Goal: Task Accomplishment & Management: Use online tool/utility

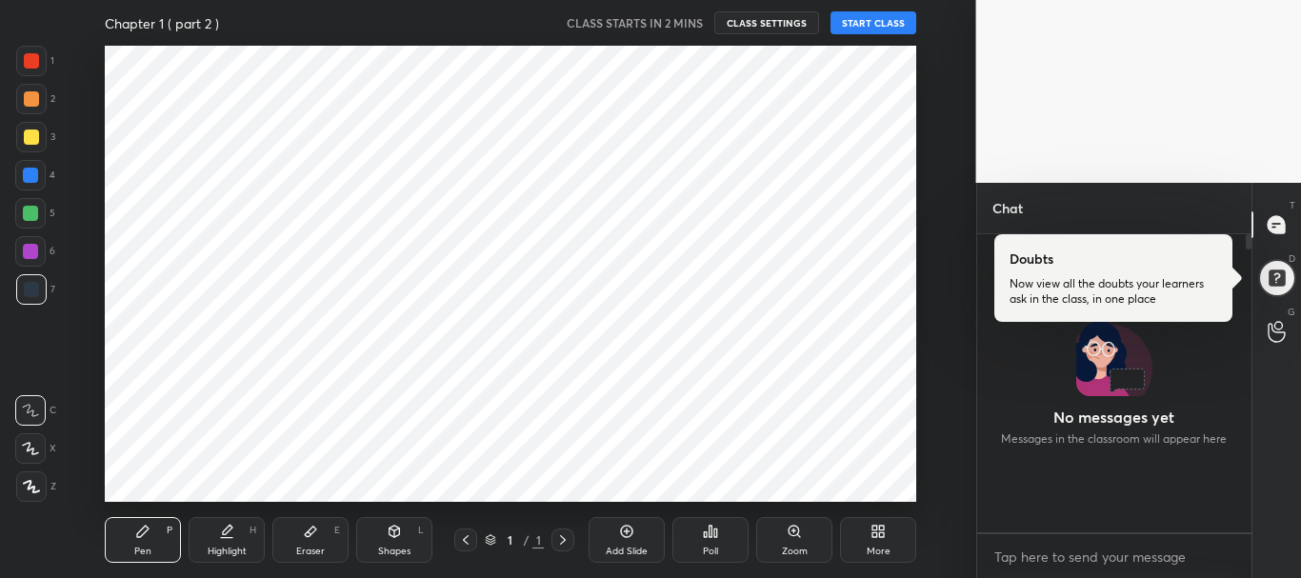
scroll to position [292, 269]
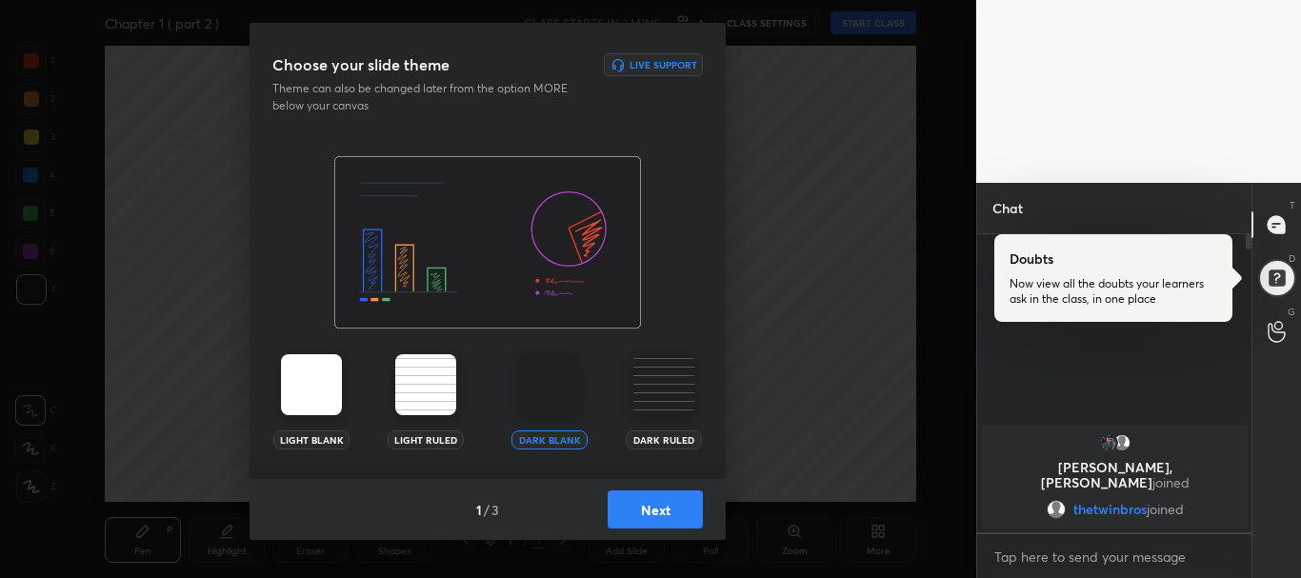
click at [653, 375] on img at bounding box center [664, 384] width 61 height 61
click at [667, 501] on button "Next" at bounding box center [655, 510] width 95 height 38
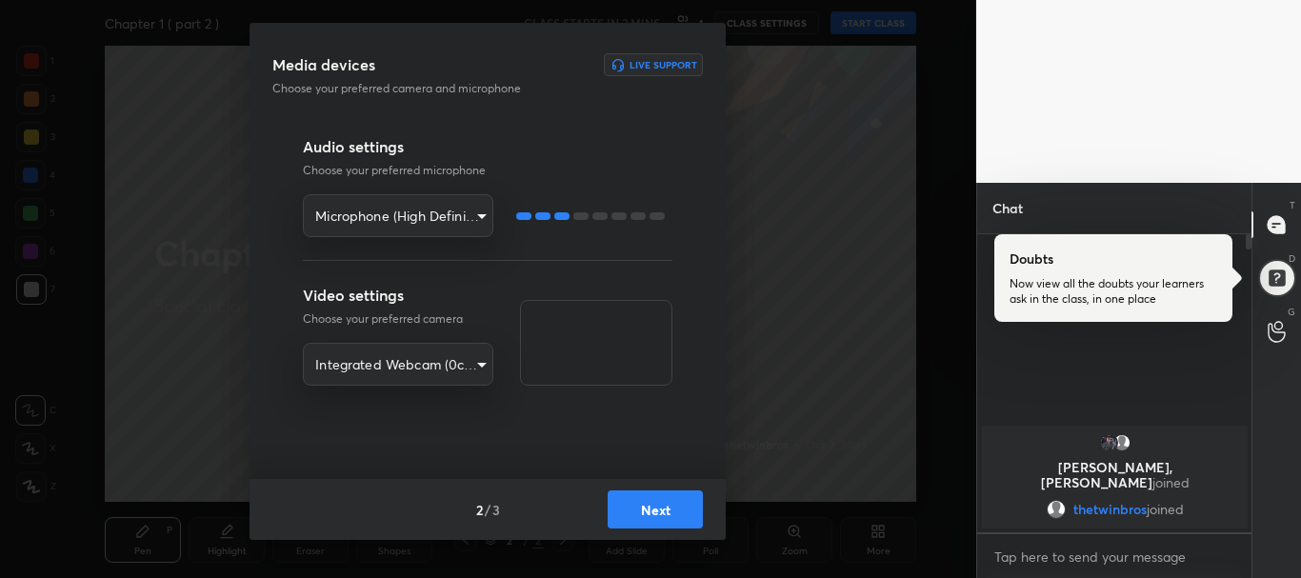
click at [667, 501] on button "Next" at bounding box center [655, 510] width 95 height 38
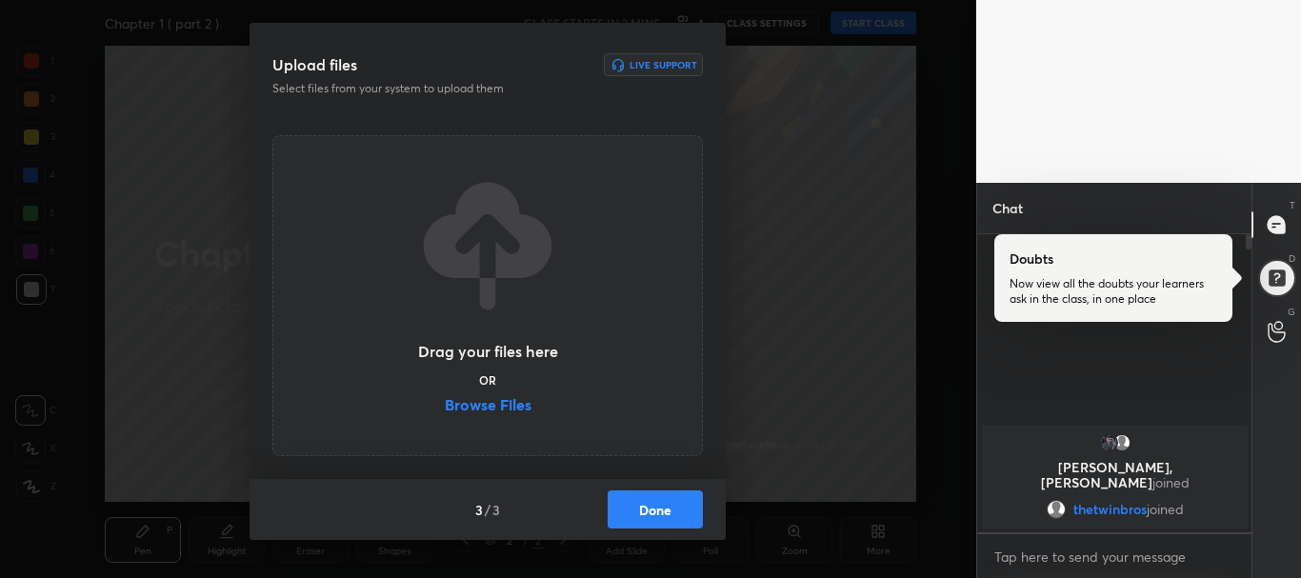
click at [480, 415] on label "Browse Files" at bounding box center [488, 407] width 87 height 20
click at [445, 415] on input "Browse Files" at bounding box center [445, 407] width 0 height 20
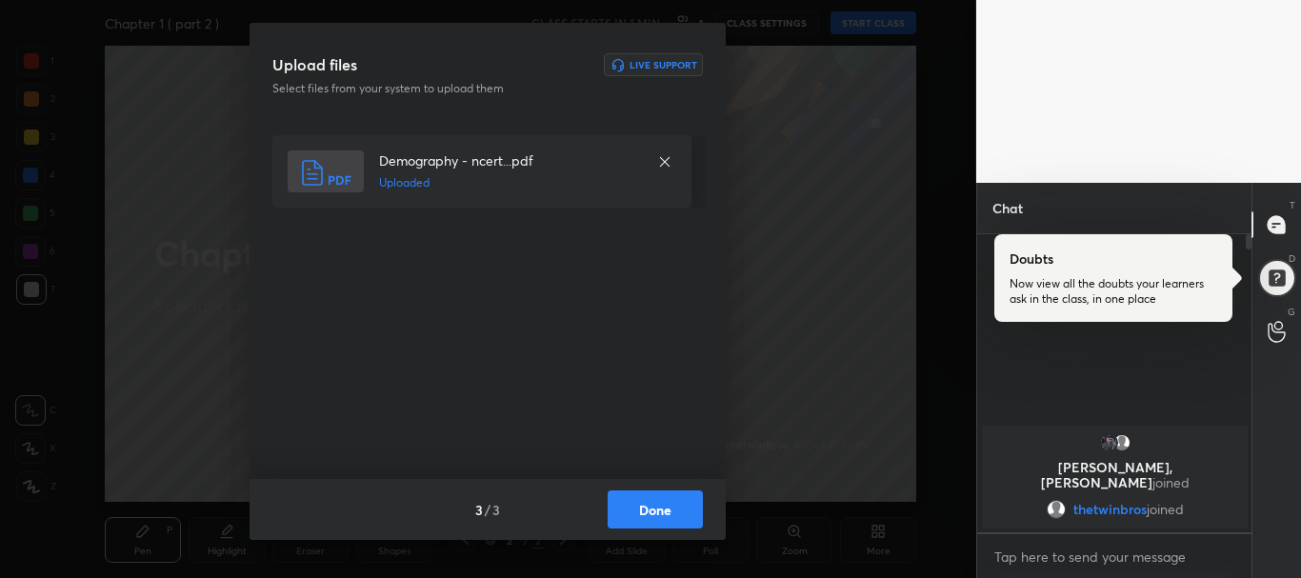
click at [637, 510] on button "Done" at bounding box center [655, 510] width 95 height 38
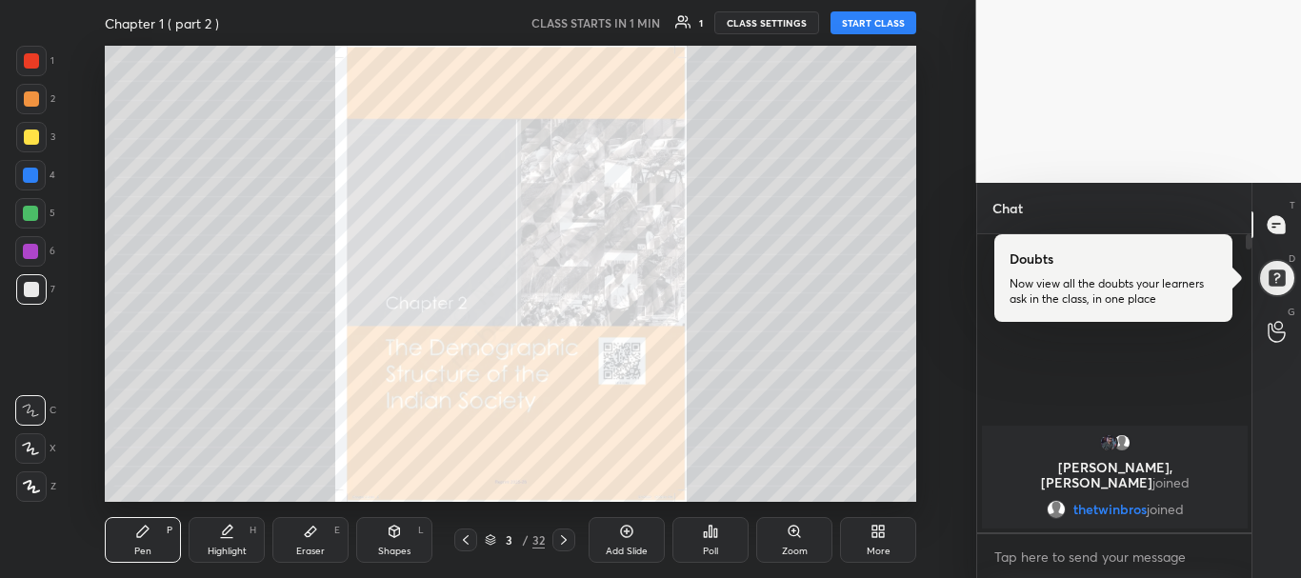
click at [874, 26] on button "START CLASS" at bounding box center [874, 22] width 86 height 23
type textarea "x"
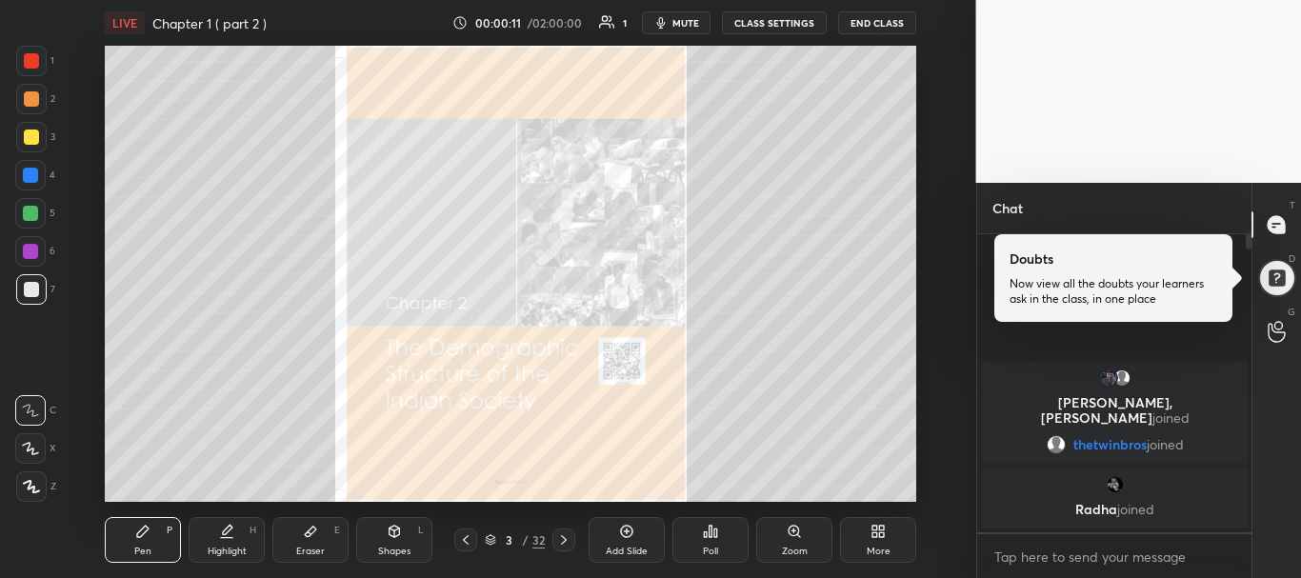
click at [677, 17] on span "mute" at bounding box center [686, 22] width 27 height 13
click at [611, 26] on icon at bounding box center [607, 21] width 16 height 15
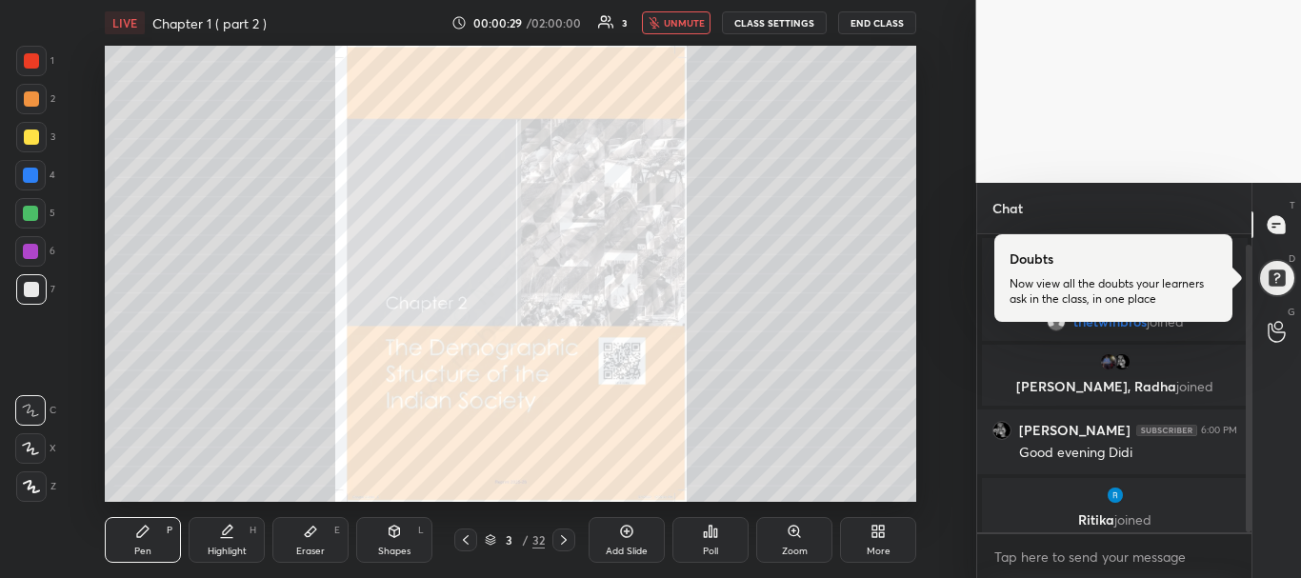
scroll to position [10, 0]
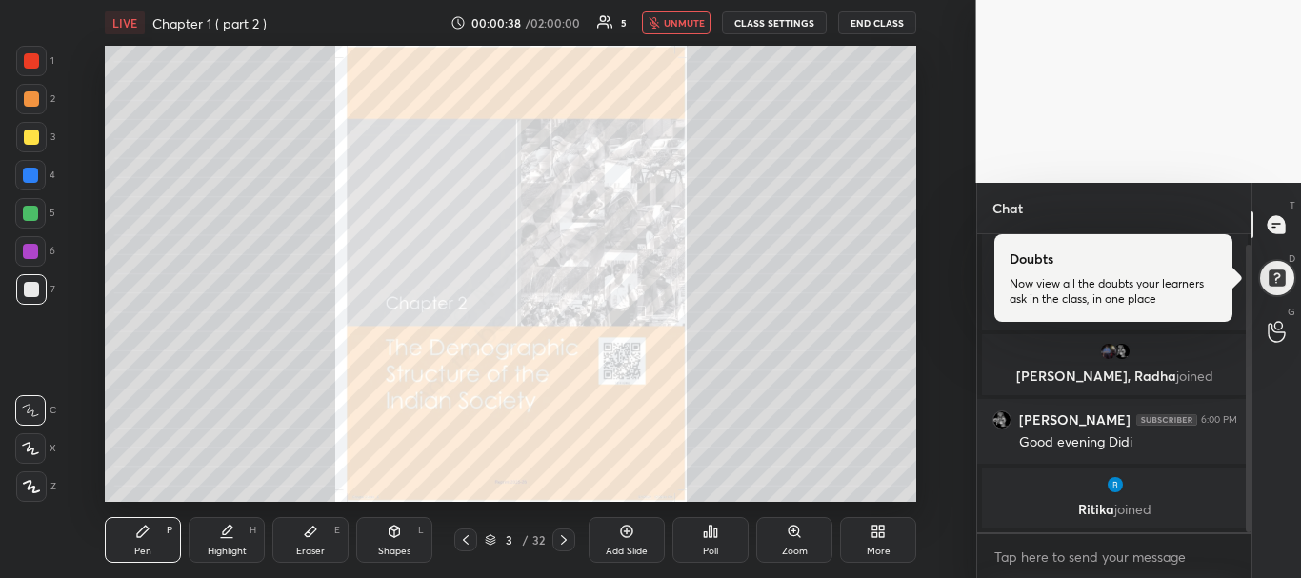
click at [656, 23] on icon "button" at bounding box center [654, 22] width 10 height 11
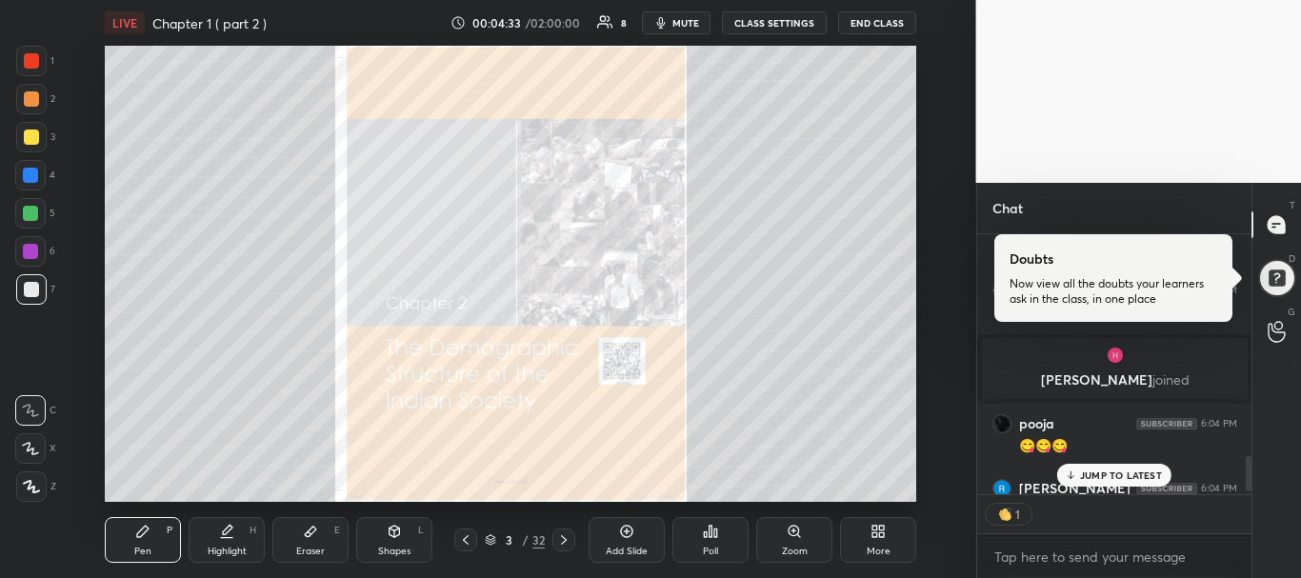
scroll to position [1668, 0]
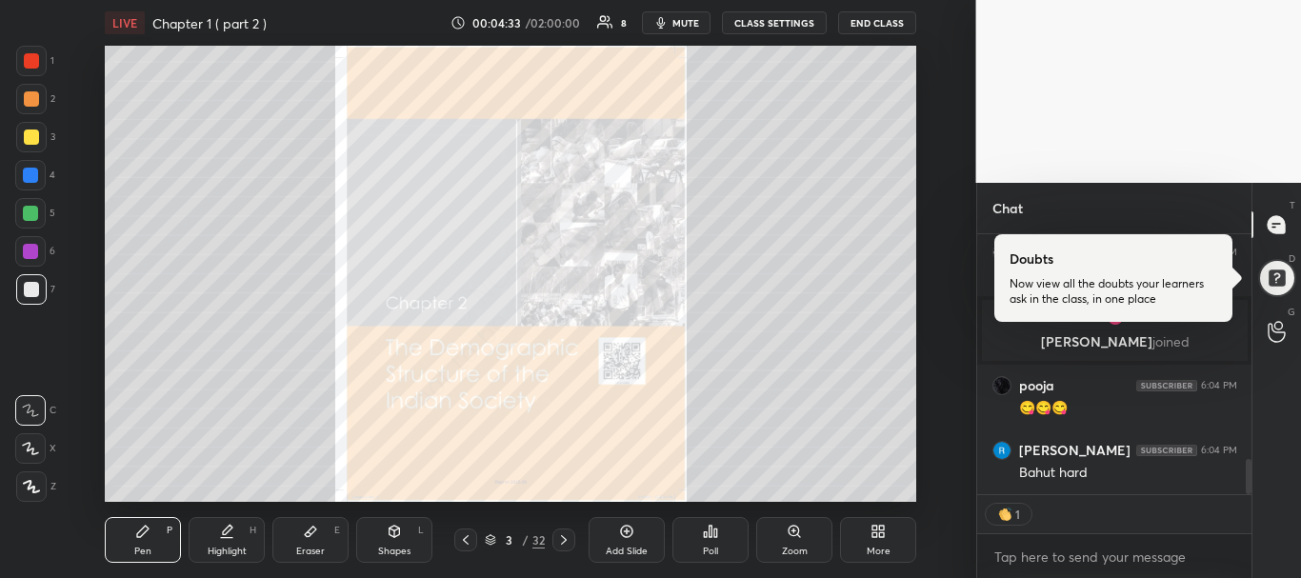
drag, startPoint x: 1247, startPoint y: 472, endPoint x: 1248, endPoint y: 512, distance: 40.0
click at [1248, 512] on div "pooja 6:03 PM [PERSON_NAME] ho diduu [PERSON_NAME] 6:03 PM Phone se type karna …" at bounding box center [1114, 406] width 275 height 345
click at [1248, 478] on div "Chat pooja 6:03 PM [PERSON_NAME] ho diduu [PERSON_NAME] 6:03 PM Phone se type k…" at bounding box center [1140, 380] width 326 height 395
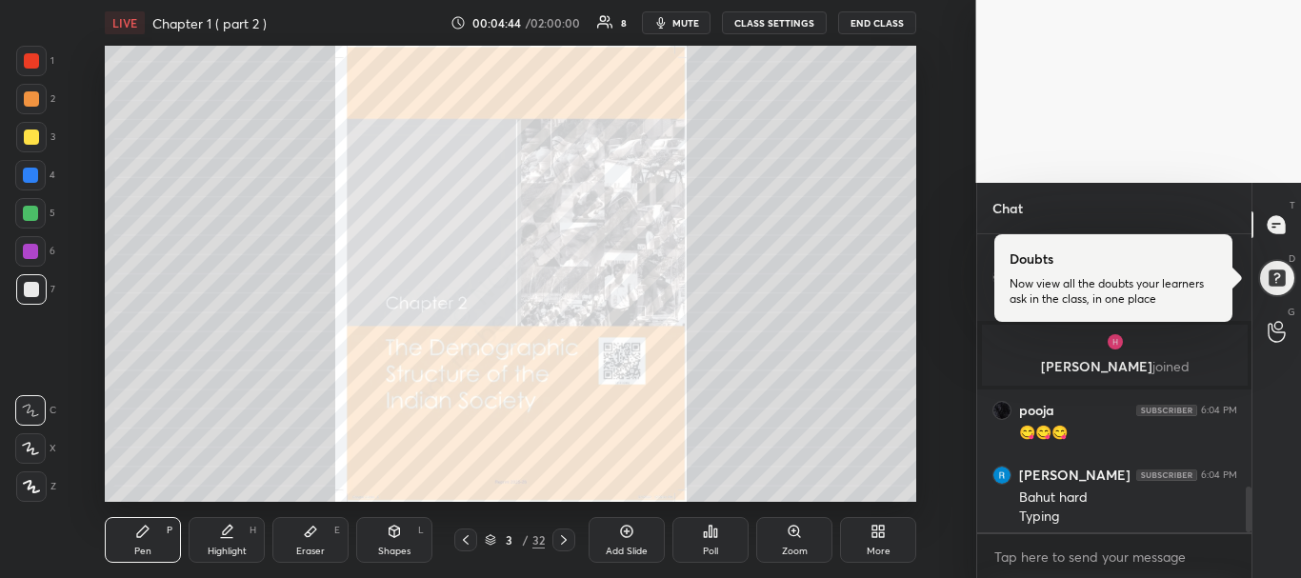
scroll to position [1649, 0]
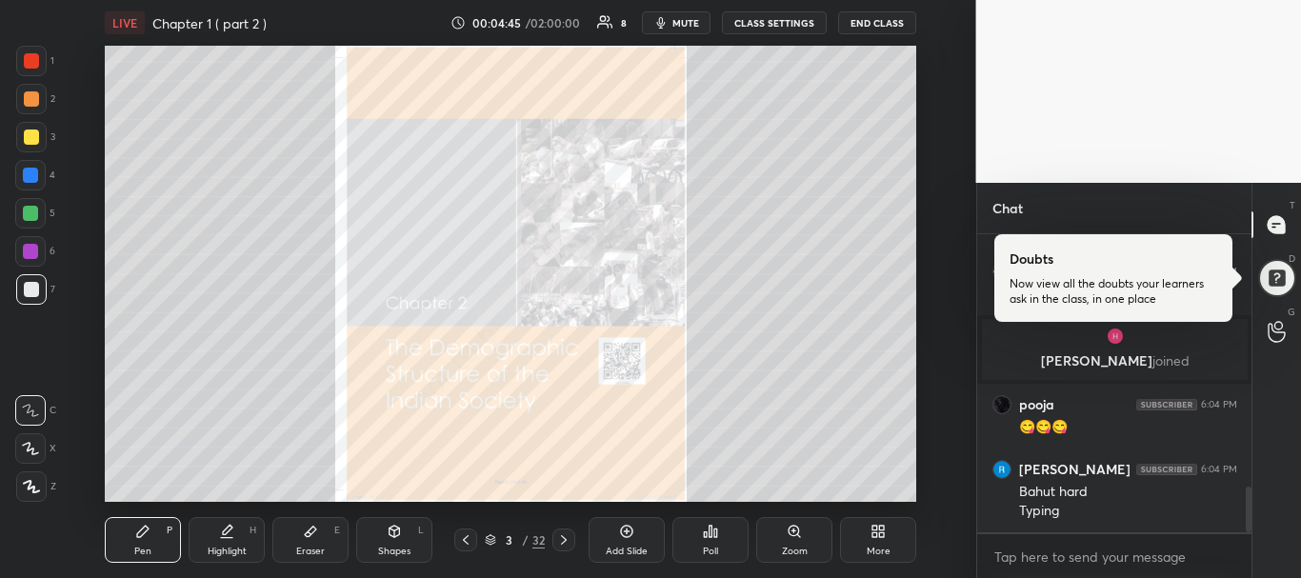
drag, startPoint x: 1248, startPoint y: 478, endPoint x: 1252, endPoint y: 501, distance: 23.2
click at [1252, 501] on div "Chat [PERSON_NAME] 6:03 PM Didi sociology me MCQ nhii ate kya?? pooja 6:03 PM K…" at bounding box center [1140, 380] width 326 height 395
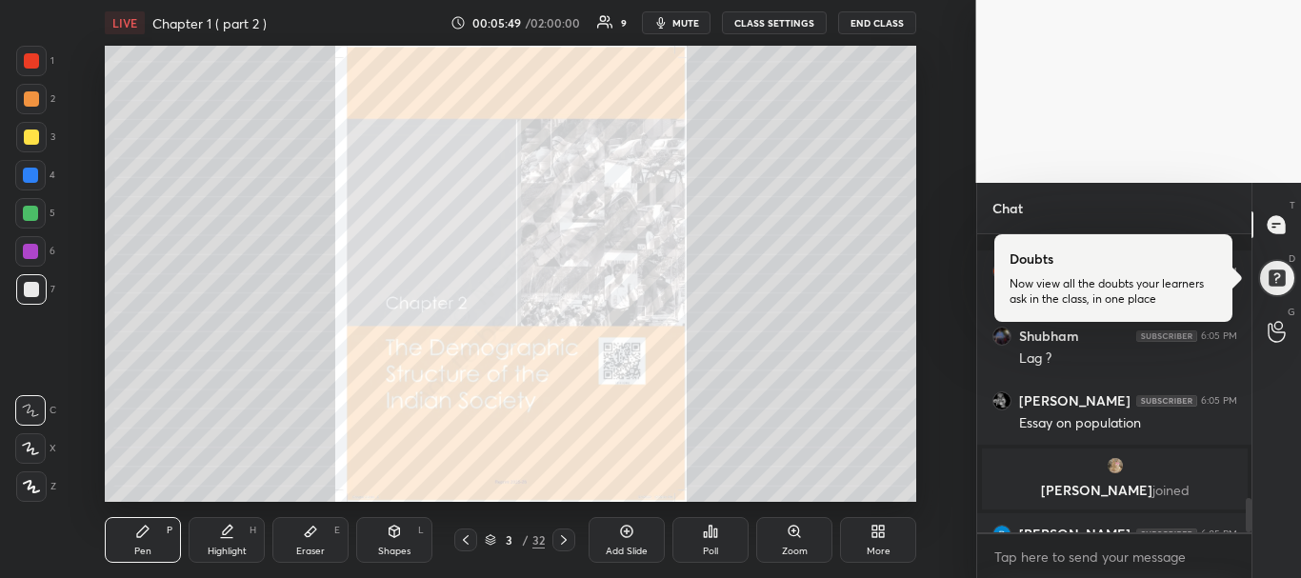
scroll to position [2303, 0]
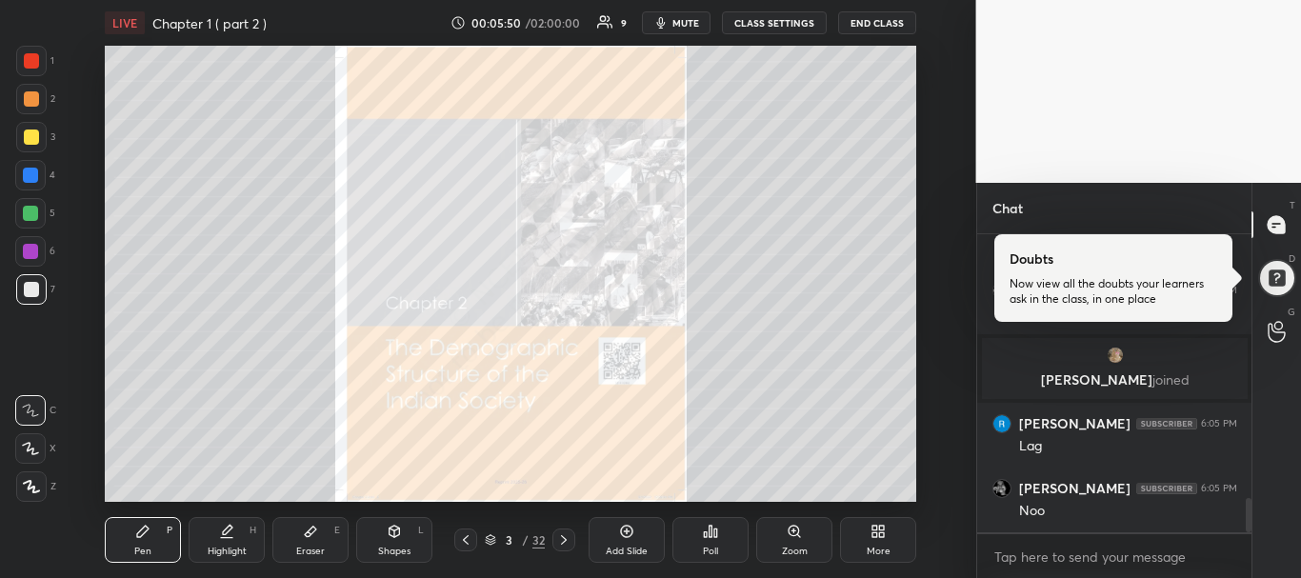
drag, startPoint x: 1249, startPoint y: 509, endPoint x: 1244, endPoint y: 556, distance: 47.9
click at [1244, 556] on div "[PERSON_NAME] 6:05 PM Essay on population [PERSON_NAME] 6:05 PM Lag ? [PERSON_N…" at bounding box center [1114, 406] width 275 height 345
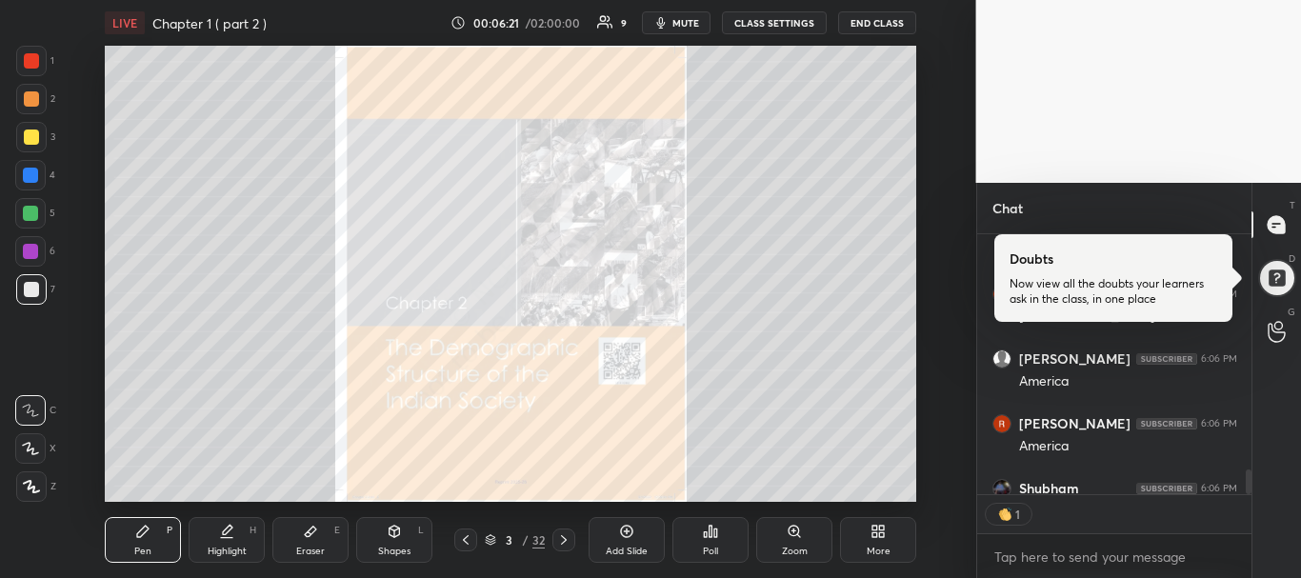
scroll to position [2813, 0]
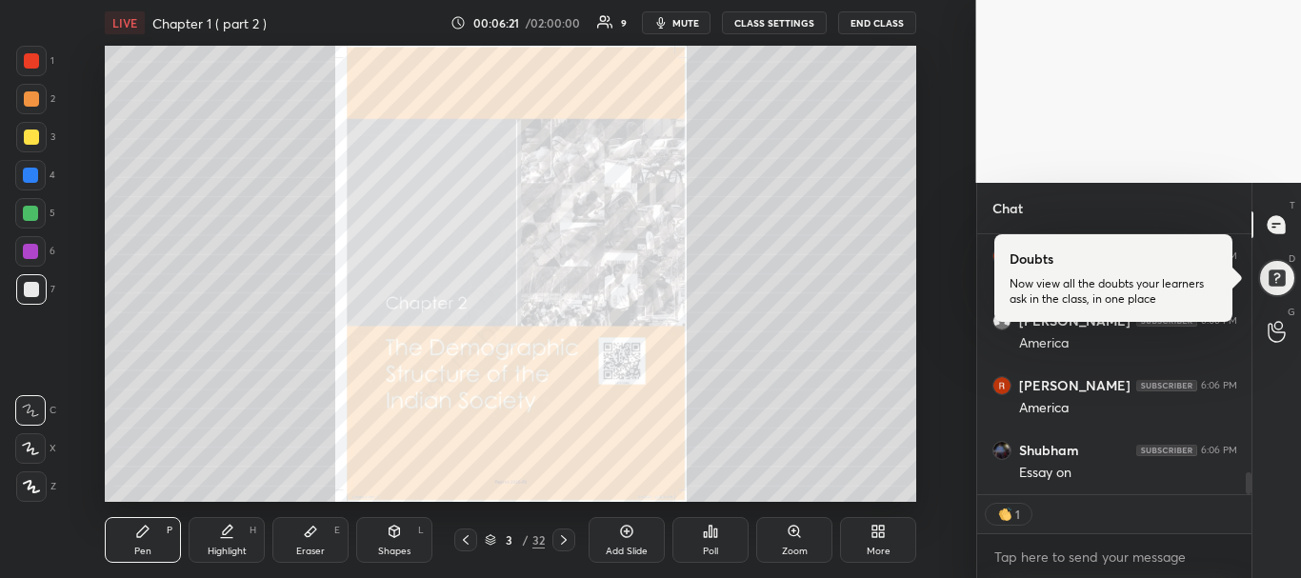
drag, startPoint x: 1249, startPoint y: 478, endPoint x: 1249, endPoint y: 516, distance: 38.1
click at [1249, 516] on div "pooja 6:05 PM [PERSON_NAME] 6:05 PM Nahi America [PERSON_NAME] 6:05 PM USA [PER…" at bounding box center [1114, 406] width 275 height 345
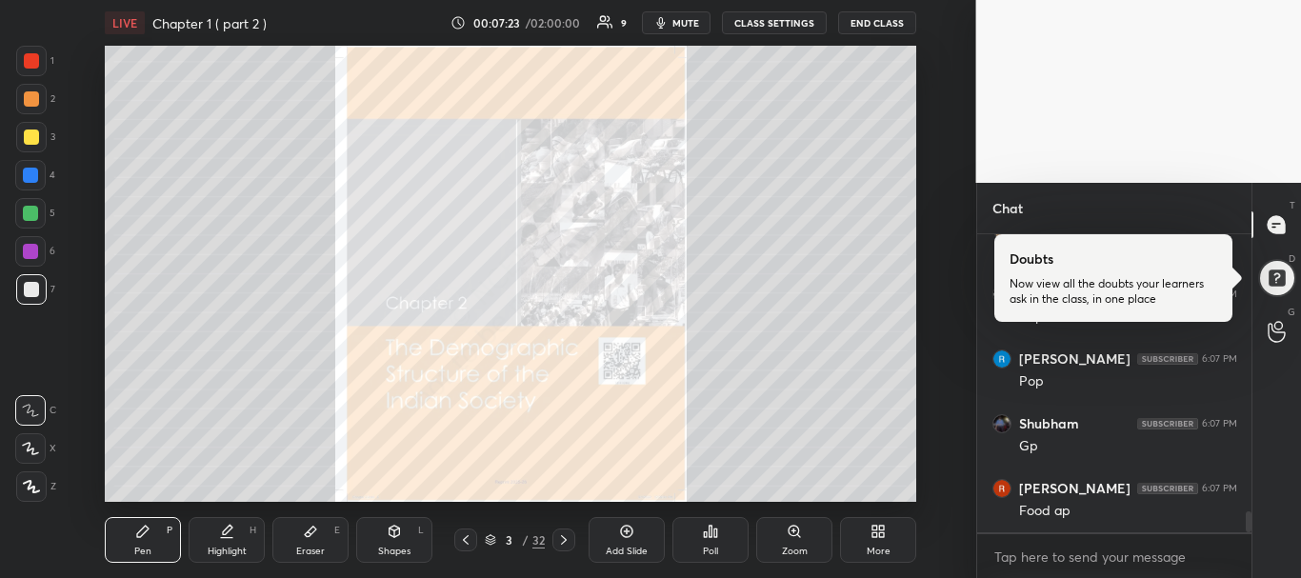
scroll to position [4071, 0]
click at [778, 540] on div "Zoom" at bounding box center [794, 540] width 76 height 46
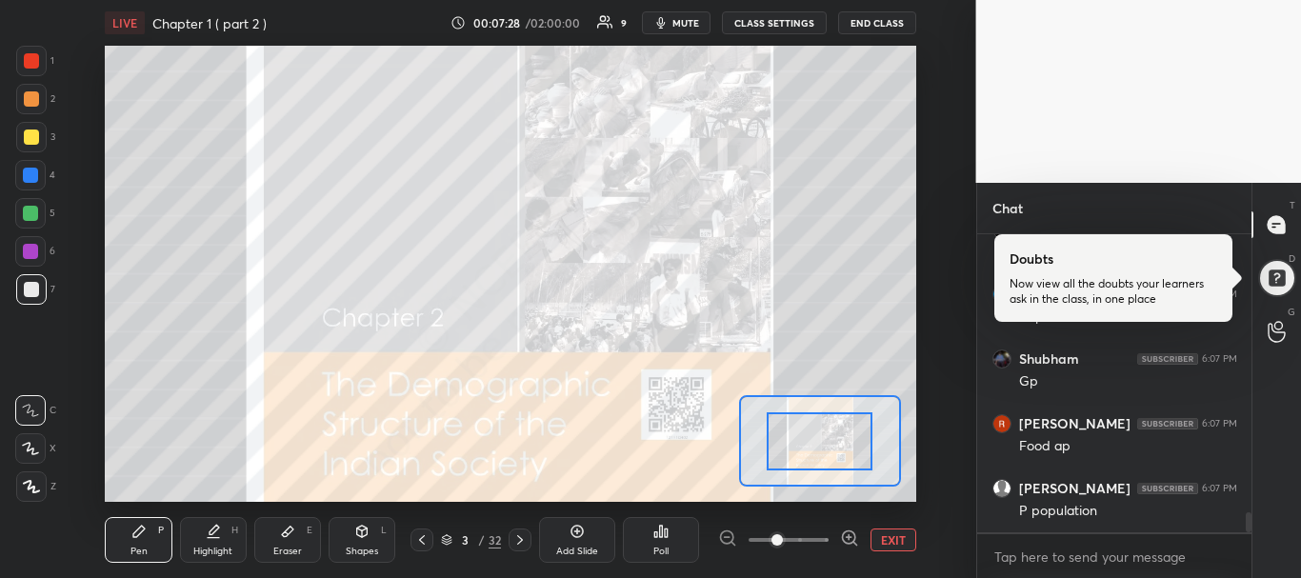
scroll to position [4136, 0]
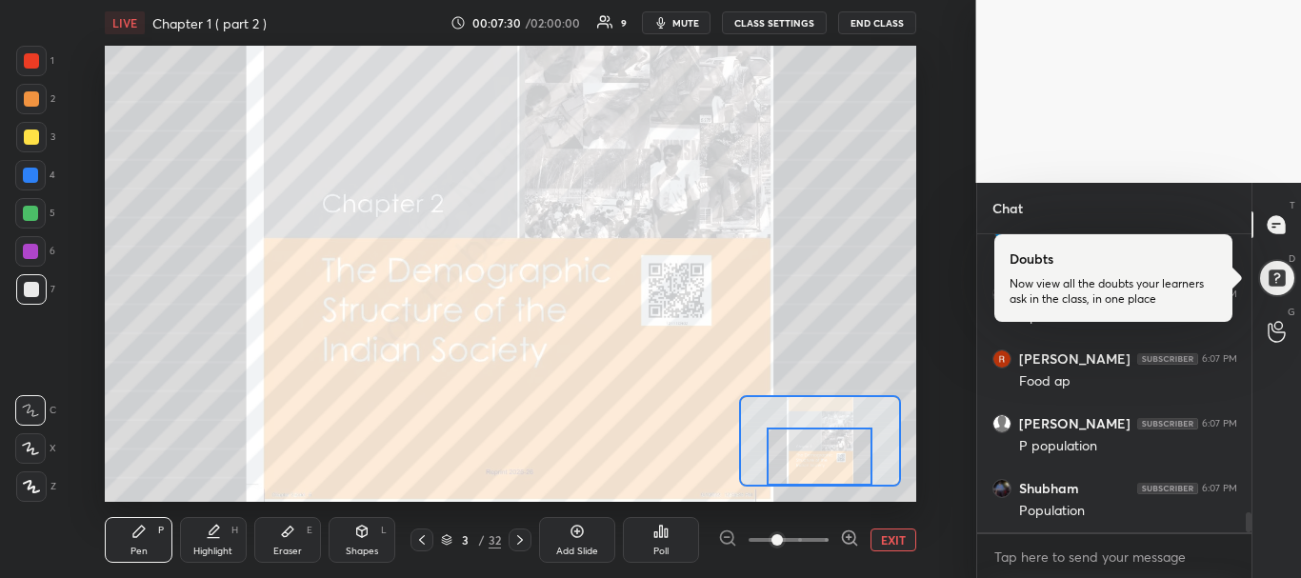
drag, startPoint x: 802, startPoint y: 444, endPoint x: 802, endPoint y: 486, distance: 41.9
click at [802, 486] on div at bounding box center [820, 440] width 162 height 91
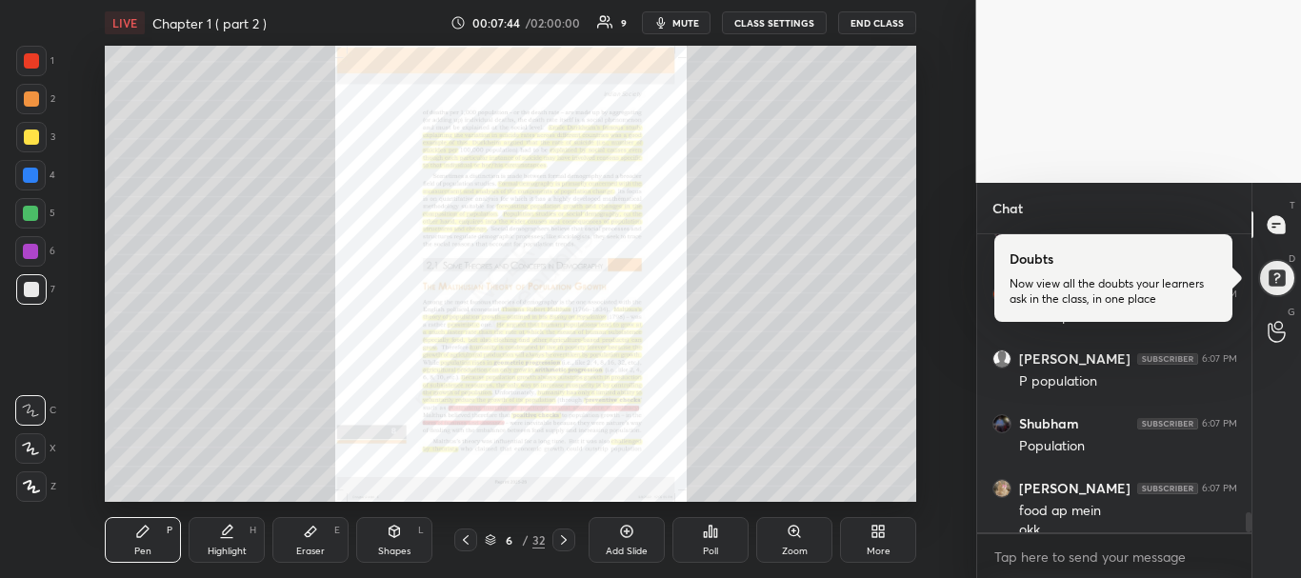
scroll to position [4220, 0]
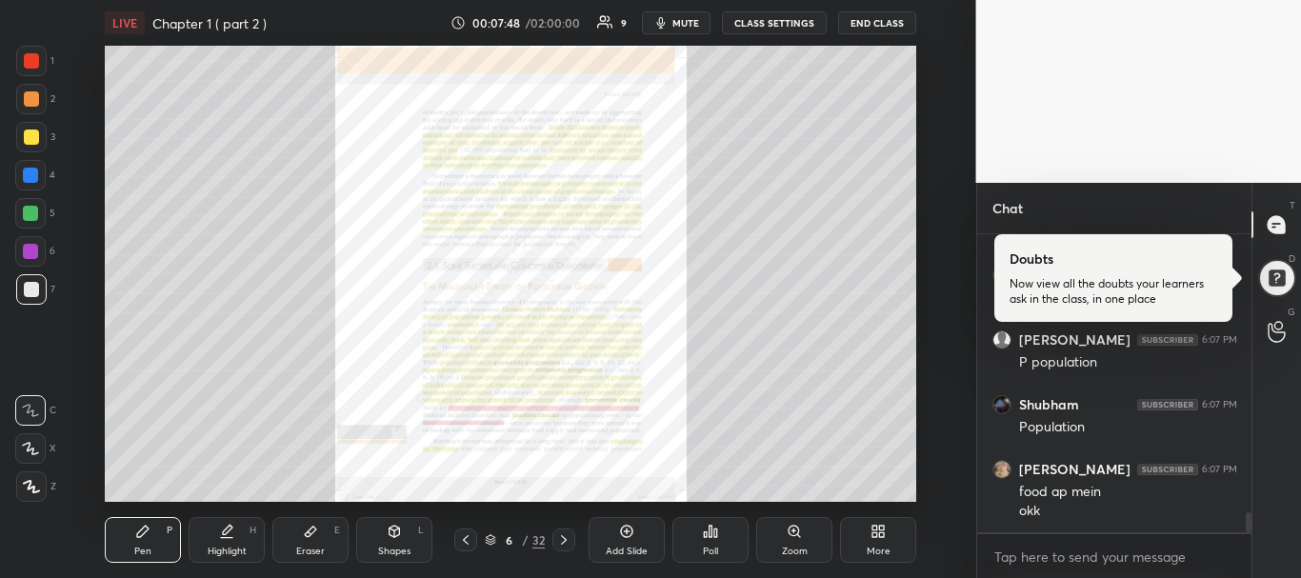
click at [816, 543] on div "Zoom" at bounding box center [794, 540] width 76 height 46
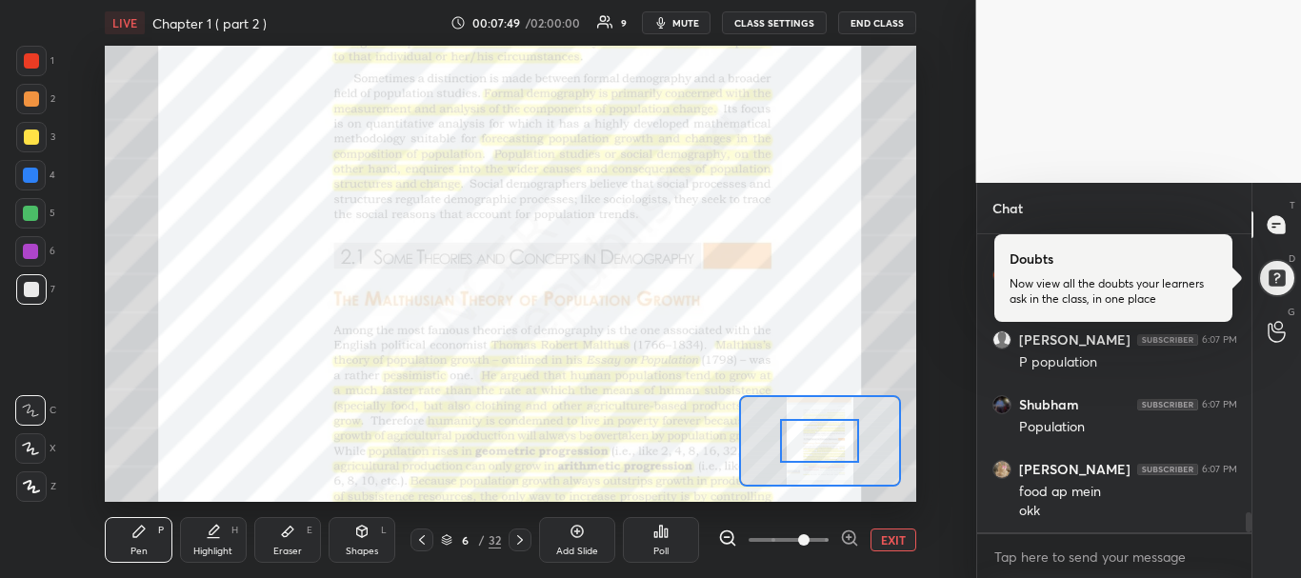
click at [804, 534] on span at bounding box center [789, 540] width 80 height 29
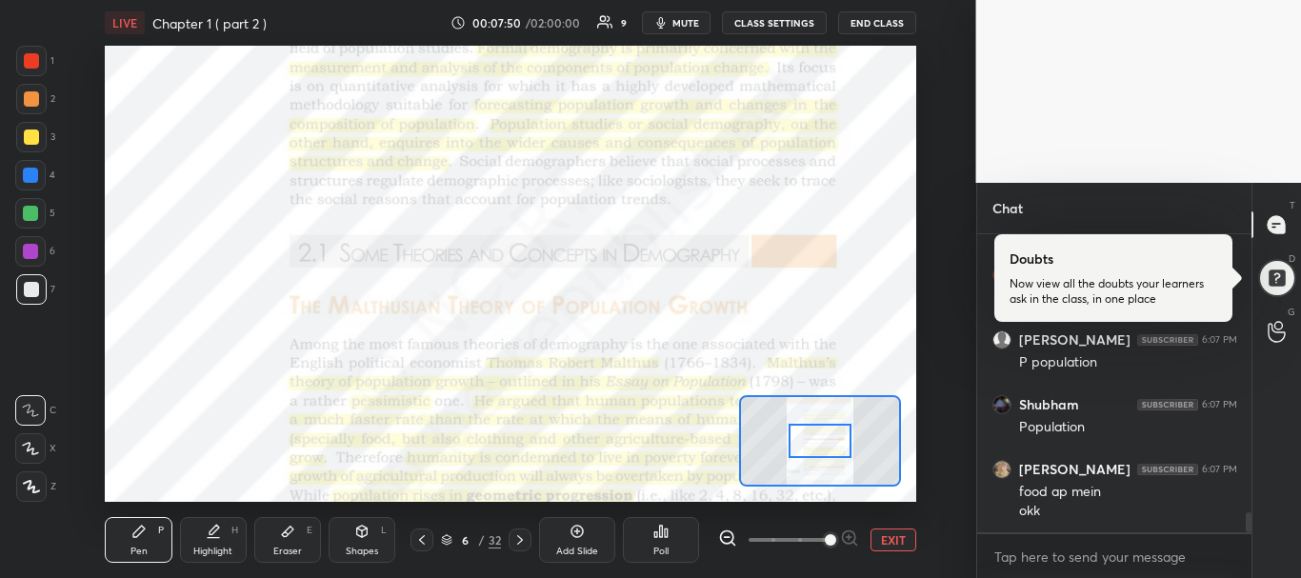
click at [825, 542] on span at bounding box center [830, 539] width 11 height 11
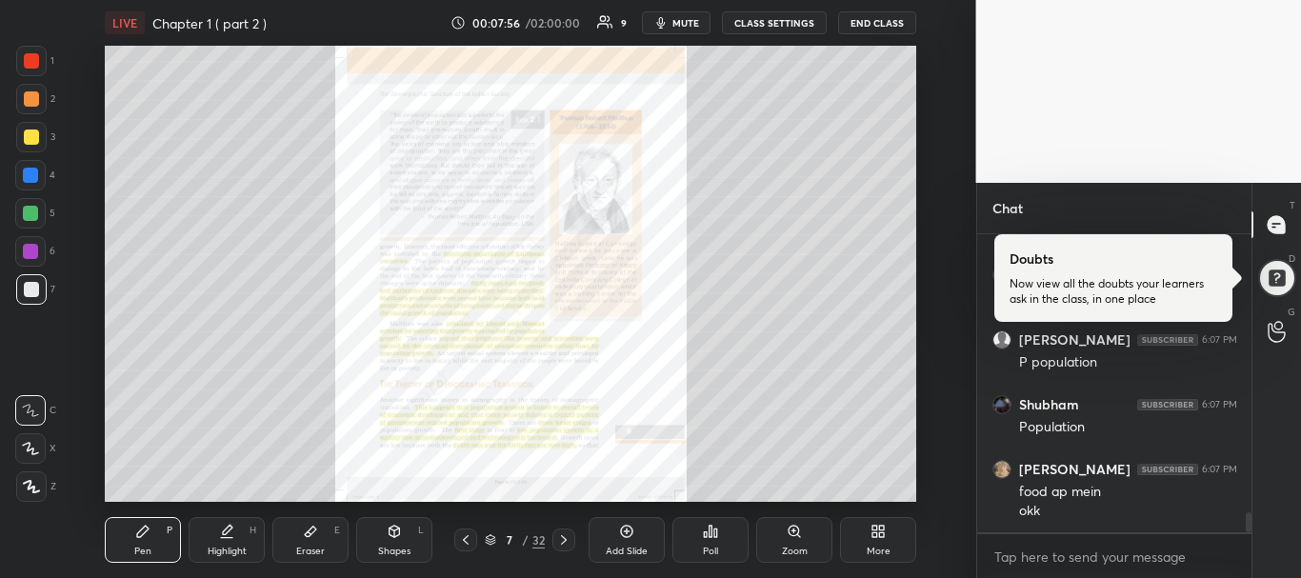
click at [788, 556] on div "Zoom" at bounding box center [795, 552] width 26 height 10
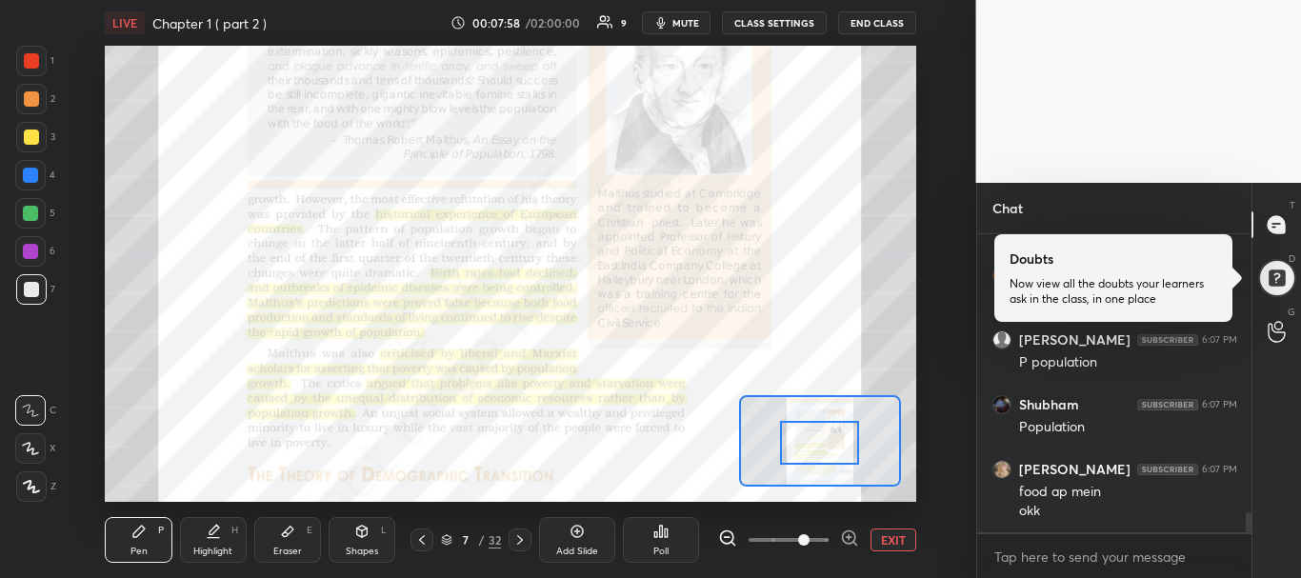
click at [812, 539] on span at bounding box center [789, 540] width 80 height 29
click at [810, 539] on span at bounding box center [803, 539] width 11 height 11
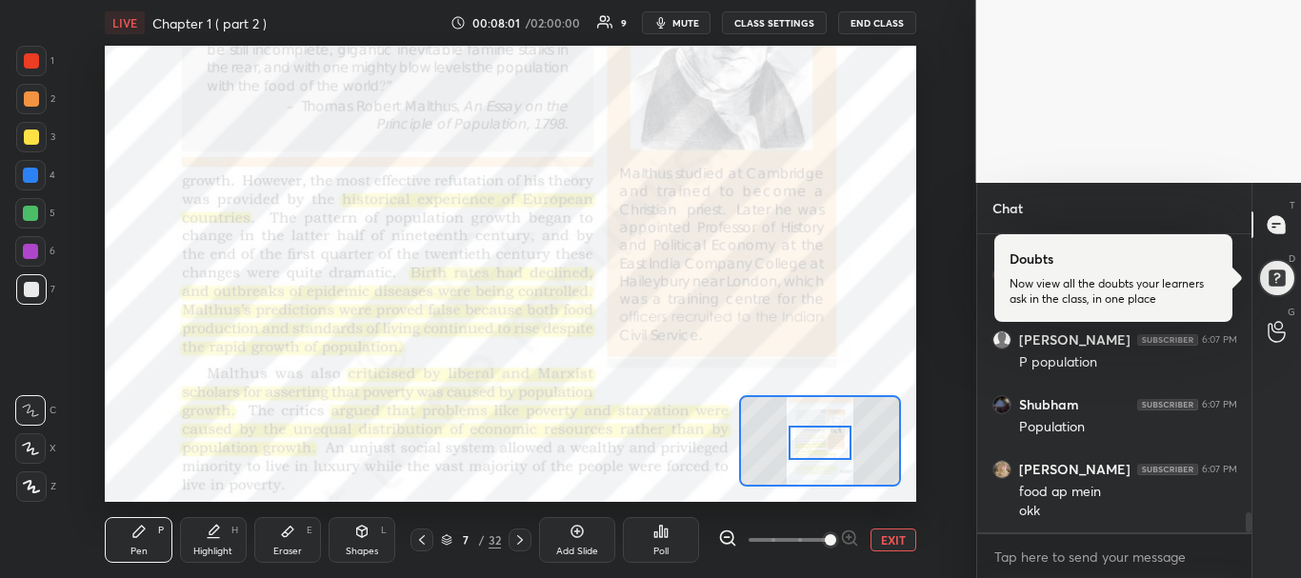
drag, startPoint x: 810, startPoint y: 539, endPoint x: 831, endPoint y: 539, distance: 21.0
click at [831, 539] on span at bounding box center [830, 539] width 11 height 11
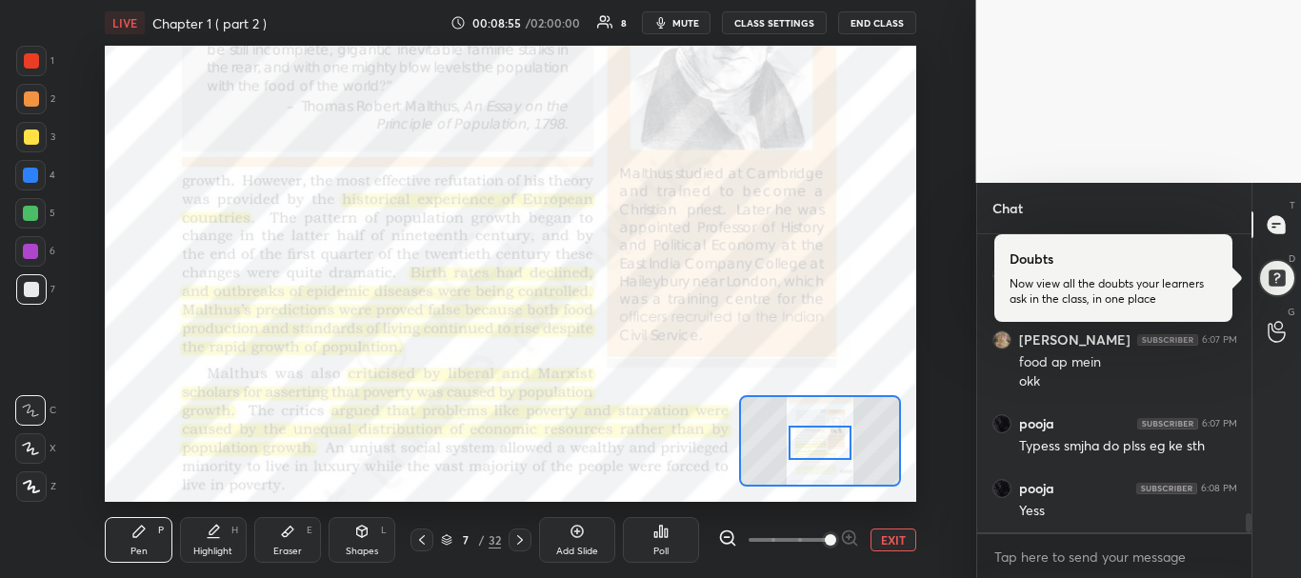
scroll to position [4414, 0]
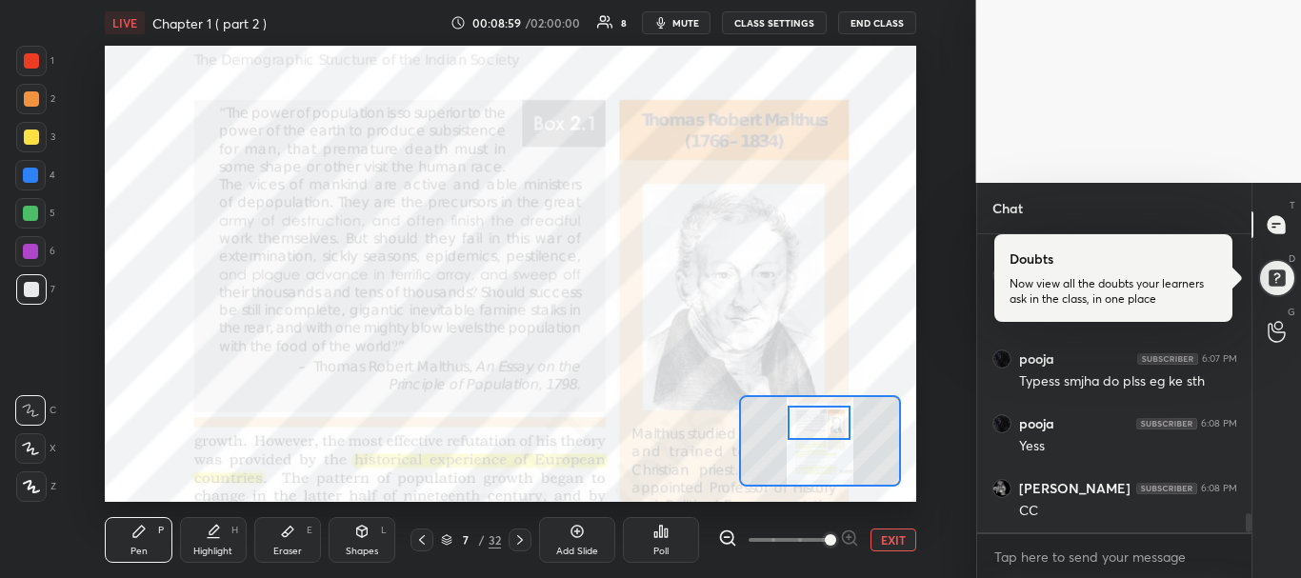
drag, startPoint x: 825, startPoint y: 443, endPoint x: 824, endPoint y: 423, distance: 20.0
click at [824, 423] on div at bounding box center [820, 423] width 64 height 35
click at [798, 542] on span at bounding box center [789, 540] width 80 height 29
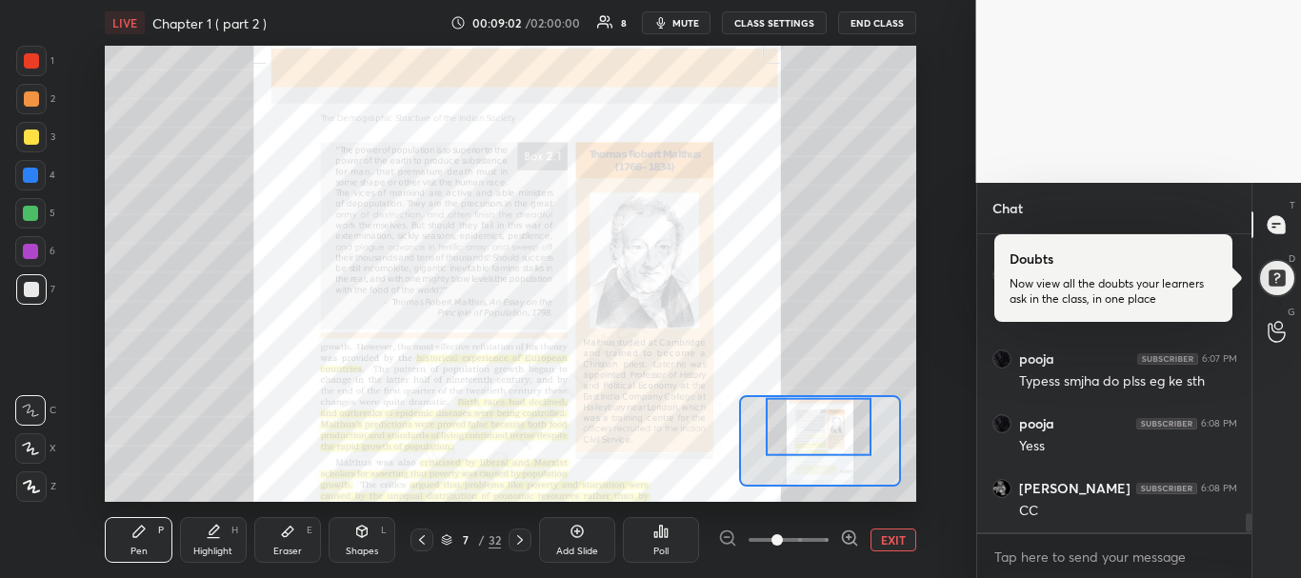
click at [765, 537] on span at bounding box center [789, 540] width 80 height 29
click at [772, 537] on span at bounding box center [777, 539] width 11 height 11
drag, startPoint x: 774, startPoint y: 538, endPoint x: 749, endPoint y: 540, distance: 24.8
click at [749, 540] on span at bounding box center [789, 540] width 80 height 29
click at [749, 540] on span at bounding box center [789, 540] width 80 height 4
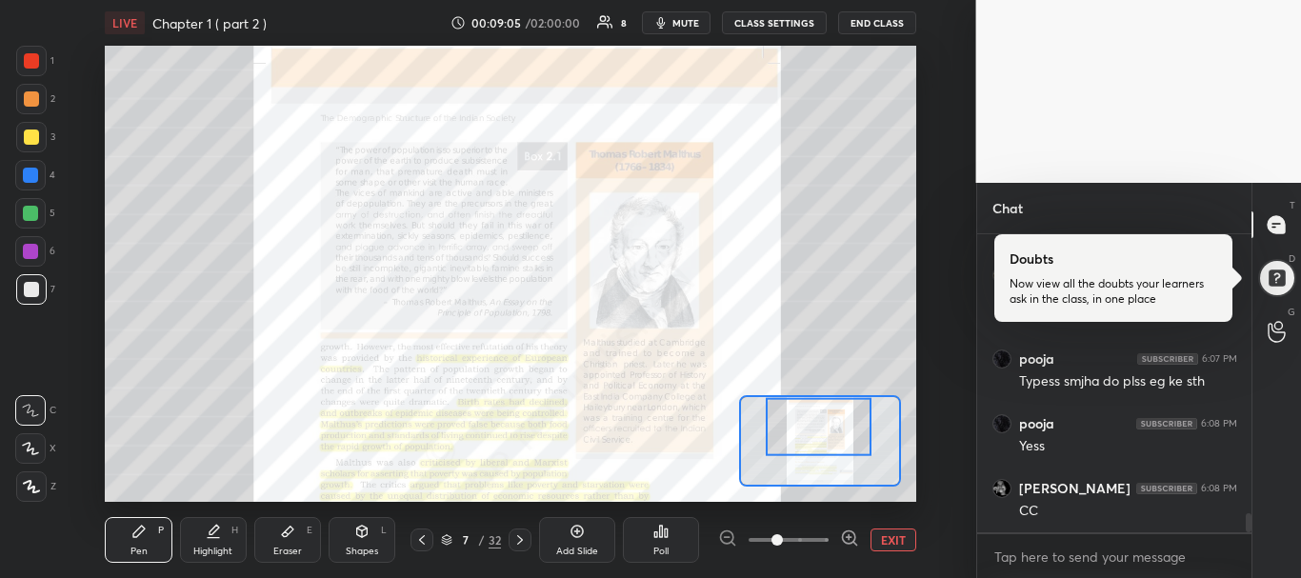
drag, startPoint x: 770, startPoint y: 543, endPoint x: 753, endPoint y: 542, distance: 17.2
click at [753, 542] on span at bounding box center [789, 540] width 80 height 29
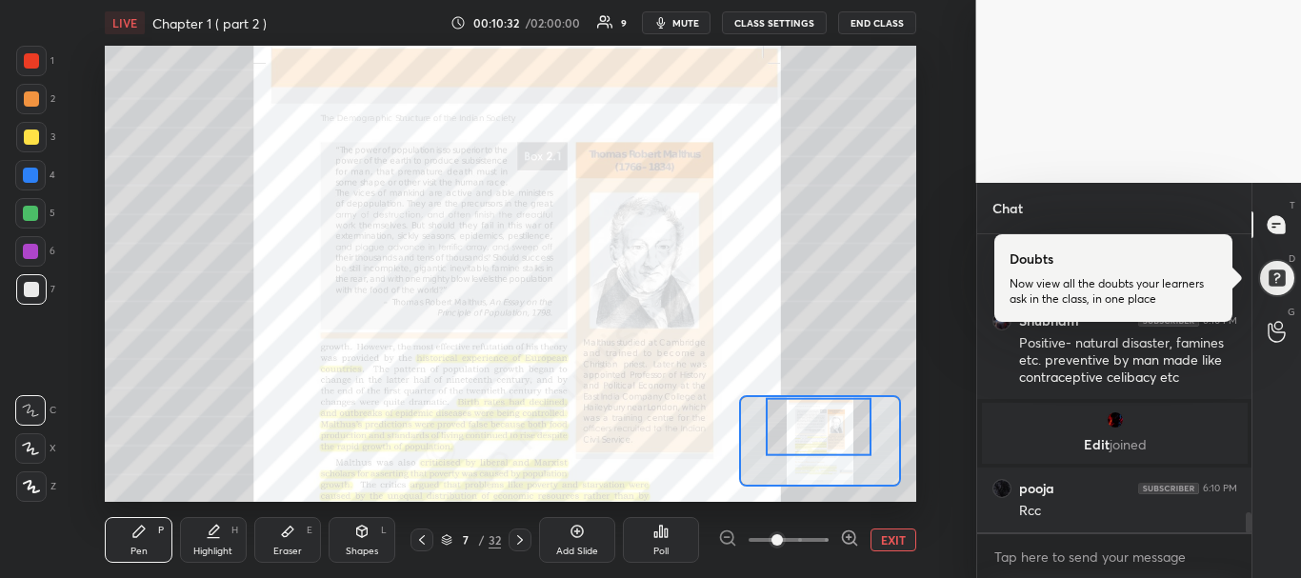
scroll to position [4189, 0]
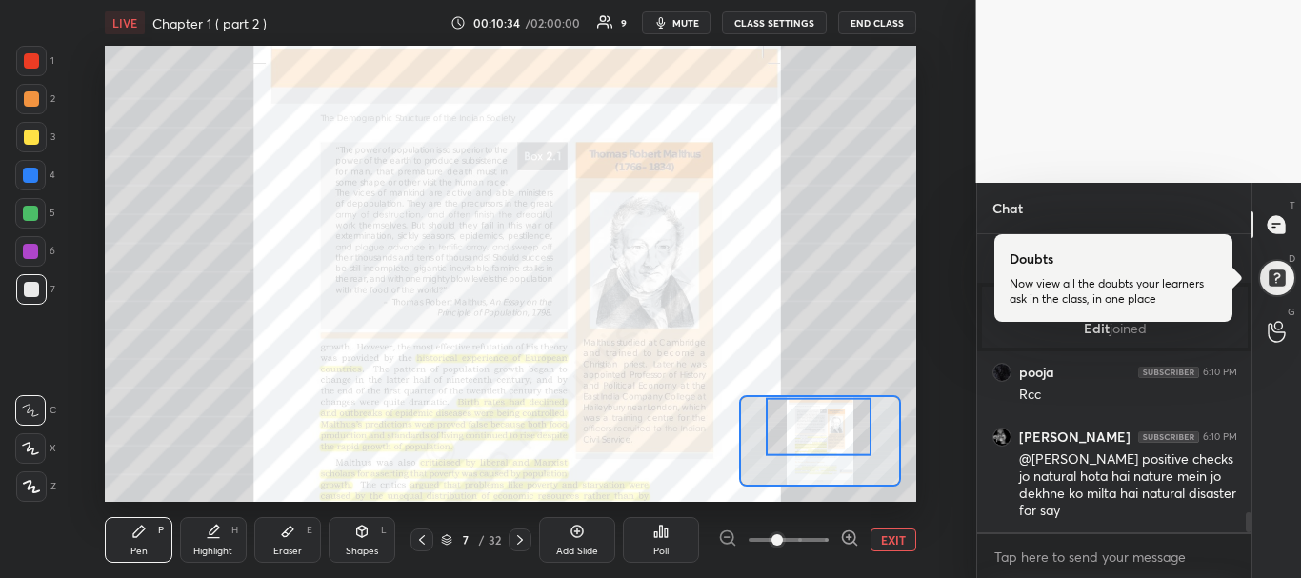
click at [299, 552] on div "Eraser" at bounding box center [287, 552] width 29 height 10
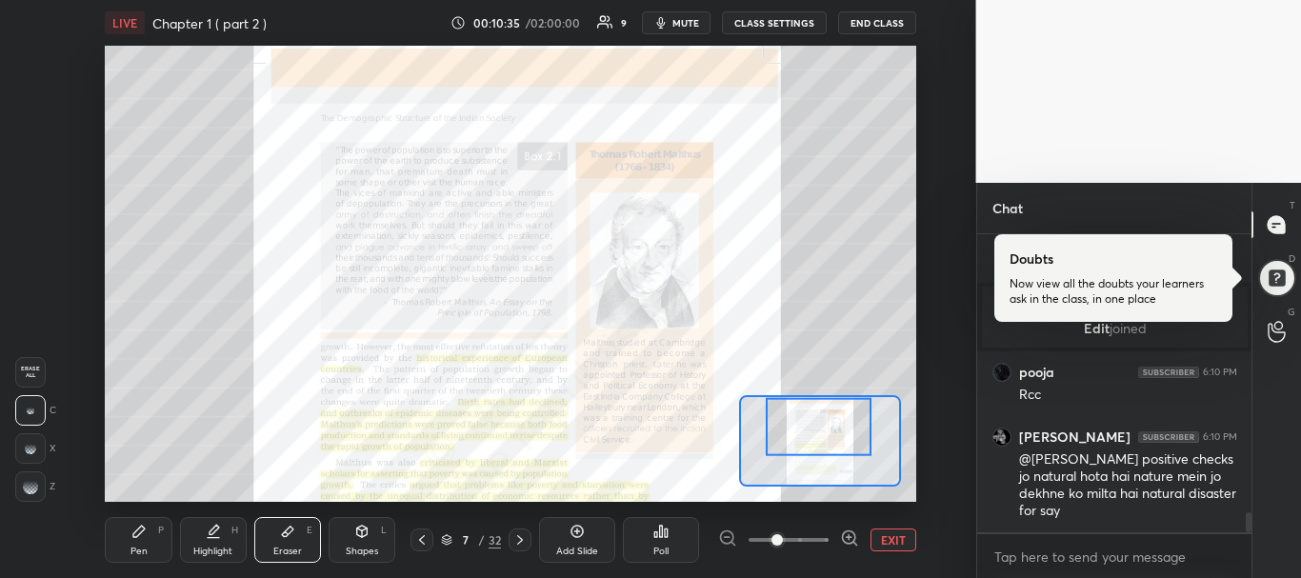
click at [29, 482] on rect at bounding box center [30, 482] width 2 height 2
click at [121, 534] on div "Pen P" at bounding box center [138, 540] width 67 height 46
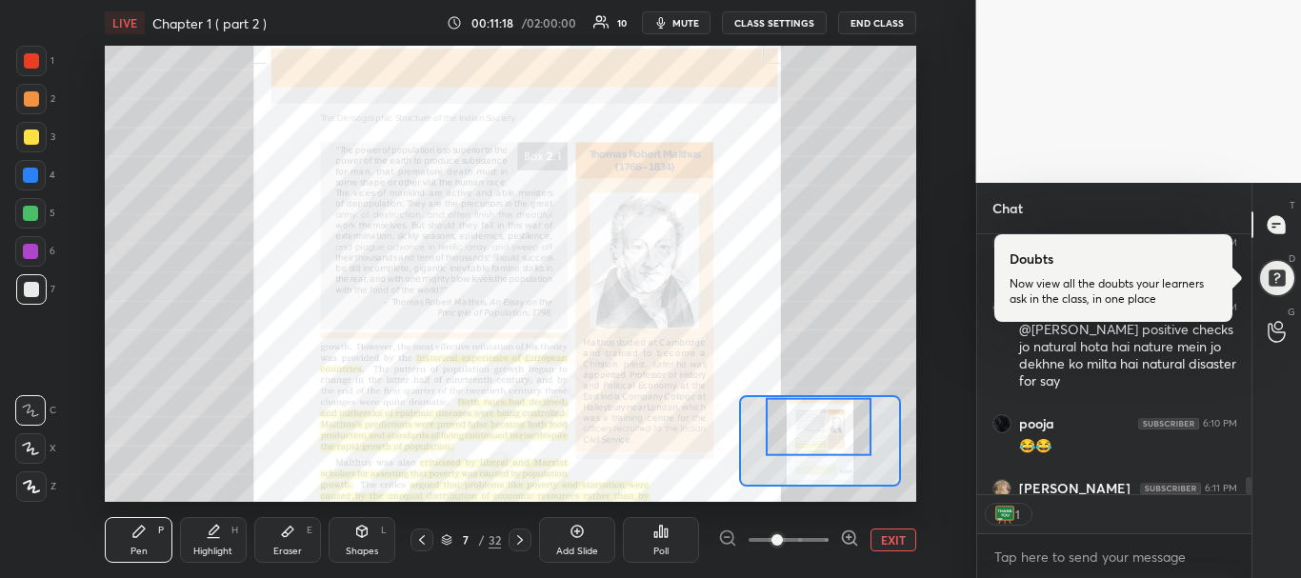
scroll to position [254, 269]
click at [32, 71] on div at bounding box center [31, 61] width 30 height 30
click at [27, 446] on icon at bounding box center [30, 448] width 17 height 13
click at [30, 478] on div at bounding box center [31, 487] width 30 height 30
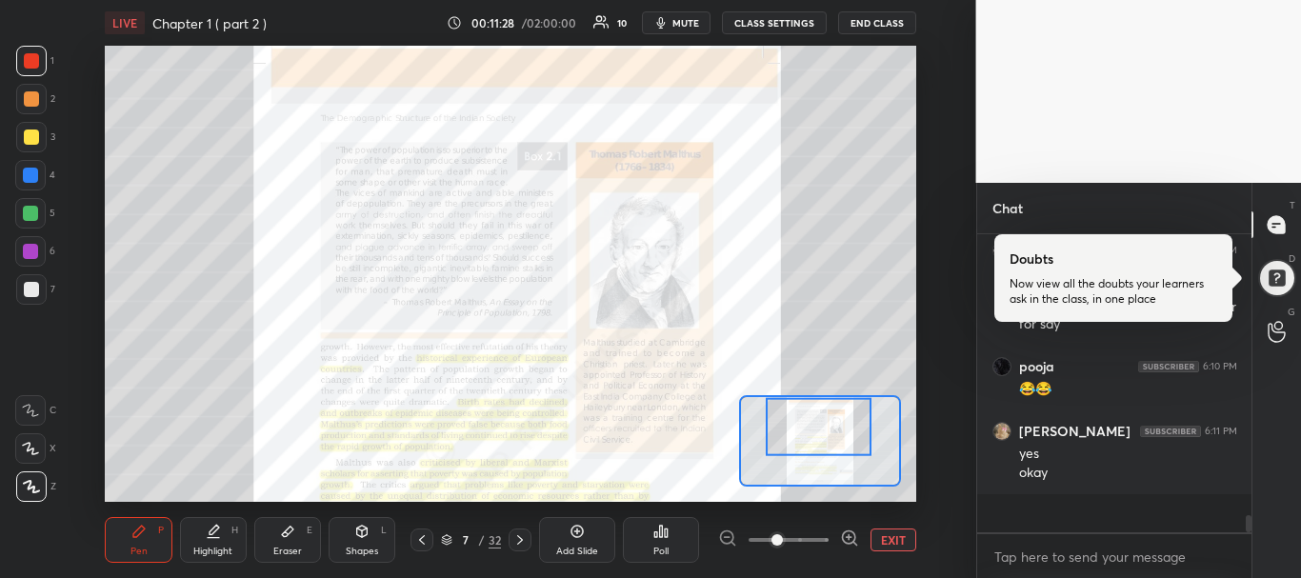
scroll to position [4338, 0]
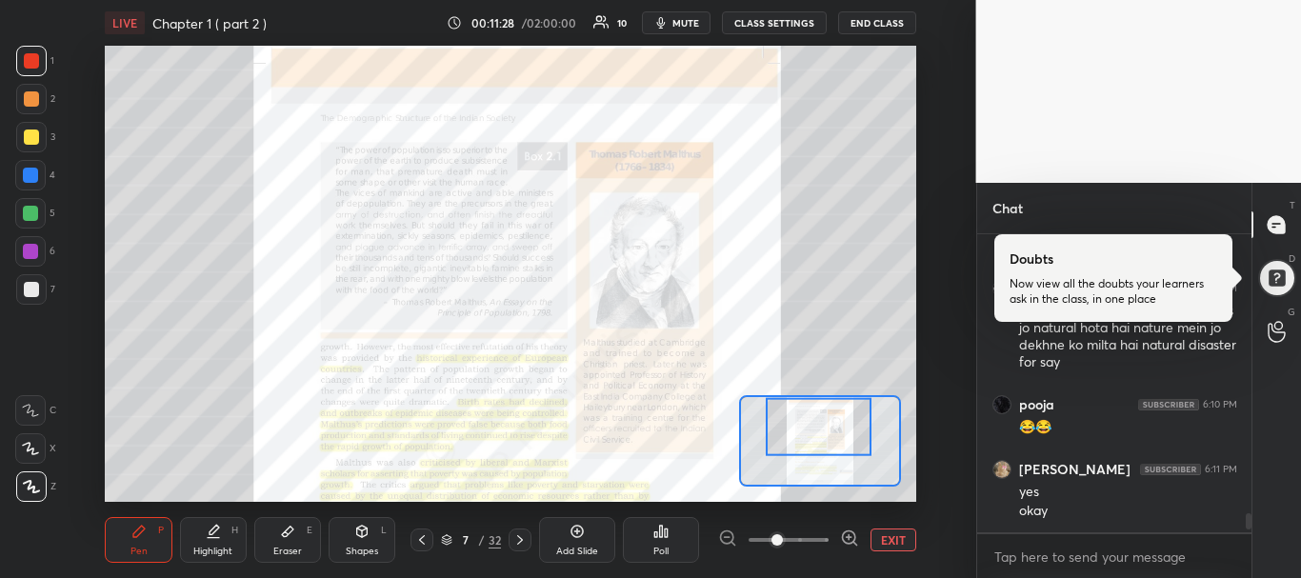
click at [1252, 493] on div "T Messages (T) Doubts Now view all the doubts your learners ask in the class, i…" at bounding box center [1277, 380] width 50 height 395
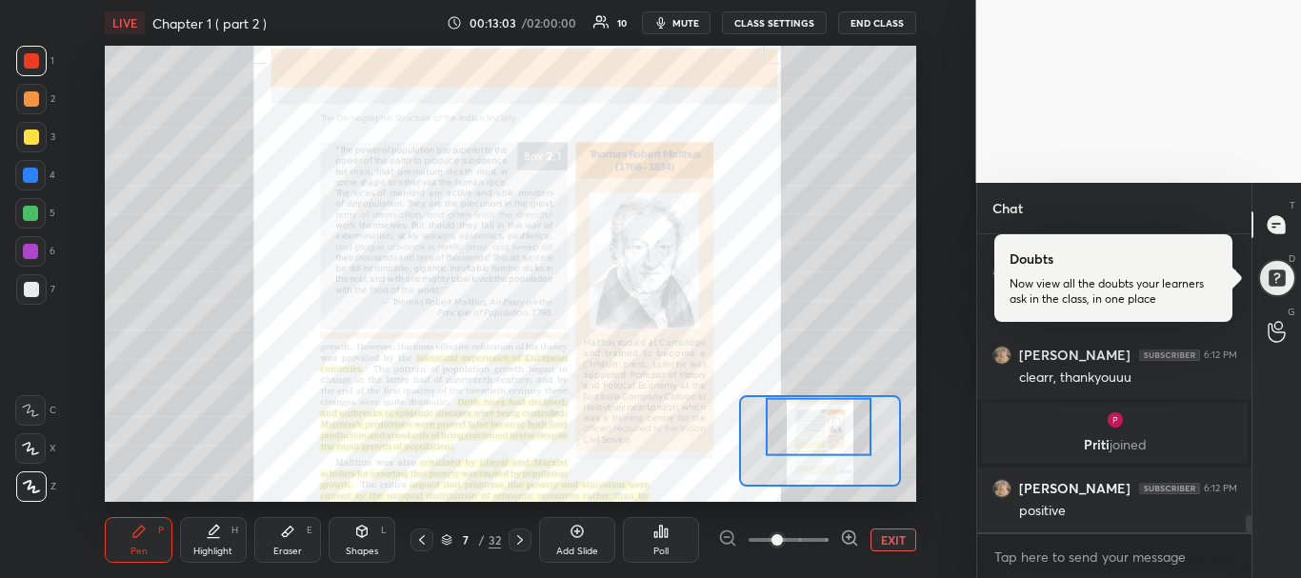
scroll to position [4854, 0]
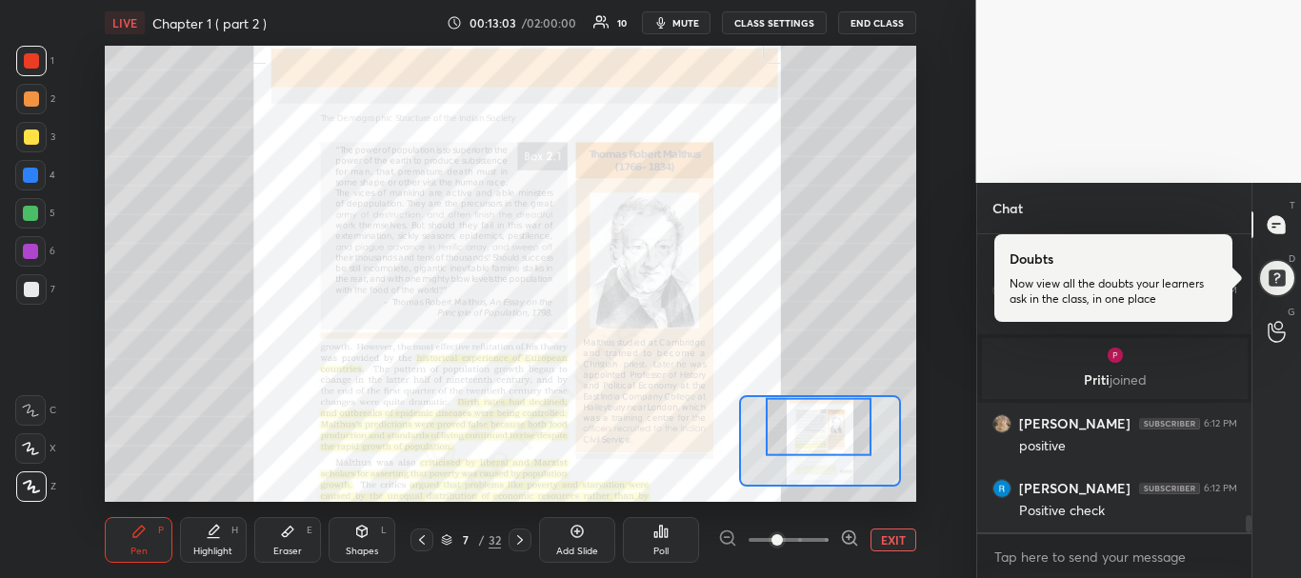
click at [292, 533] on icon at bounding box center [287, 531] width 15 height 15
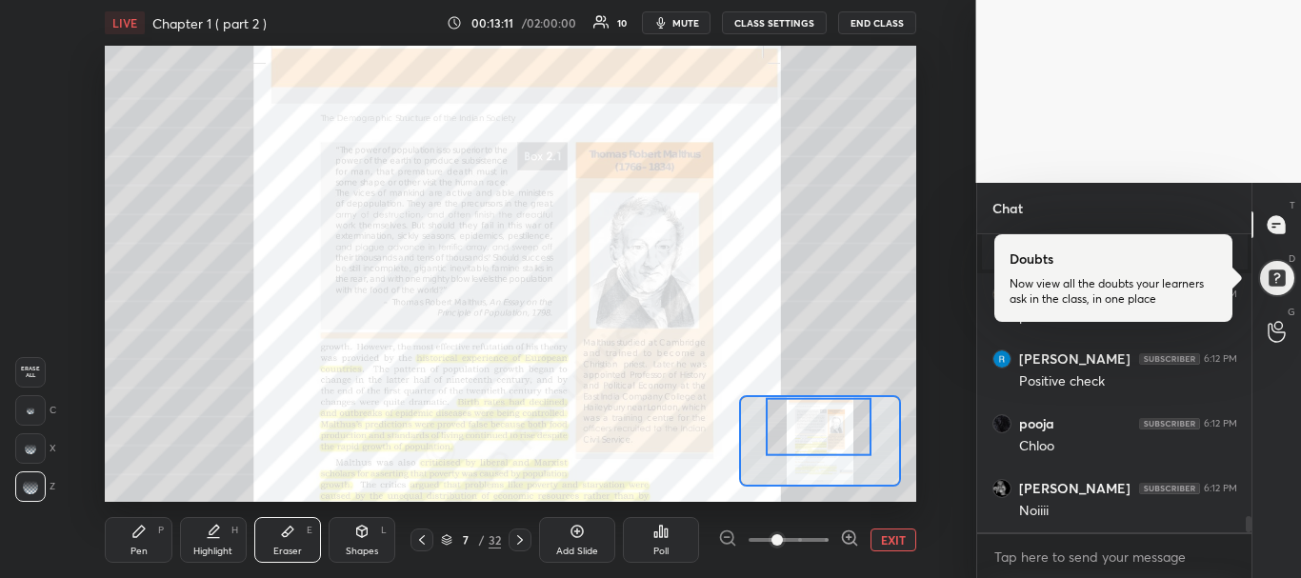
scroll to position [5048, 0]
click at [31, 415] on div at bounding box center [30, 410] width 30 height 30
click at [35, 489] on rect at bounding box center [35, 488] width 2 height 2
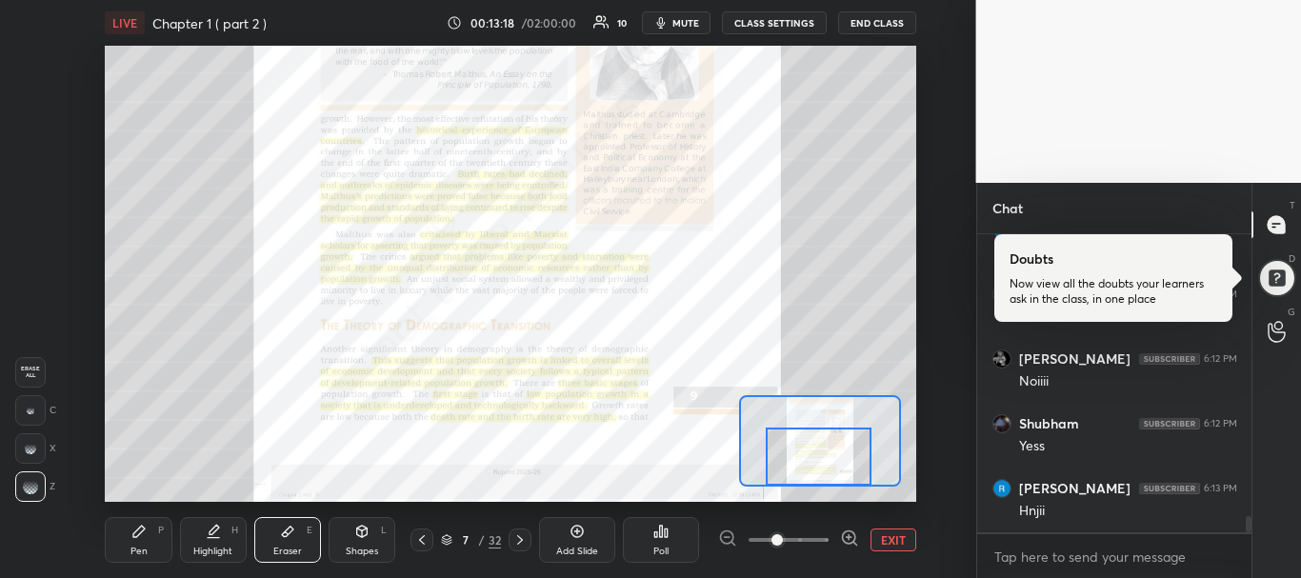
click at [840, 489] on div "Setting up your live class Poll for secs No correct answer Start poll" at bounding box center [511, 274] width 812 height 456
click at [803, 543] on span at bounding box center [789, 540] width 80 height 29
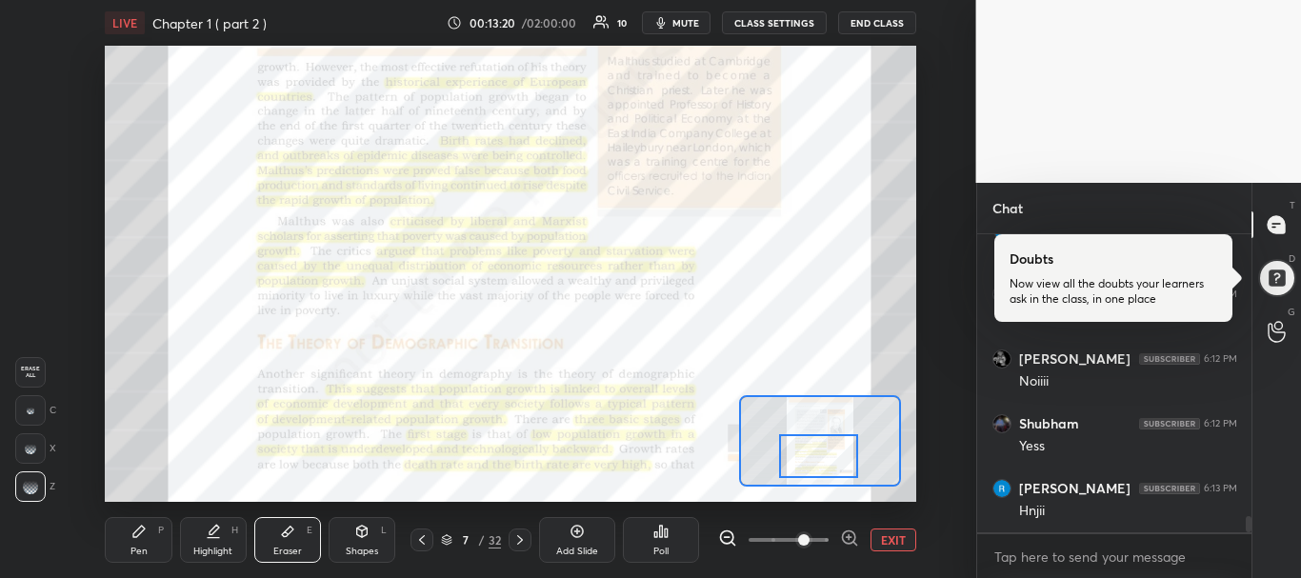
click at [810, 541] on span at bounding box center [803, 539] width 11 height 11
click at [791, 538] on span at bounding box center [789, 540] width 80 height 29
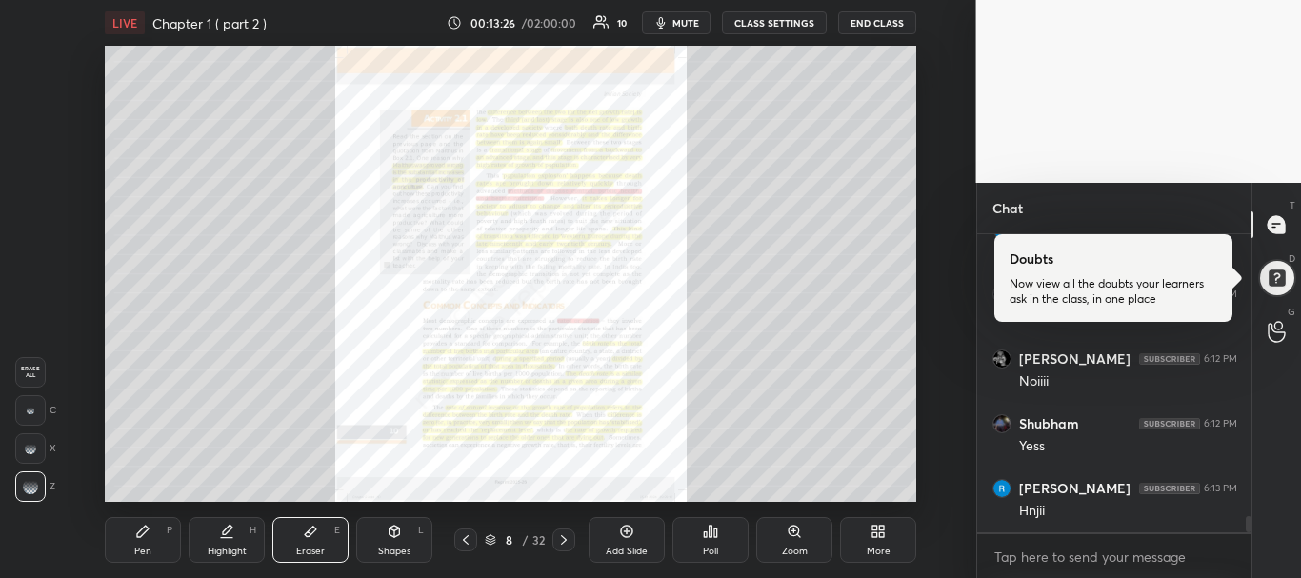
click at [160, 532] on div "Pen P" at bounding box center [143, 540] width 76 height 46
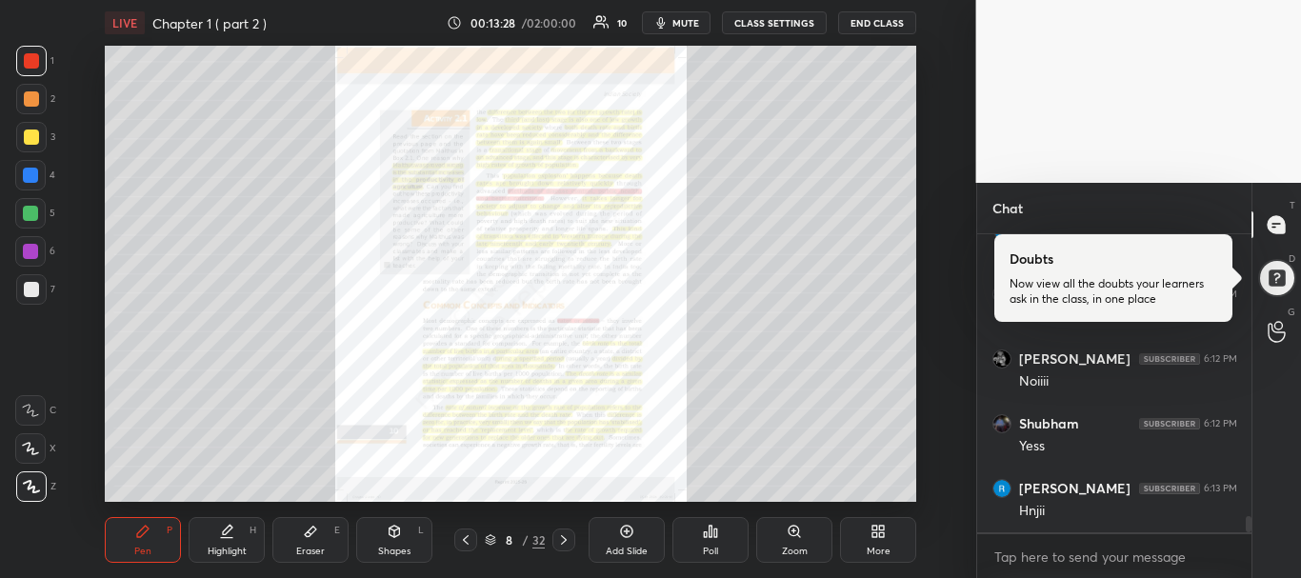
click at [778, 533] on div "Zoom" at bounding box center [794, 540] width 76 height 46
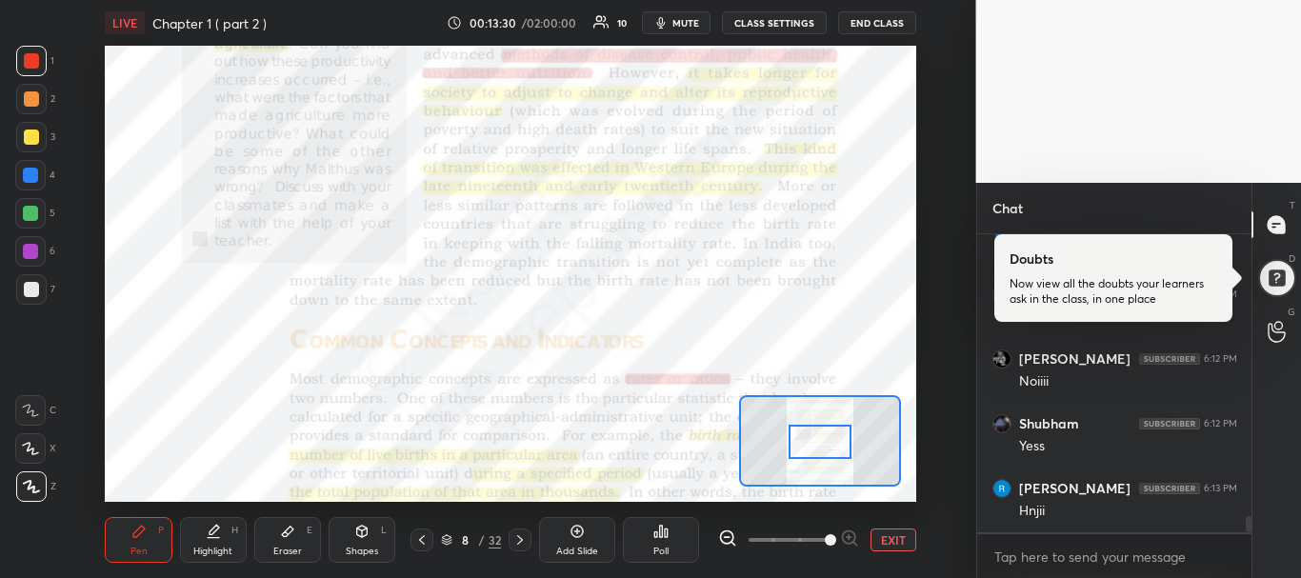
click at [818, 542] on span at bounding box center [789, 540] width 80 height 29
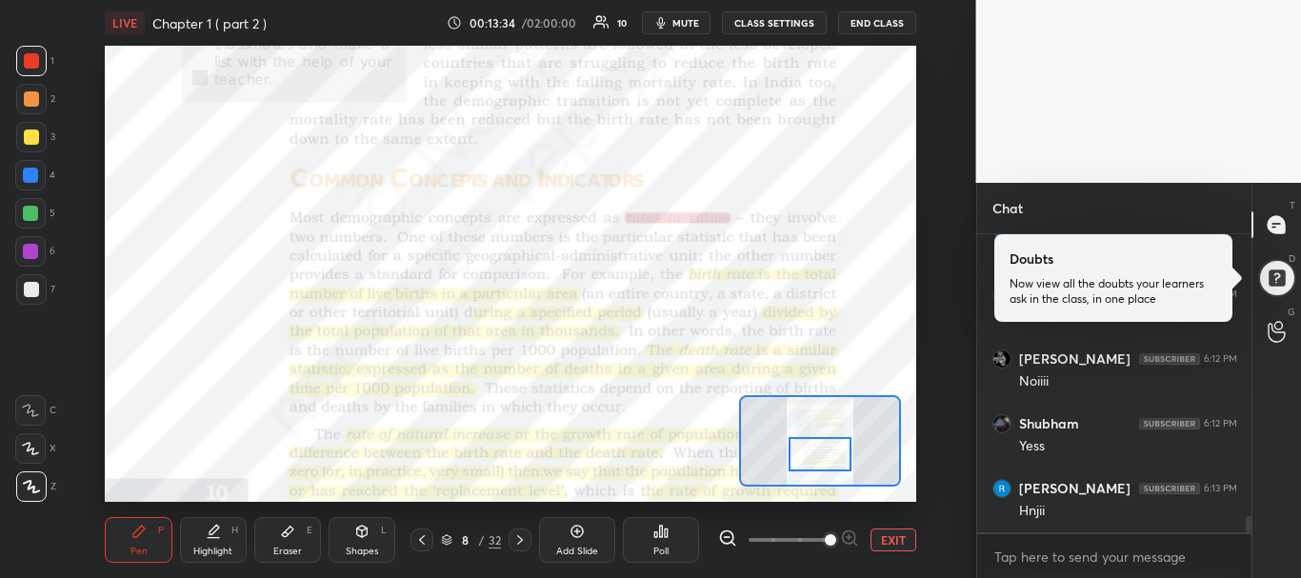
drag, startPoint x: 821, startPoint y: 451, endPoint x: 821, endPoint y: 463, distance: 12.4
click at [821, 463] on div at bounding box center [821, 454] width 64 height 35
click at [30, 482] on icon at bounding box center [31, 486] width 15 height 11
click at [39, 476] on div at bounding box center [31, 487] width 30 height 30
click at [39, 443] on icon at bounding box center [30, 448] width 17 height 13
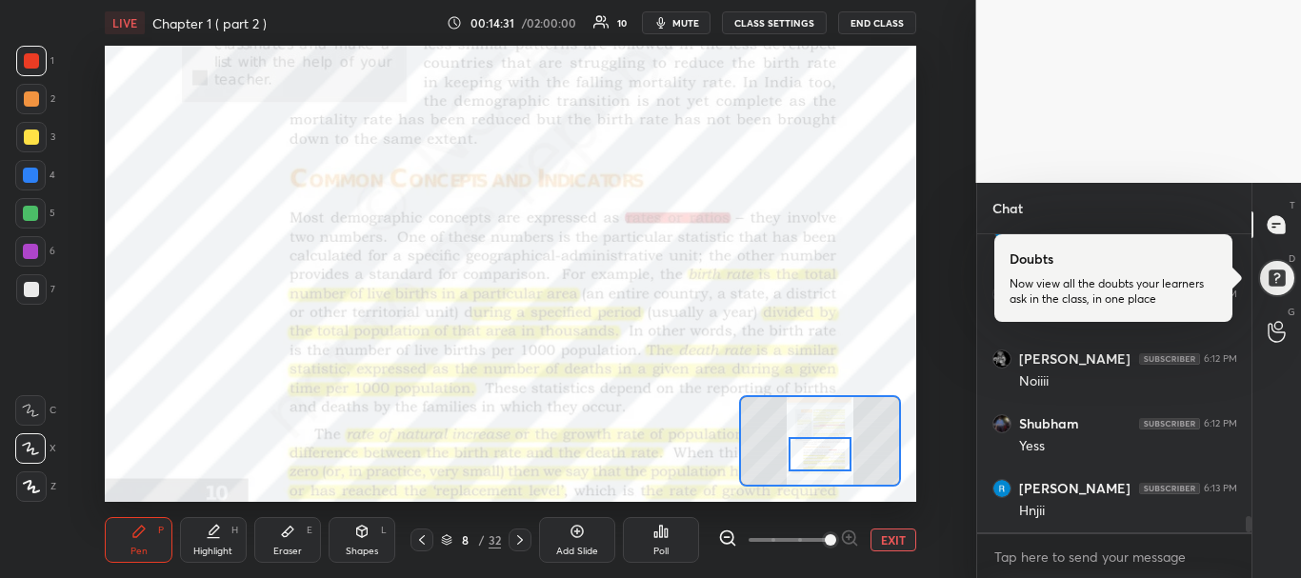
click at [33, 252] on div at bounding box center [30, 251] width 15 height 15
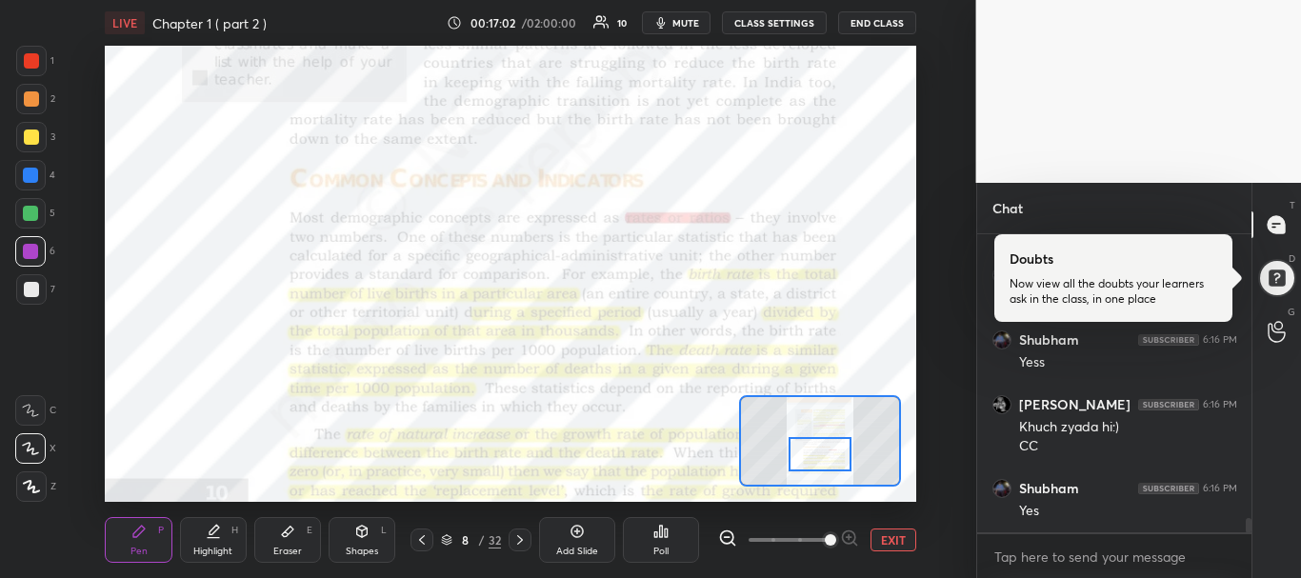
scroll to position [5910, 0]
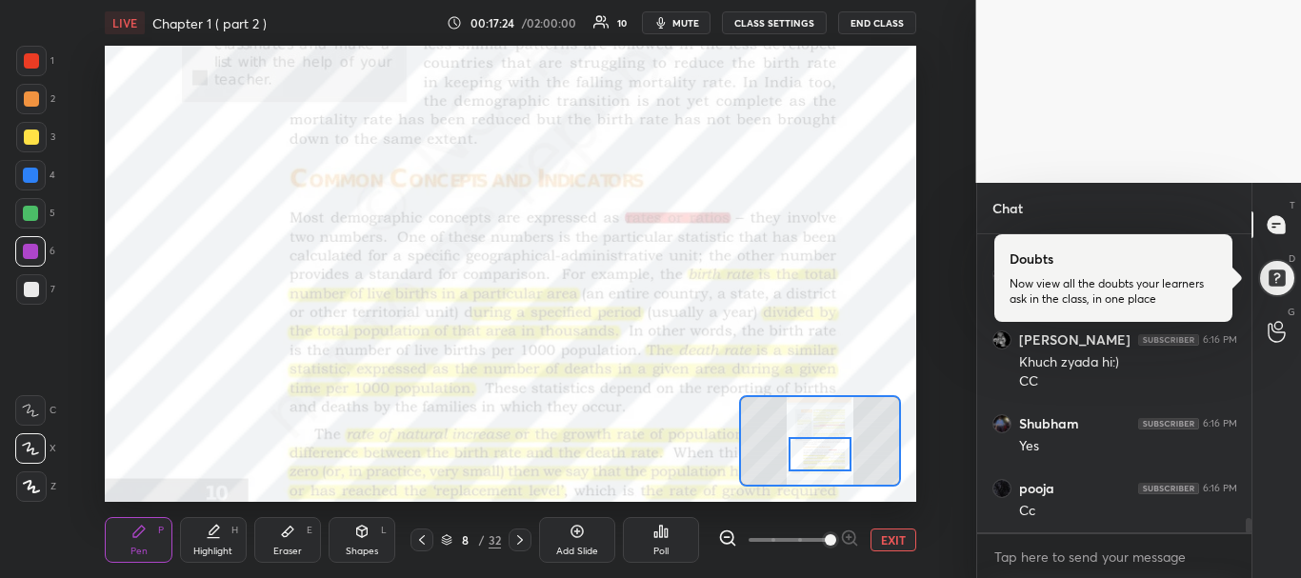
click at [294, 544] on div "Eraser E" at bounding box center [287, 540] width 67 height 46
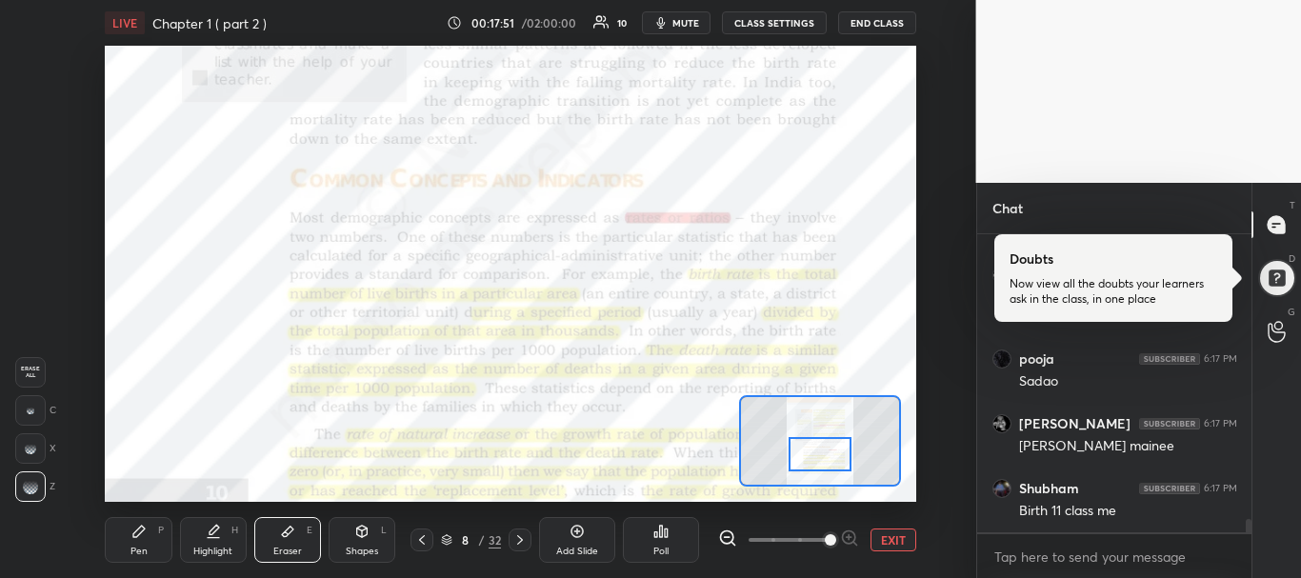
scroll to position [6512, 0]
click at [148, 542] on div "Pen P" at bounding box center [138, 540] width 67 height 46
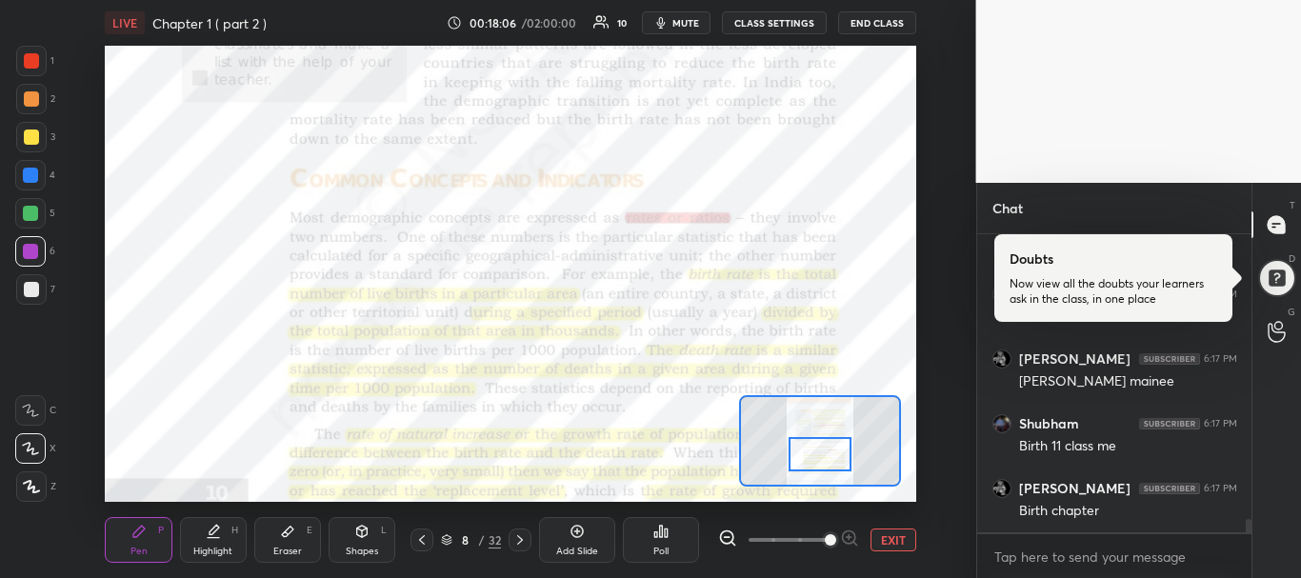
scroll to position [6531, 0]
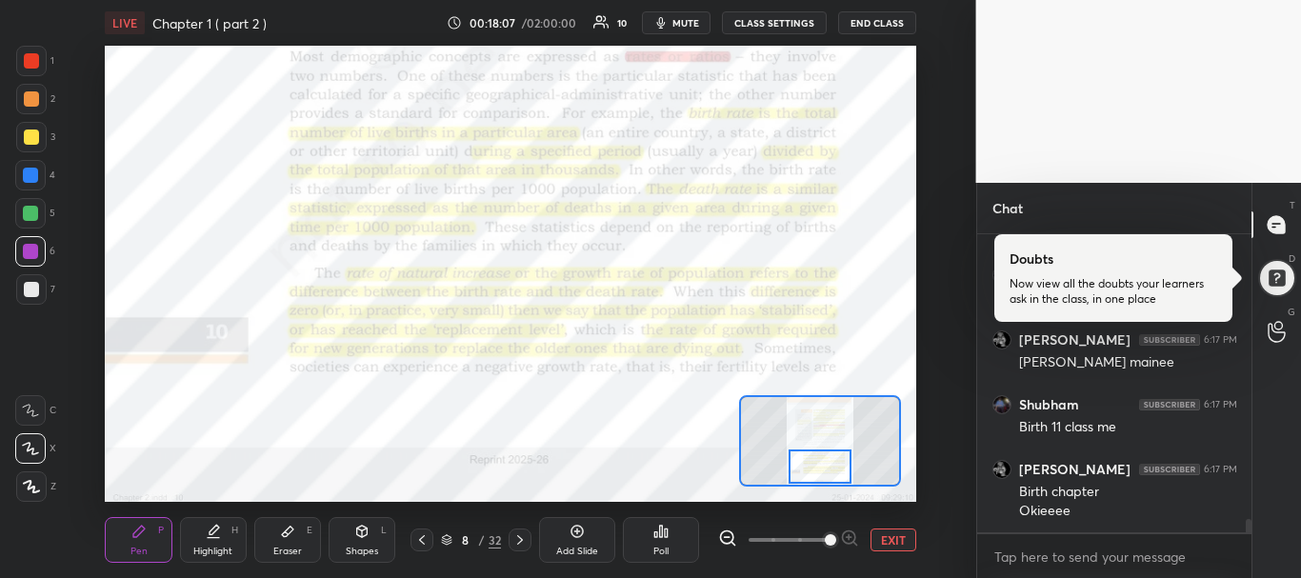
drag, startPoint x: 816, startPoint y: 447, endPoint x: 816, endPoint y: 478, distance: 31.4
click at [816, 478] on div at bounding box center [821, 467] width 64 height 35
click at [292, 543] on div "Eraser E" at bounding box center [287, 540] width 67 height 46
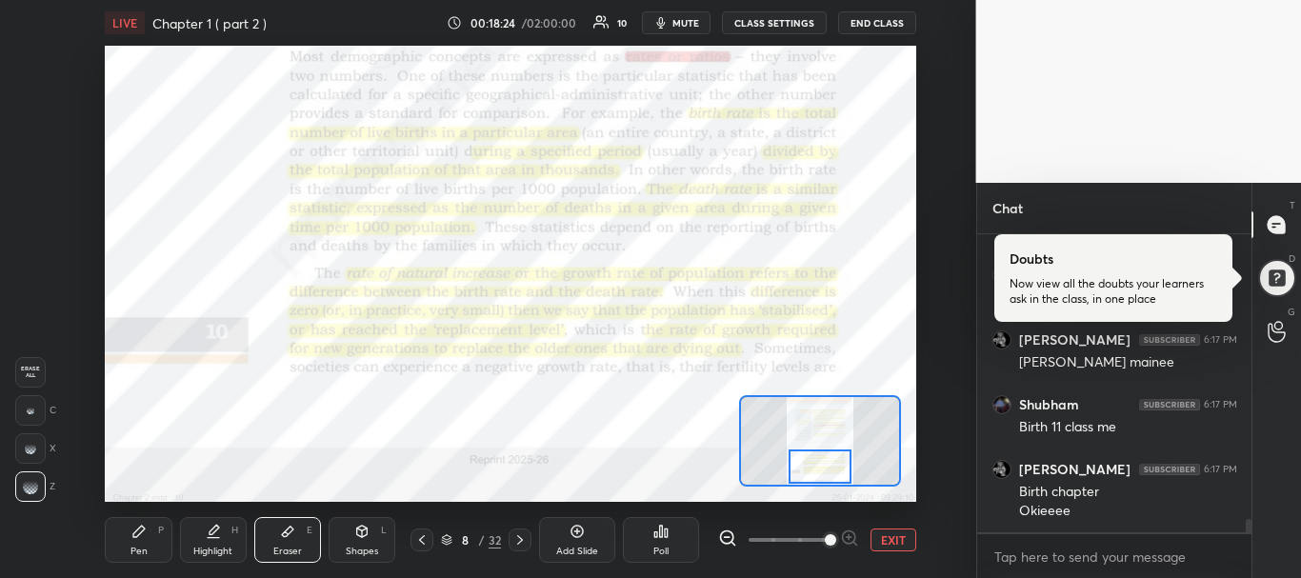
click at [143, 525] on icon at bounding box center [138, 531] width 15 height 15
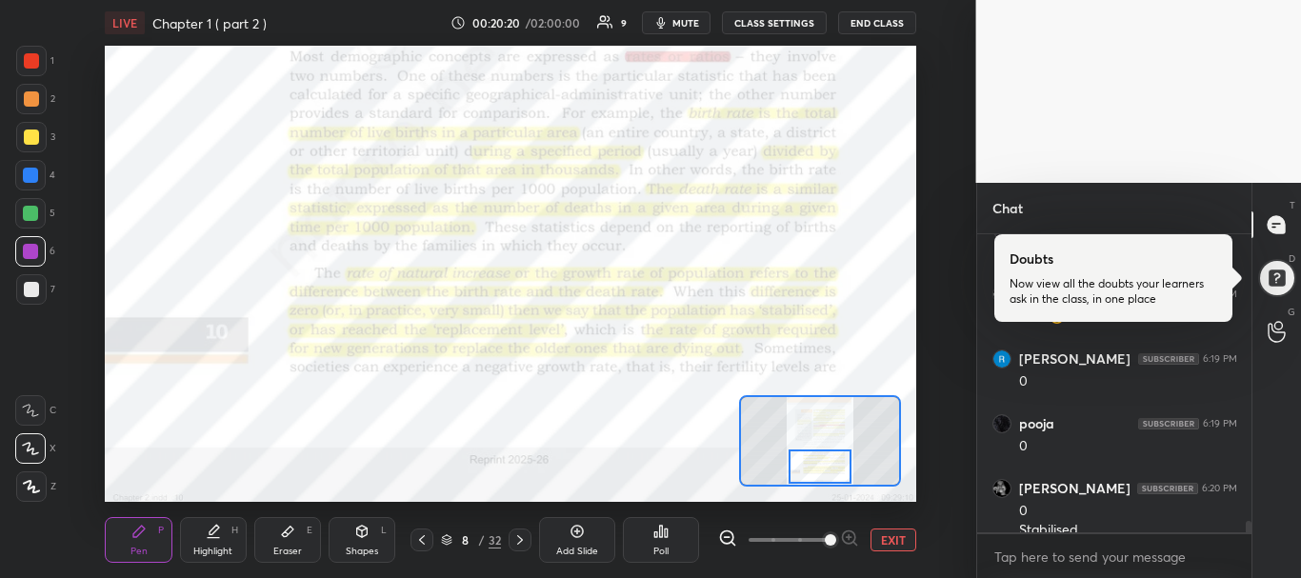
scroll to position [7586, 0]
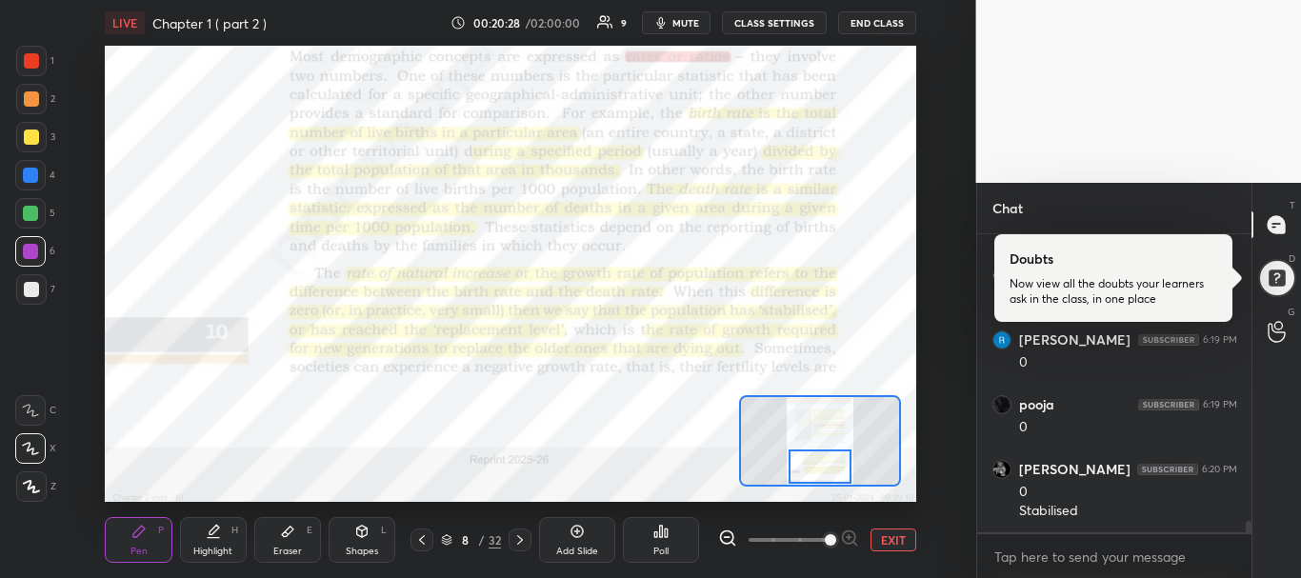
click at [283, 45] on div "LIVE Chapter 1 ( part 2 ) 00:20:28 / 02:00:00 9 mute CLASS SETTINGS END CLASS S…" at bounding box center [511, 289] width 900 height 578
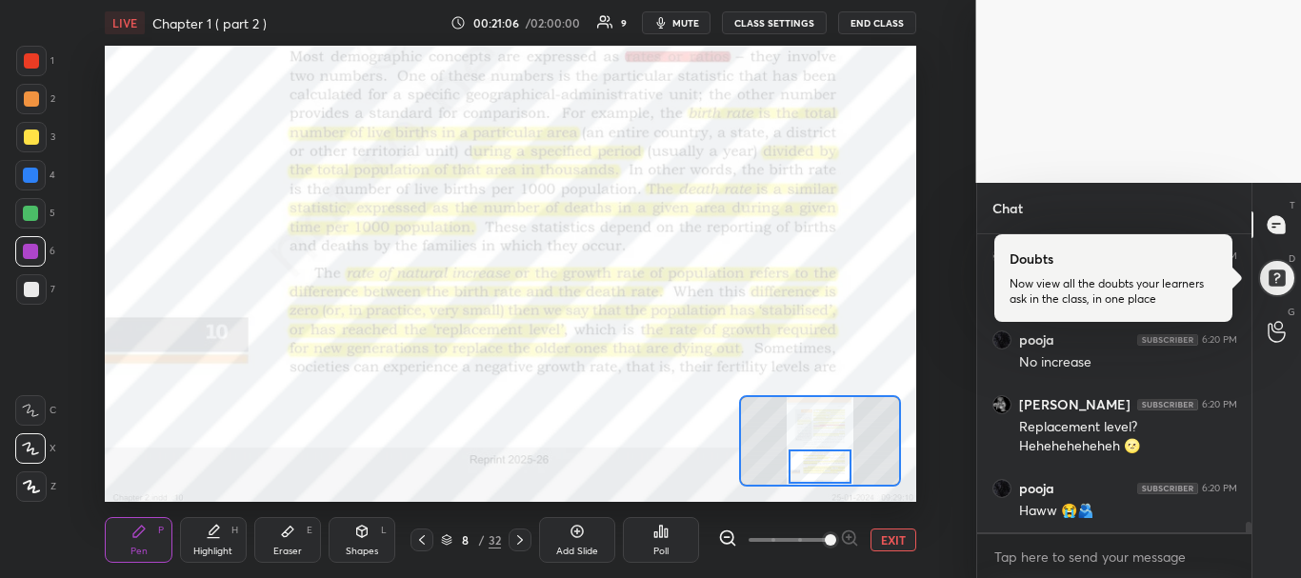
scroll to position [7865, 0]
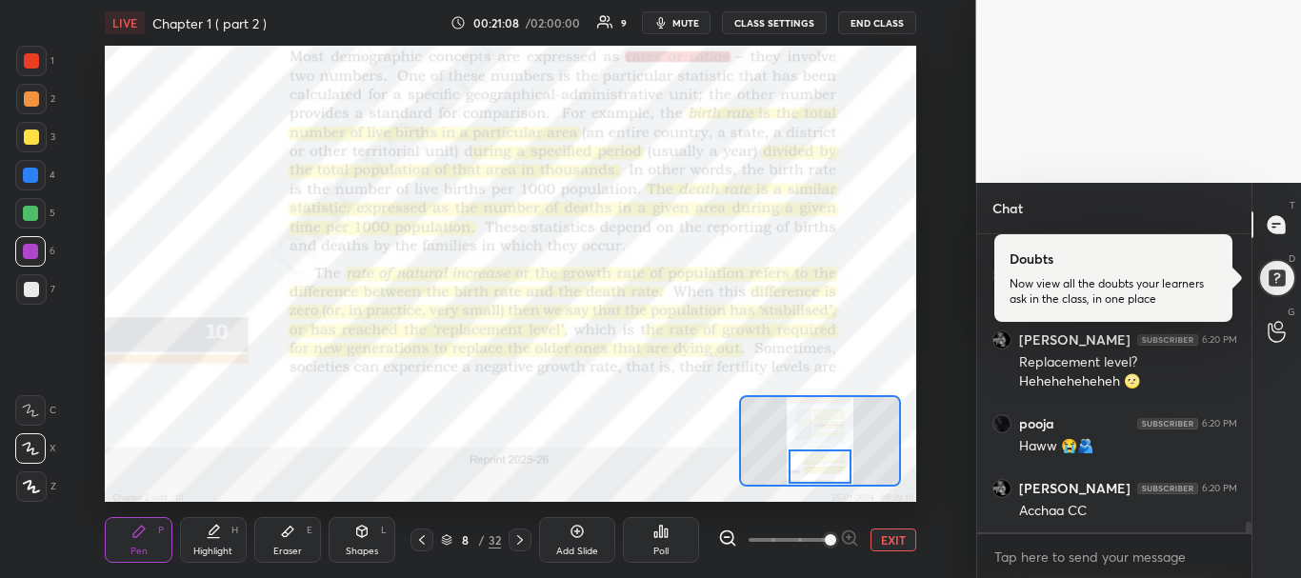
click at [277, 532] on div "Eraser E" at bounding box center [287, 540] width 67 height 46
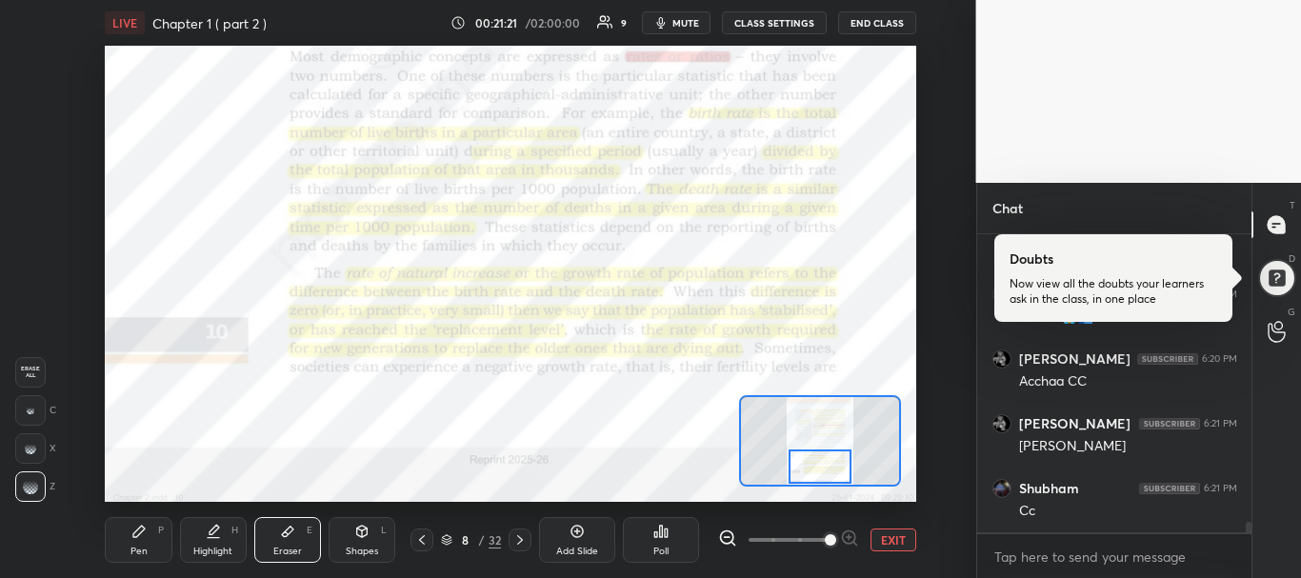
scroll to position [8076, 0]
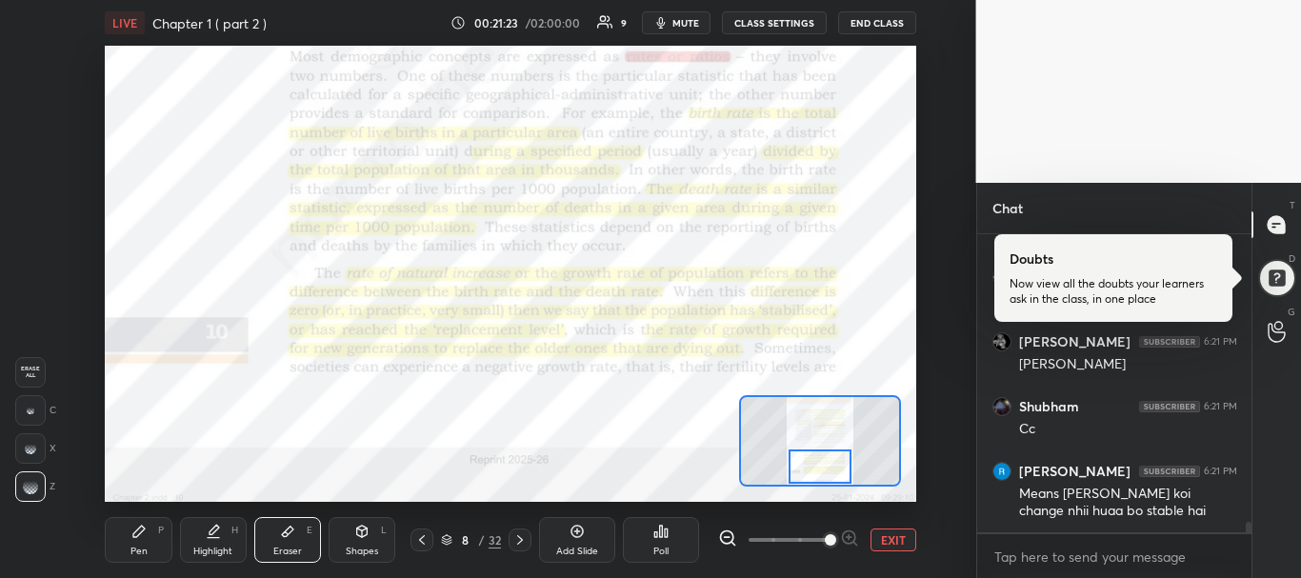
click at [699, 26] on span "mute" at bounding box center [686, 22] width 27 height 13
click at [701, 26] on span "unmute" at bounding box center [684, 22] width 41 height 13
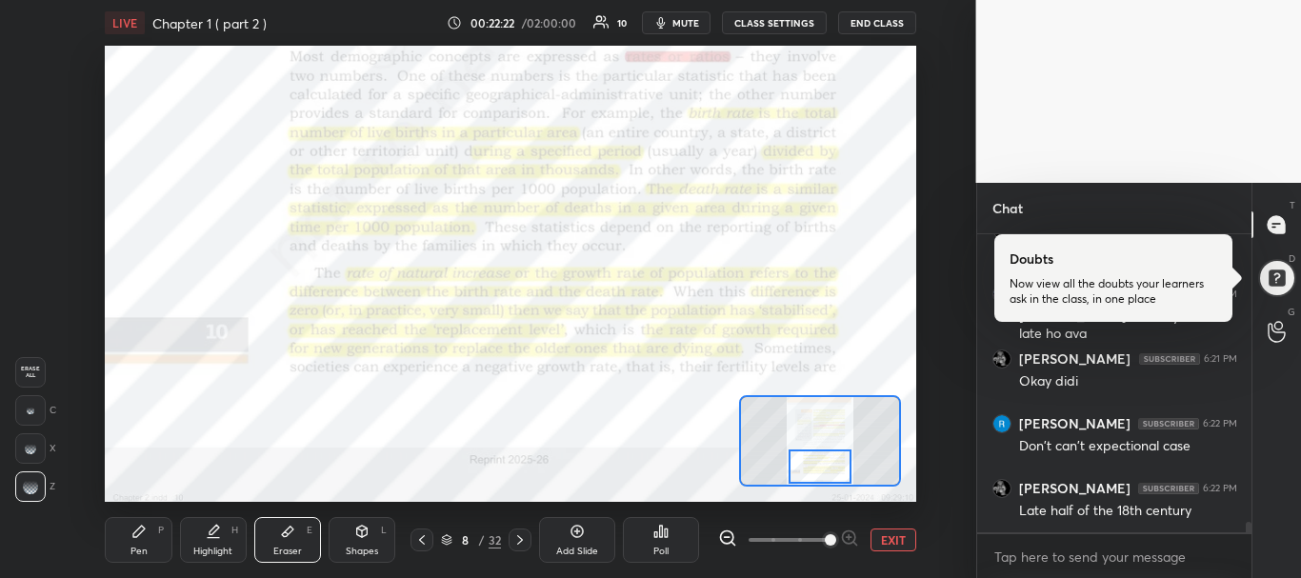
scroll to position [8465, 0]
click at [524, 534] on icon at bounding box center [520, 540] width 15 height 15
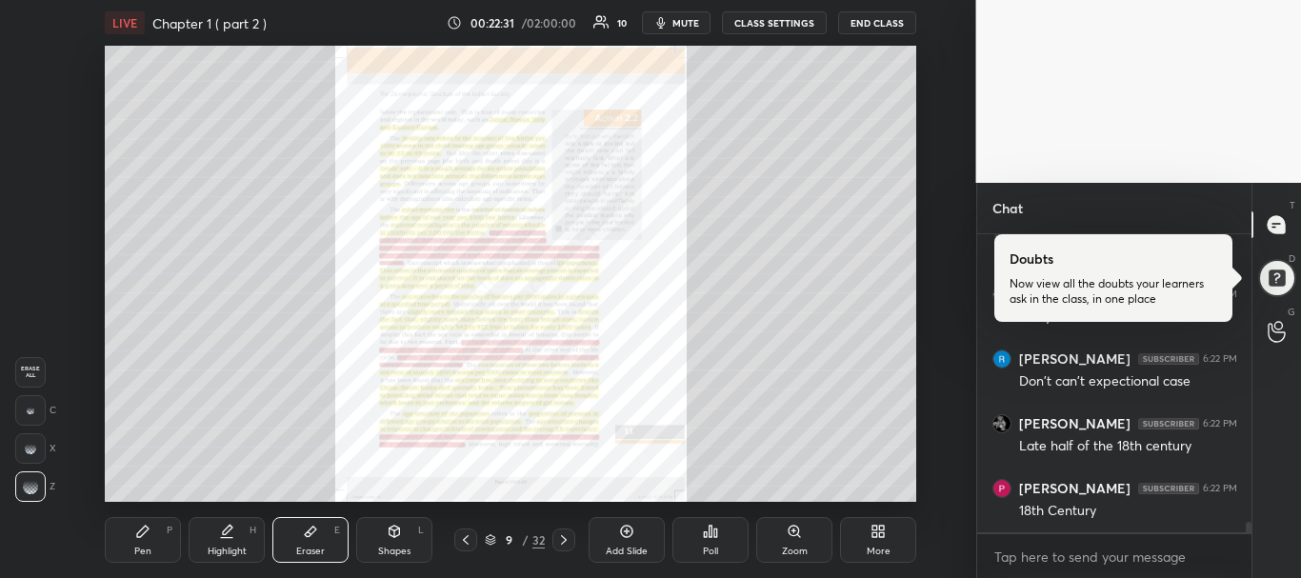
scroll to position [8530, 0]
click at [144, 548] on div "Pen" at bounding box center [142, 552] width 17 height 10
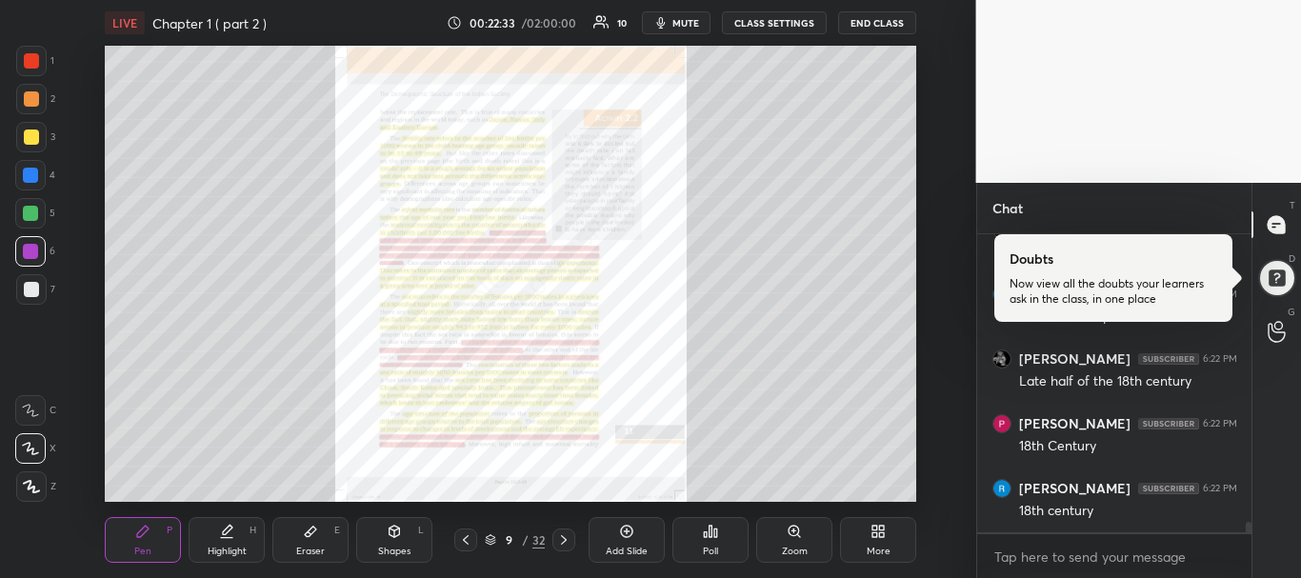
click at [791, 540] on div "Zoom" at bounding box center [794, 540] width 76 height 46
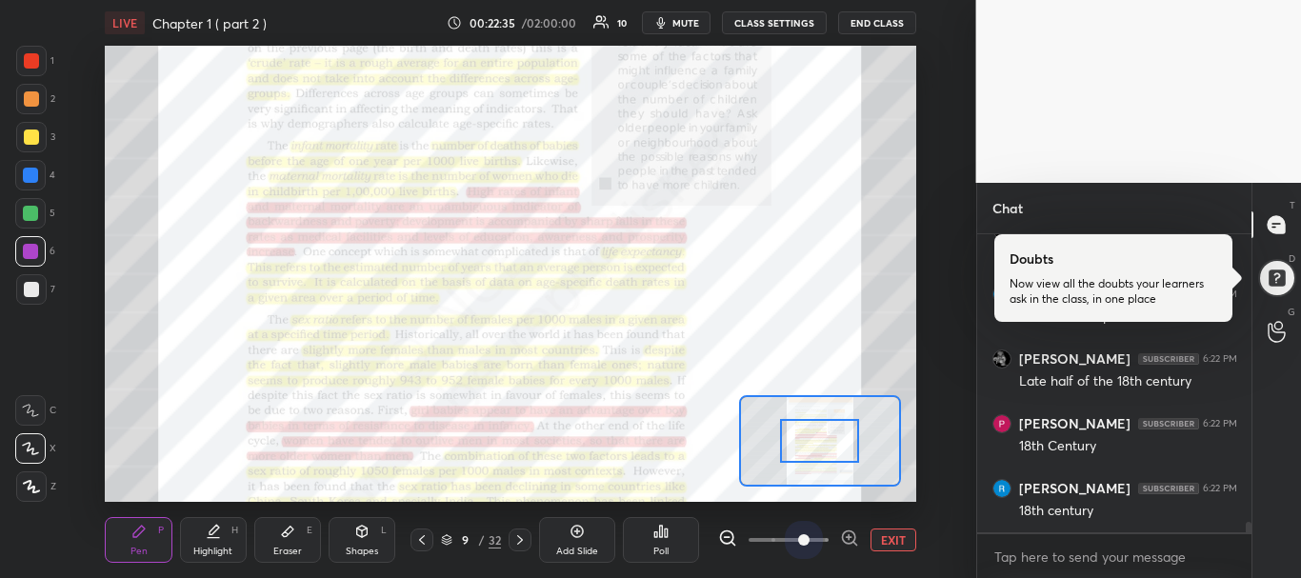
click at [807, 540] on span at bounding box center [789, 540] width 80 height 29
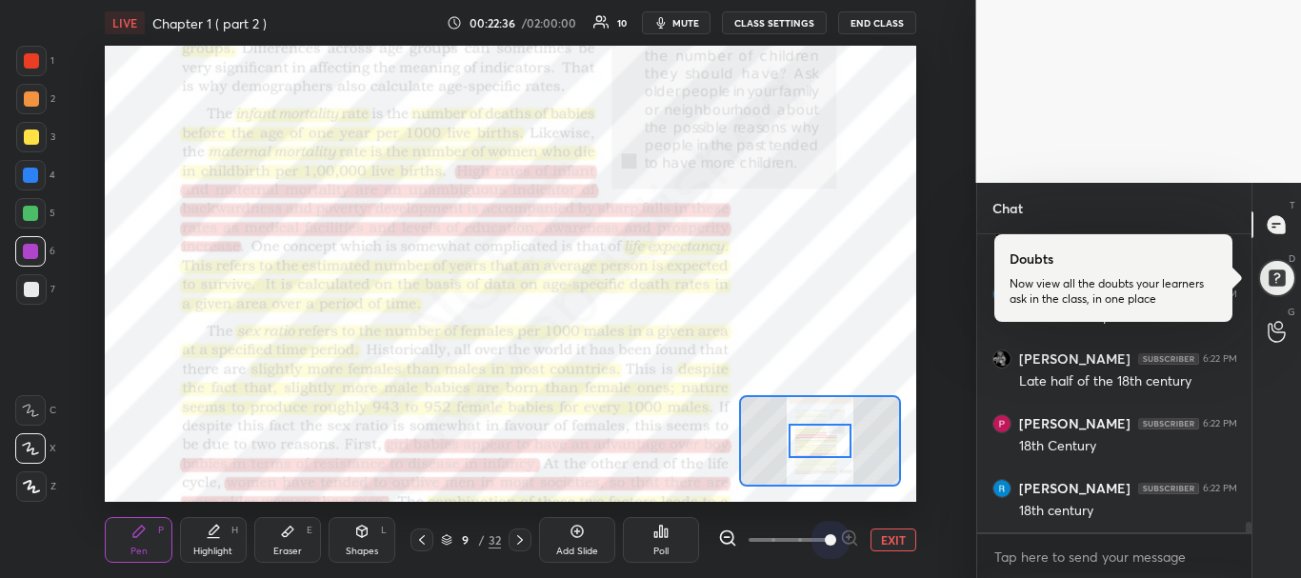
click at [824, 539] on span at bounding box center [789, 540] width 80 height 29
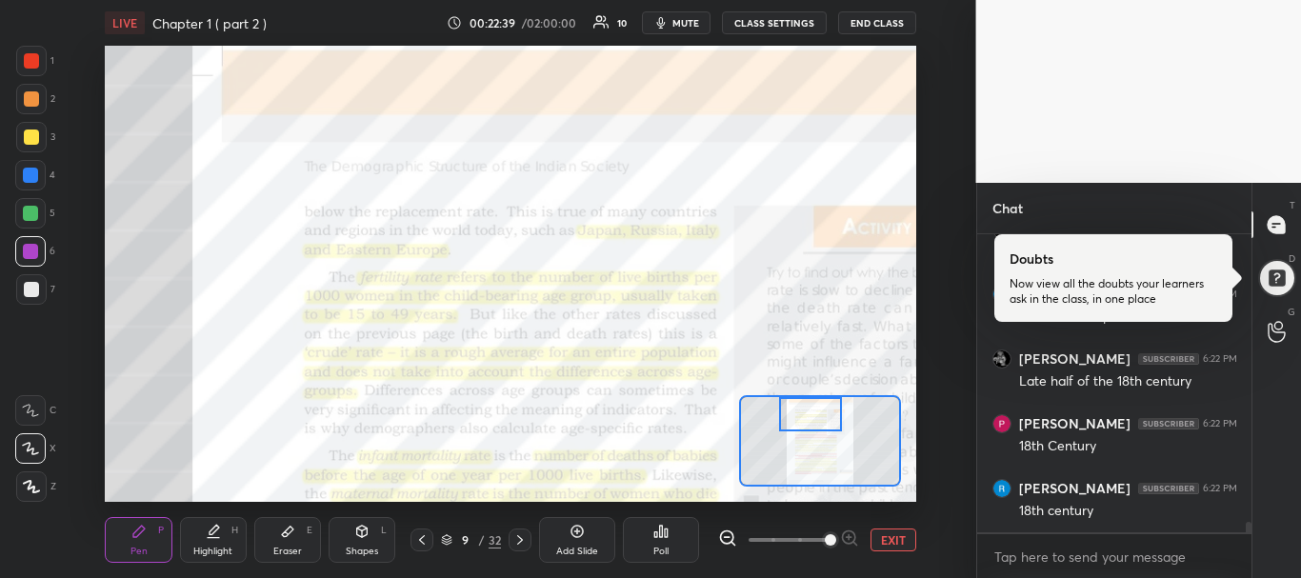
drag, startPoint x: 828, startPoint y: 445, endPoint x: 818, endPoint y: 402, distance: 43.9
click at [818, 402] on div at bounding box center [811, 414] width 64 height 35
click at [201, 538] on div "Highlight H" at bounding box center [213, 540] width 67 height 46
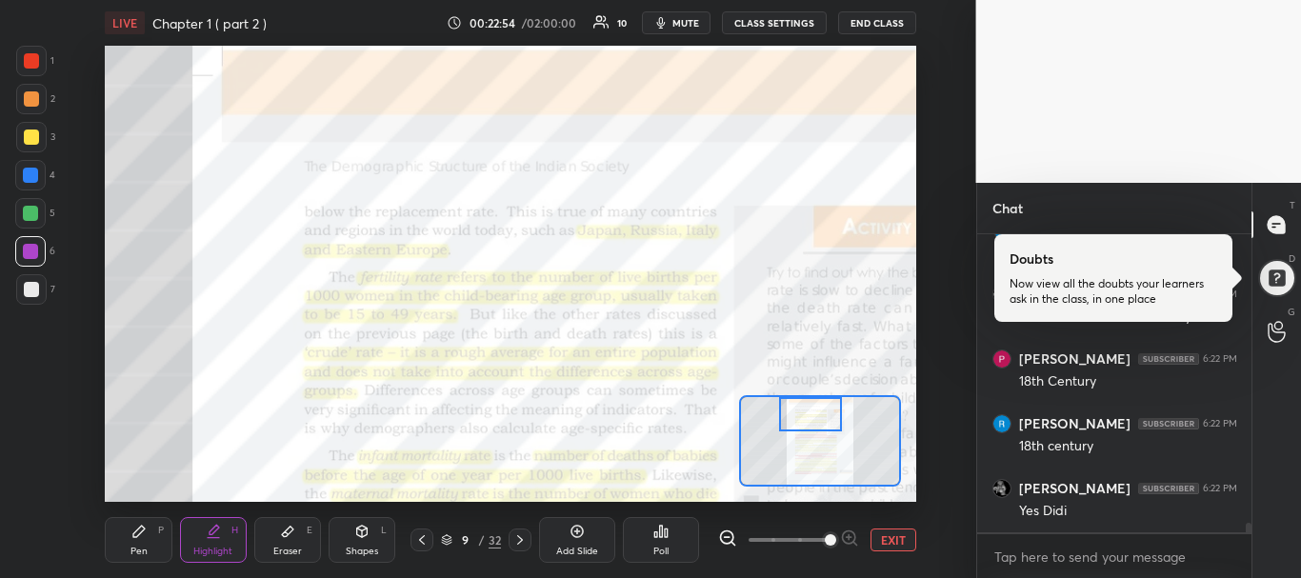
click at [144, 534] on icon at bounding box center [138, 531] width 15 height 15
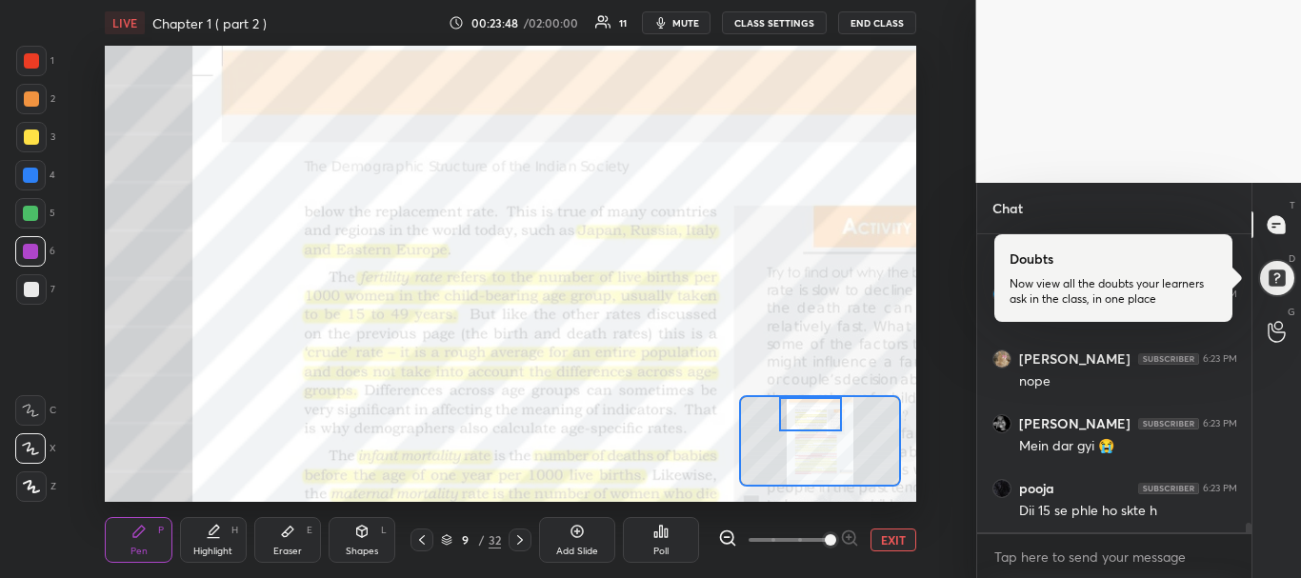
scroll to position [9059, 0]
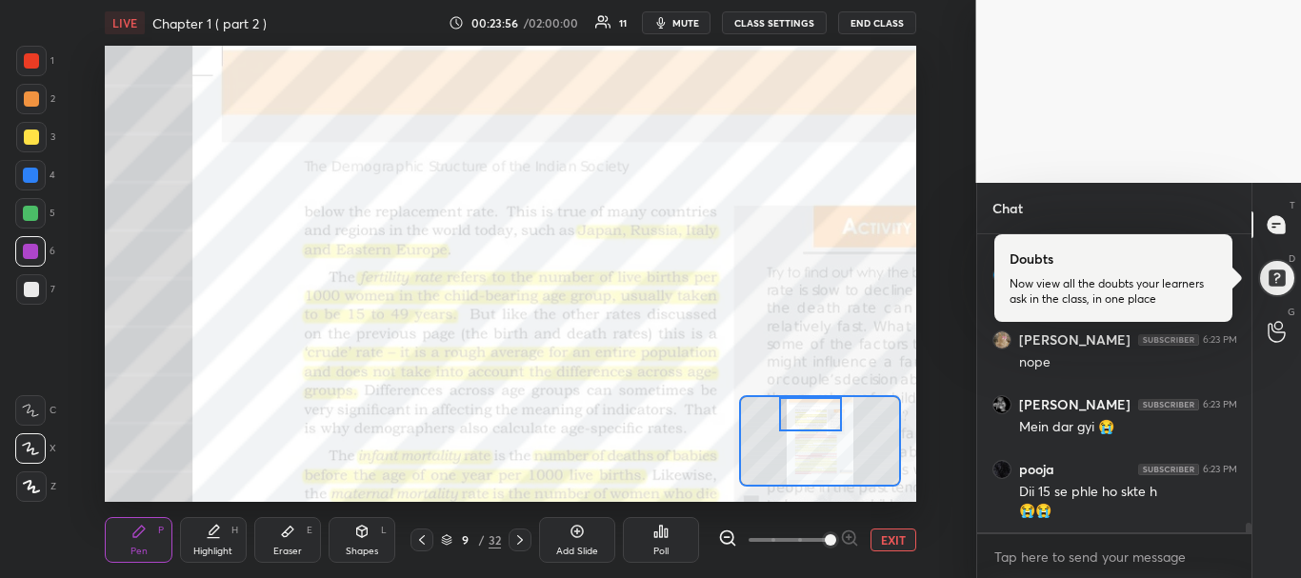
click at [280, 527] on icon at bounding box center [287, 531] width 15 height 15
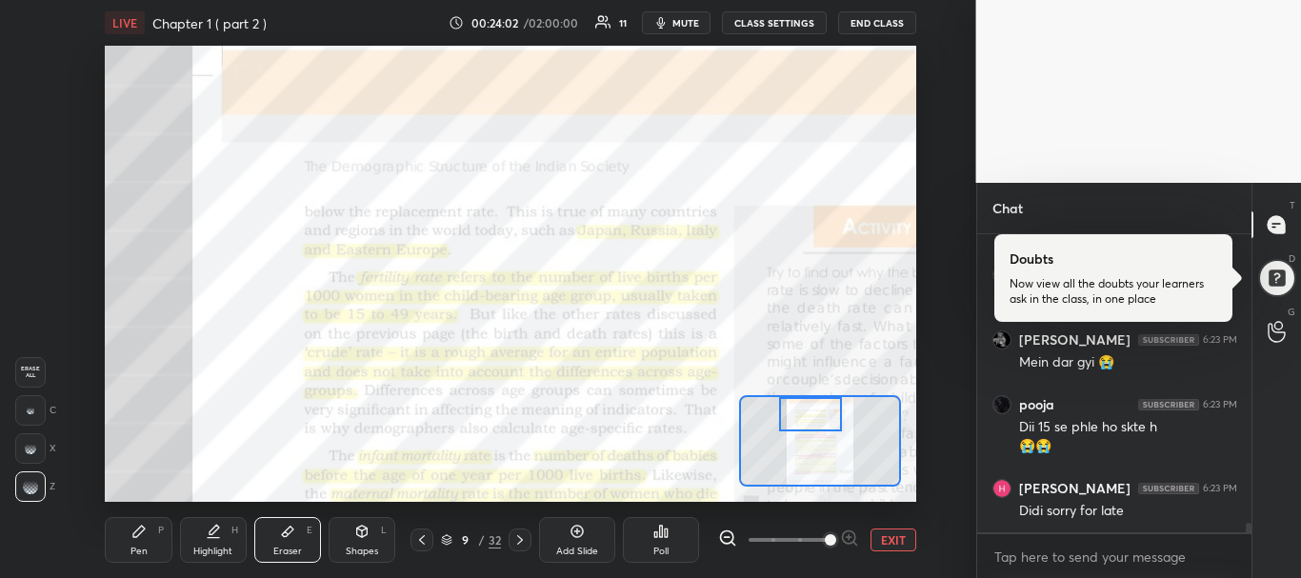
click at [145, 539] on div "Pen P" at bounding box center [138, 540] width 67 height 46
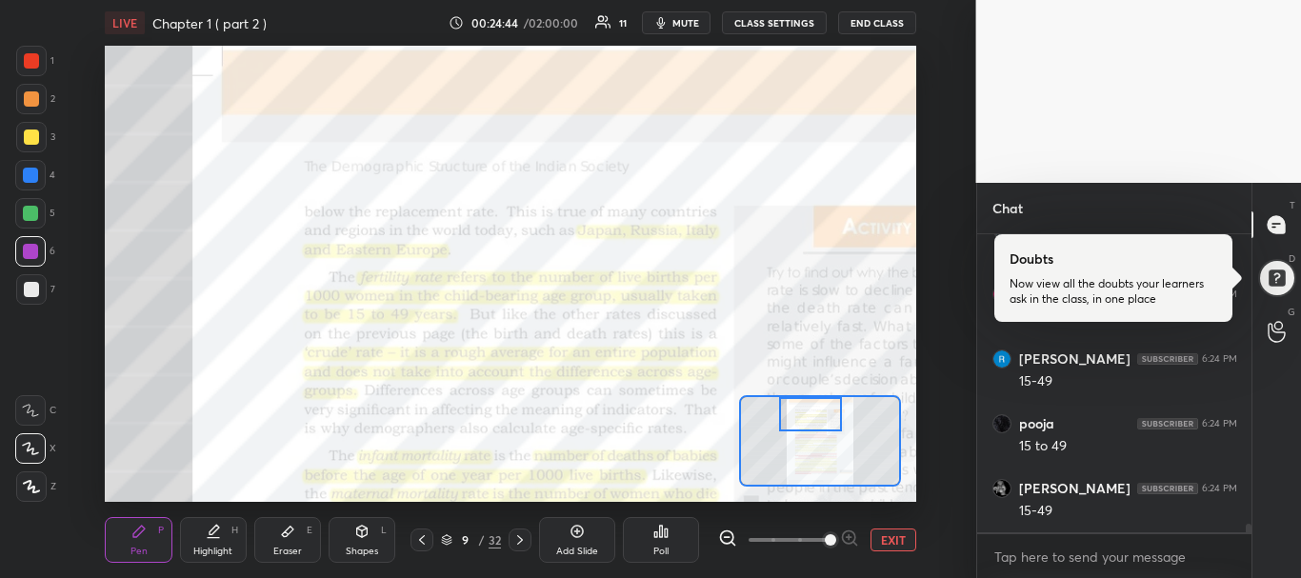
scroll to position [9772, 0]
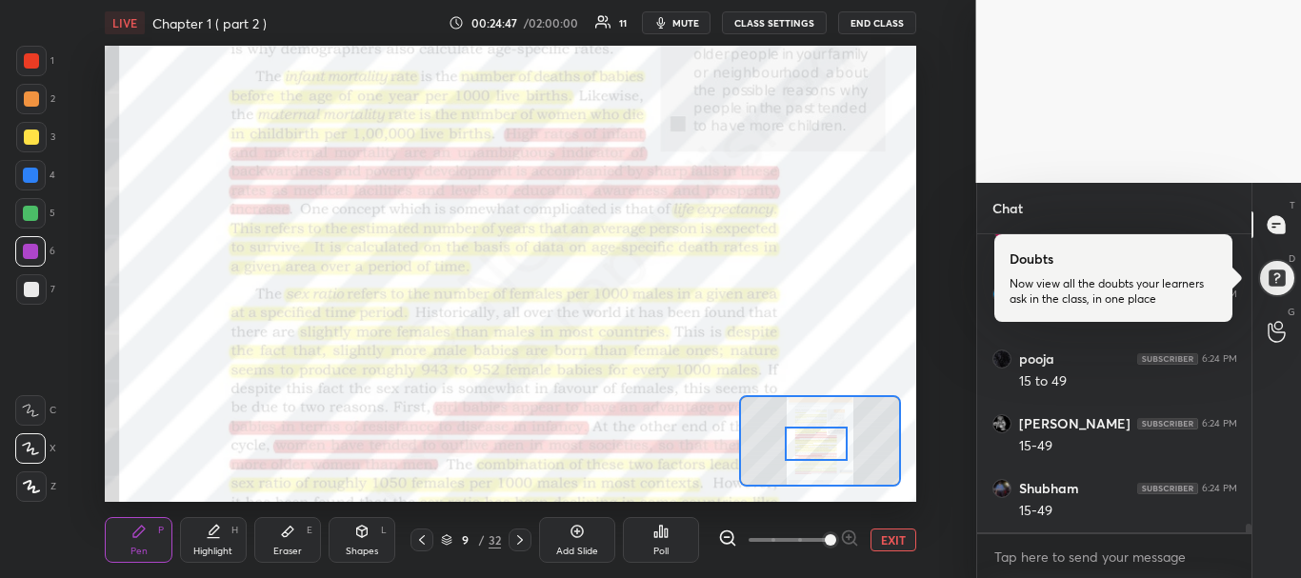
drag, startPoint x: 815, startPoint y: 412, endPoint x: 820, endPoint y: 441, distance: 30.1
click at [820, 441] on div at bounding box center [817, 444] width 64 height 35
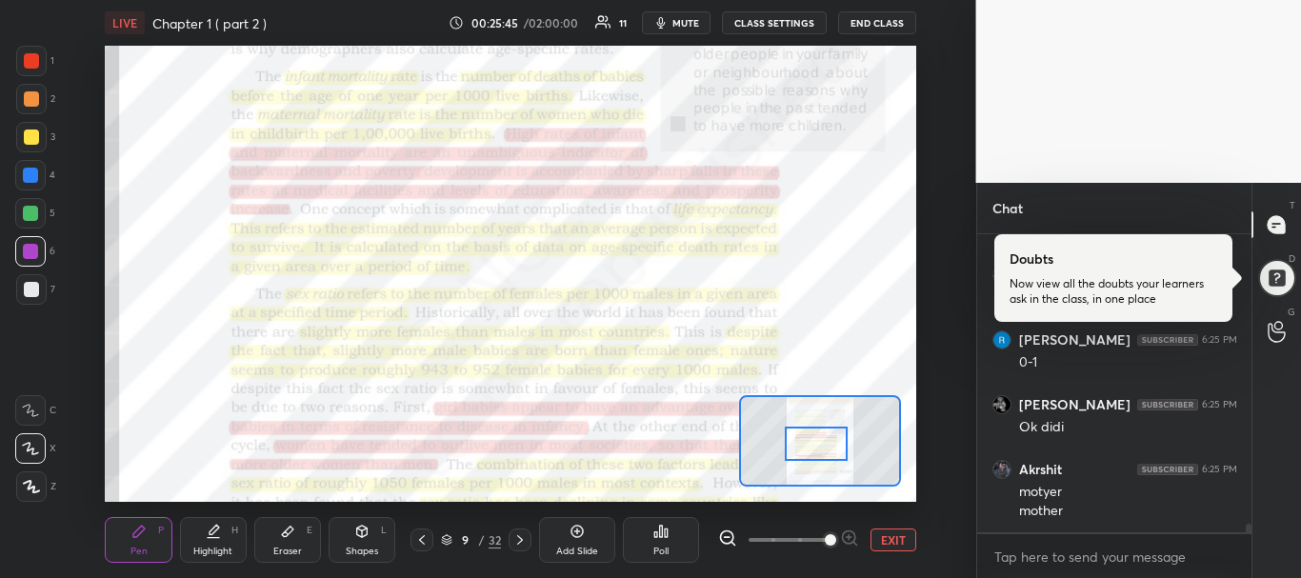
scroll to position [10279, 0]
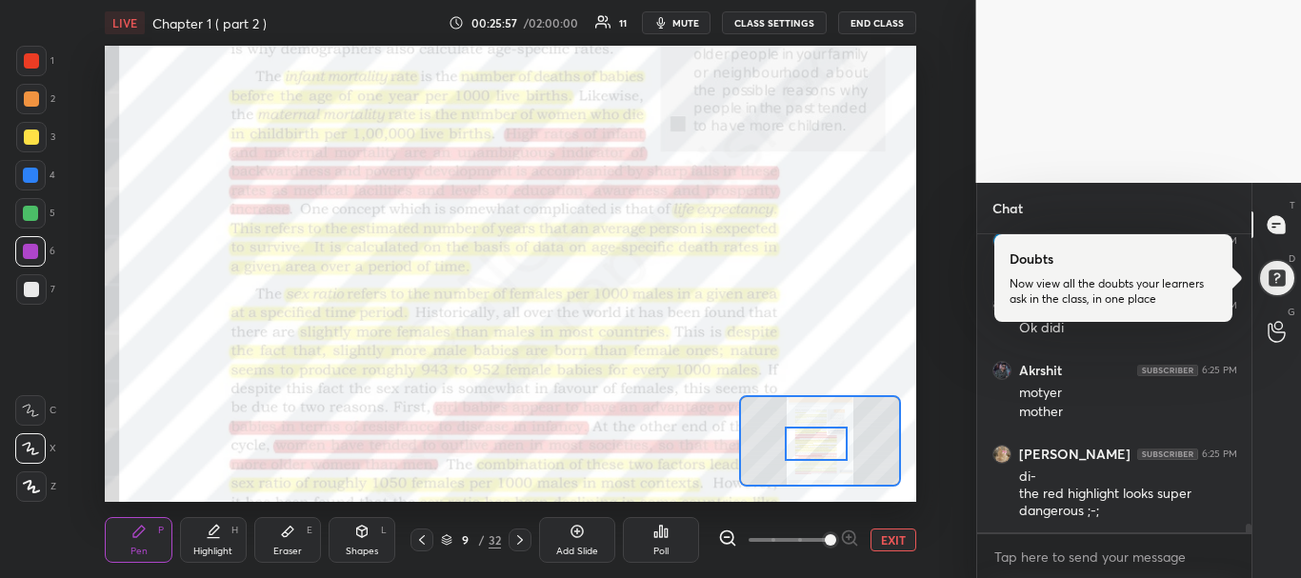
click at [266, 533] on div "Eraser E" at bounding box center [287, 540] width 67 height 46
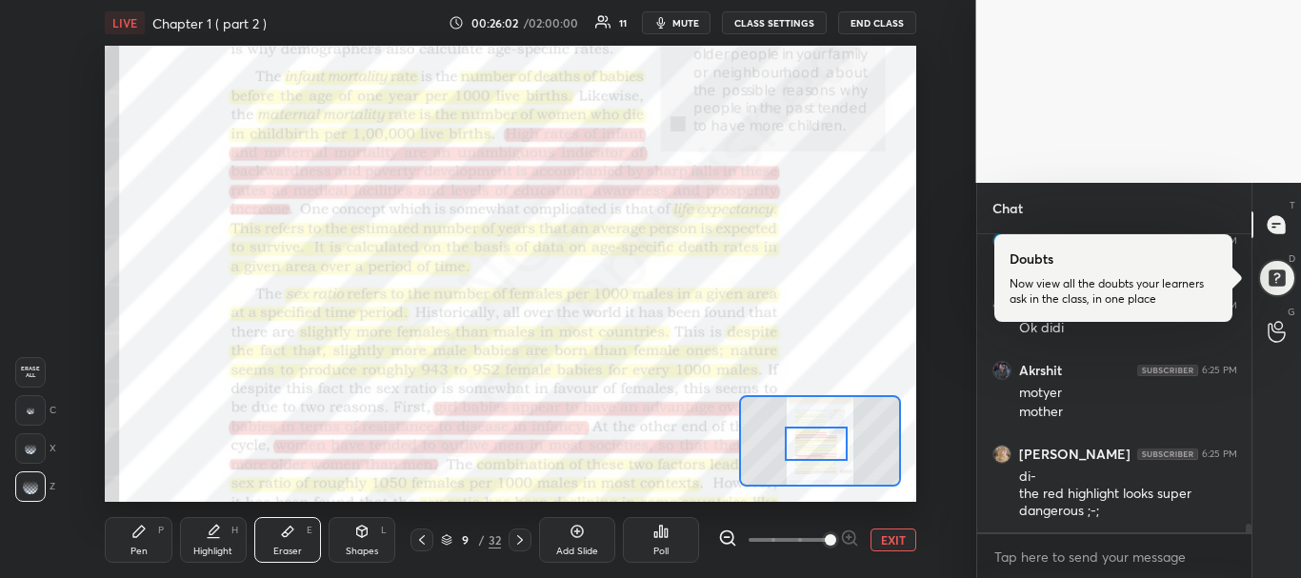
click at [139, 544] on div "Pen P" at bounding box center [138, 540] width 67 height 46
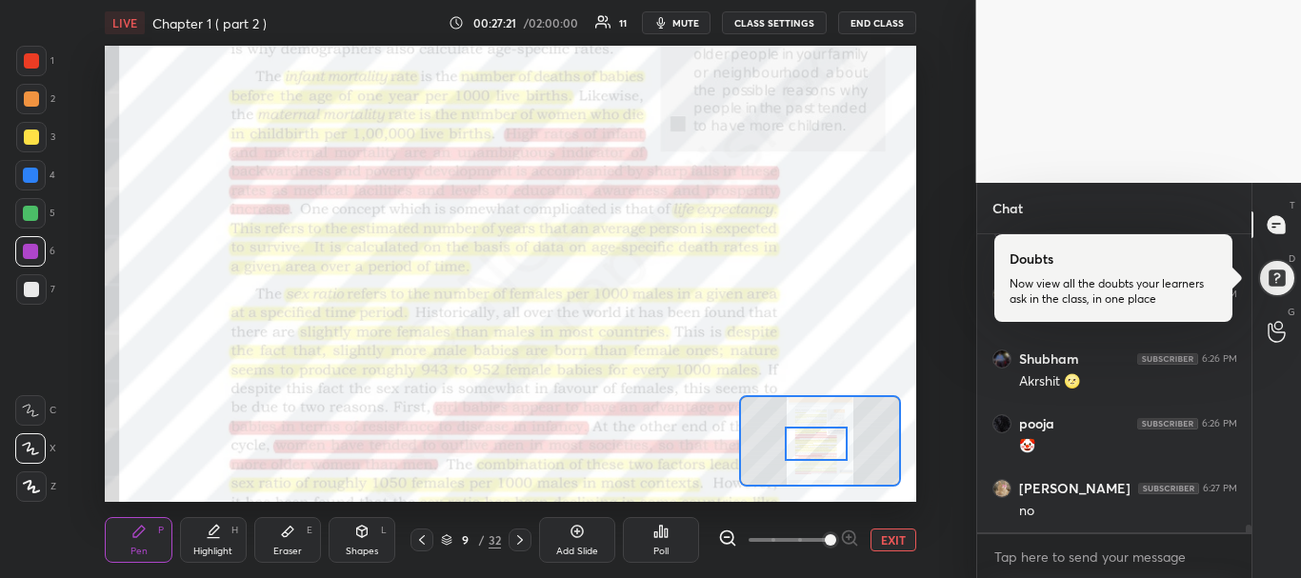
scroll to position [11527, 0]
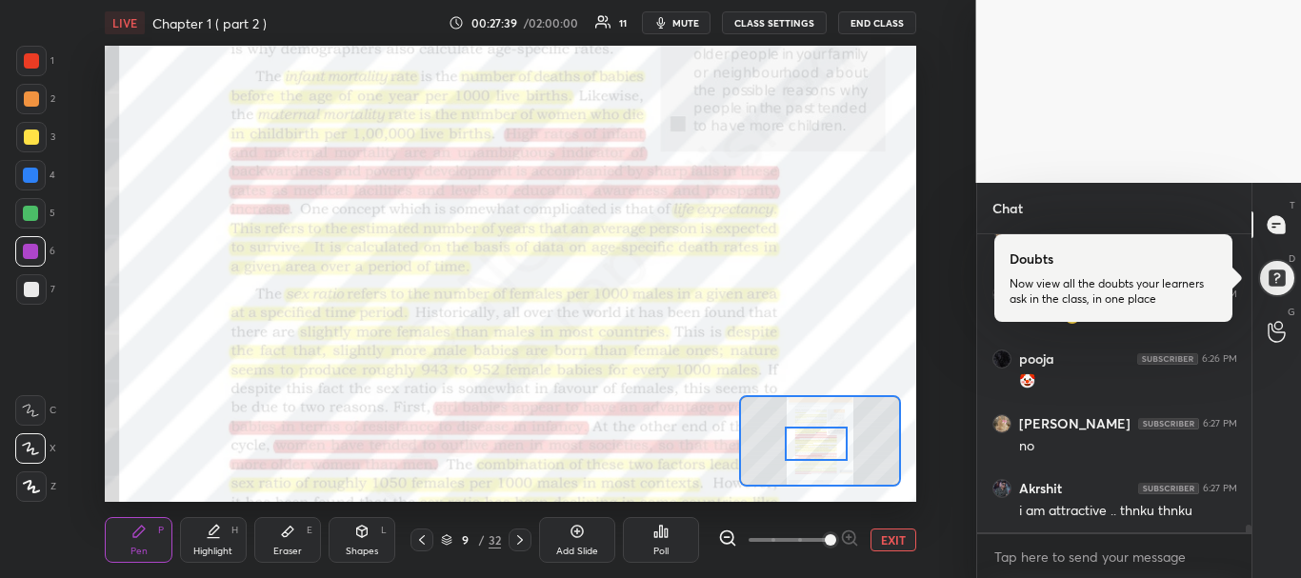
click at [918, 231] on div "Setting up your live class Poll for secs No correct answer Start poll" at bounding box center [511, 274] width 900 height 456
click at [917, 249] on div "Setting up your live class Poll for secs No correct answer Start poll" at bounding box center [511, 274] width 900 height 456
click at [270, 534] on div "Eraser E" at bounding box center [287, 540] width 67 height 46
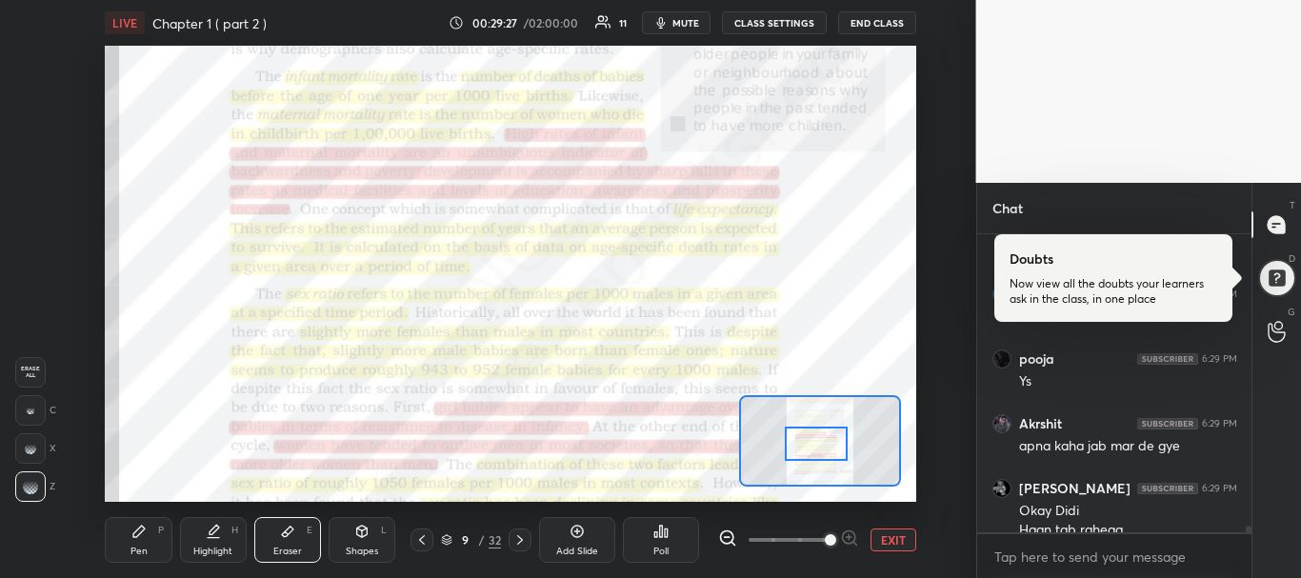
scroll to position [12537, 0]
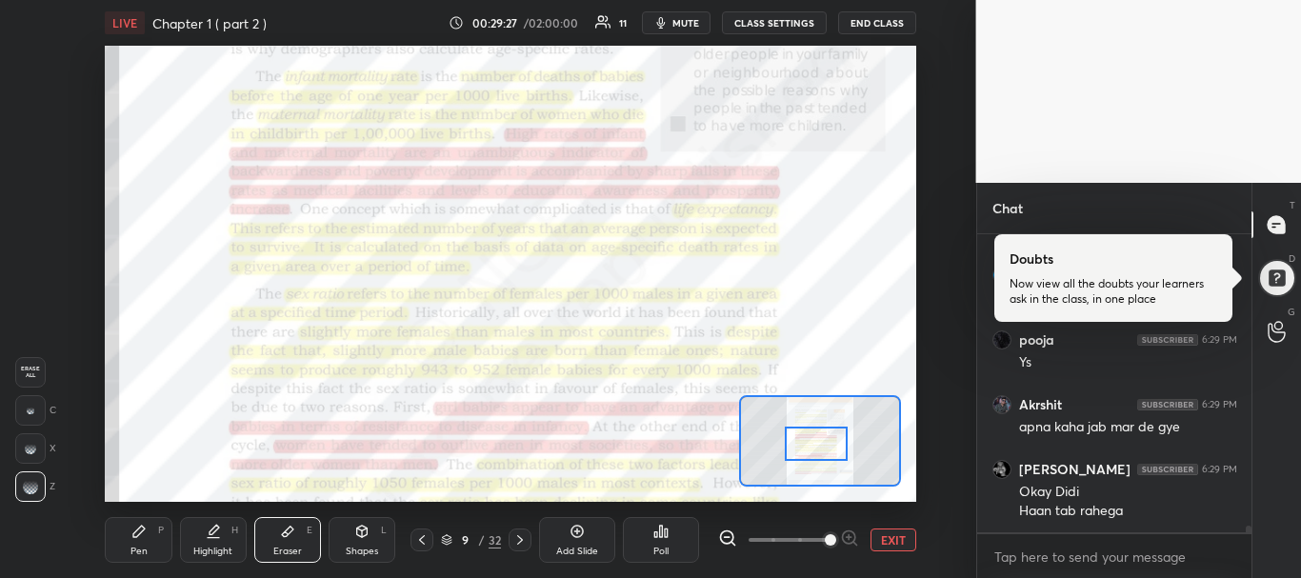
click at [134, 524] on icon at bounding box center [138, 531] width 15 height 15
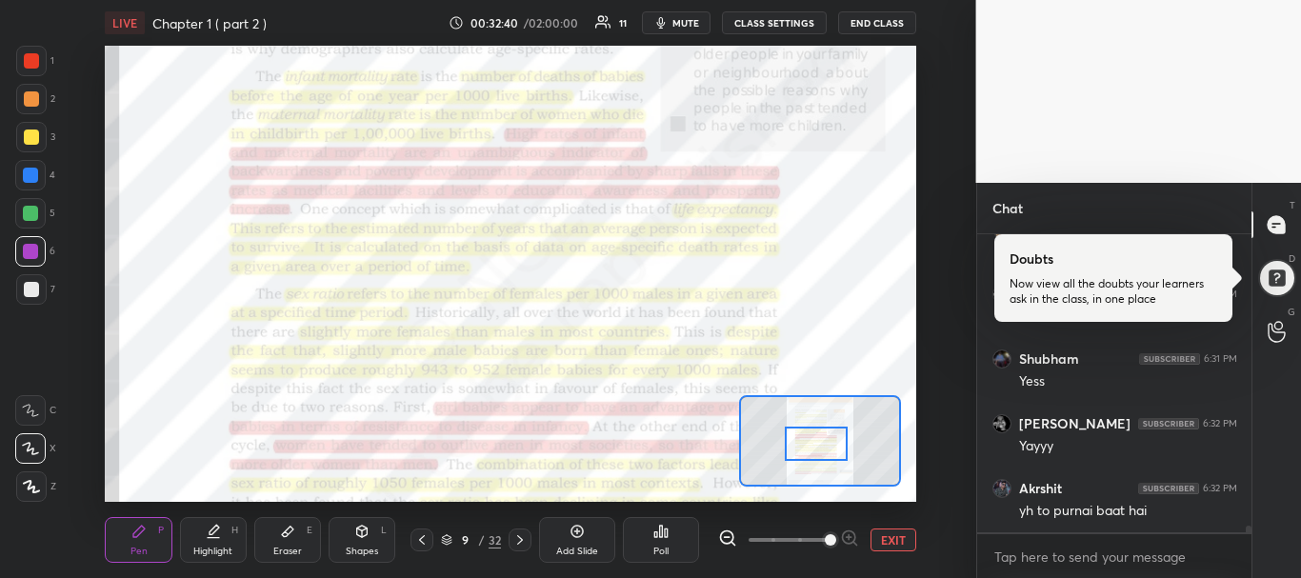
scroll to position [13804, 0]
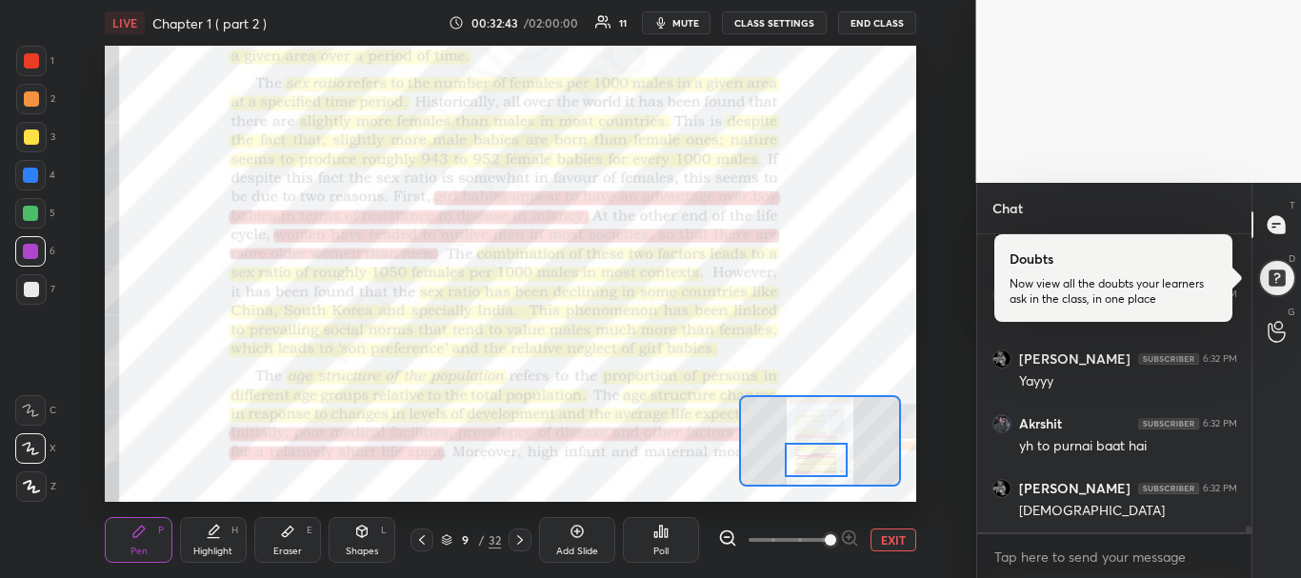
drag, startPoint x: 814, startPoint y: 438, endPoint x: 814, endPoint y: 454, distance: 16.2
click at [814, 454] on div at bounding box center [817, 460] width 64 height 35
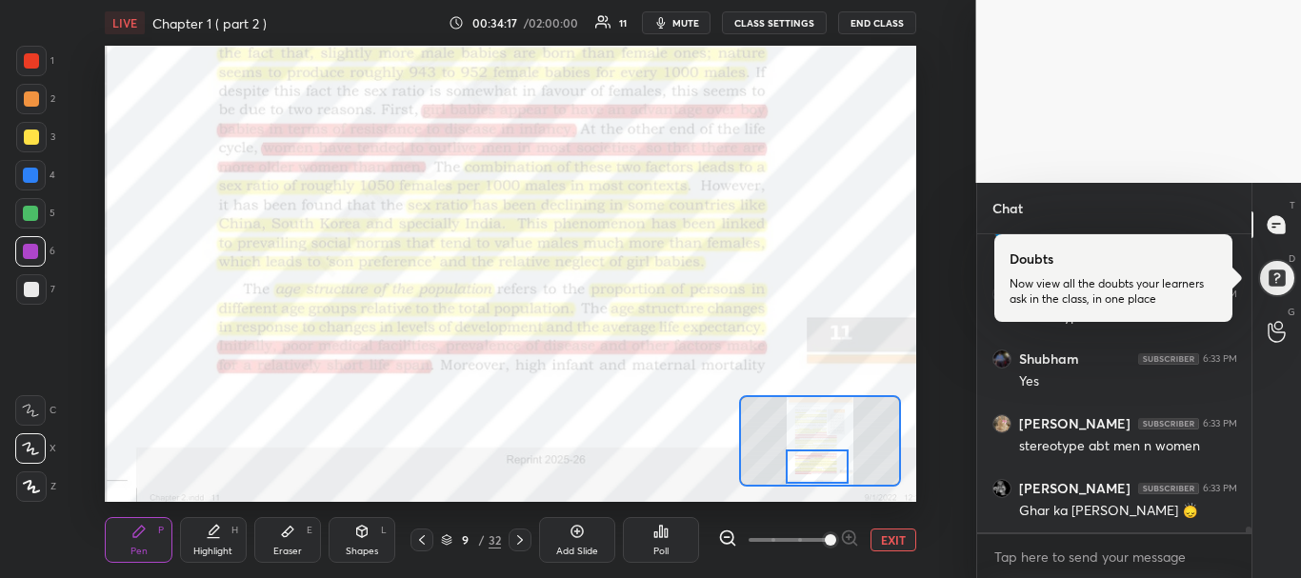
drag, startPoint x: 816, startPoint y: 457, endPoint x: 816, endPoint y: 476, distance: 19.1
click at [816, 476] on div at bounding box center [818, 467] width 64 height 35
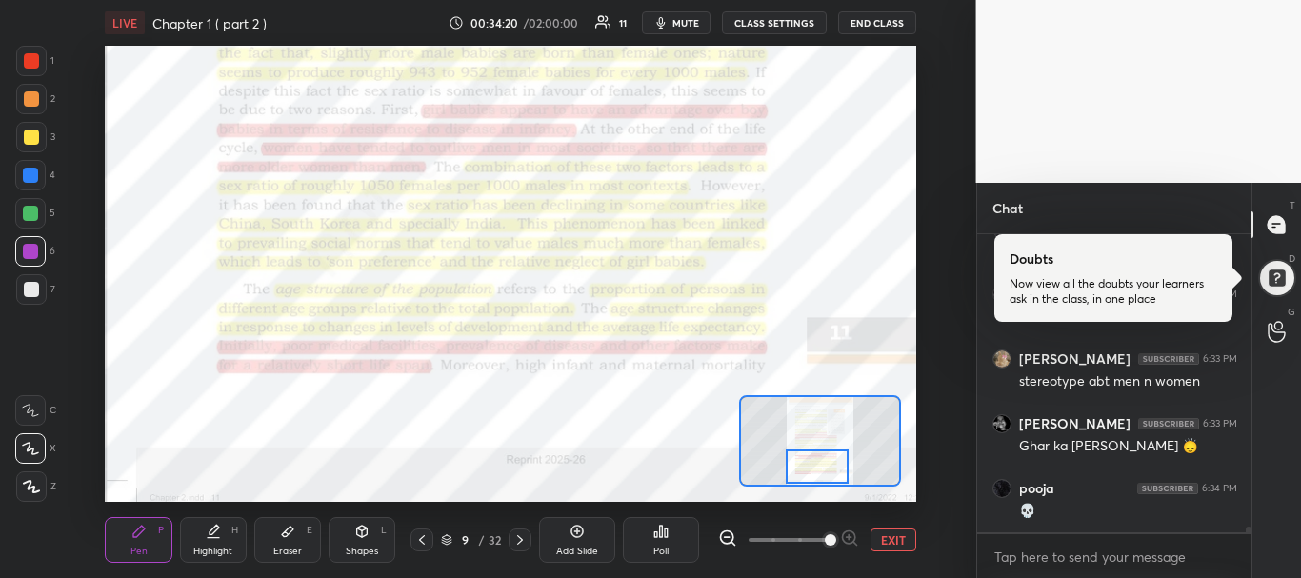
scroll to position [15475, 0]
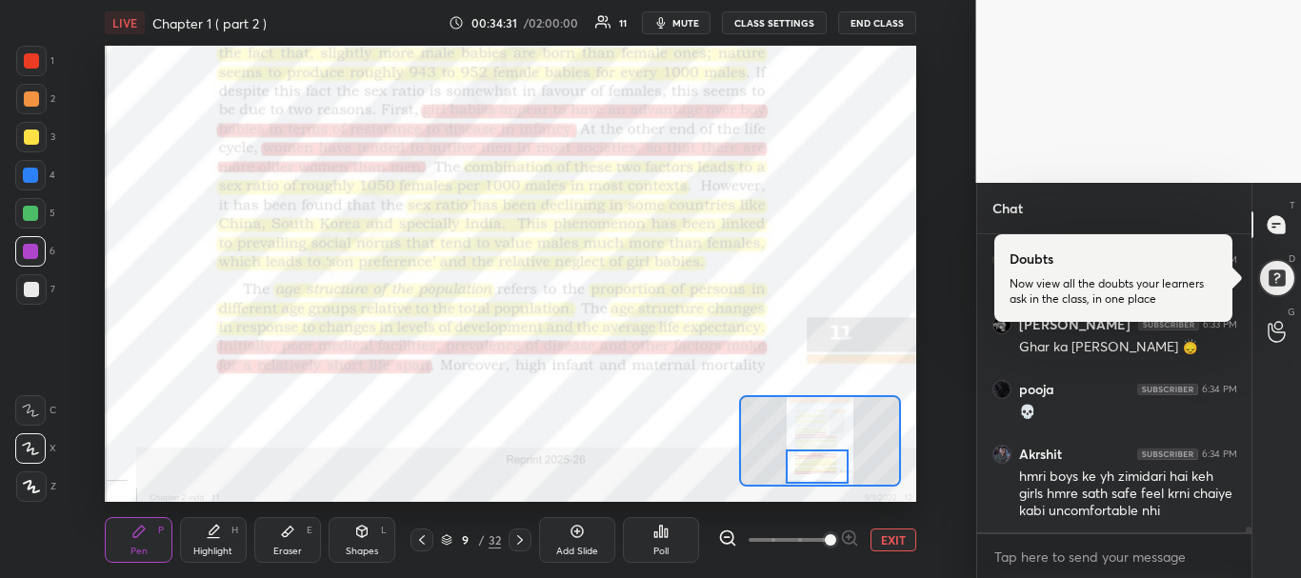
click at [288, 540] on div "Eraser E" at bounding box center [287, 540] width 67 height 46
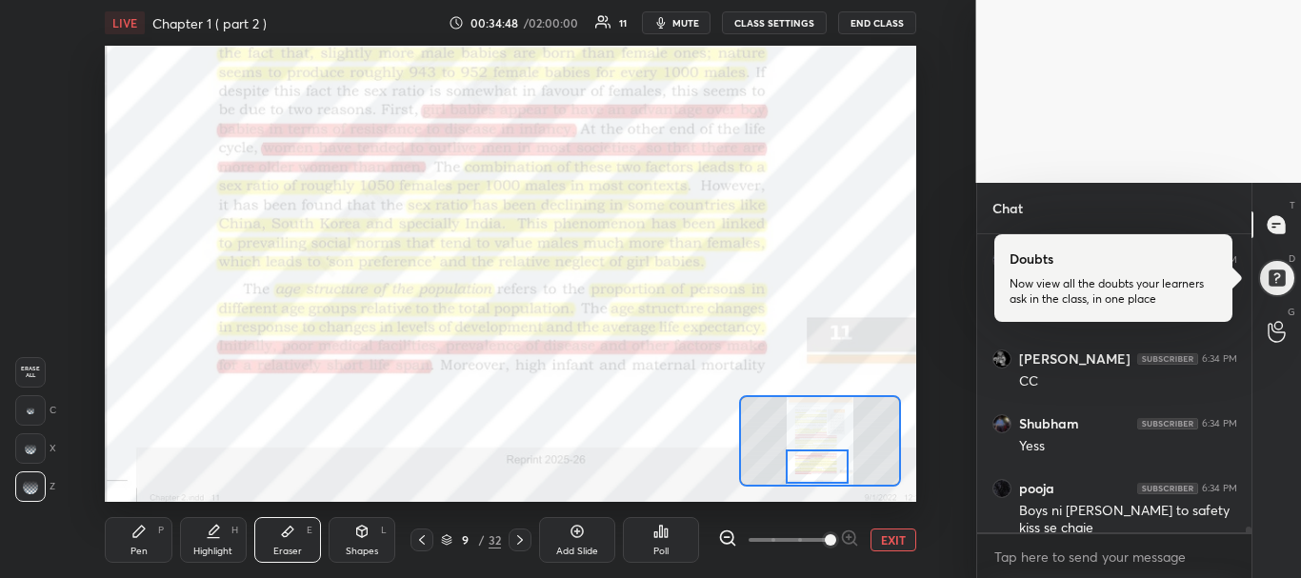
scroll to position [15734, 0]
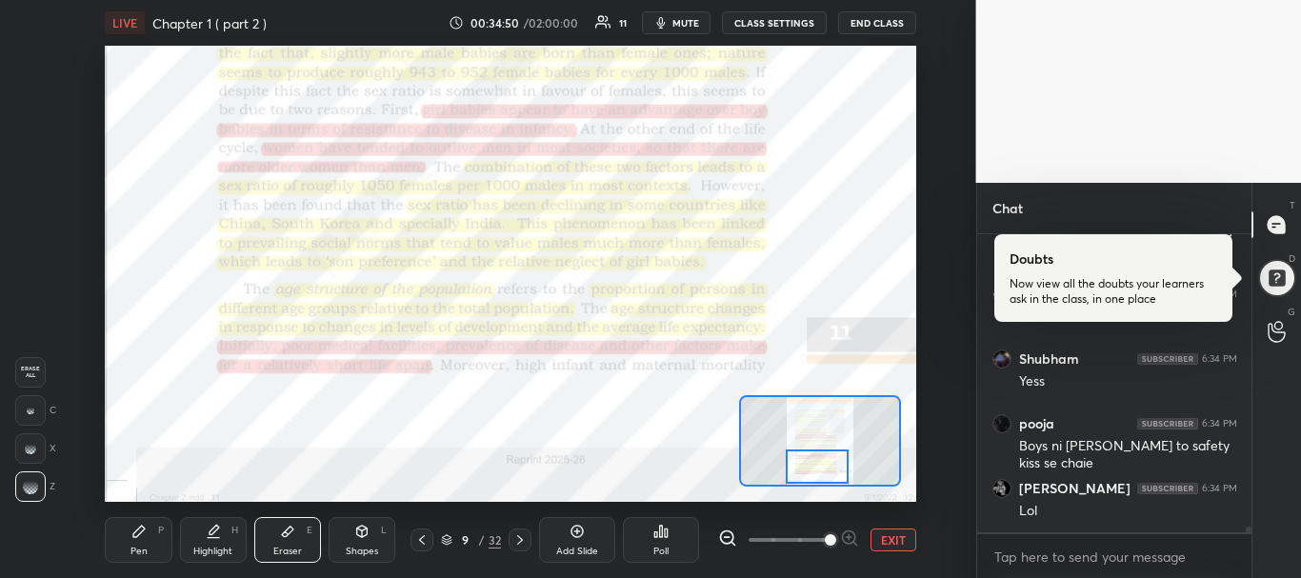
click at [141, 542] on div "Pen P" at bounding box center [138, 540] width 67 height 46
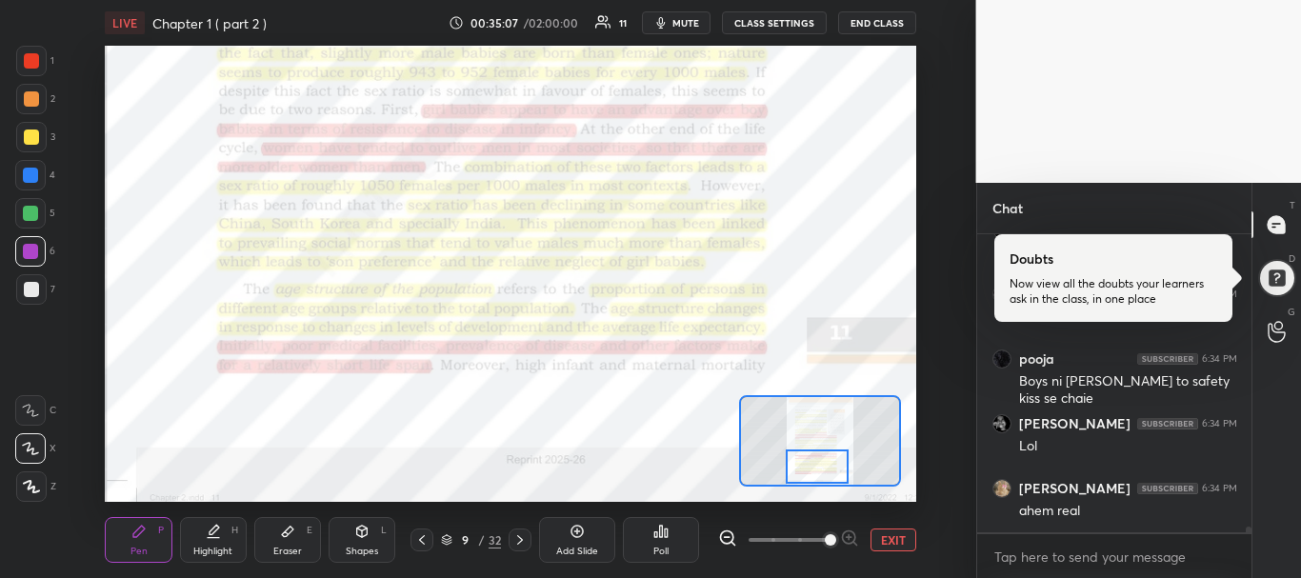
scroll to position [15864, 0]
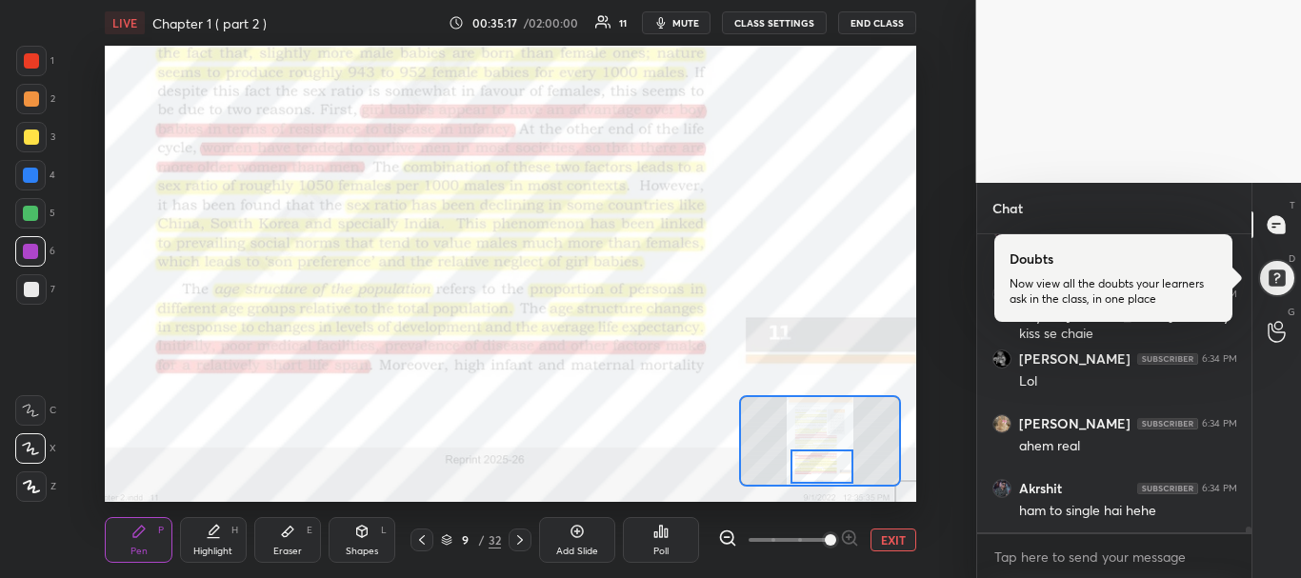
drag, startPoint x: 816, startPoint y: 462, endPoint x: 820, endPoint y: 476, distance: 15.1
click at [820, 476] on div at bounding box center [823, 467] width 64 height 35
click at [515, 544] on icon at bounding box center [520, 540] width 15 height 15
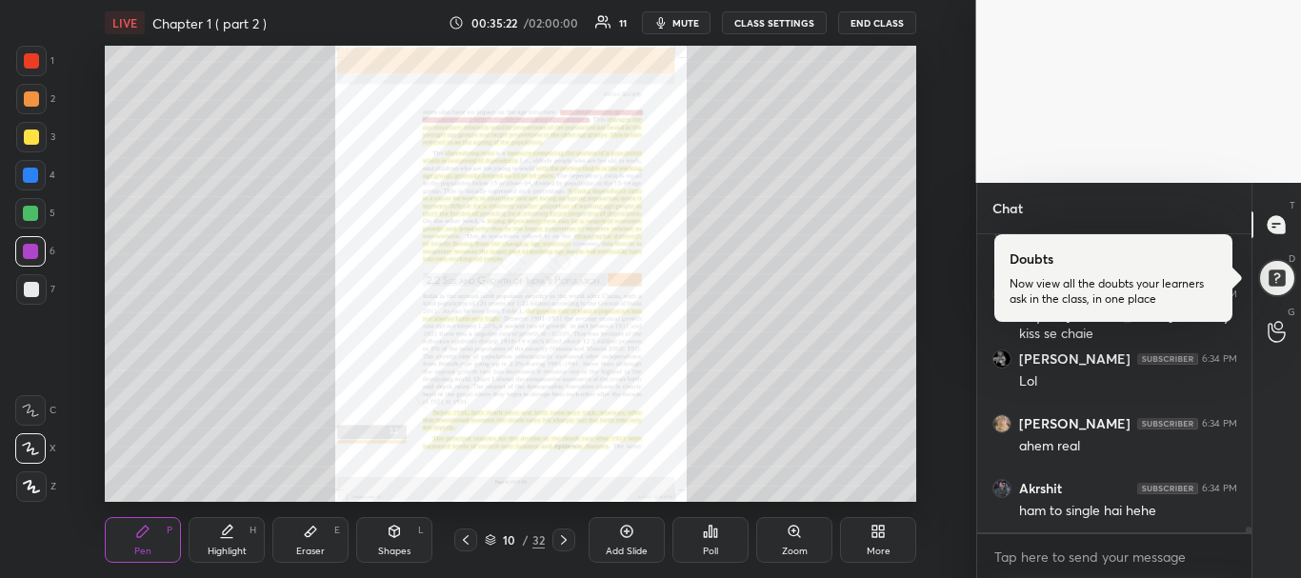
scroll to position [15928, 0]
click at [515, 544] on div "10" at bounding box center [509, 539] width 19 height 11
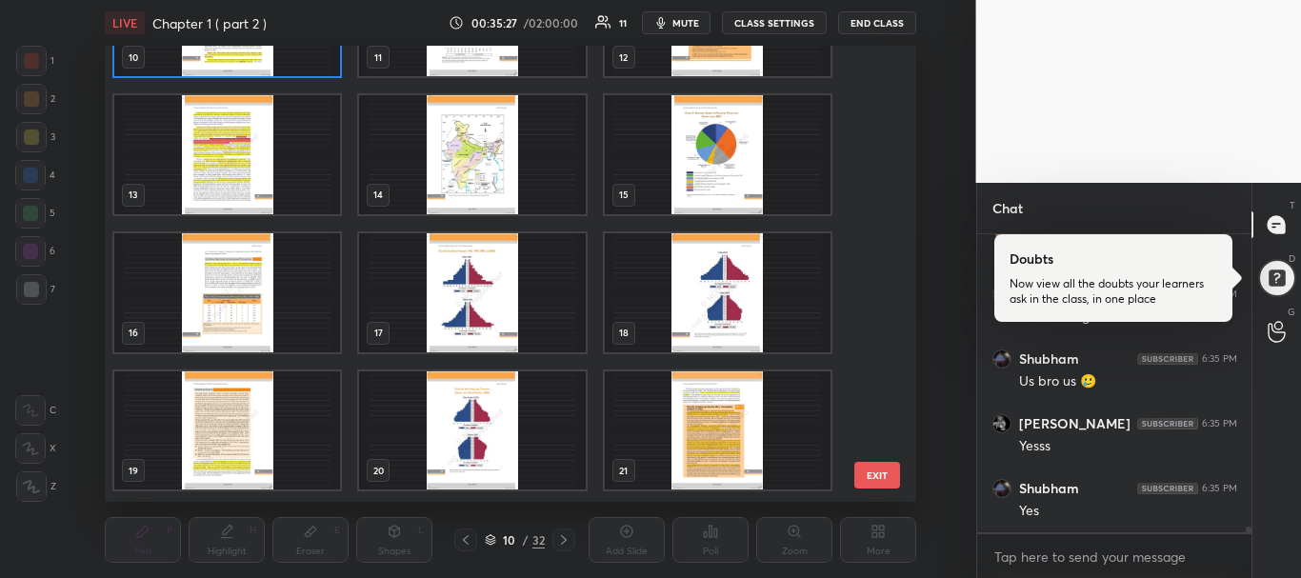
scroll to position [534, 0]
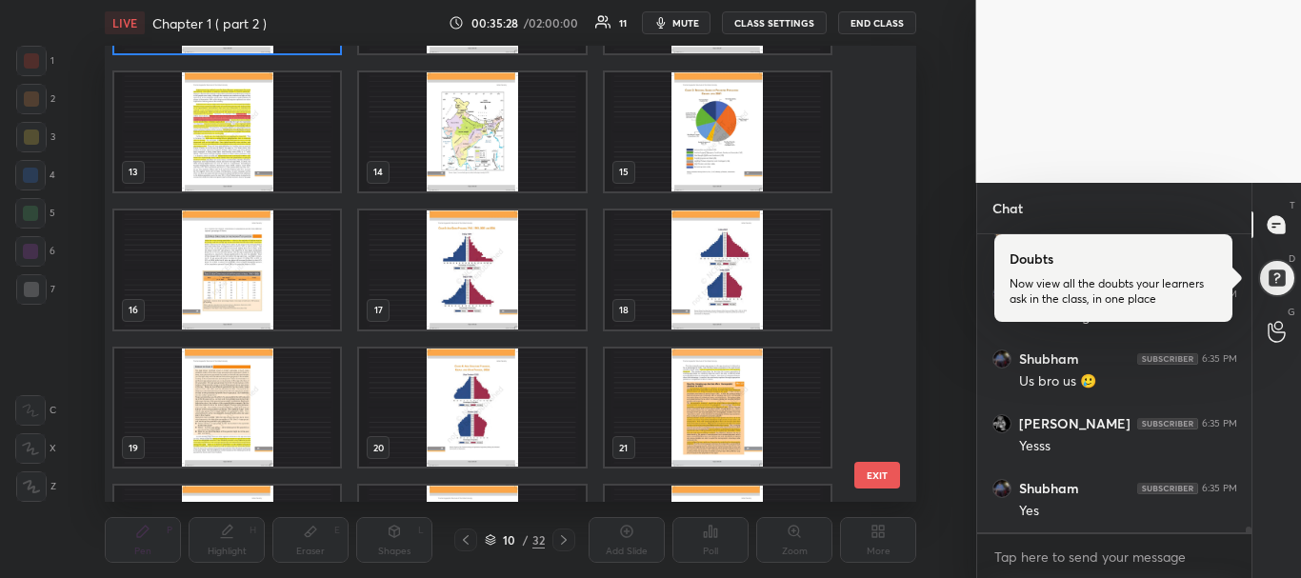
click at [475, 296] on img "grid" at bounding box center [473, 270] width 226 height 119
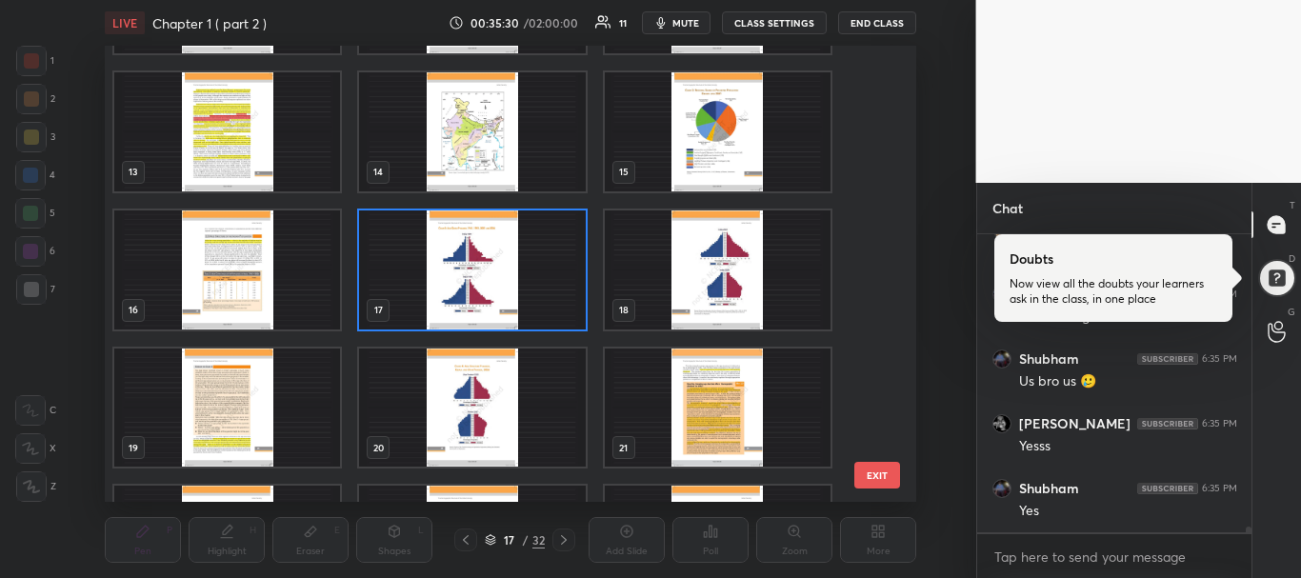
click at [453, 279] on img "grid" at bounding box center [473, 270] width 226 height 119
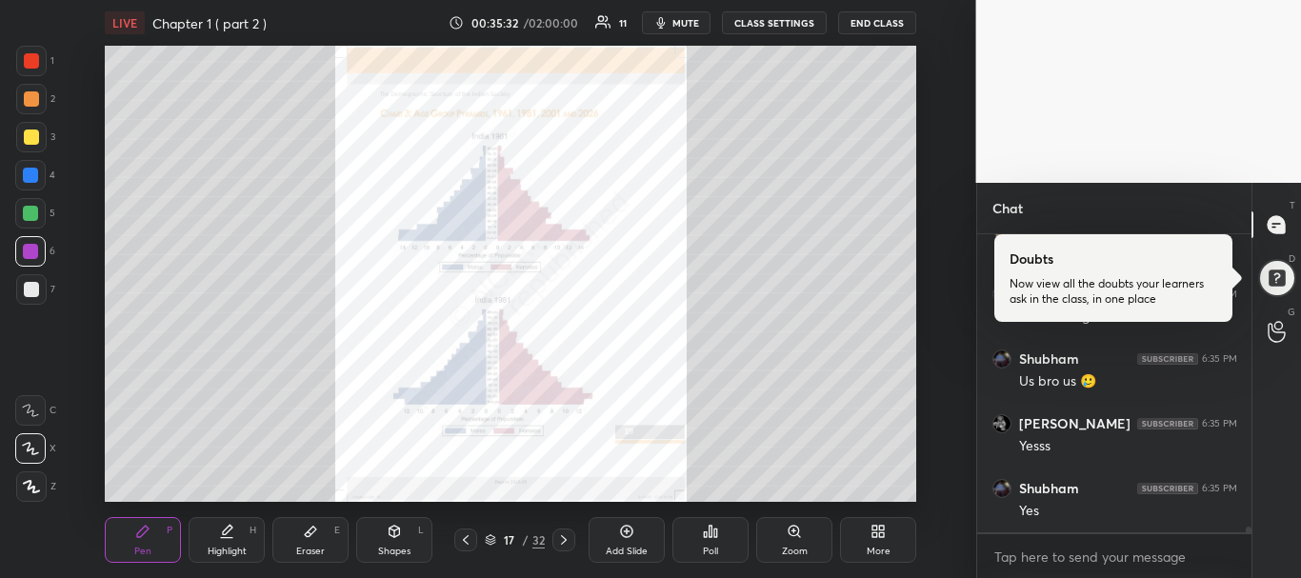
click at [790, 539] on div "Zoom" at bounding box center [794, 540] width 76 height 46
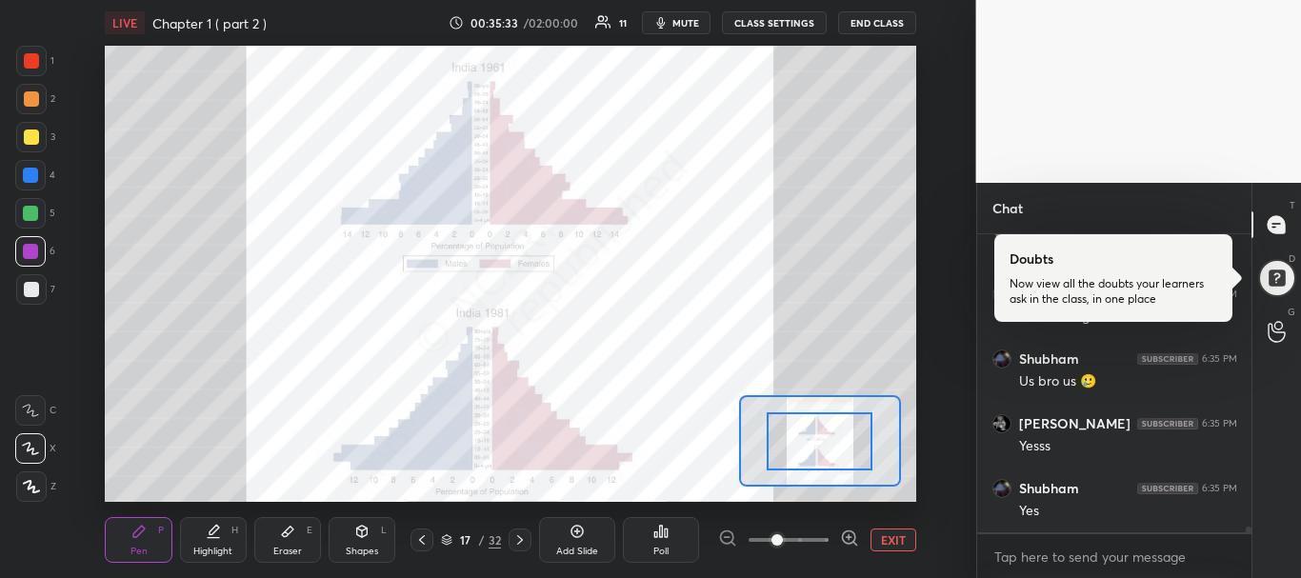
scroll to position [16123, 0]
click at [818, 539] on span at bounding box center [789, 540] width 80 height 29
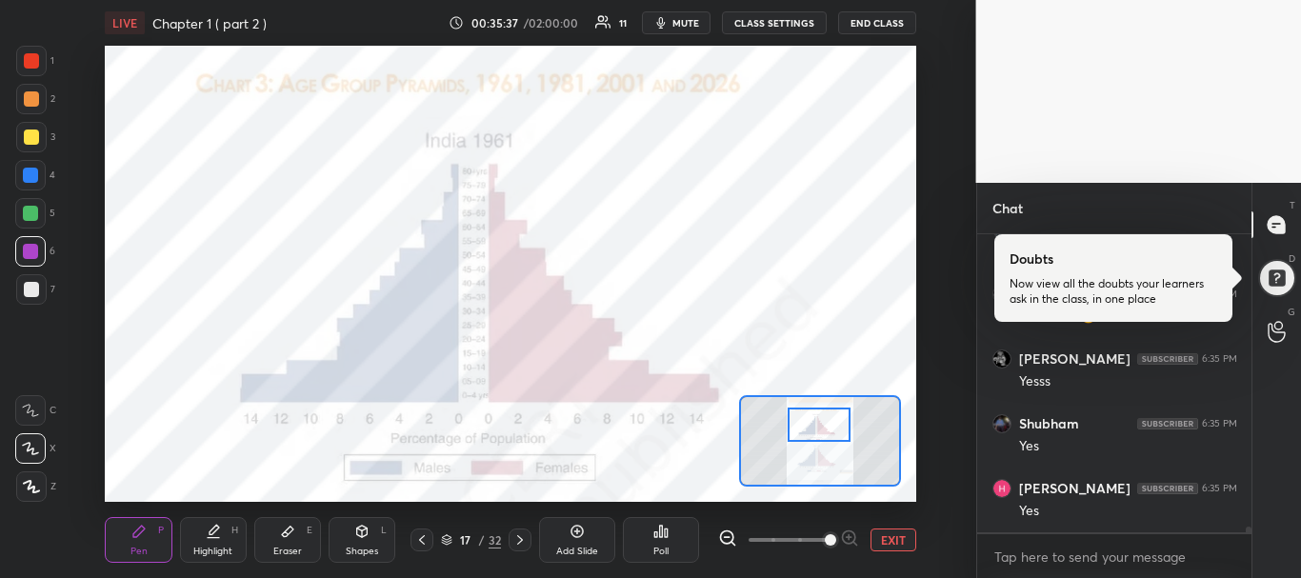
drag, startPoint x: 823, startPoint y: 445, endPoint x: 822, endPoint y: 429, distance: 16.2
click at [822, 429] on div at bounding box center [820, 425] width 64 height 35
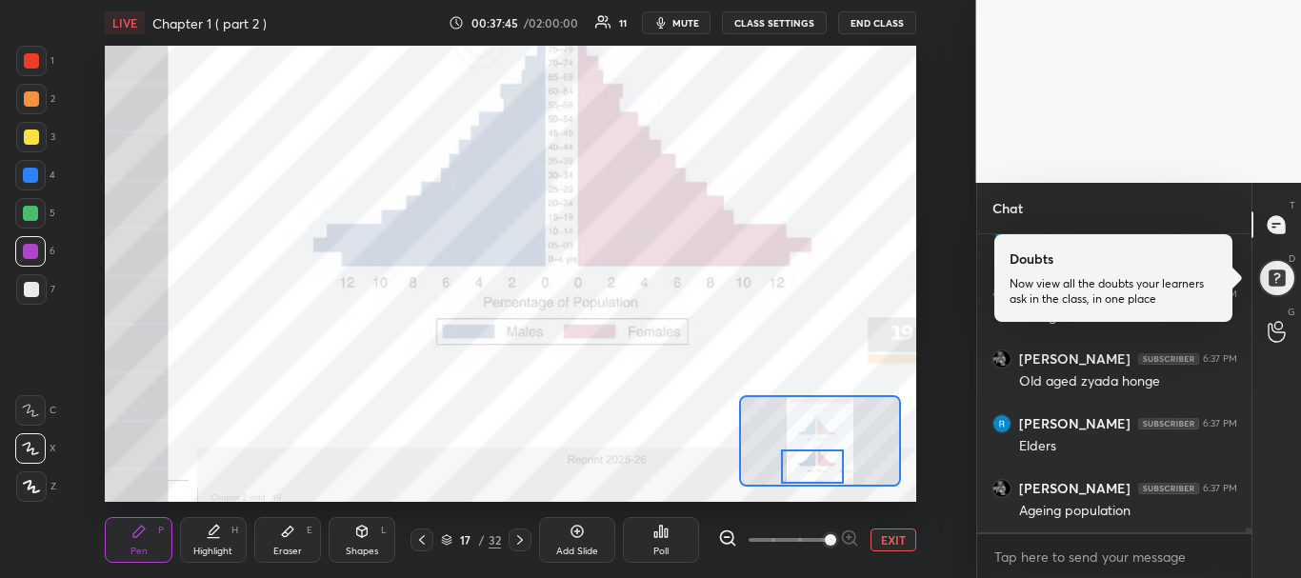
click at [815, 498] on div "Setting up your live class Poll for secs No correct answer Start poll" at bounding box center [511, 274] width 812 height 456
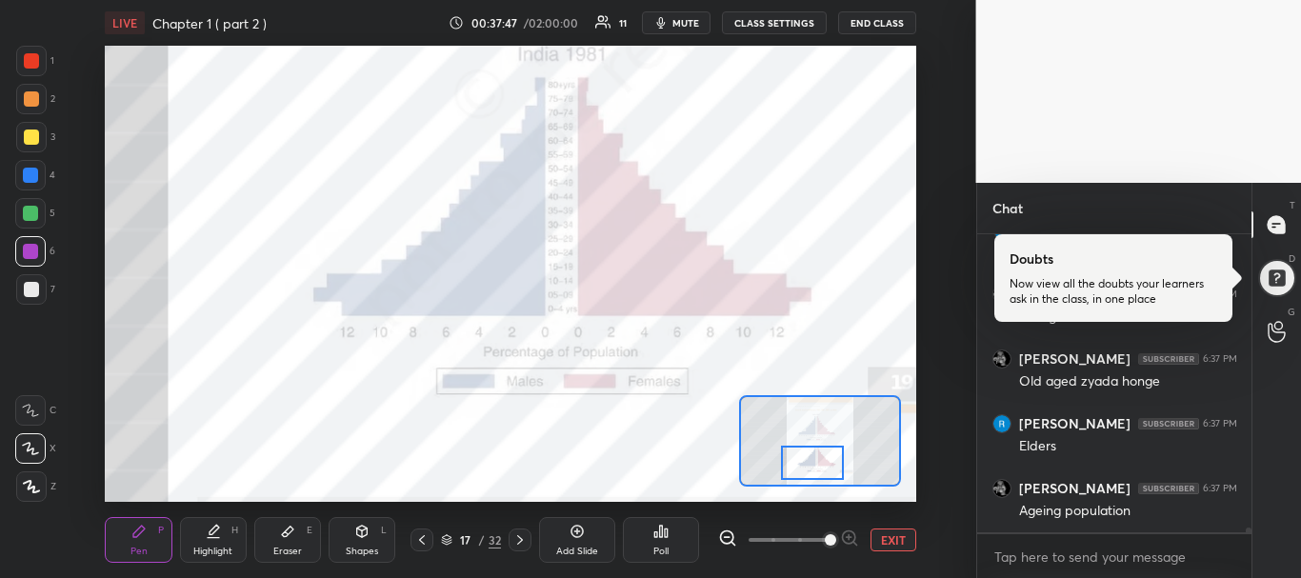
click at [820, 463] on div at bounding box center [813, 463] width 64 height 35
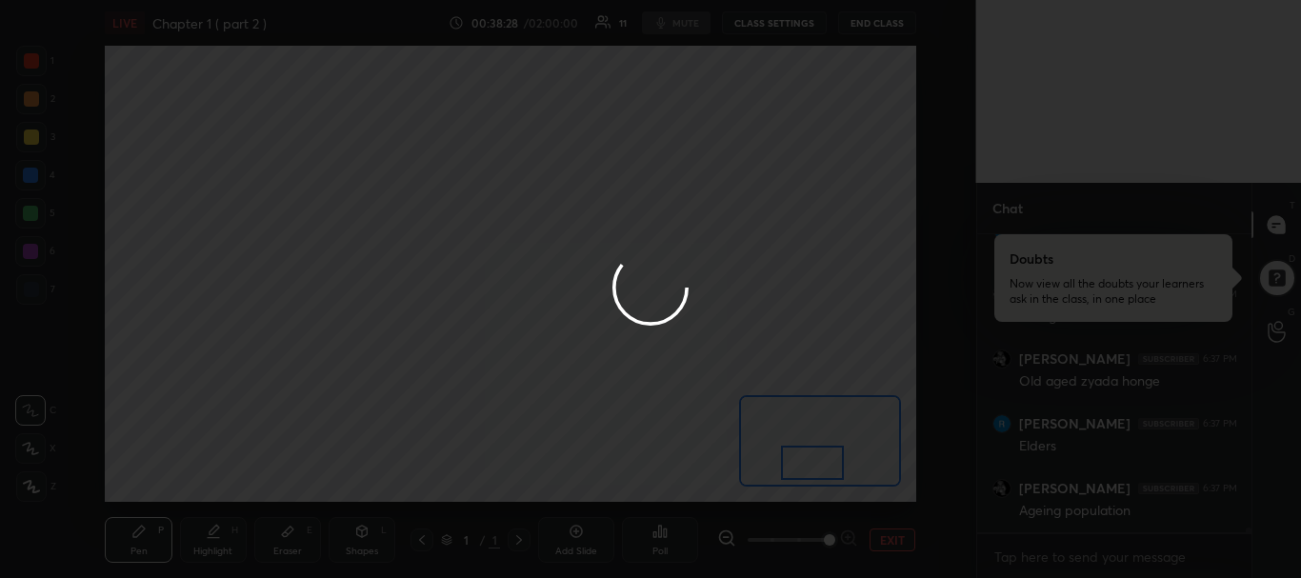
click at [902, 95] on div at bounding box center [650, 289] width 1301 height 578
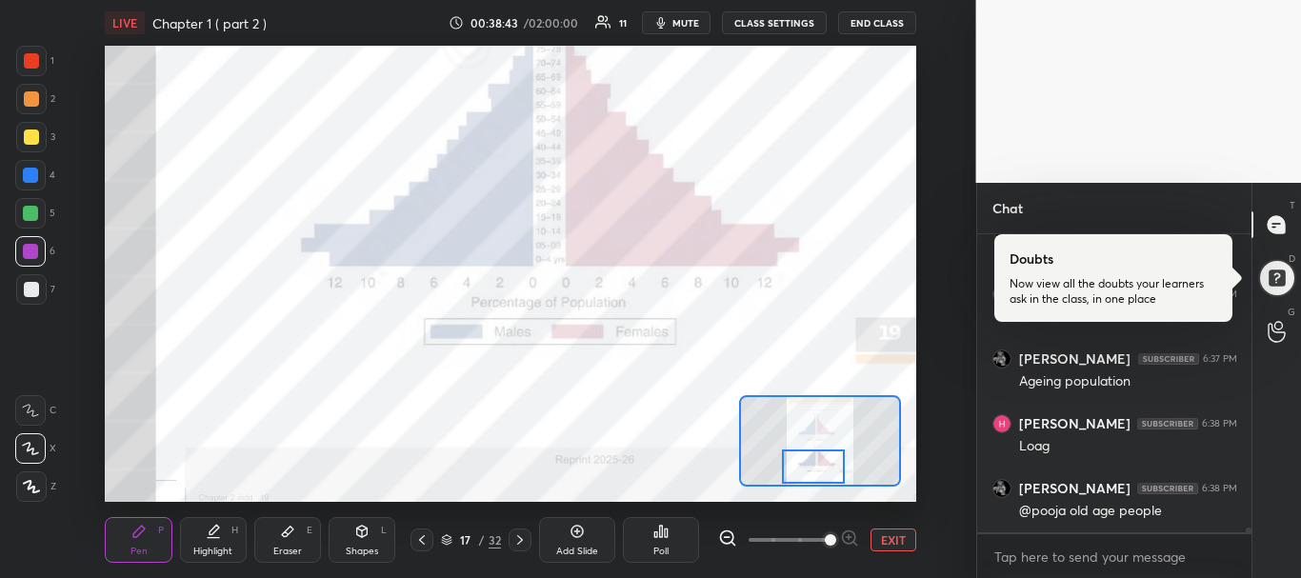
scroll to position [16900, 0]
drag, startPoint x: 806, startPoint y: 436, endPoint x: 800, endPoint y: 479, distance: 43.3
click at [800, 479] on div at bounding box center [814, 467] width 64 height 35
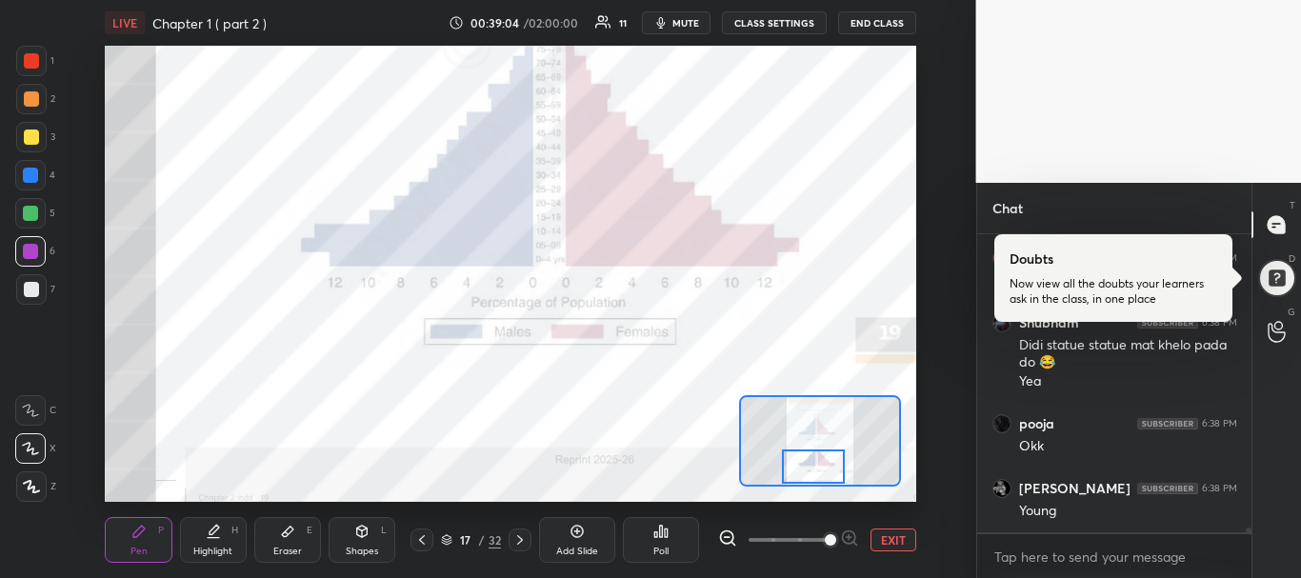
scroll to position [17344, 0]
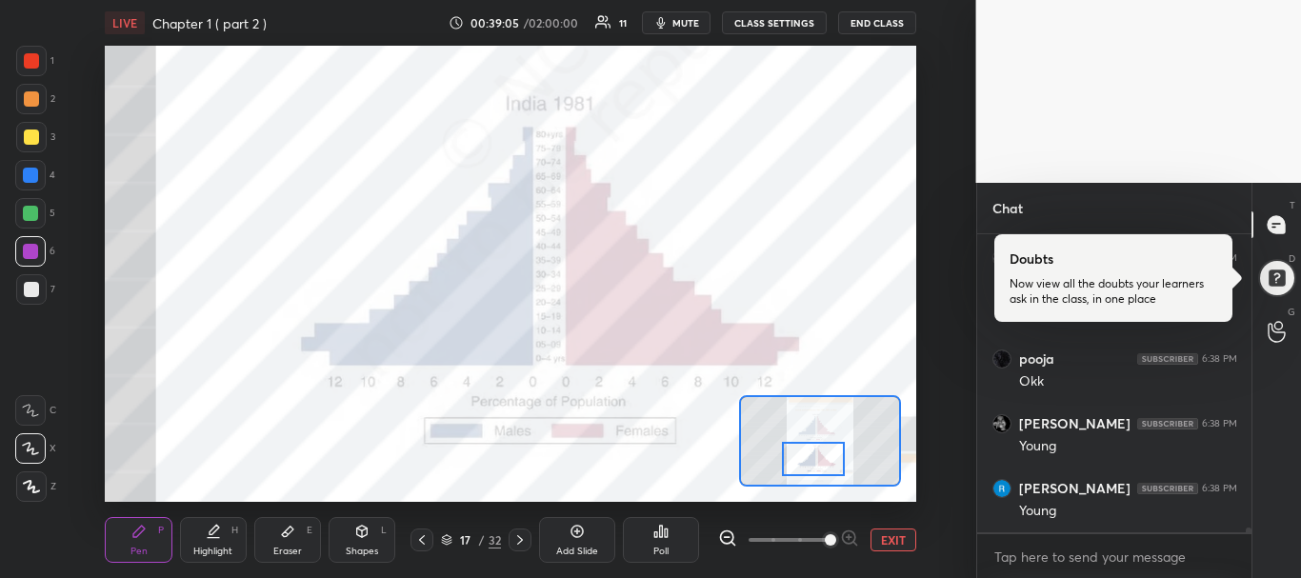
click at [800, 472] on div at bounding box center [814, 459] width 64 height 35
click at [516, 540] on icon at bounding box center [520, 540] width 15 height 15
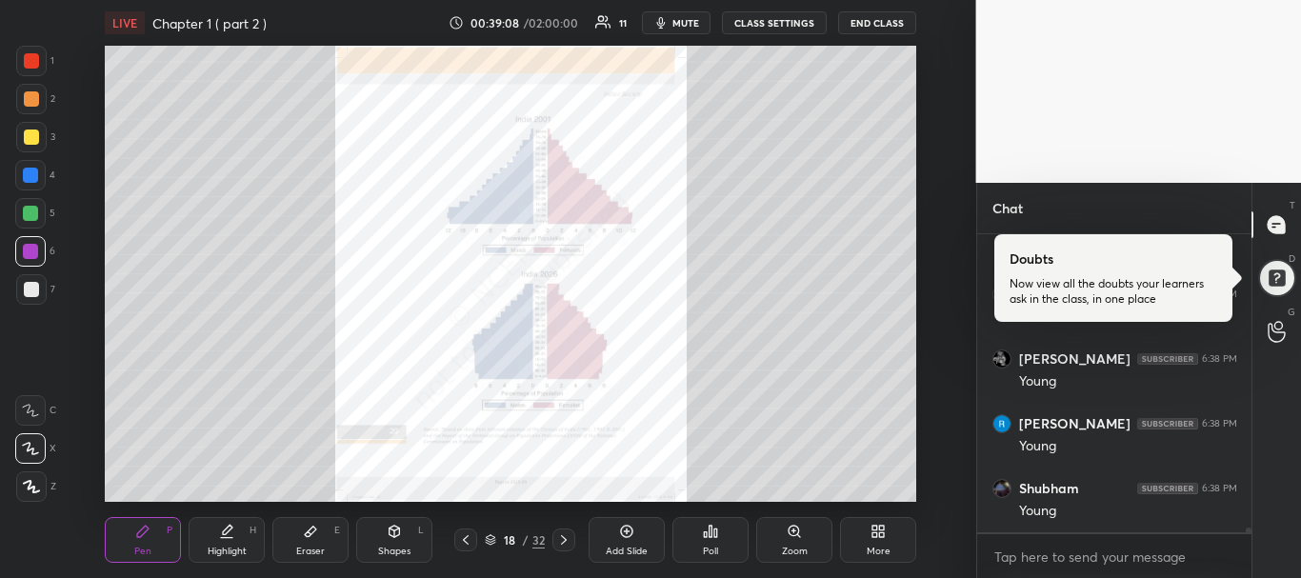
scroll to position [17474, 0]
click at [792, 534] on icon at bounding box center [794, 531] width 10 height 10
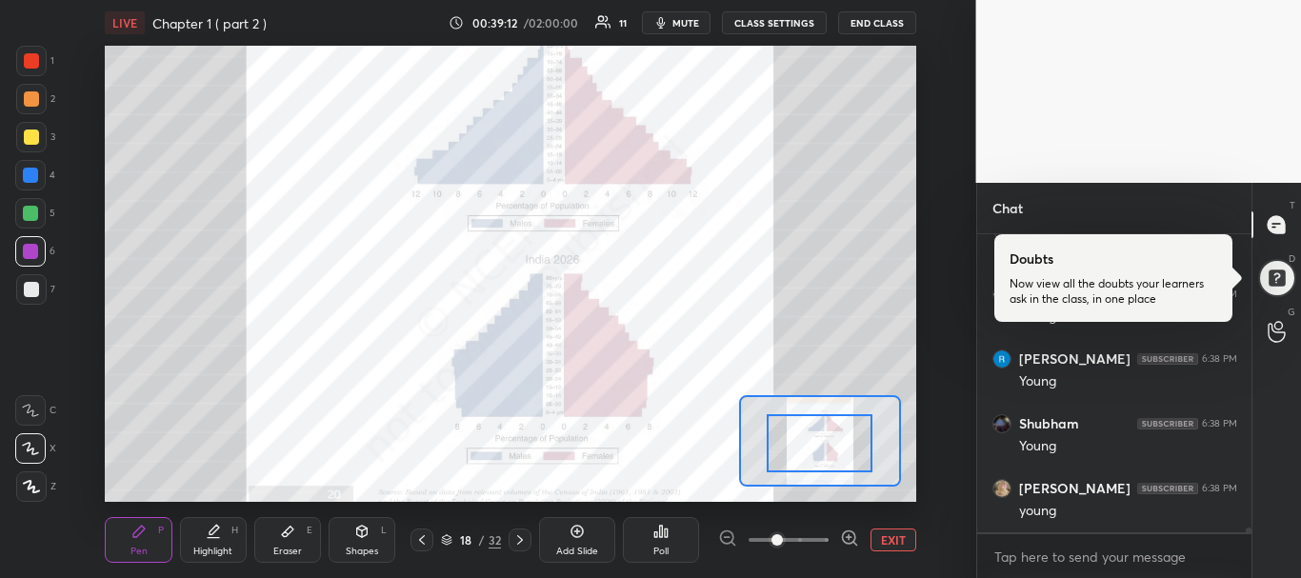
drag, startPoint x: 827, startPoint y: 425, endPoint x: 827, endPoint y: 448, distance: 22.9
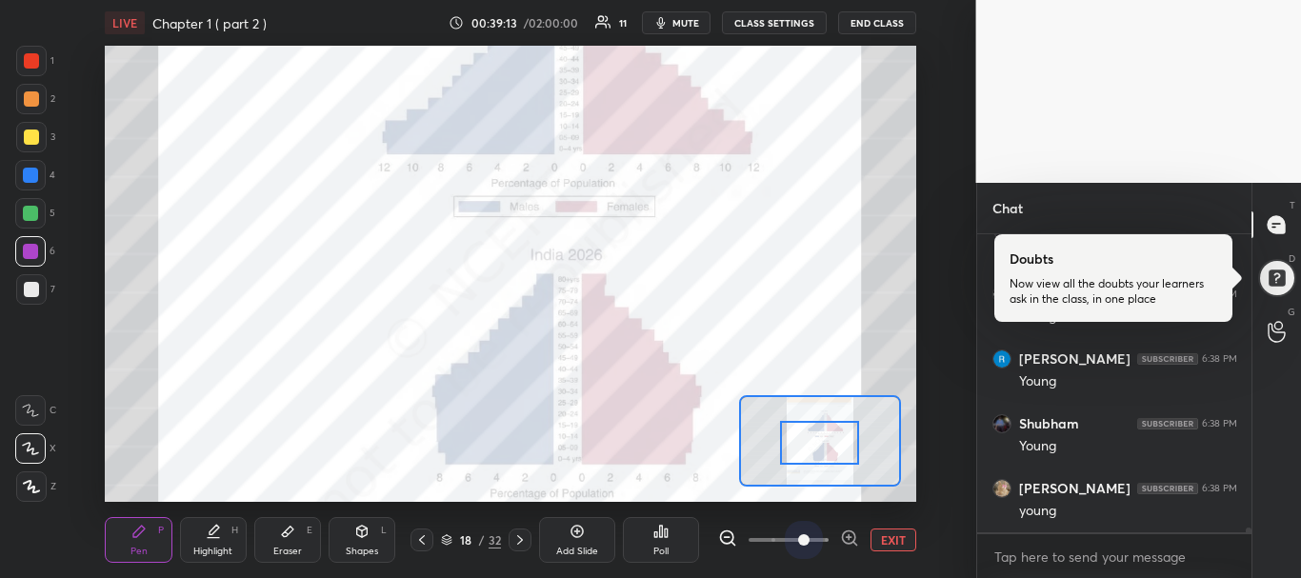
click at [813, 536] on span at bounding box center [789, 540] width 80 height 29
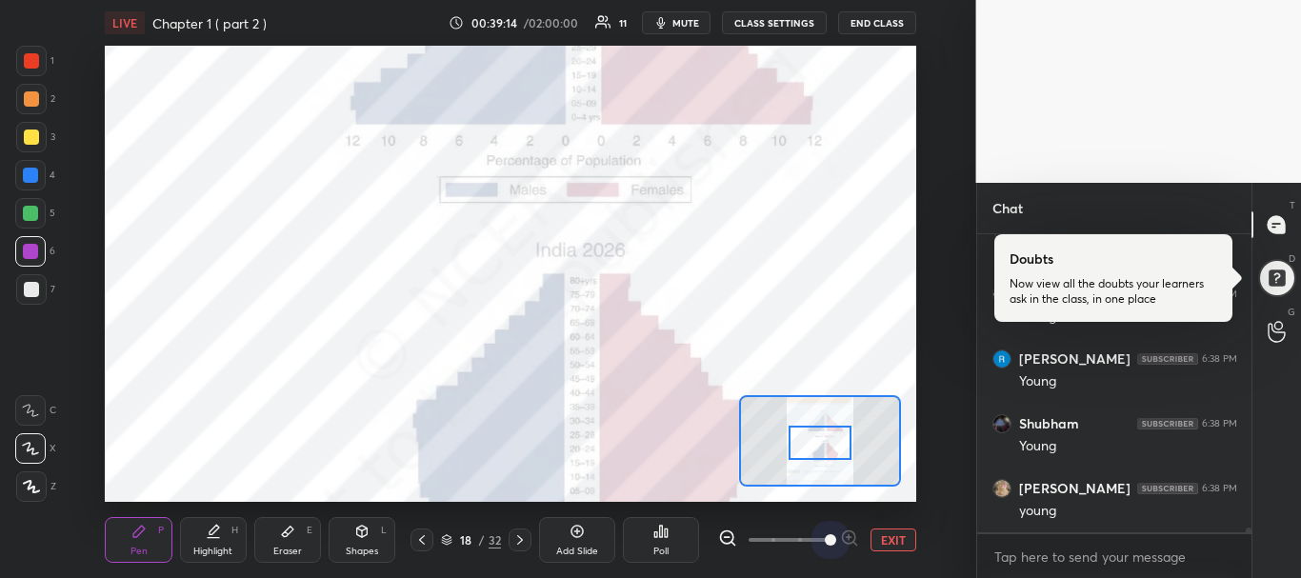
click at [825, 539] on span at bounding box center [789, 540] width 80 height 29
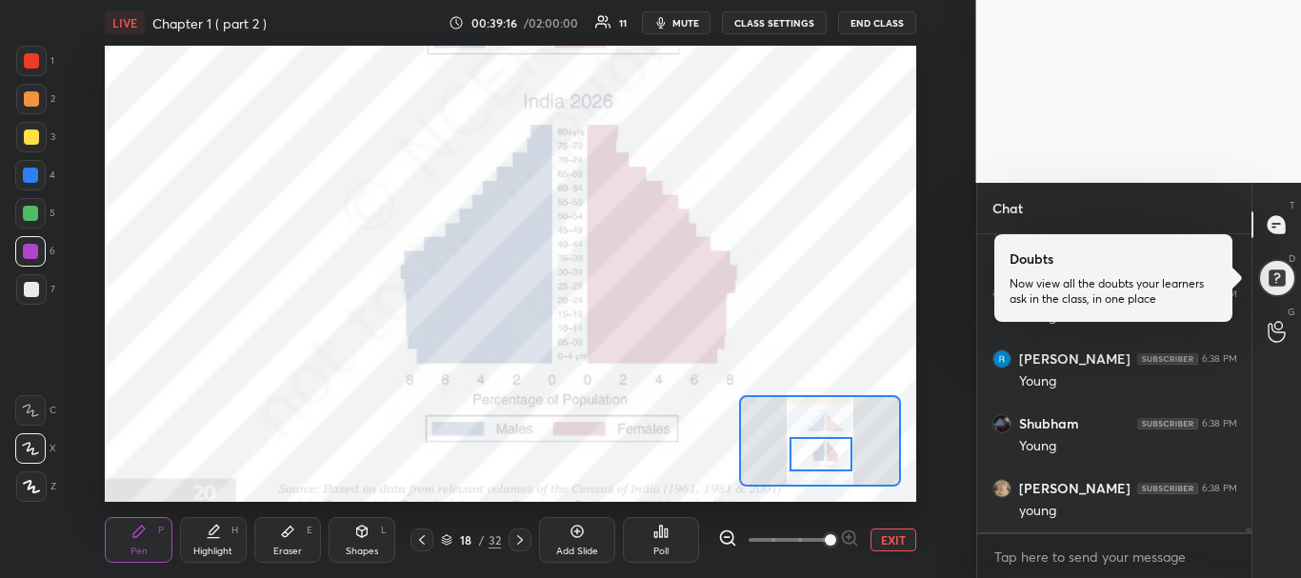
drag, startPoint x: 831, startPoint y: 453, endPoint x: 833, endPoint y: 464, distance: 11.6
click at [833, 464] on div at bounding box center [822, 454] width 64 height 35
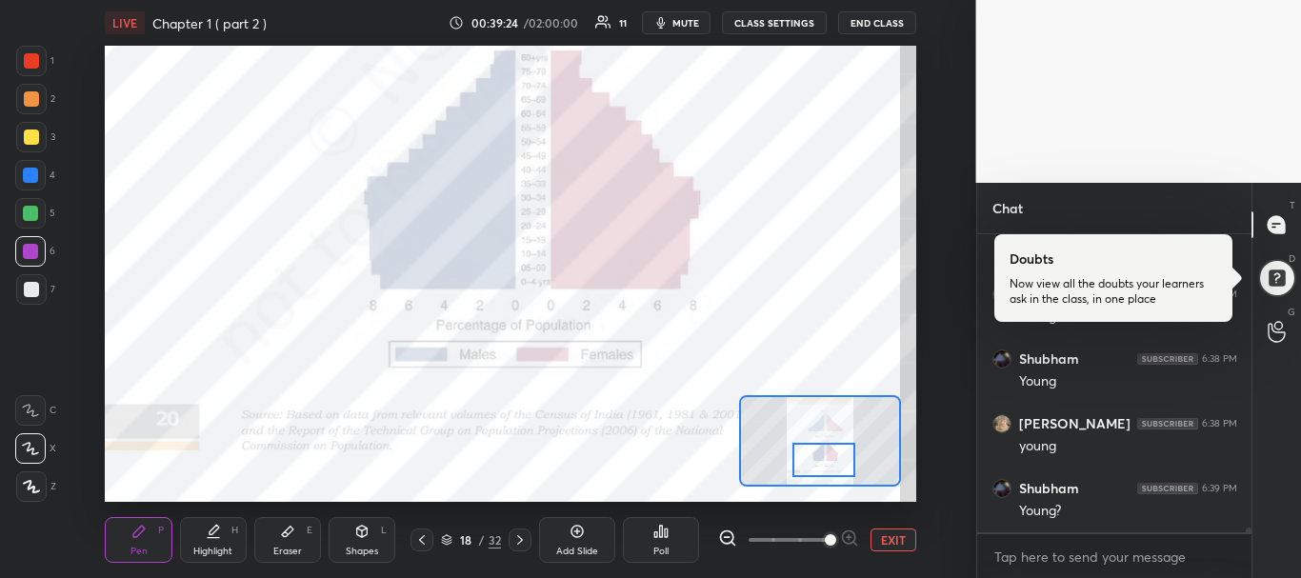
scroll to position [17603, 0]
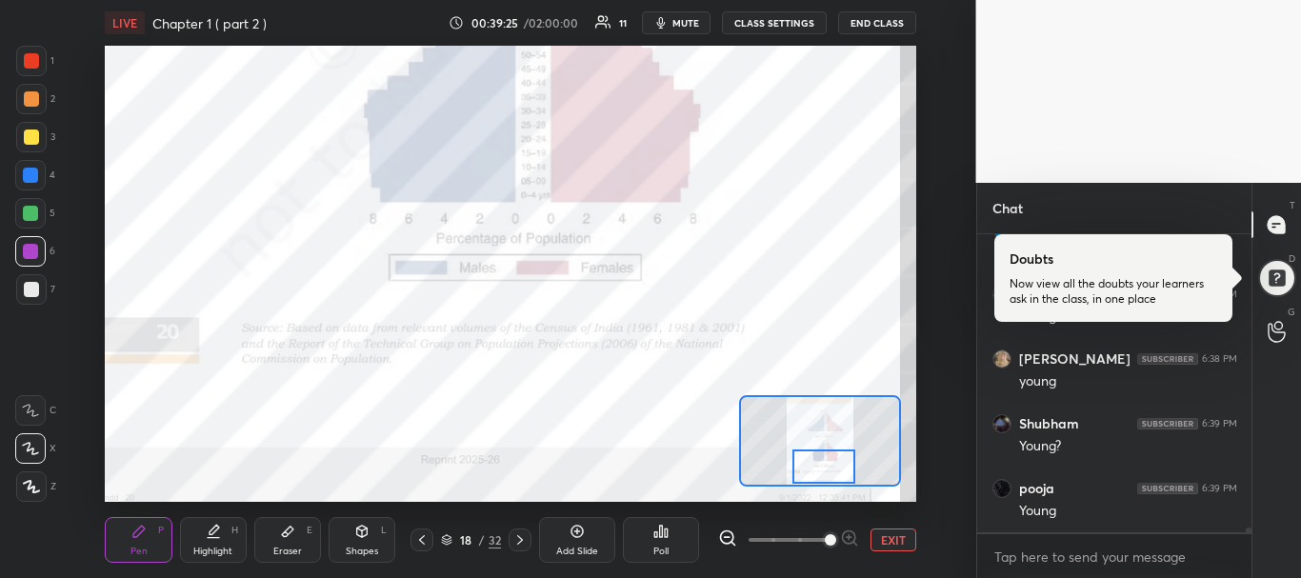
drag, startPoint x: 810, startPoint y: 454, endPoint x: 812, endPoint y: 482, distance: 27.7
click at [812, 482] on div at bounding box center [825, 467] width 64 height 35
click at [421, 544] on icon at bounding box center [421, 540] width 15 height 15
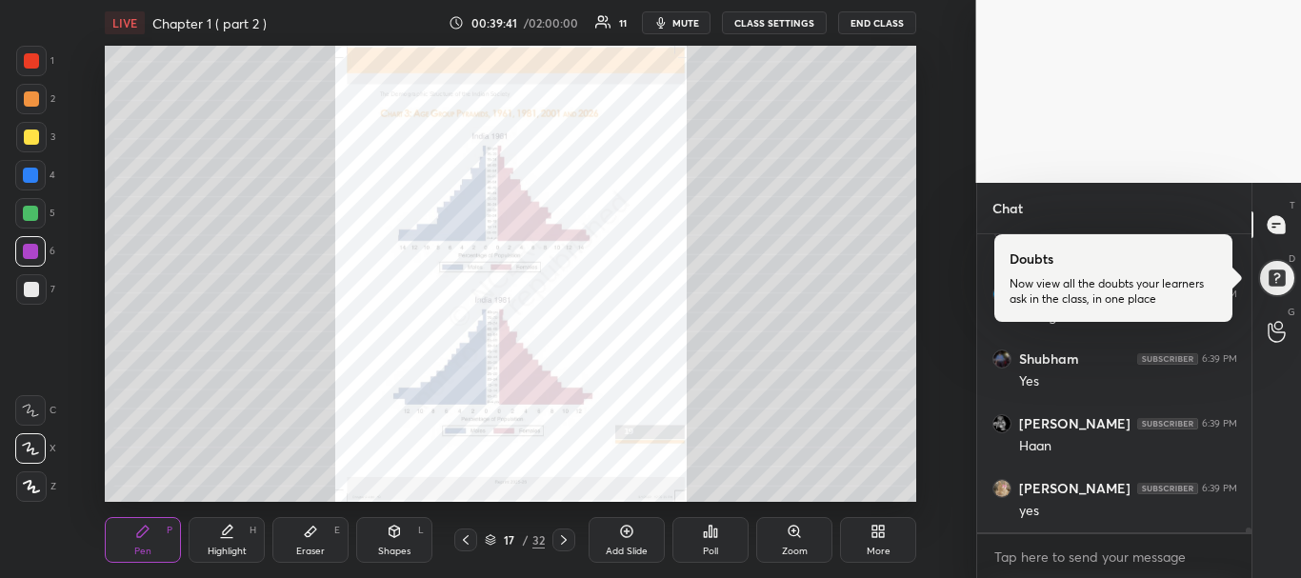
scroll to position [17927, 0]
click at [303, 534] on icon at bounding box center [310, 531] width 15 height 15
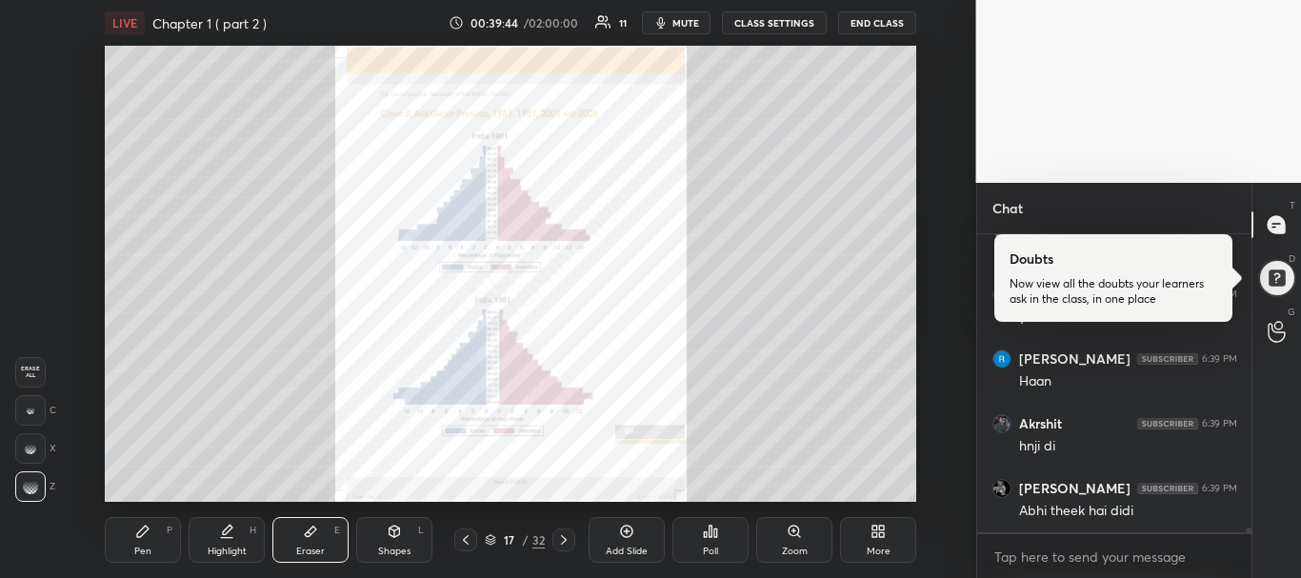
scroll to position [18186, 0]
click at [796, 530] on icon at bounding box center [794, 531] width 10 height 10
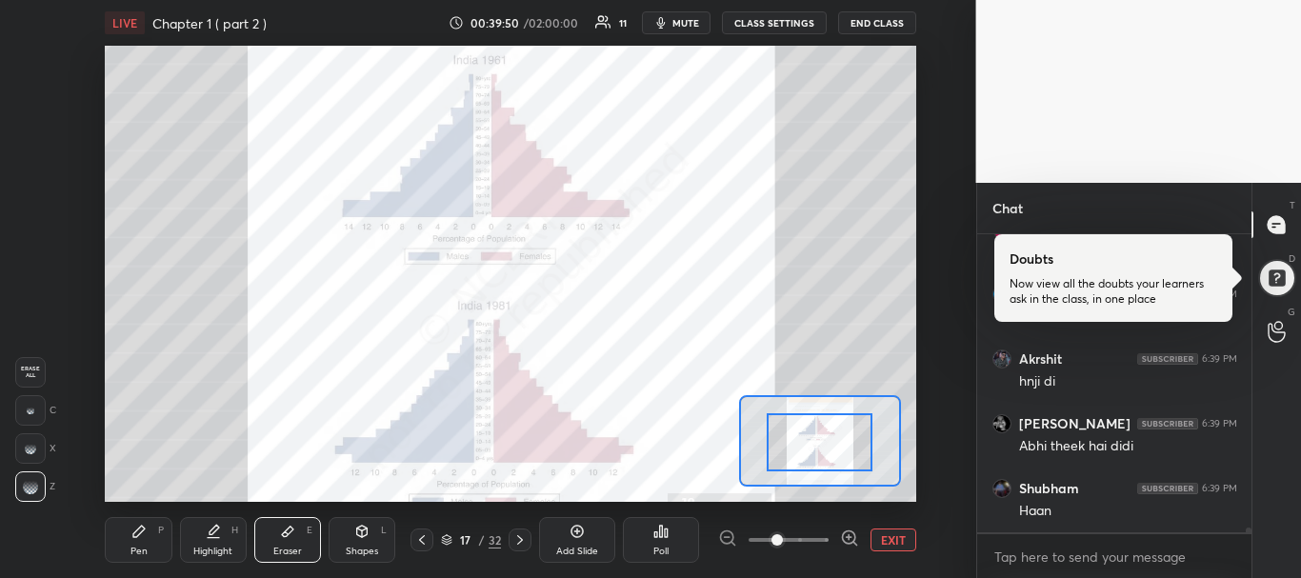
drag, startPoint x: 815, startPoint y: 448, endPoint x: 816, endPoint y: 486, distance: 38.2
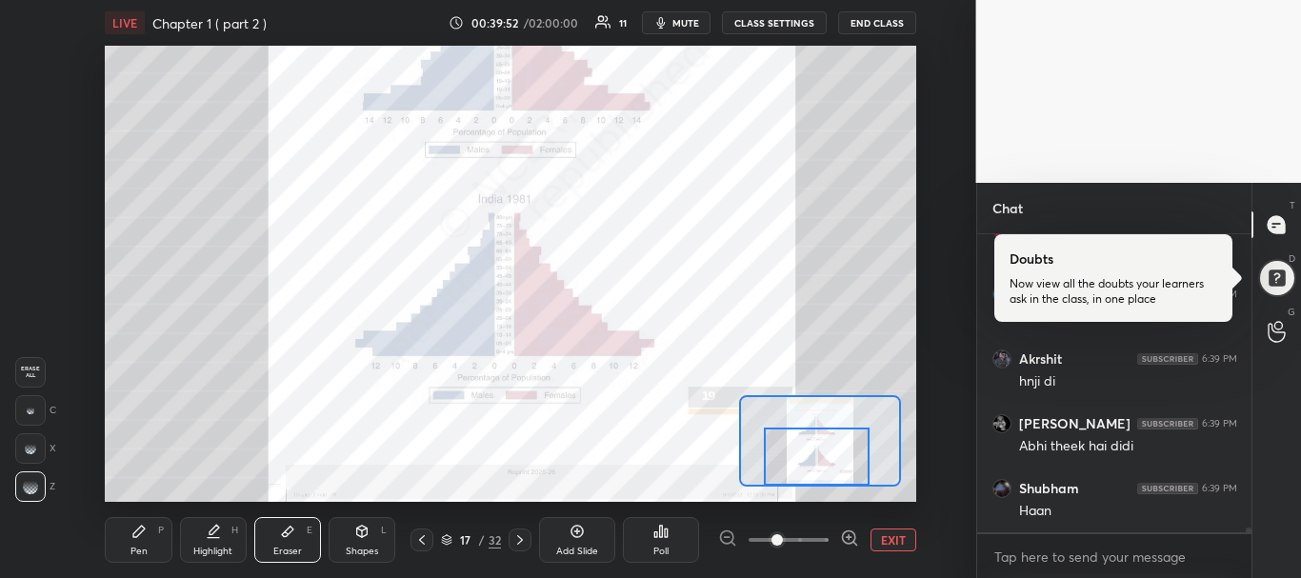
click at [816, 488] on div "Setting up your live class Poll for secs No correct answer Start poll" at bounding box center [511, 274] width 812 height 456
click at [423, 538] on icon at bounding box center [421, 540] width 15 height 15
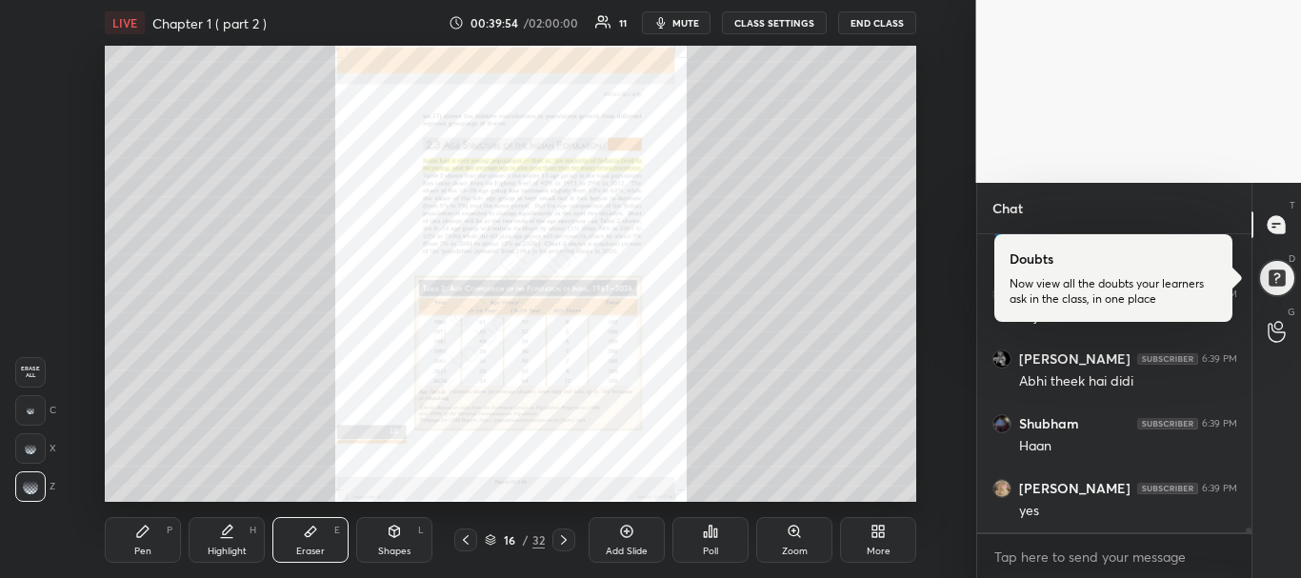
click at [423, 538] on div "Shapes L" at bounding box center [394, 540] width 76 height 46
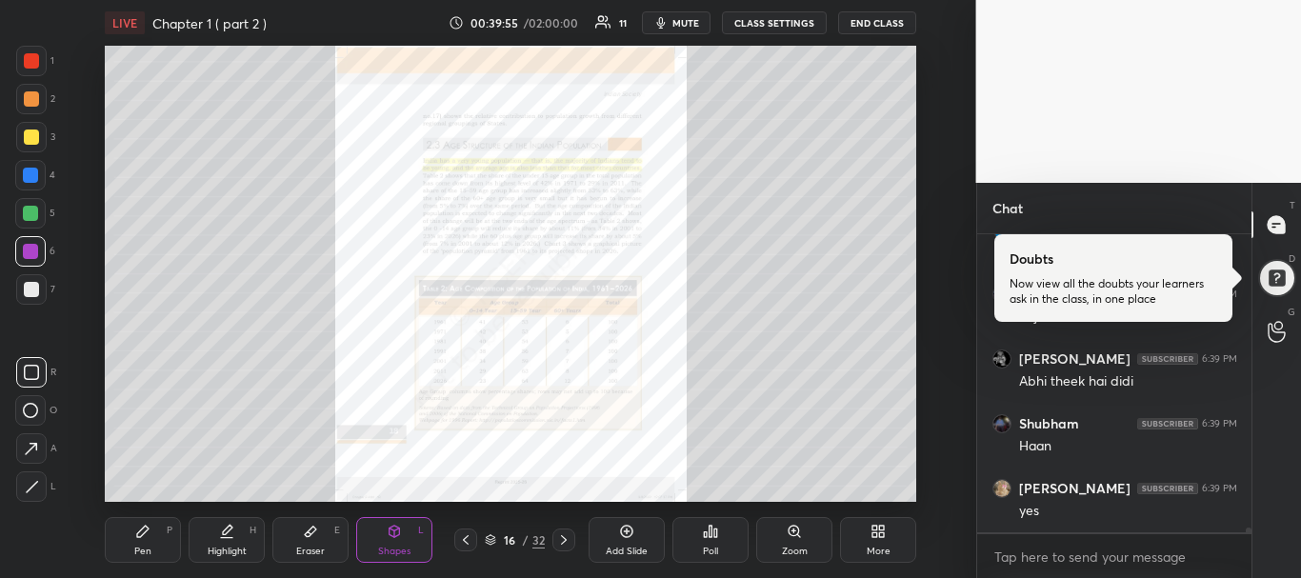
click at [460, 537] on icon at bounding box center [465, 540] width 15 height 15
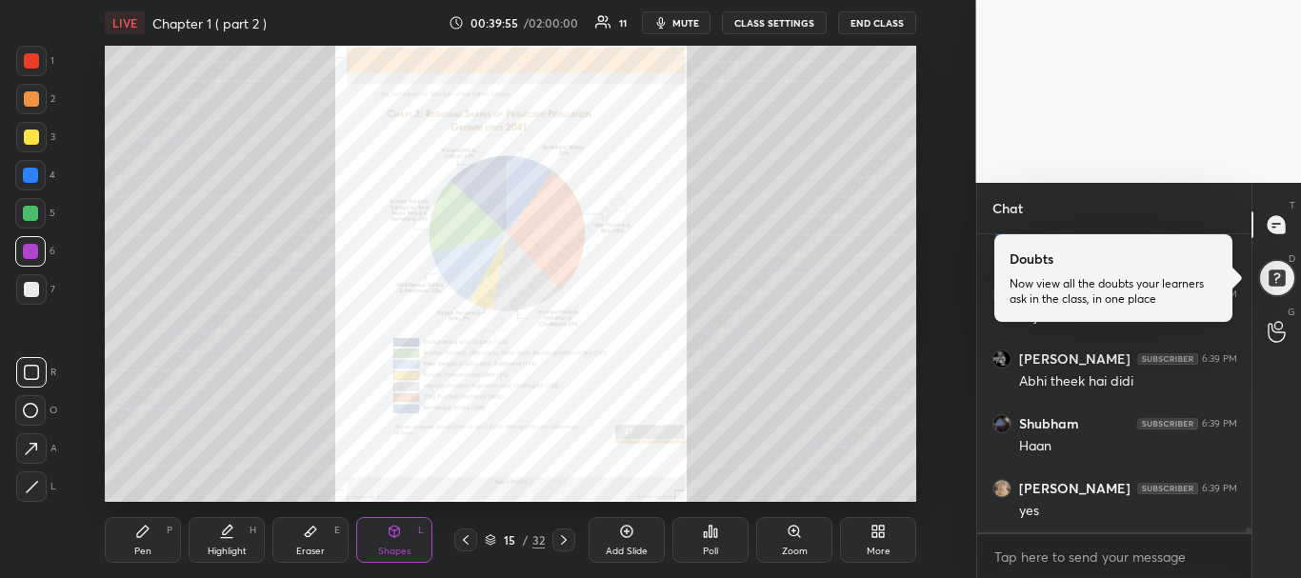
click at [460, 537] on icon at bounding box center [465, 540] width 15 height 15
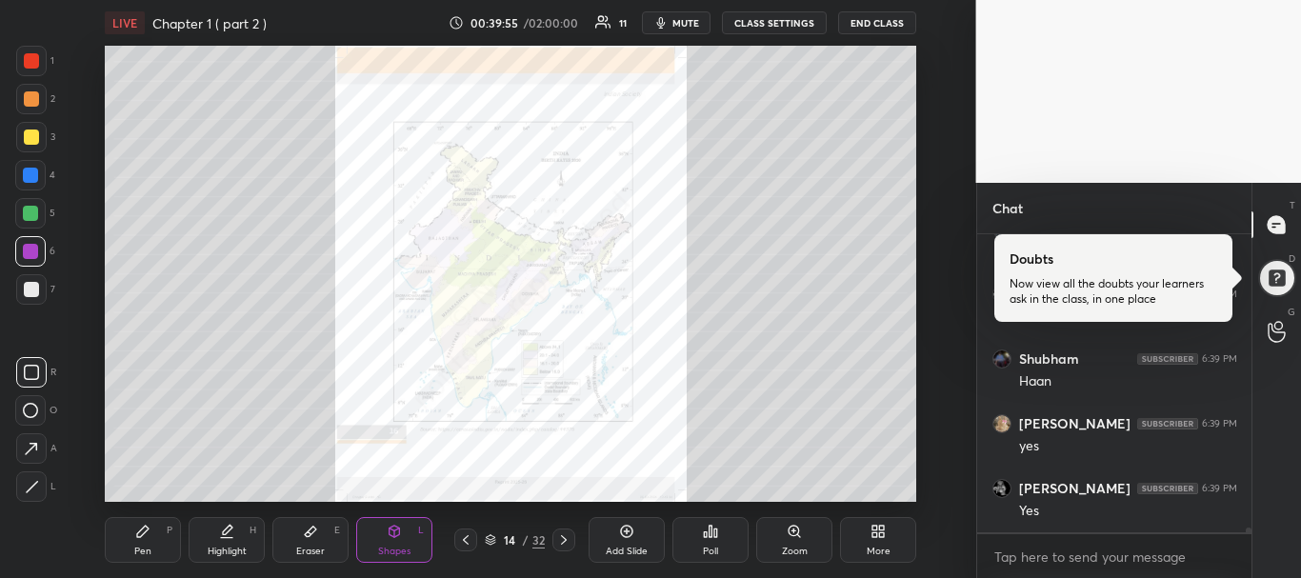
click at [460, 537] on icon at bounding box center [465, 540] width 15 height 15
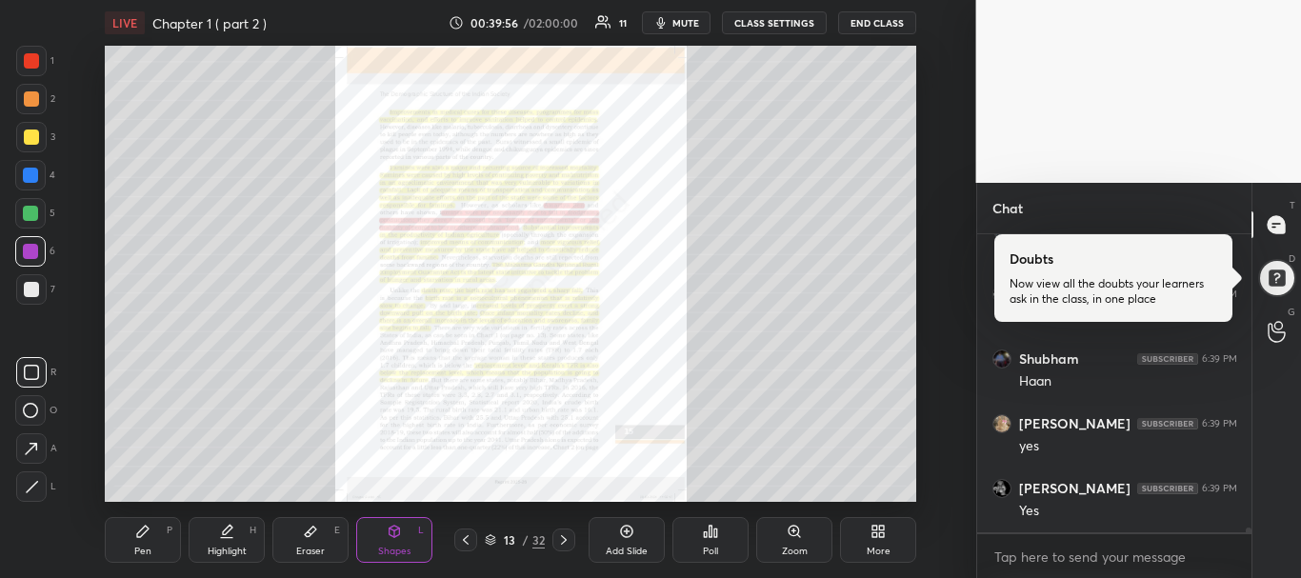
click at [460, 537] on icon at bounding box center [465, 540] width 15 height 15
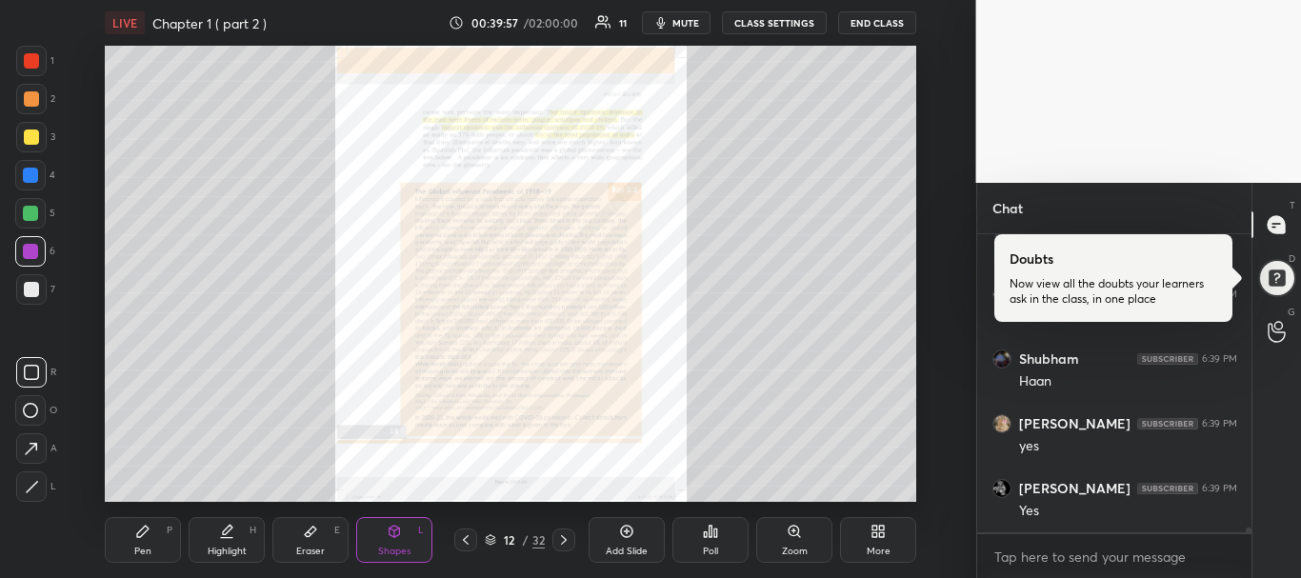
click at [460, 537] on icon at bounding box center [465, 540] width 15 height 15
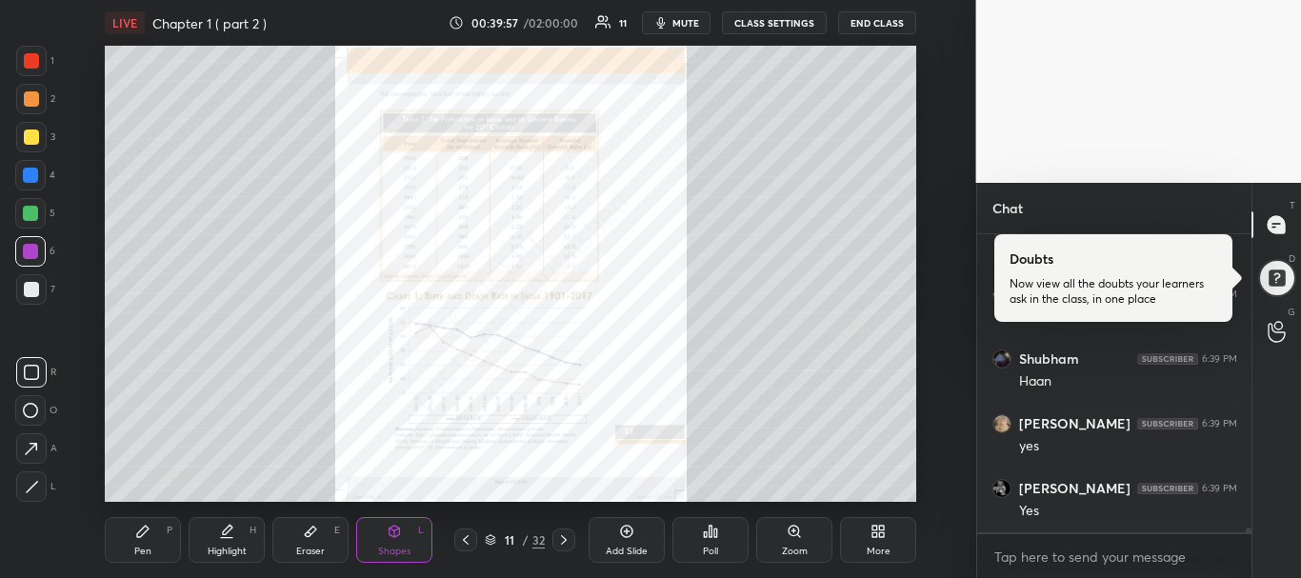
click at [460, 537] on icon at bounding box center [465, 540] width 15 height 15
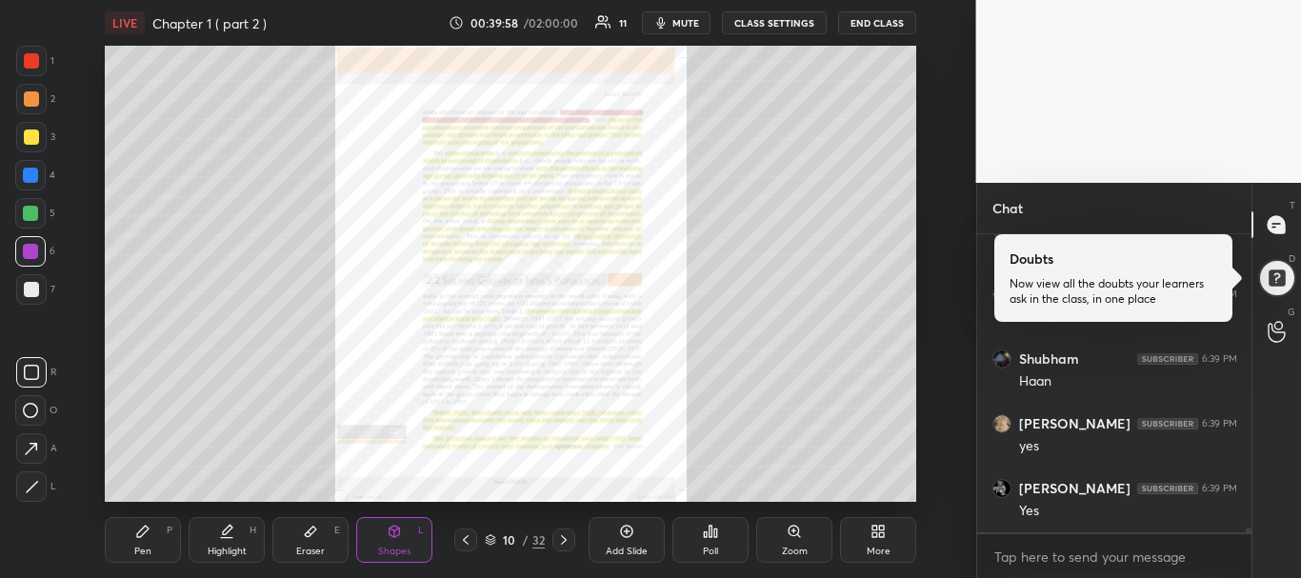
click at [460, 537] on icon at bounding box center [465, 540] width 15 height 15
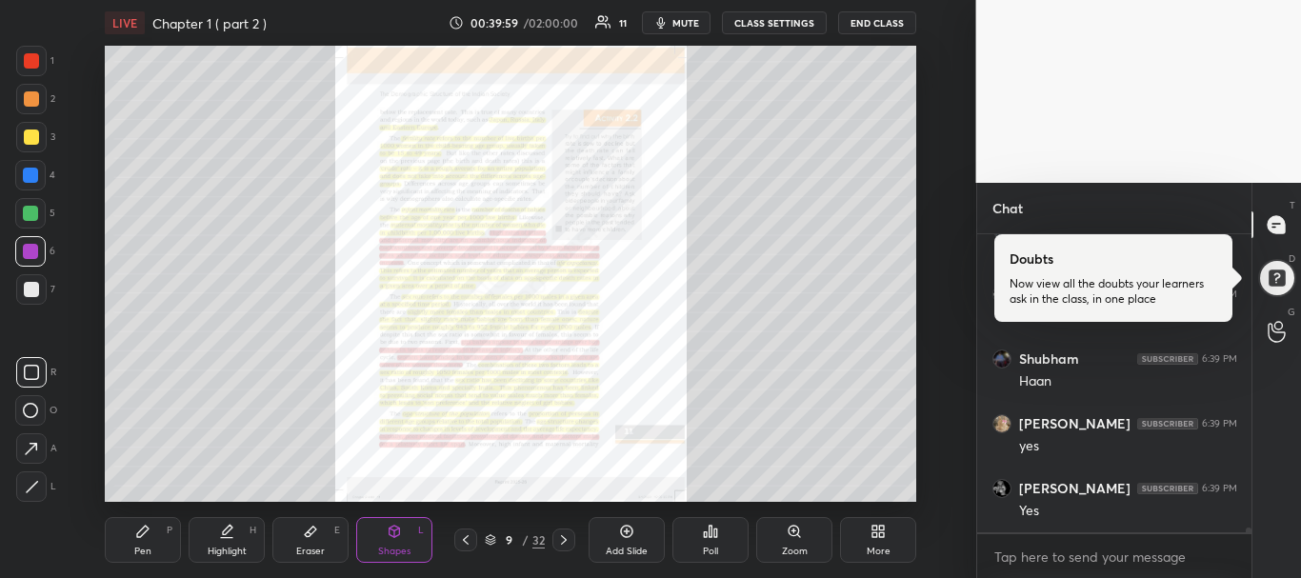
scroll to position [18381, 0]
click at [776, 547] on div "Zoom" at bounding box center [794, 540] width 76 height 46
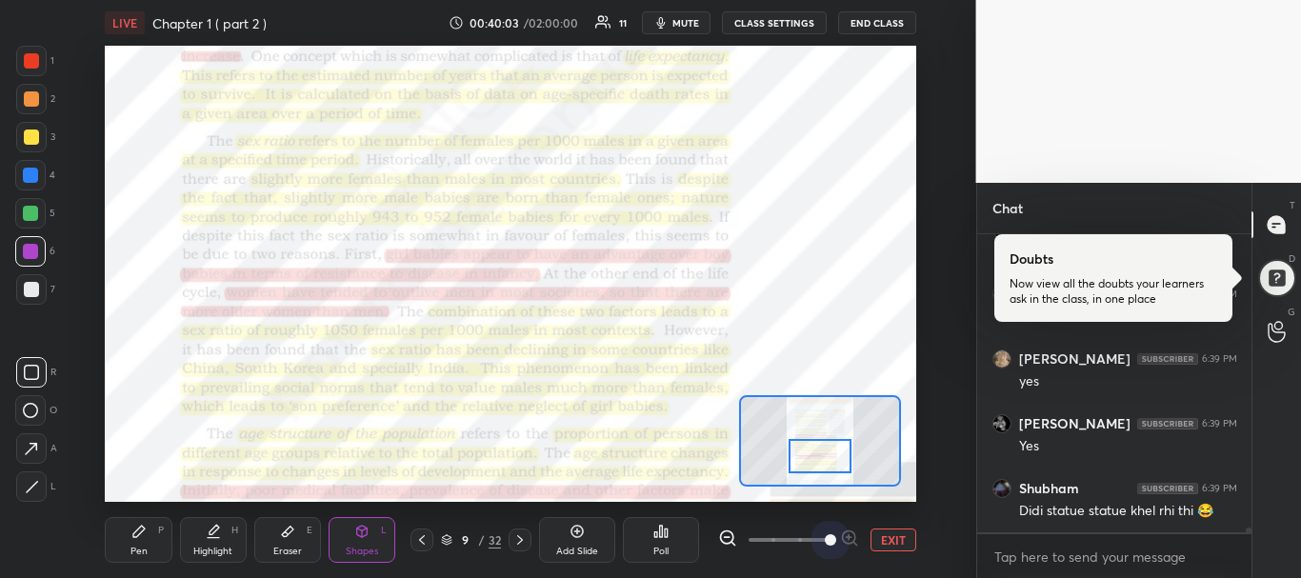
click at [823, 540] on span at bounding box center [789, 540] width 80 height 29
click at [825, 540] on span at bounding box center [830, 539] width 11 height 11
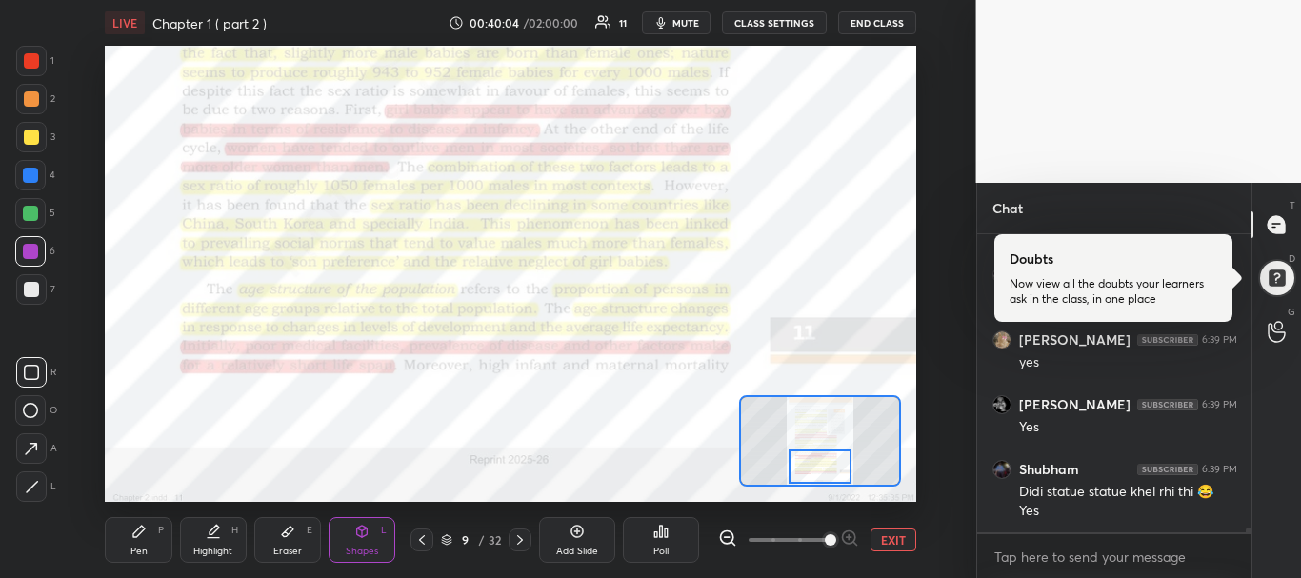
drag, startPoint x: 831, startPoint y: 456, endPoint x: 831, endPoint y: 479, distance: 22.9
click at [831, 479] on div at bounding box center [821, 467] width 64 height 35
click at [166, 538] on div "Pen P" at bounding box center [138, 540] width 67 height 46
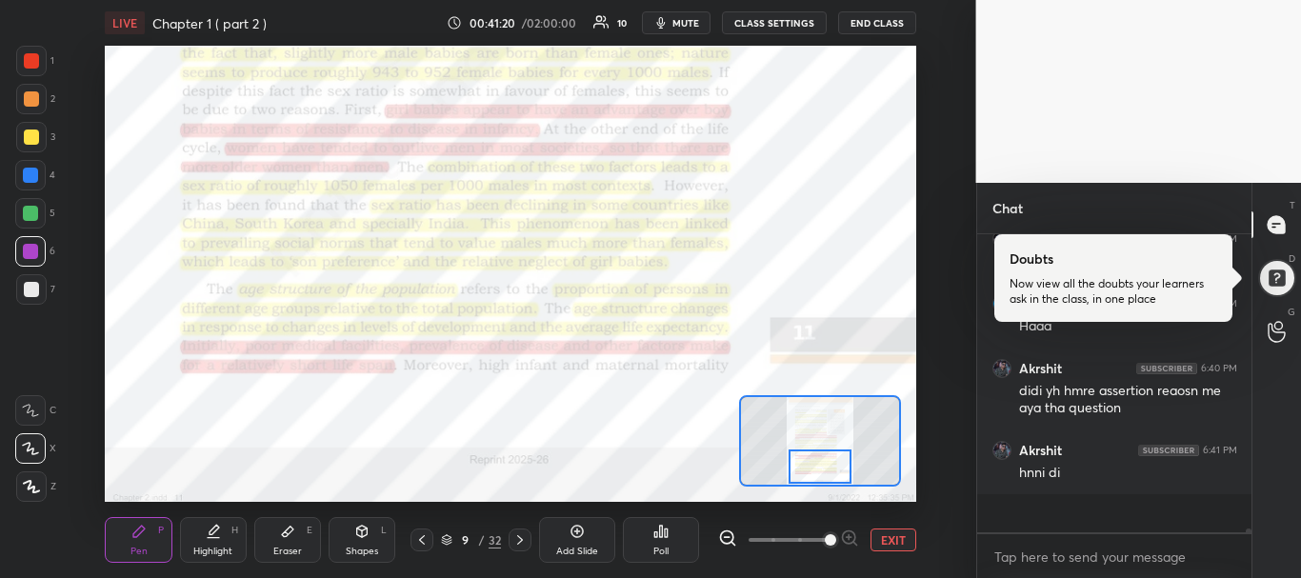
scroll to position [18825, 0]
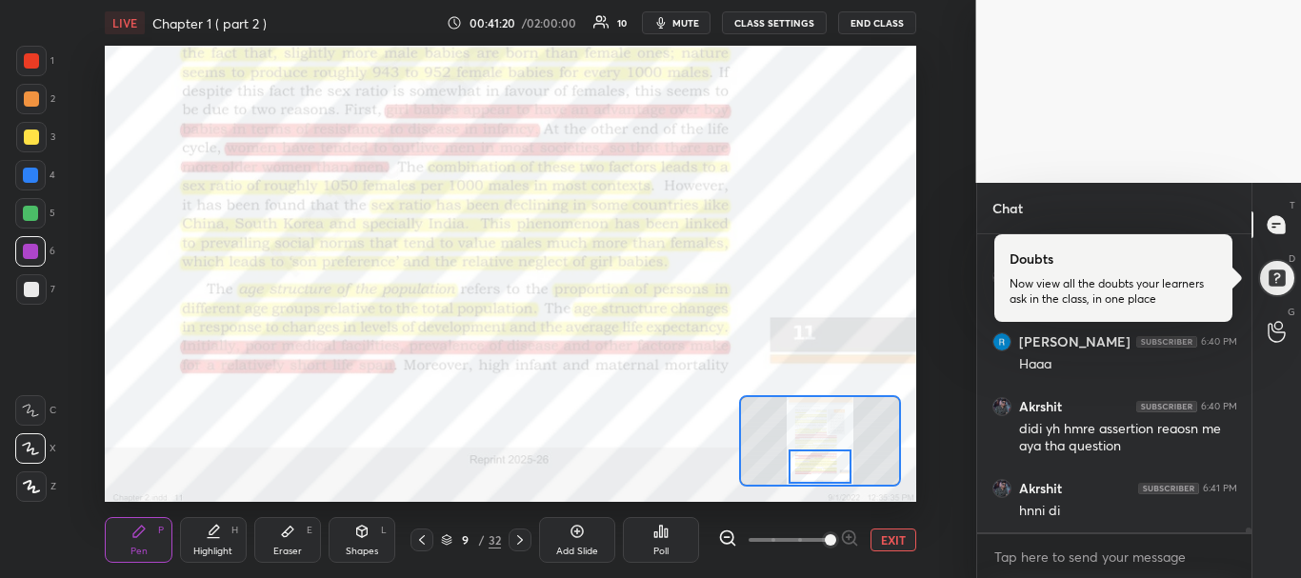
click at [268, 522] on div "Eraser E" at bounding box center [287, 540] width 67 height 46
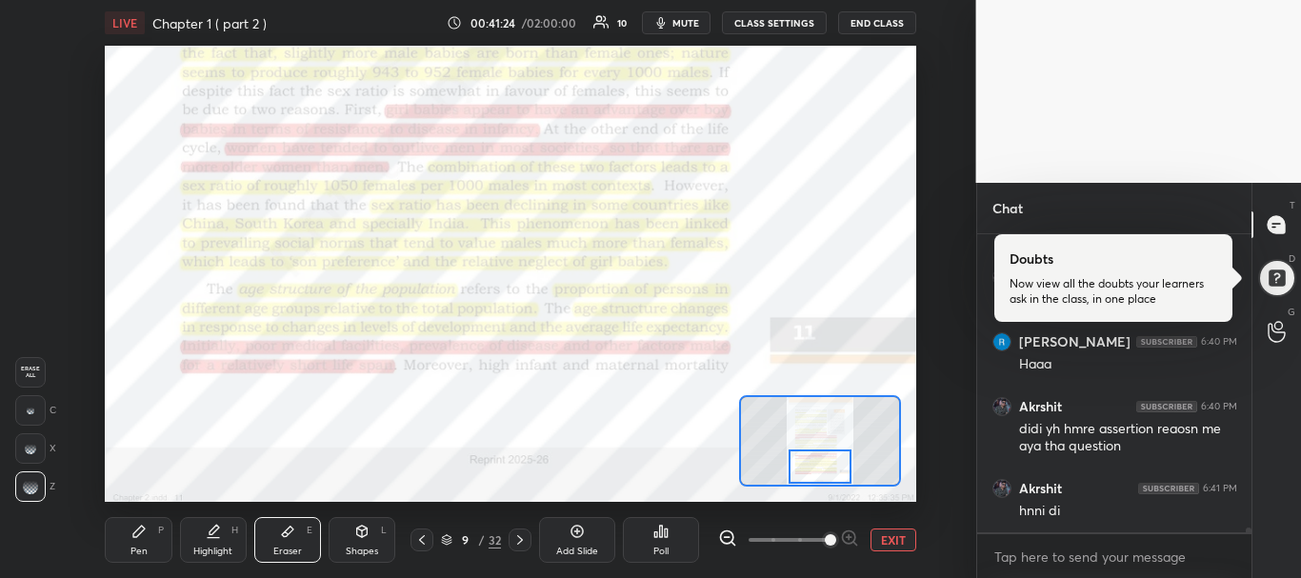
scroll to position [18889, 0]
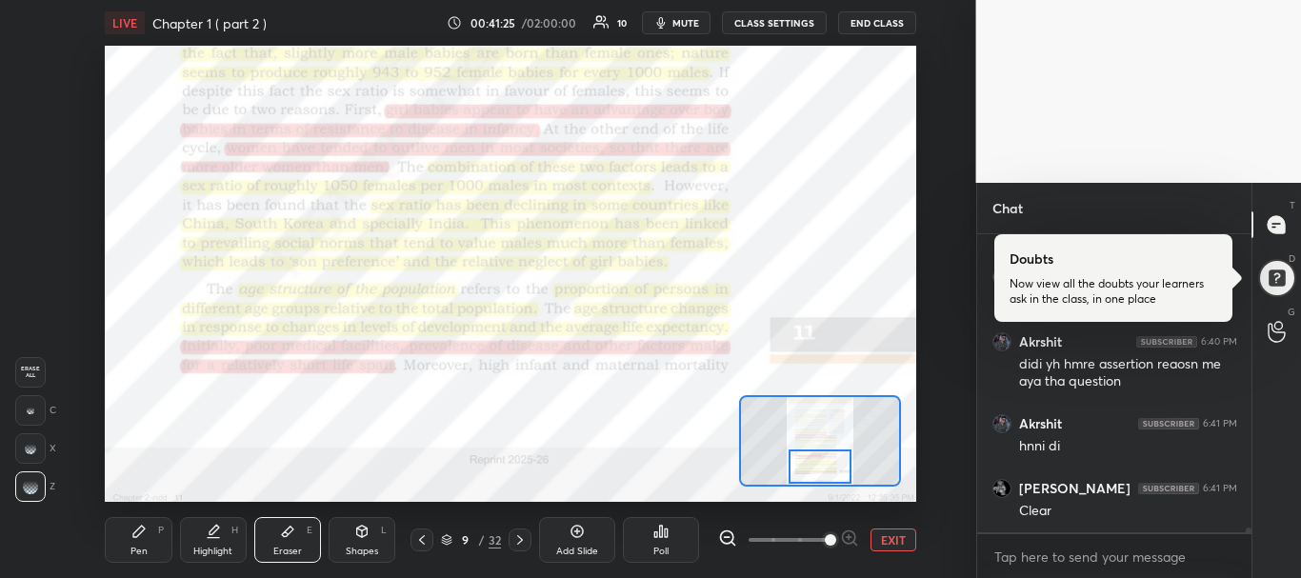
click at [525, 541] on icon at bounding box center [520, 540] width 15 height 15
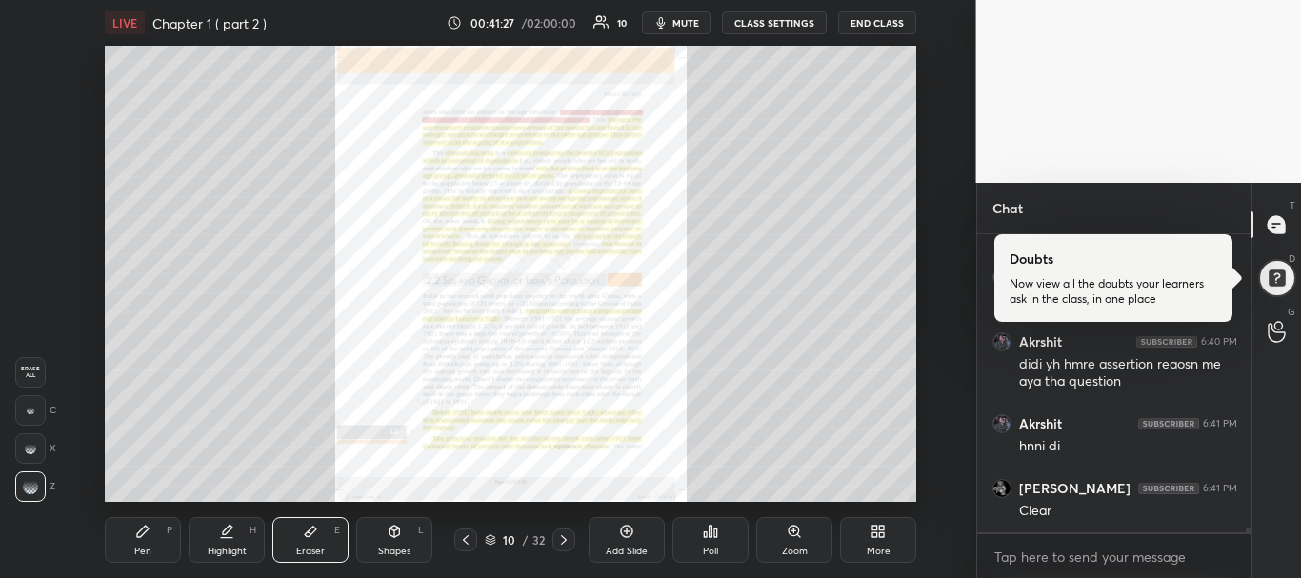
click at [787, 549] on div "Zoom" at bounding box center [795, 552] width 26 height 10
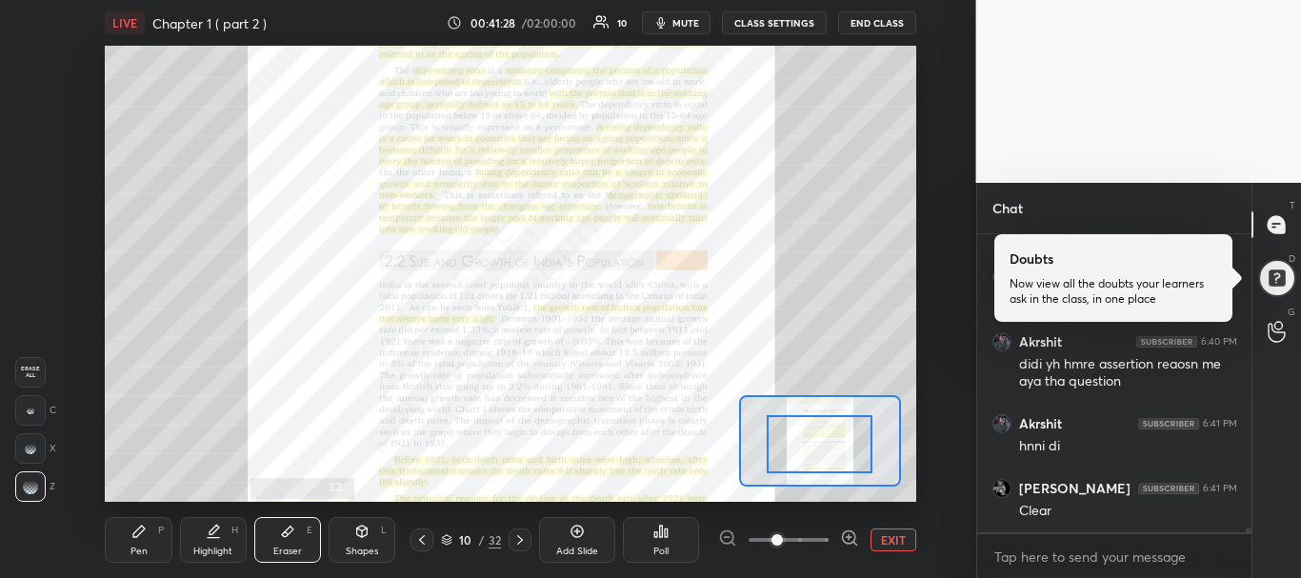
drag, startPoint x: 818, startPoint y: 435, endPoint x: 819, endPoint y: 504, distance: 68.6
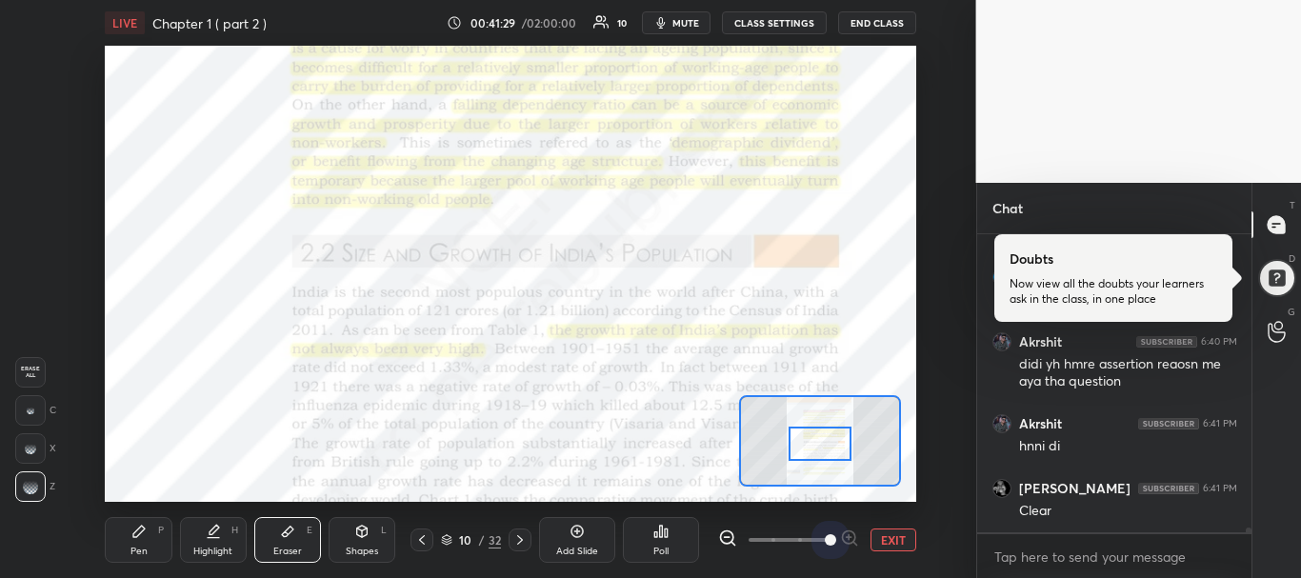
click at [817, 540] on span at bounding box center [789, 540] width 80 height 29
click at [825, 540] on span at bounding box center [830, 539] width 11 height 11
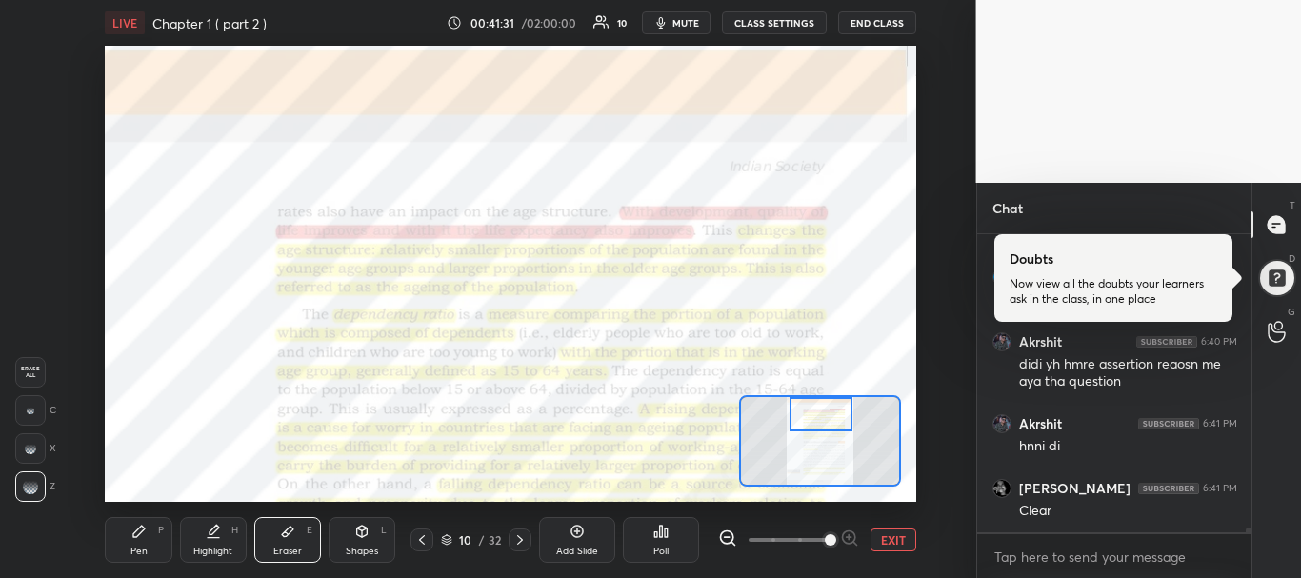
click at [813, 382] on div "Setting up your live class Poll for secs No correct answer Start poll" at bounding box center [511, 274] width 812 height 456
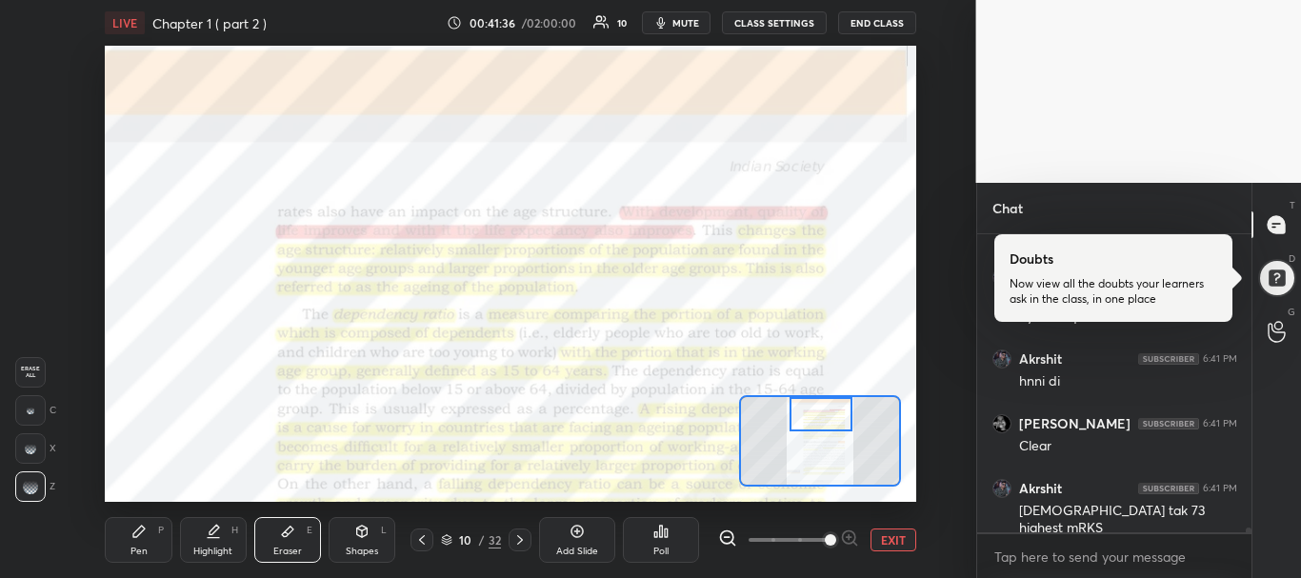
click at [126, 530] on div "Pen P" at bounding box center [138, 540] width 67 height 46
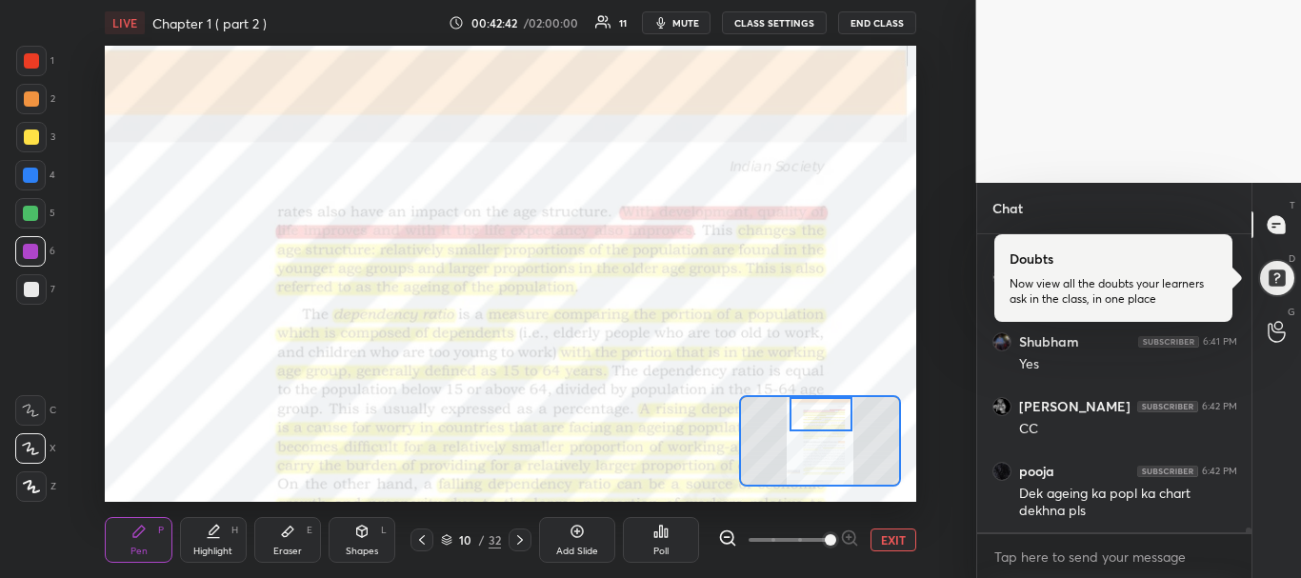
scroll to position [19312, 0]
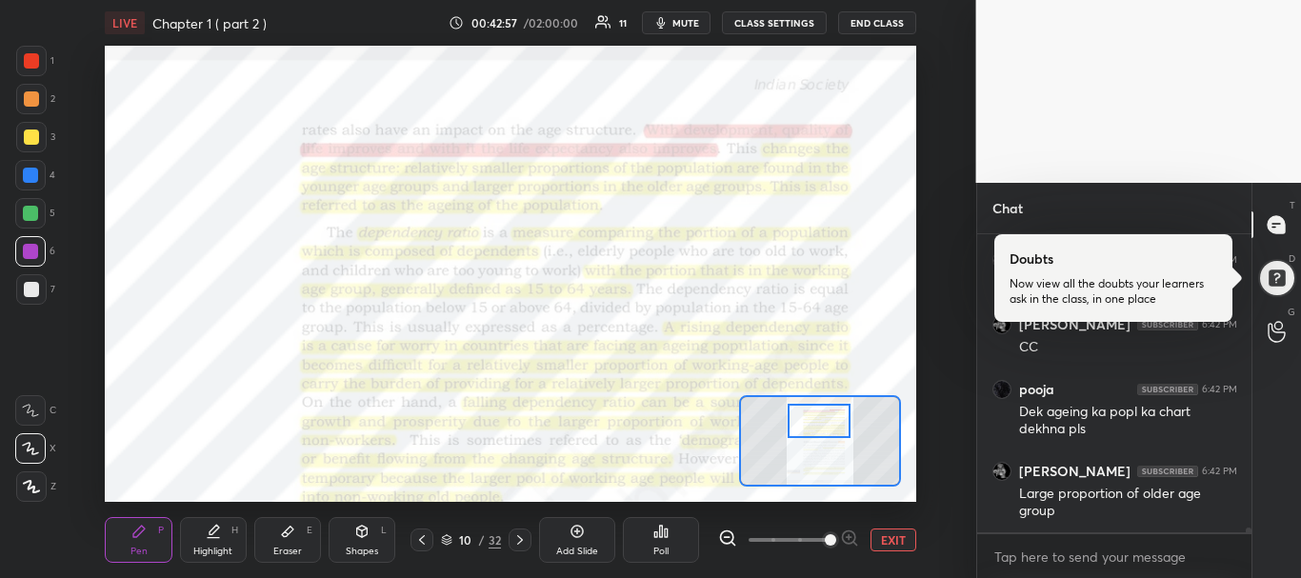
drag, startPoint x: 817, startPoint y: 435, endPoint x: 823, endPoint y: 417, distance: 19.0
click at [823, 417] on div at bounding box center [820, 421] width 64 height 35
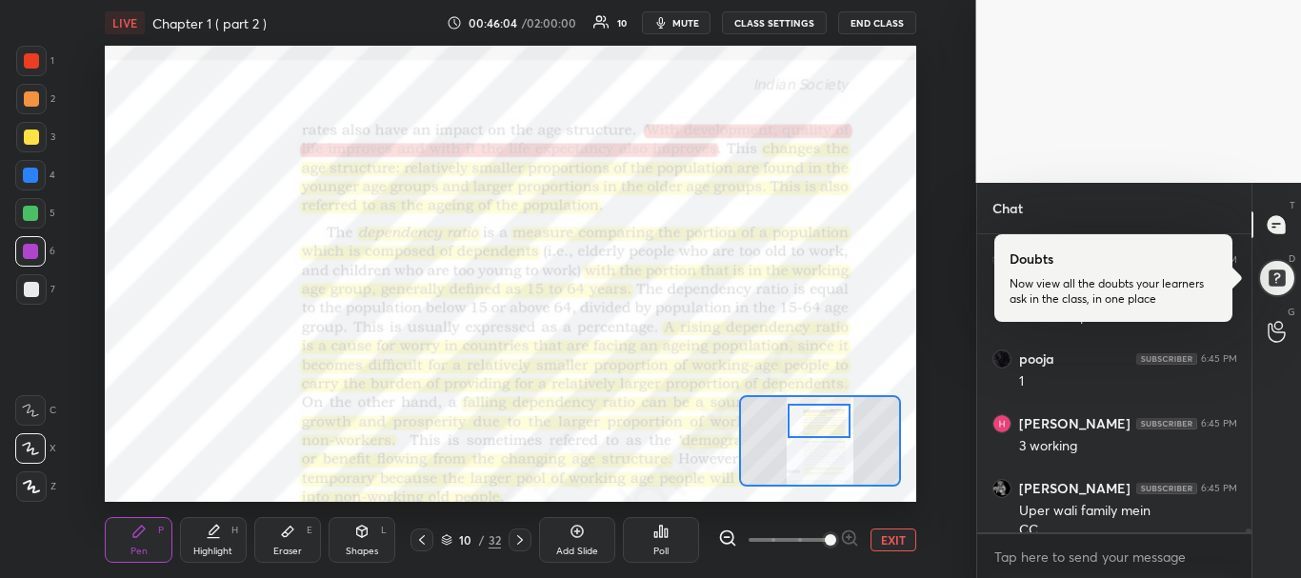
scroll to position [20616, 0]
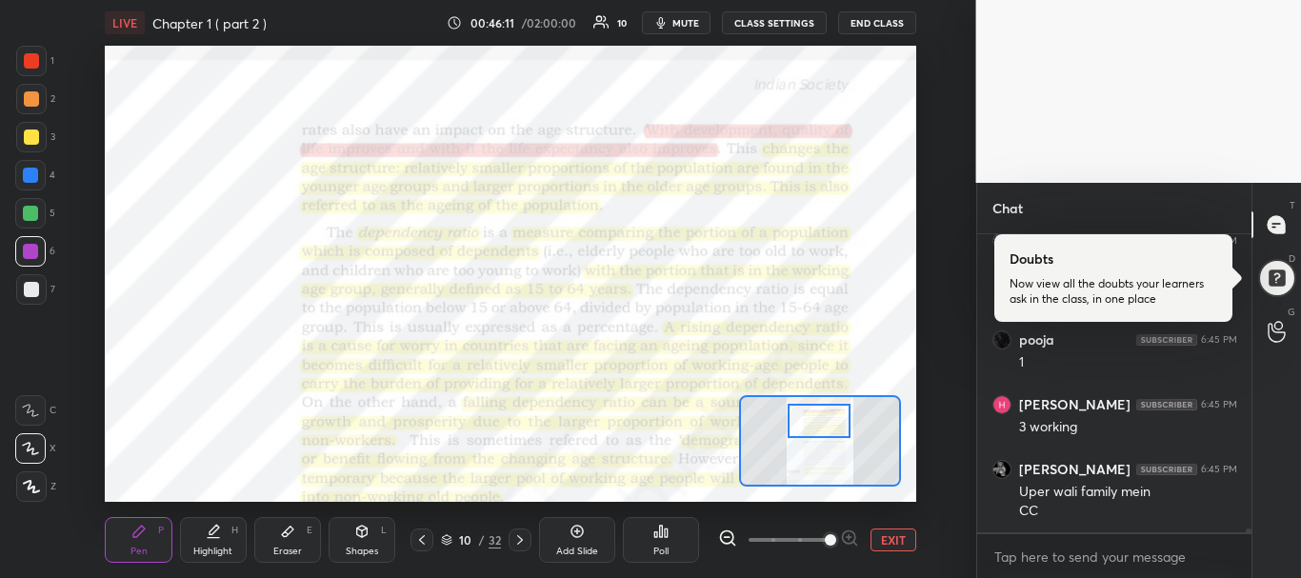
click at [297, 535] on div "Eraser E" at bounding box center [287, 540] width 67 height 46
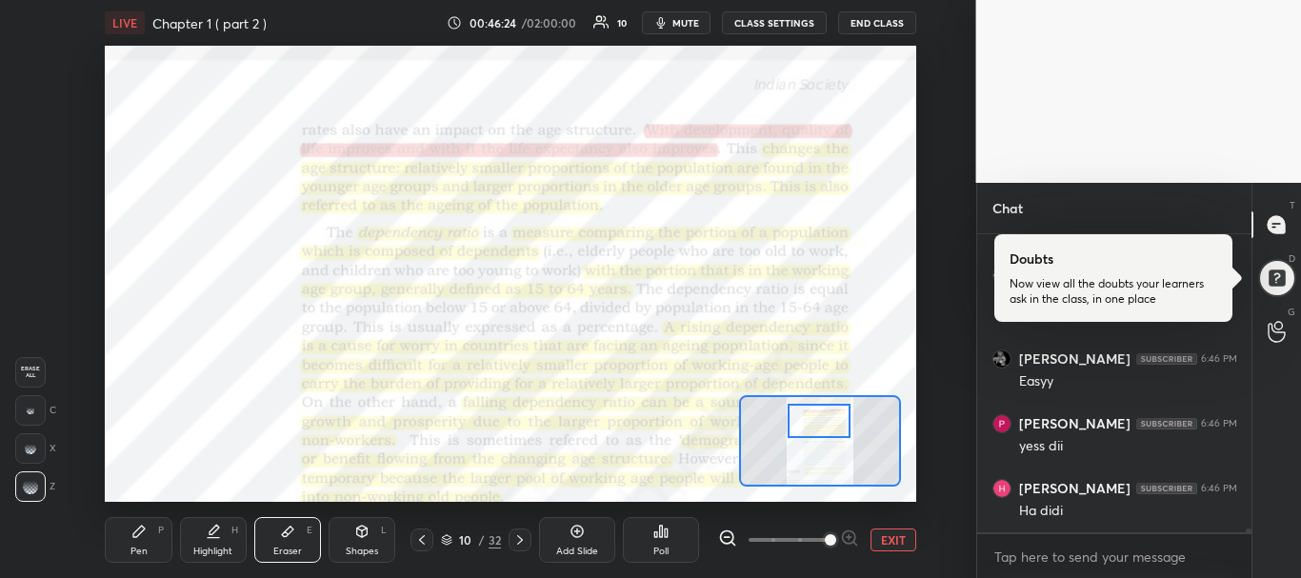
scroll to position [20875, 0]
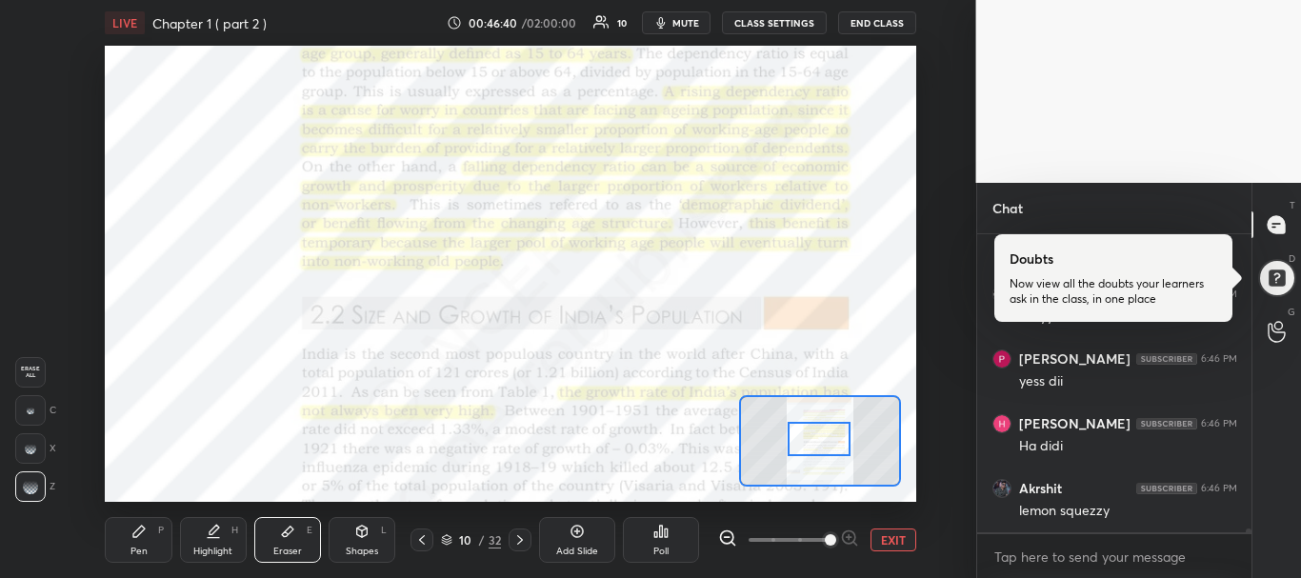
drag, startPoint x: 820, startPoint y: 423, endPoint x: 820, endPoint y: 441, distance: 18.1
click at [820, 441] on div at bounding box center [820, 439] width 64 height 35
click at [160, 554] on div "Pen P" at bounding box center [138, 540] width 67 height 46
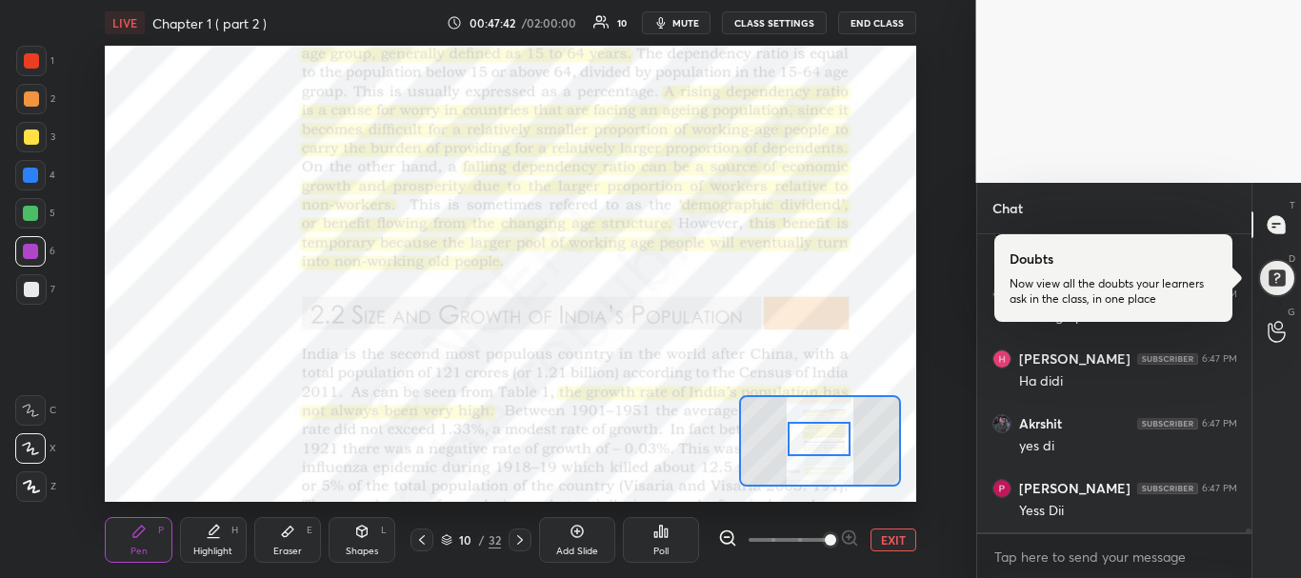
scroll to position [21264, 0]
click at [267, 531] on div "Eraser E" at bounding box center [287, 540] width 67 height 46
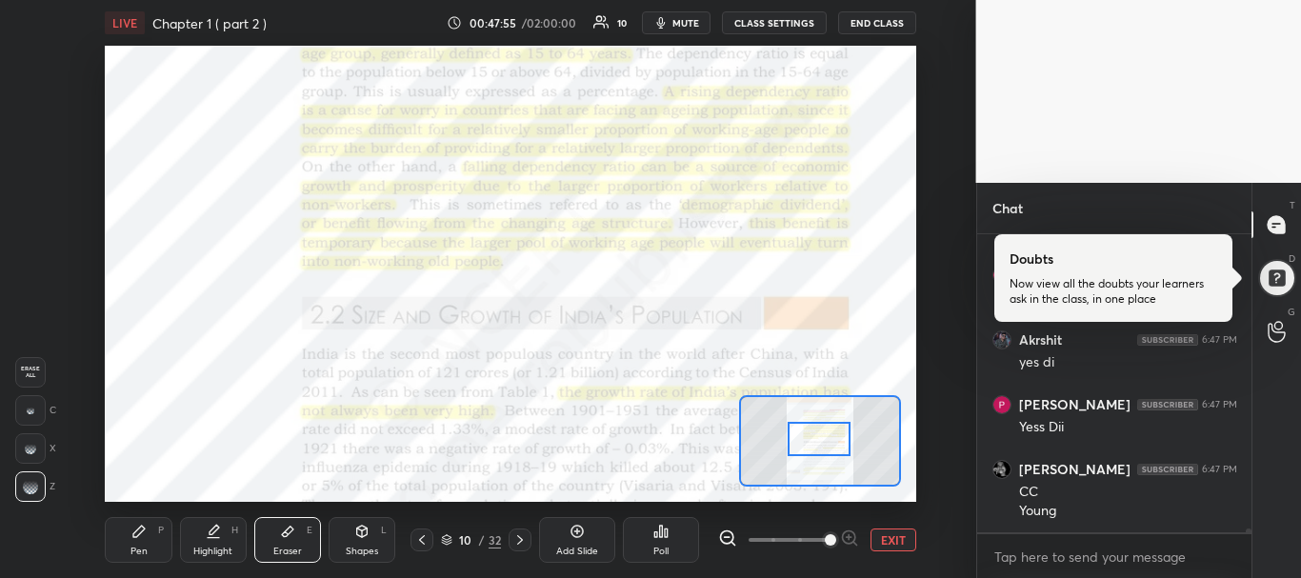
scroll to position [21347, 0]
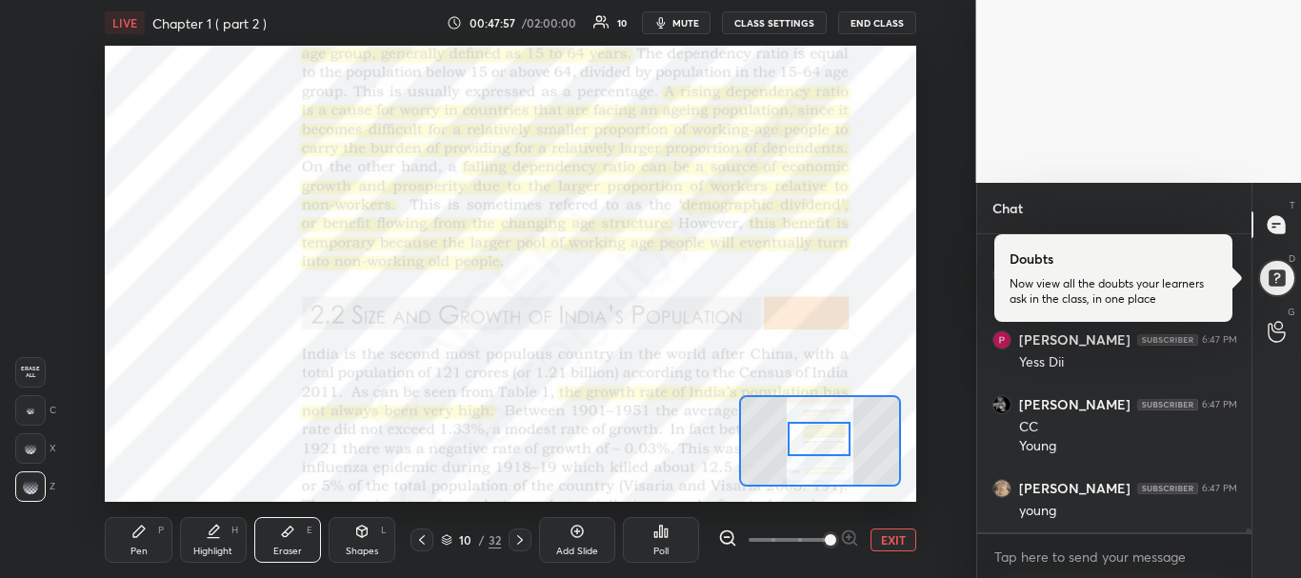
click at [151, 549] on div "Pen P" at bounding box center [138, 540] width 67 height 46
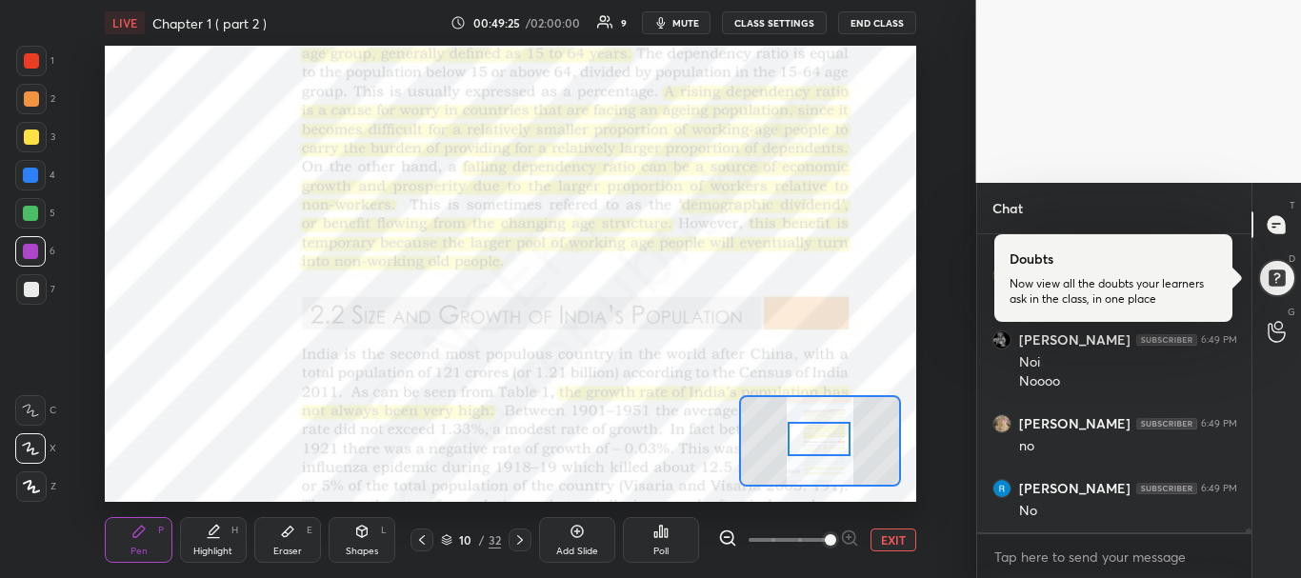
scroll to position [22597, 0]
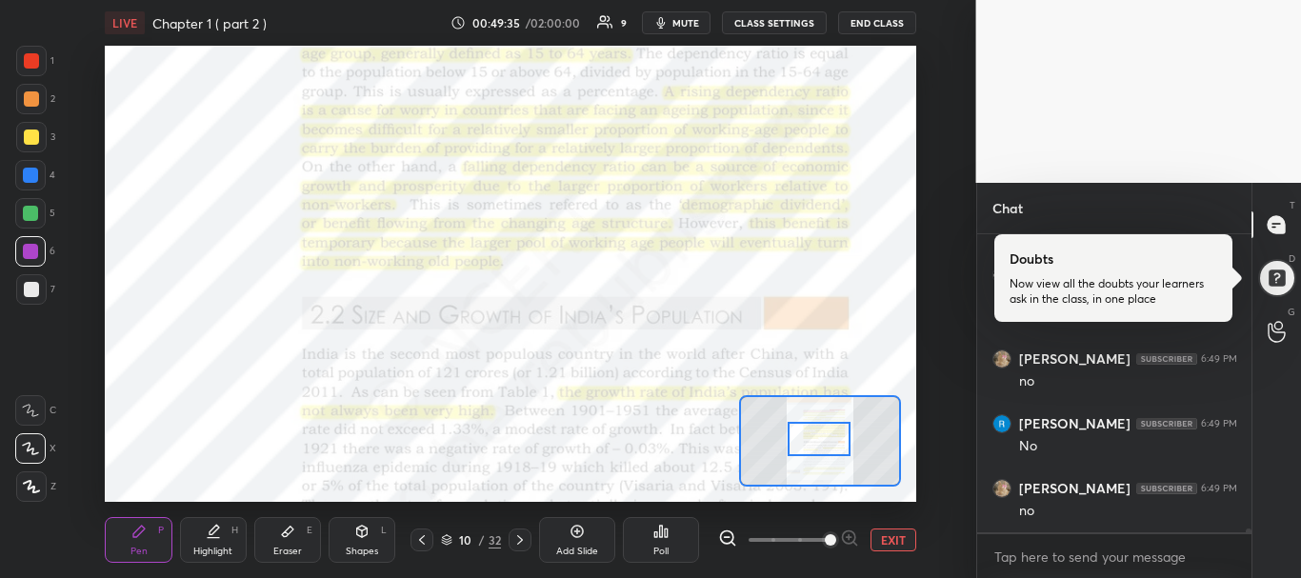
click at [526, 544] on icon at bounding box center [520, 540] width 15 height 15
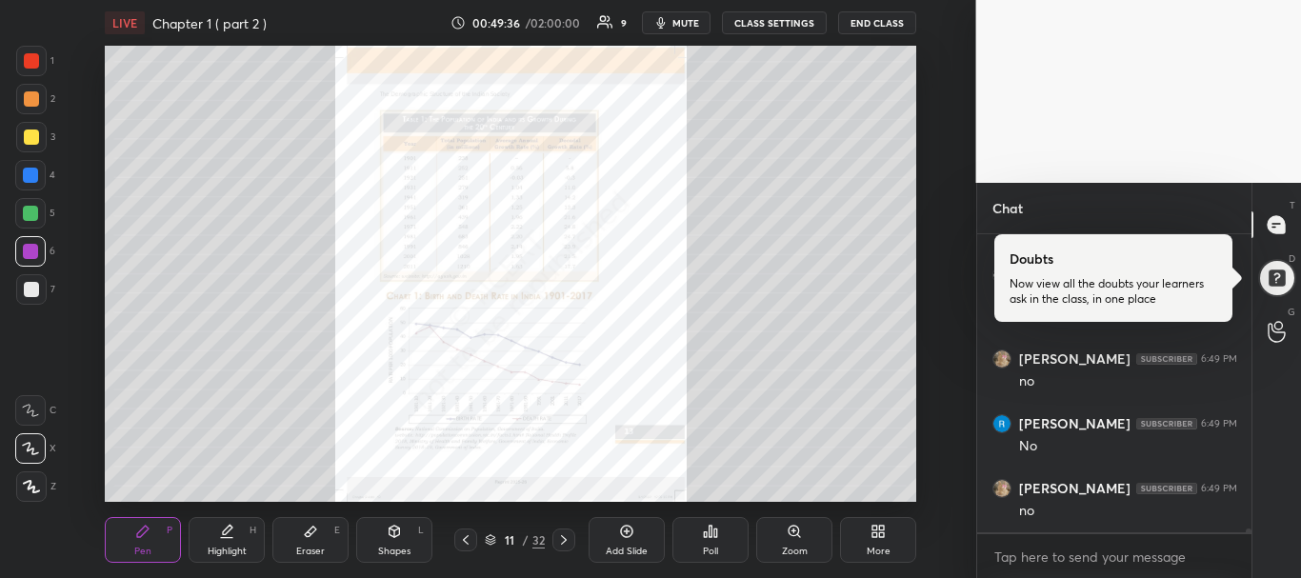
click at [526, 544] on div "/" at bounding box center [526, 539] width 6 height 11
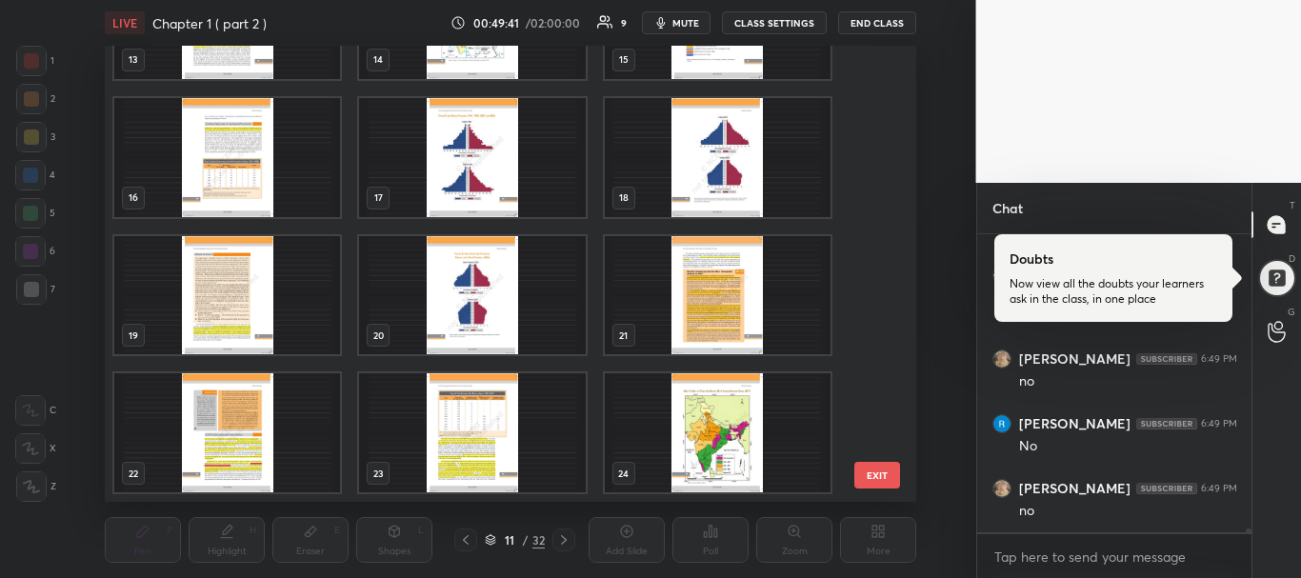
scroll to position [651, 0]
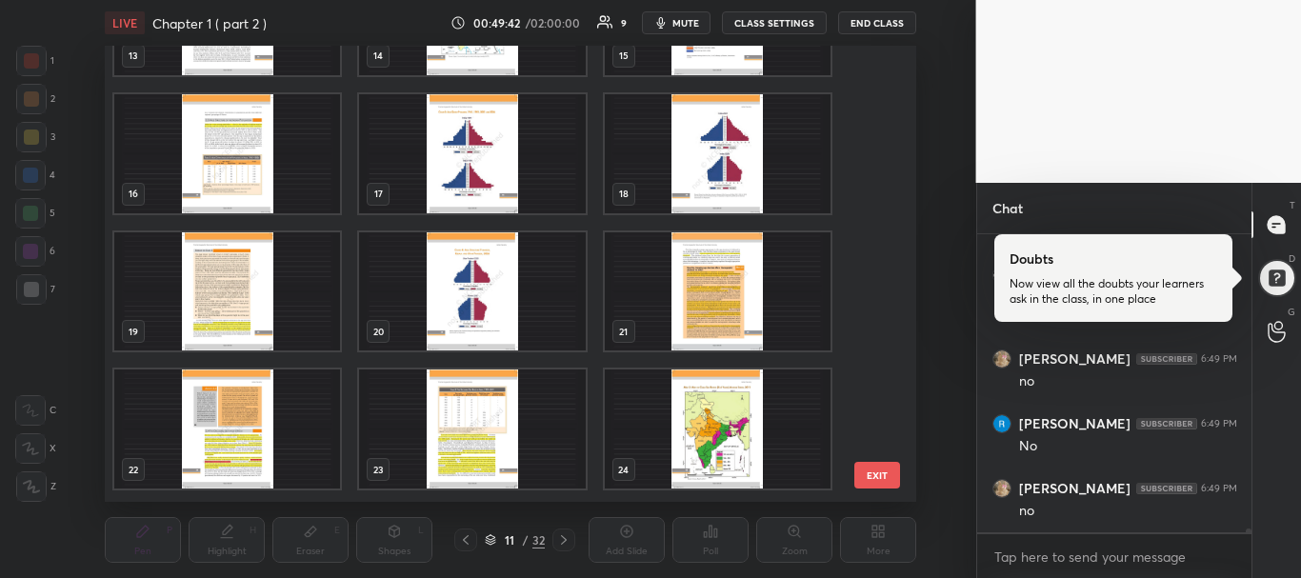
click at [752, 316] on img "grid" at bounding box center [718, 291] width 226 height 119
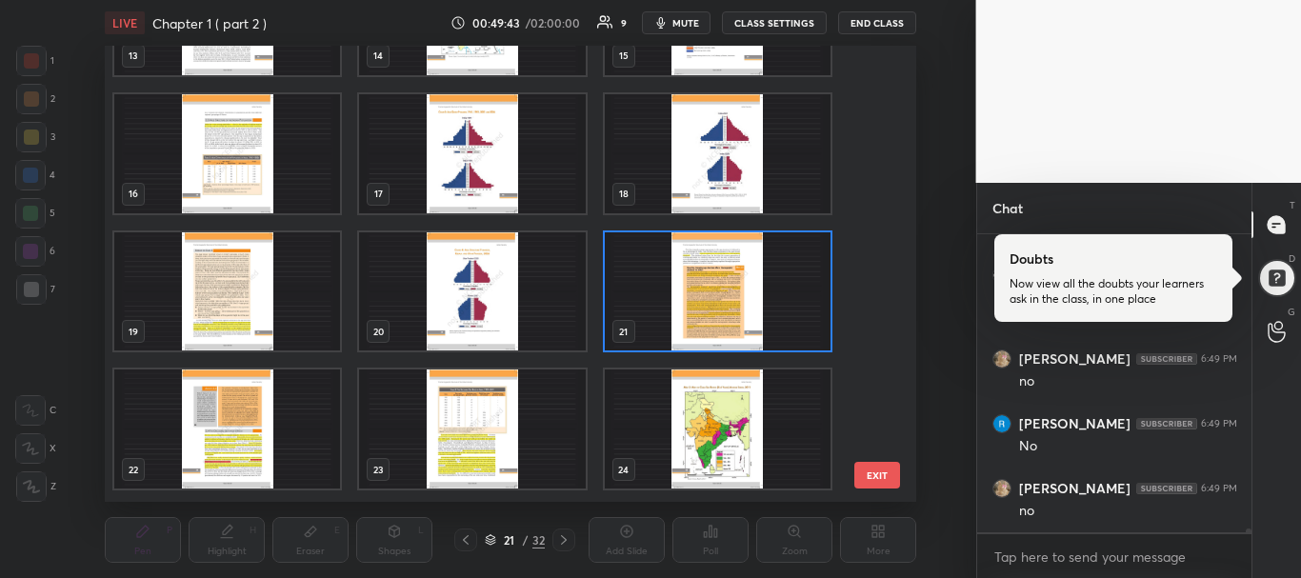
click at [691, 318] on img "grid" at bounding box center [718, 291] width 226 height 119
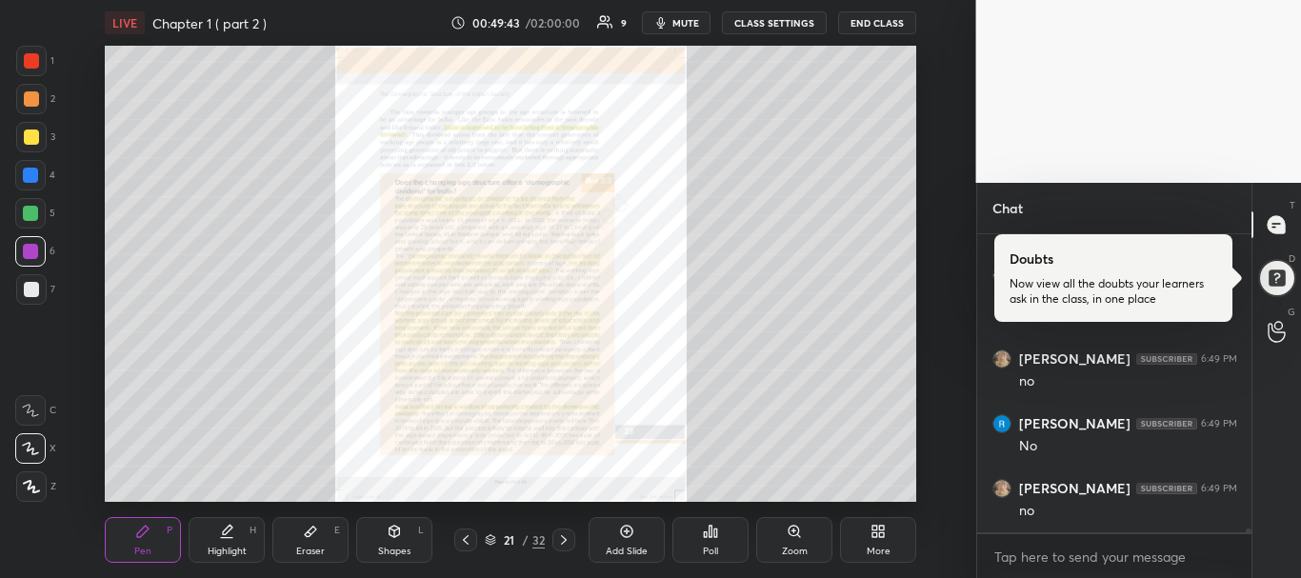
click at [691, 318] on img "grid" at bounding box center [718, 291] width 226 height 119
click at [786, 544] on div "Zoom" at bounding box center [794, 540] width 76 height 46
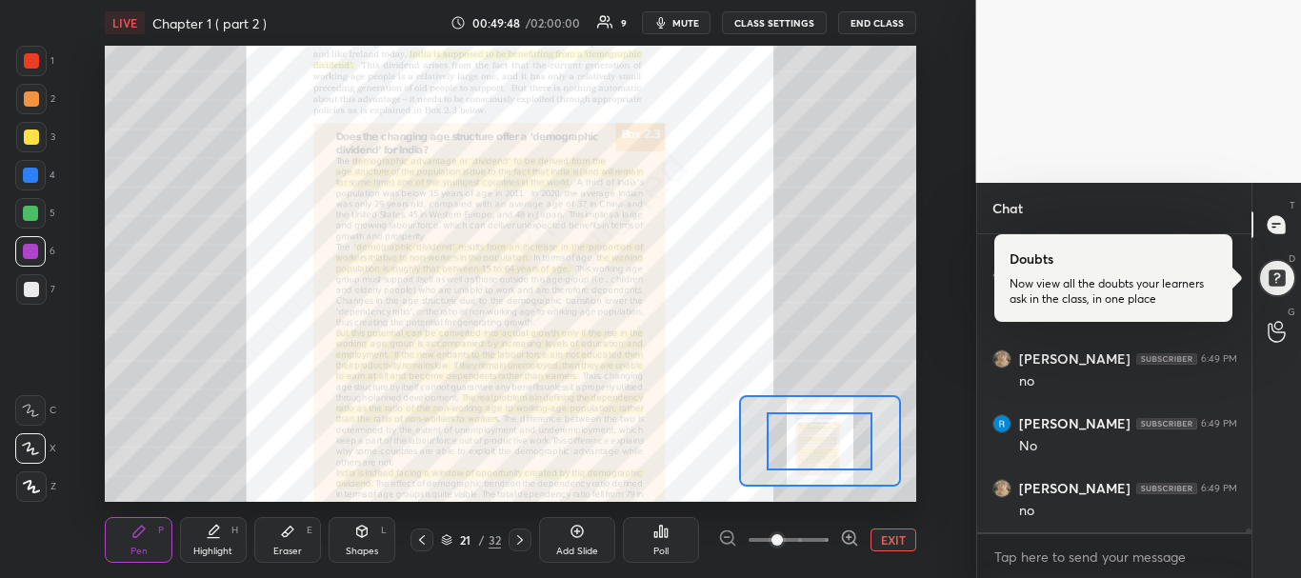
click at [821, 535] on span at bounding box center [789, 540] width 80 height 29
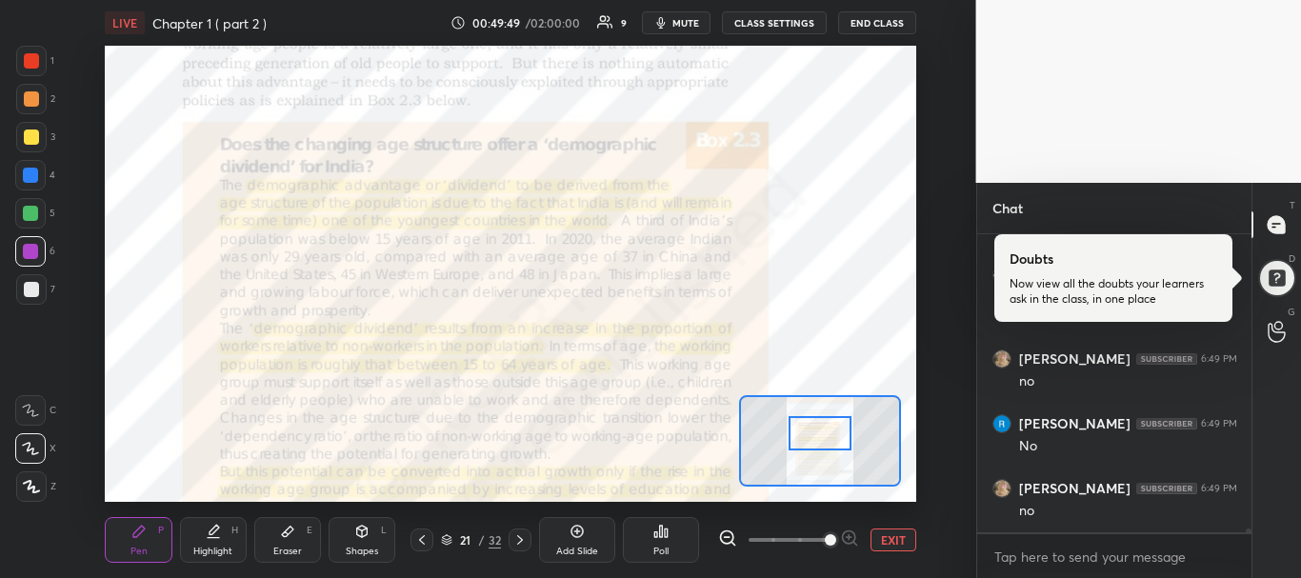
click at [834, 426] on div at bounding box center [821, 433] width 64 height 35
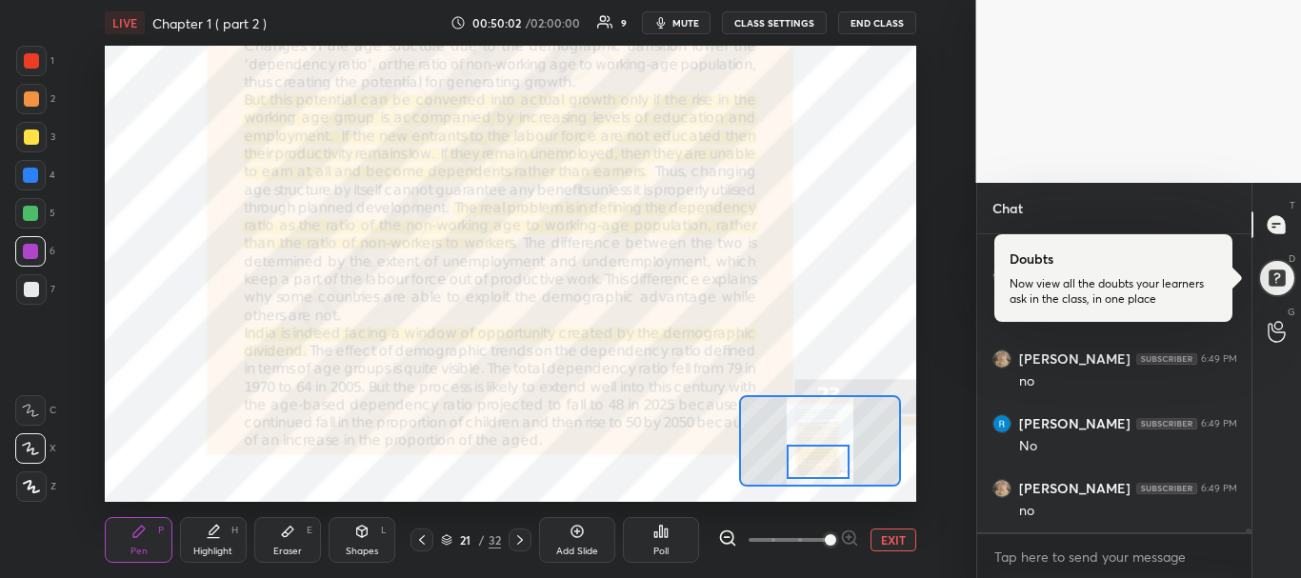
drag, startPoint x: 819, startPoint y: 439, endPoint x: 817, endPoint y: 468, distance: 28.6
click at [817, 468] on div at bounding box center [819, 462] width 64 height 35
click at [220, 540] on div "Highlight H" at bounding box center [213, 540] width 67 height 46
click at [133, 547] on div "Pen" at bounding box center [139, 552] width 17 height 10
click at [284, 553] on div "Eraser" at bounding box center [287, 552] width 29 height 10
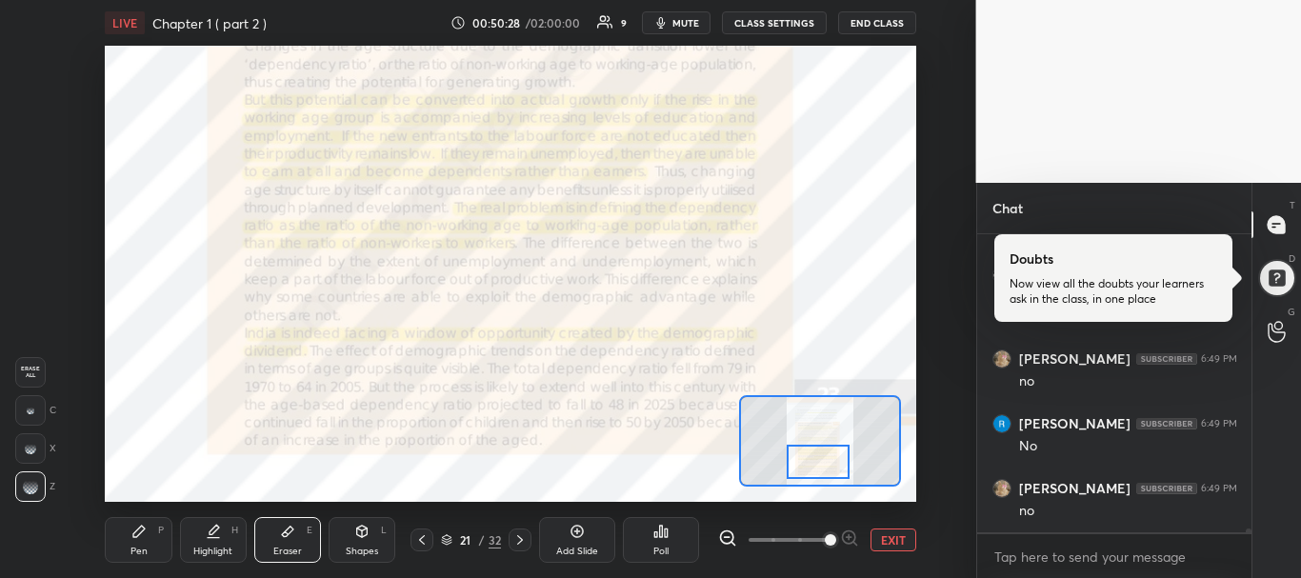
scroll to position [22662, 0]
click at [155, 558] on div "Pen P" at bounding box center [138, 540] width 67 height 46
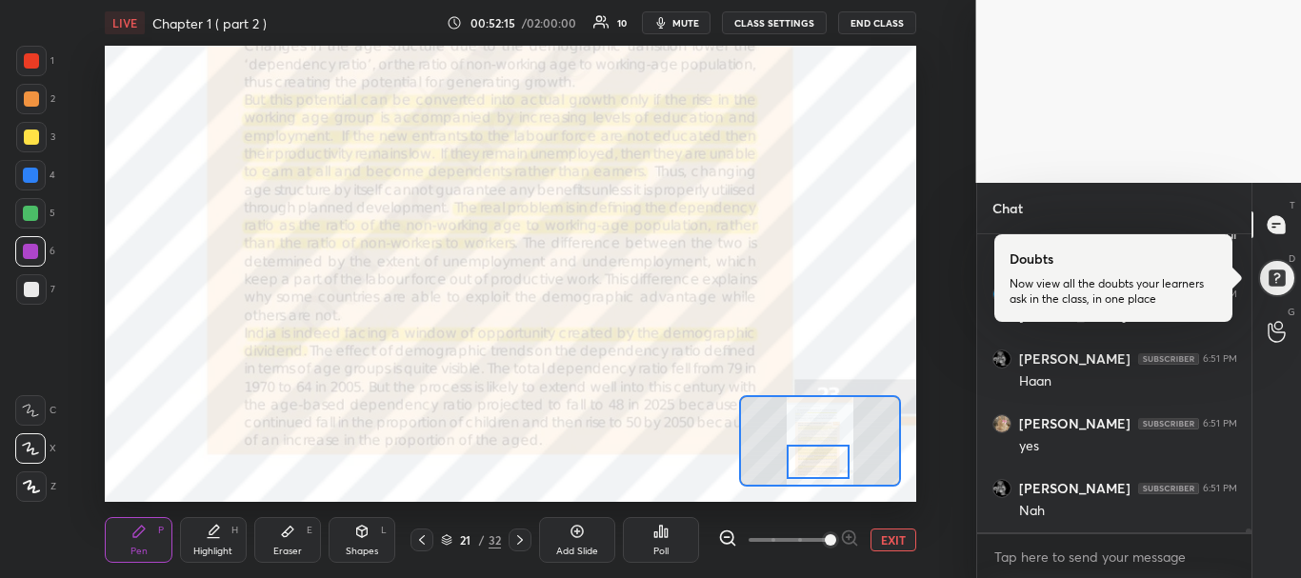
scroll to position [23262, 0]
click at [285, 534] on icon at bounding box center [287, 532] width 11 height 10
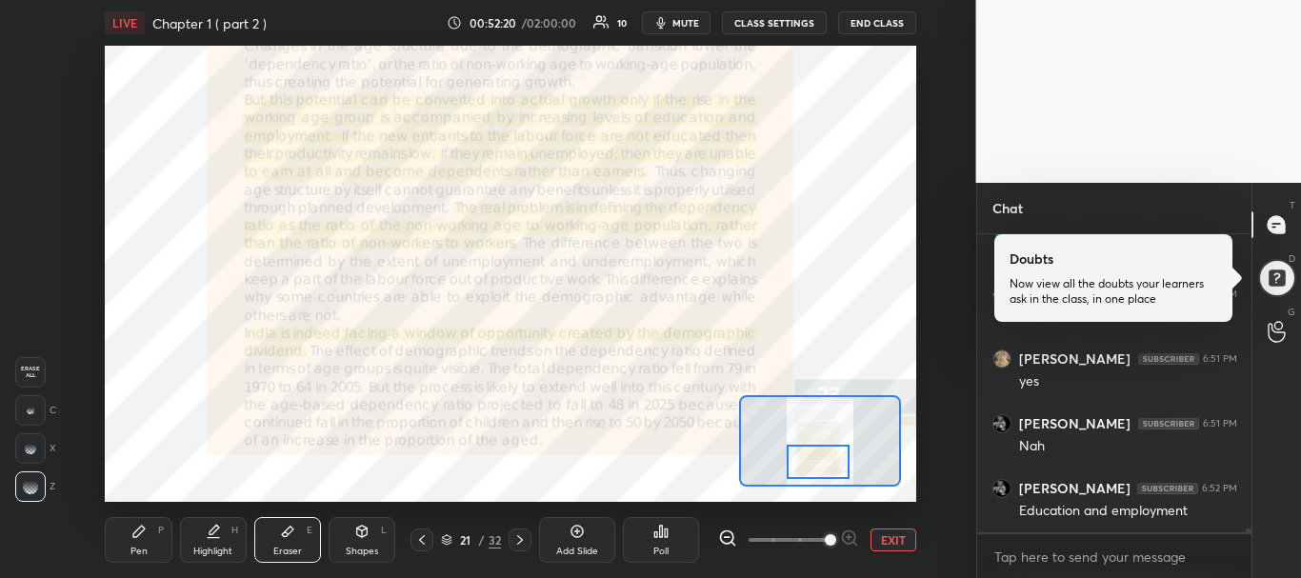
scroll to position [23344, 0]
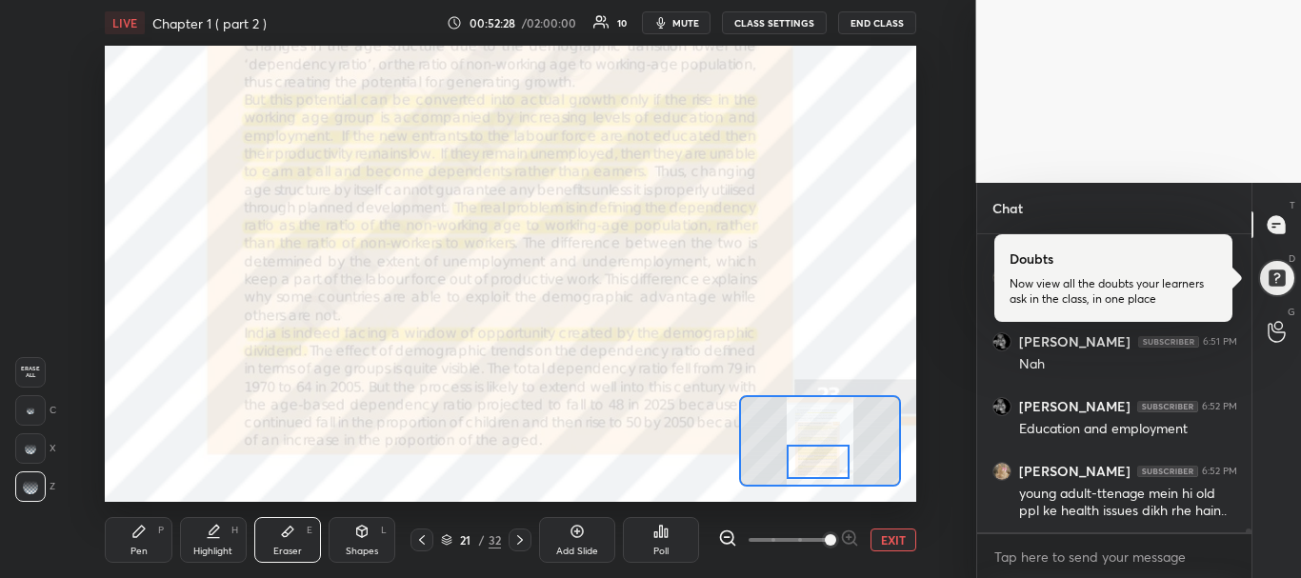
click at [424, 547] on icon at bounding box center [421, 540] width 15 height 15
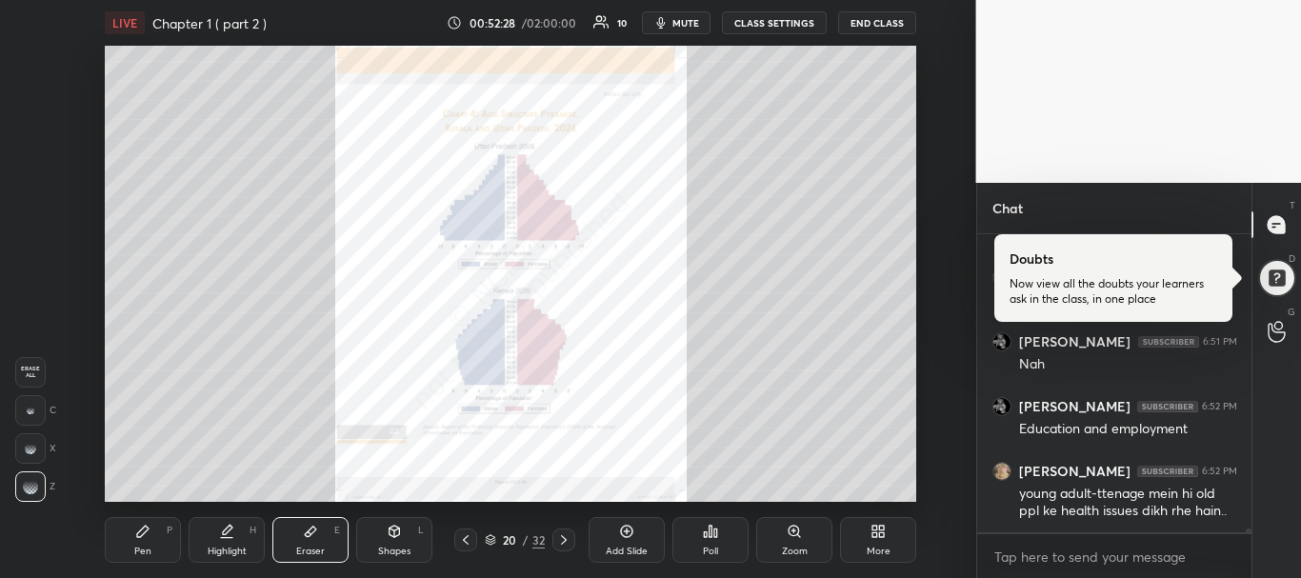
click at [424, 547] on div "Shapes L" at bounding box center [394, 540] width 76 height 46
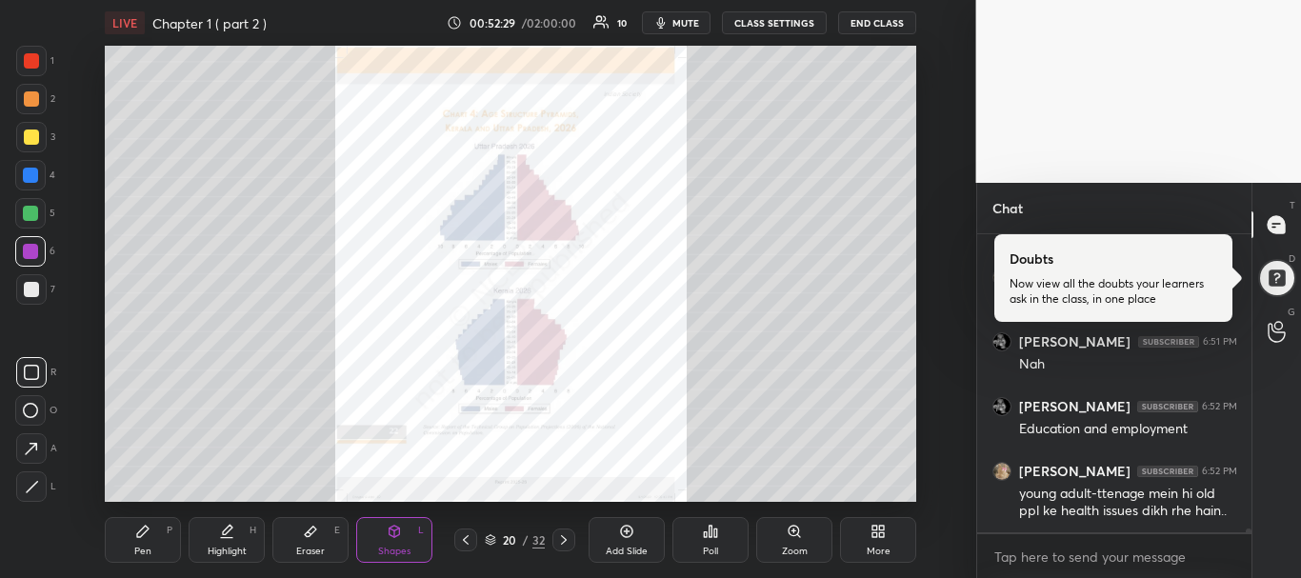
click at [424, 547] on div "Shapes L" at bounding box center [394, 540] width 76 height 46
click at [473, 539] on icon at bounding box center [465, 540] width 15 height 15
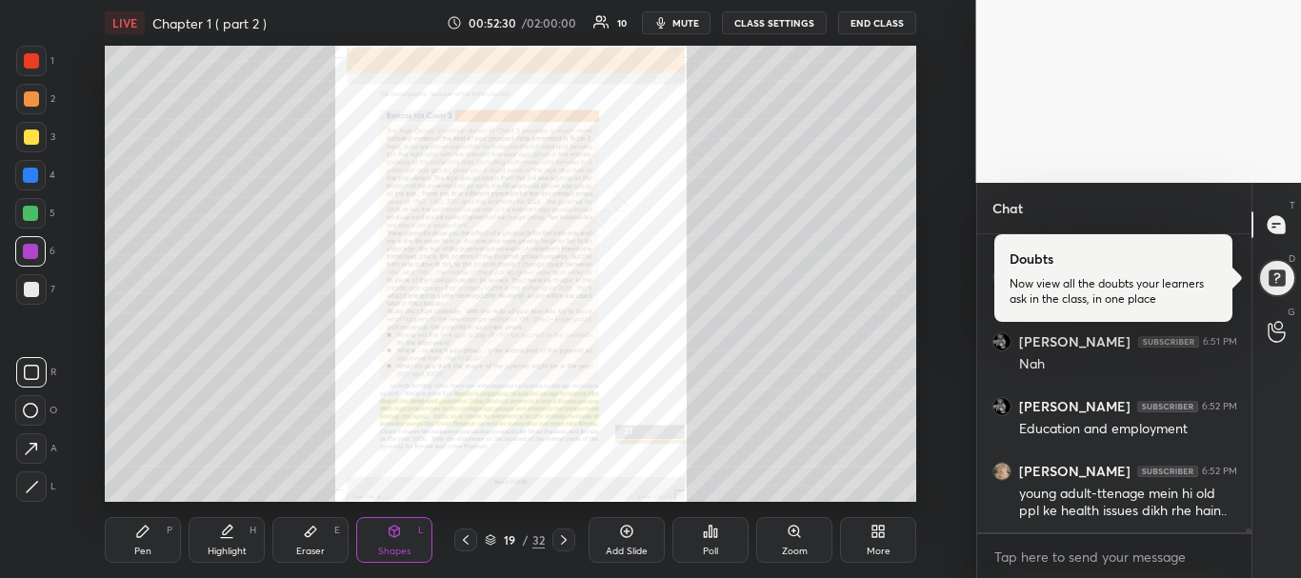
click at [473, 539] on icon at bounding box center [465, 540] width 15 height 15
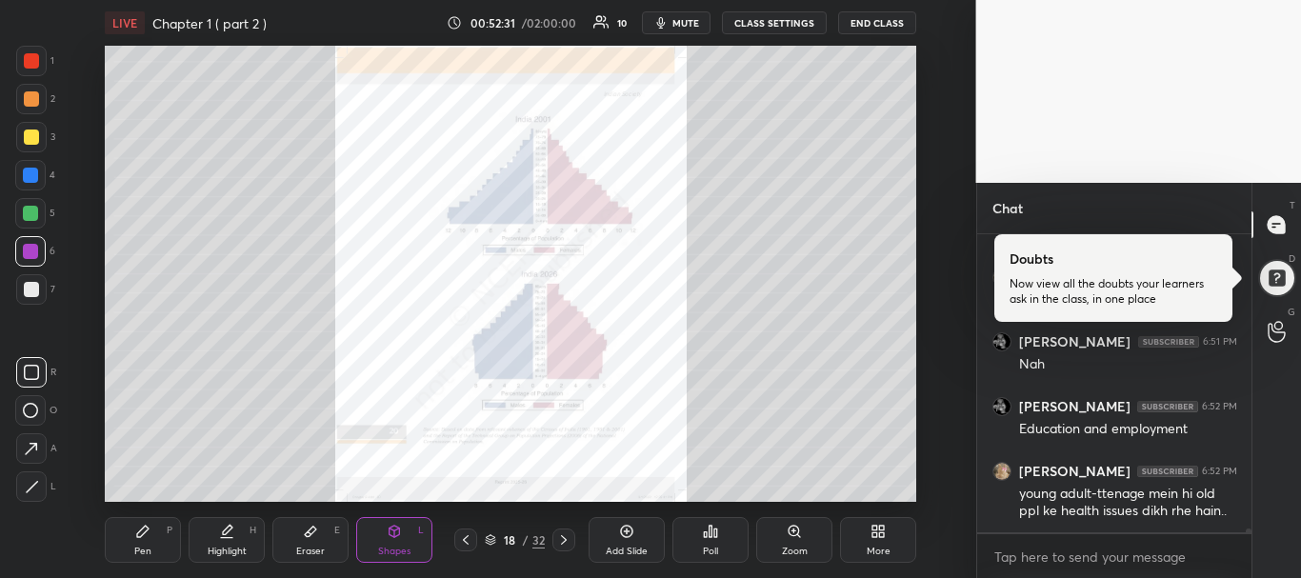
click at [473, 539] on icon at bounding box center [465, 540] width 15 height 15
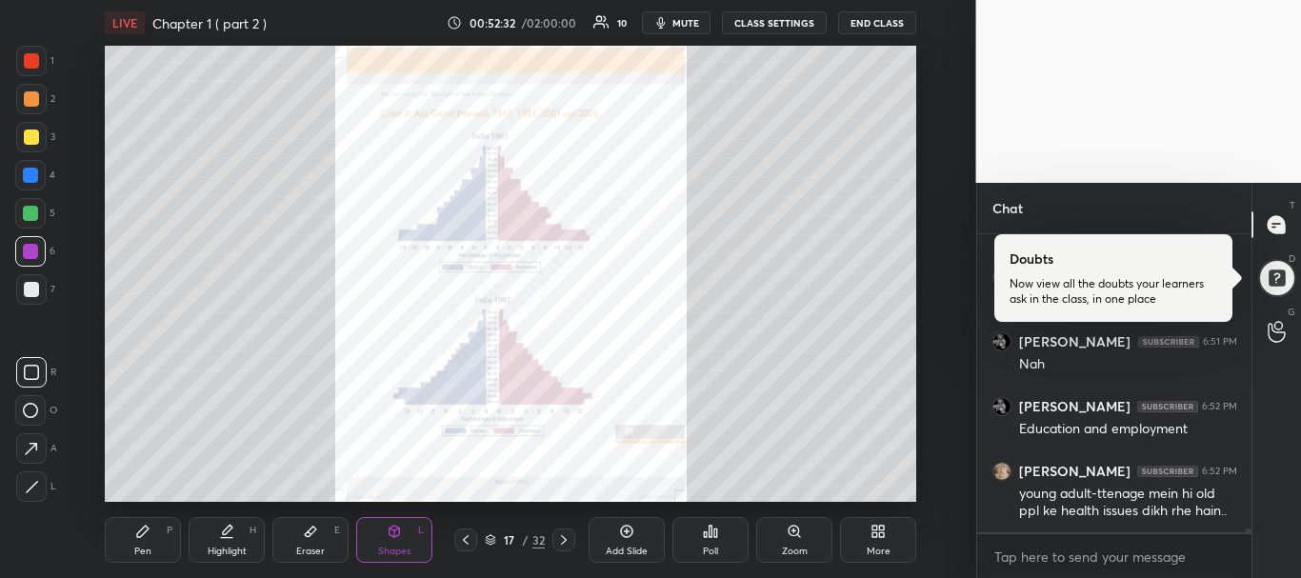
click at [139, 553] on div "Pen" at bounding box center [142, 552] width 17 height 10
click at [474, 545] on div at bounding box center [465, 540] width 23 height 23
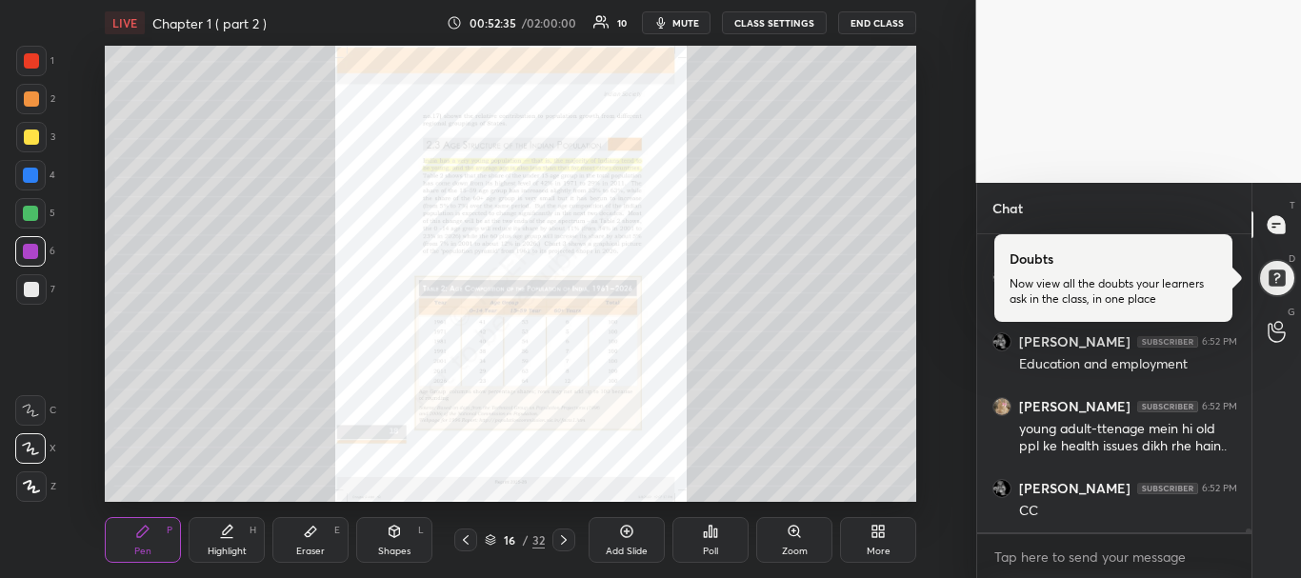
click at [474, 545] on div at bounding box center [465, 540] width 23 height 23
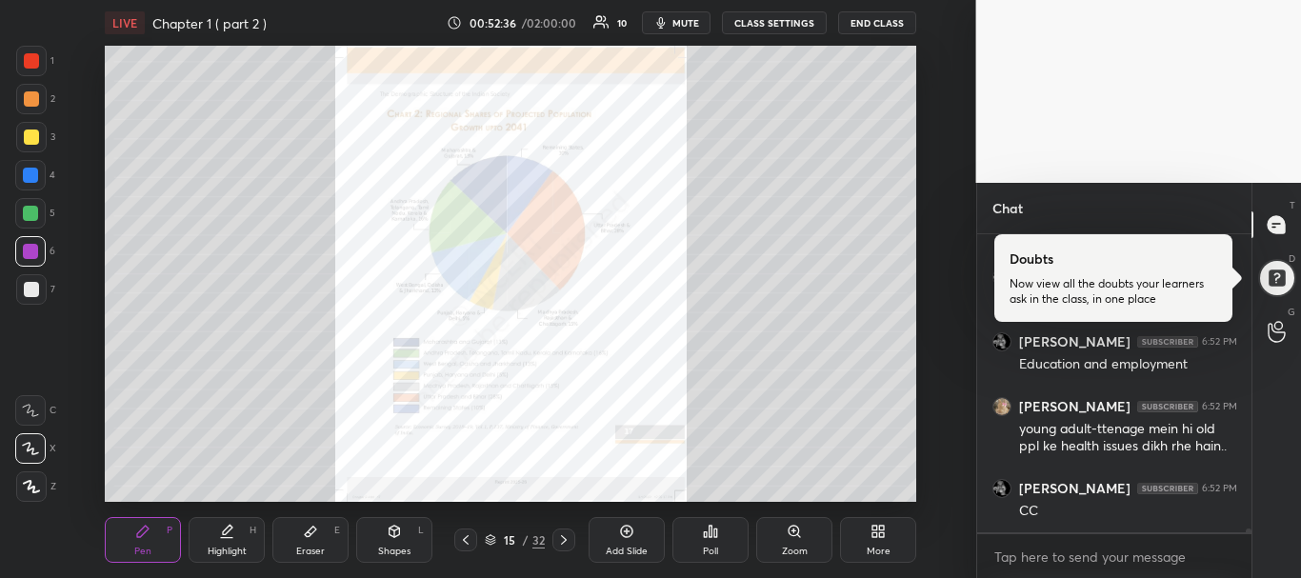
click at [474, 545] on div at bounding box center [465, 540] width 23 height 23
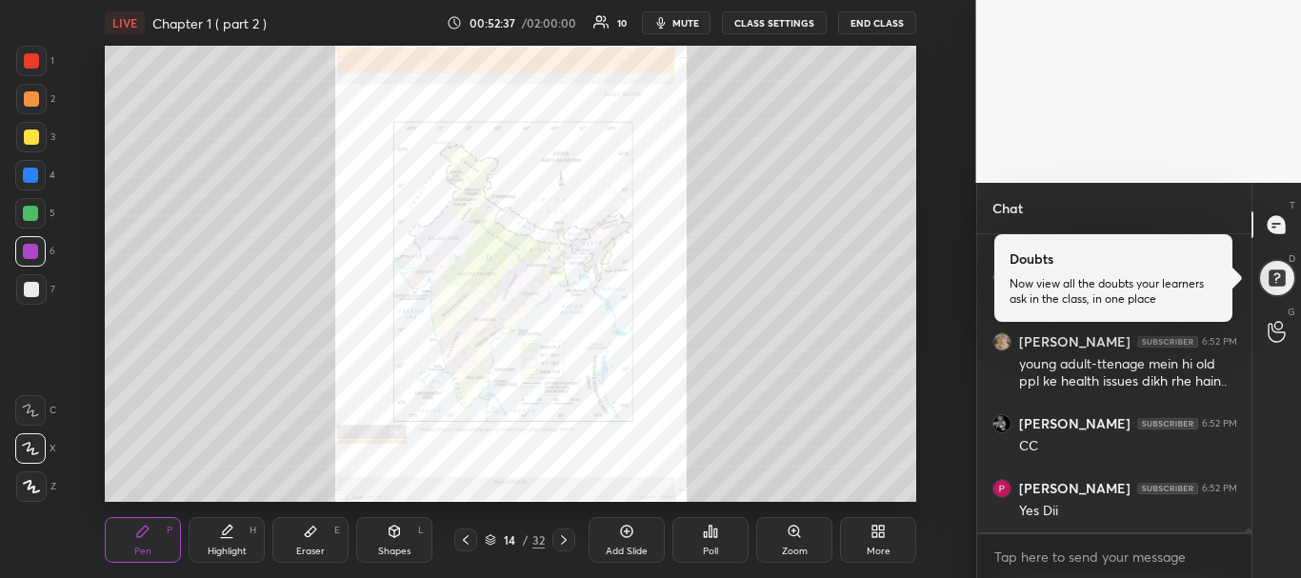
scroll to position [23603, 0]
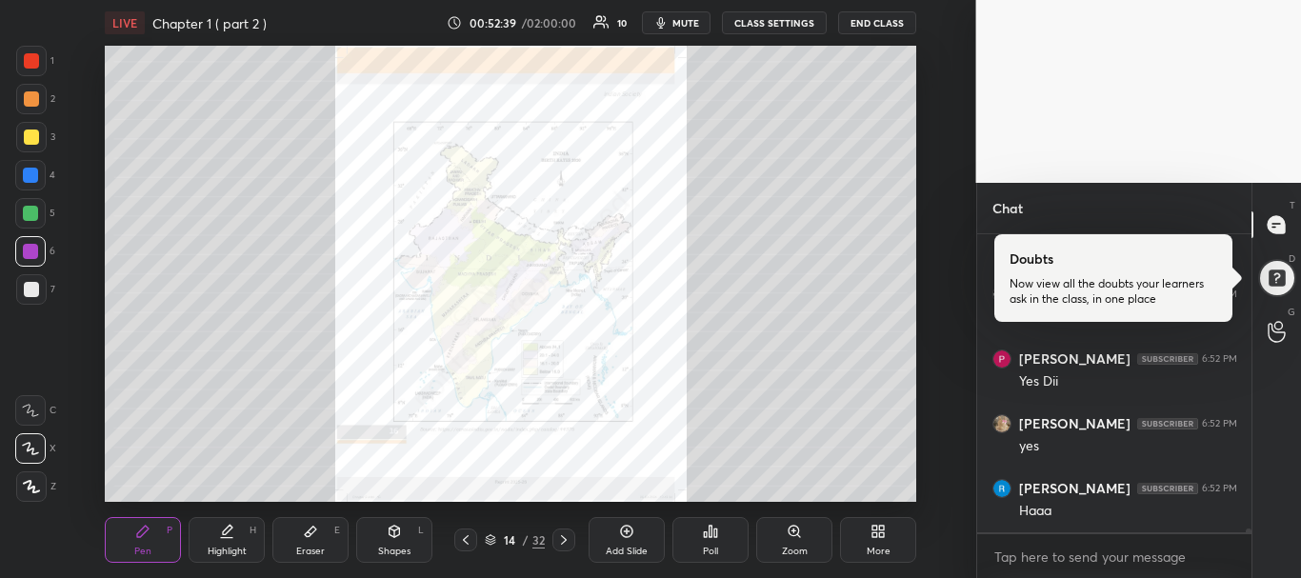
click at [472, 543] on icon at bounding box center [465, 540] width 15 height 15
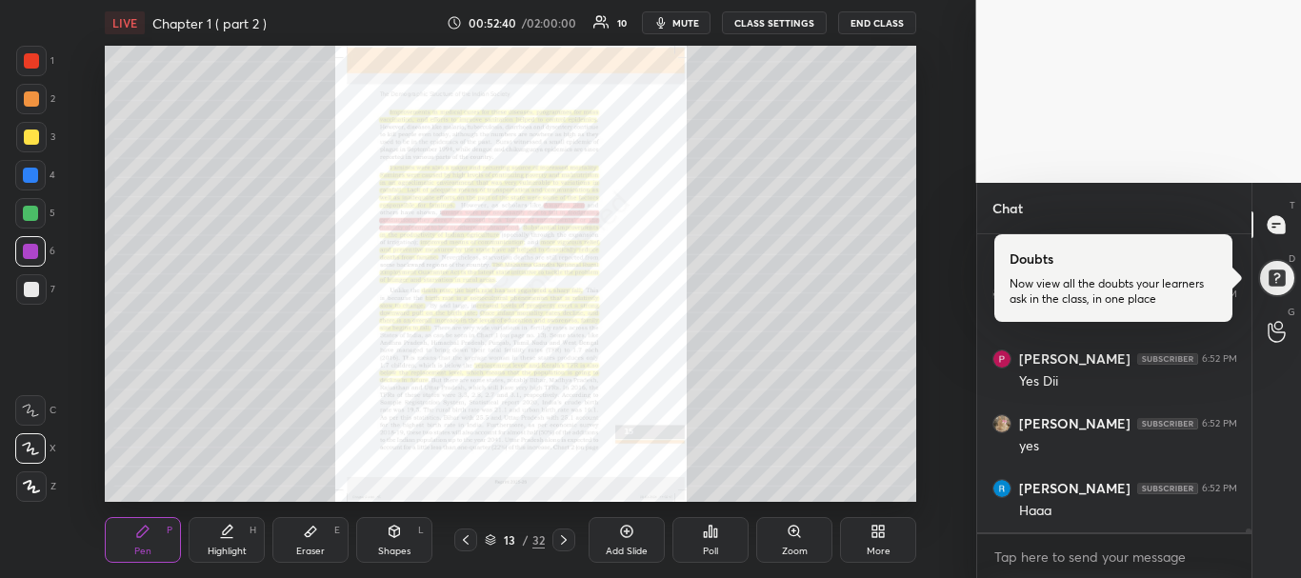
click at [472, 543] on icon at bounding box center [465, 540] width 15 height 15
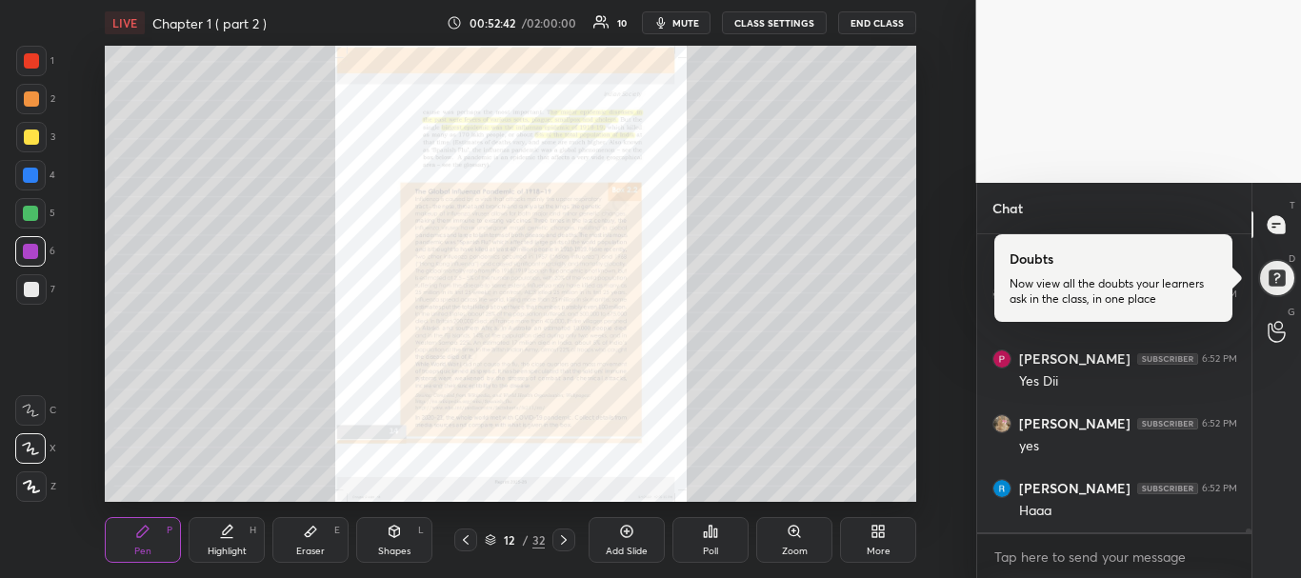
click at [472, 543] on icon at bounding box center [465, 540] width 15 height 15
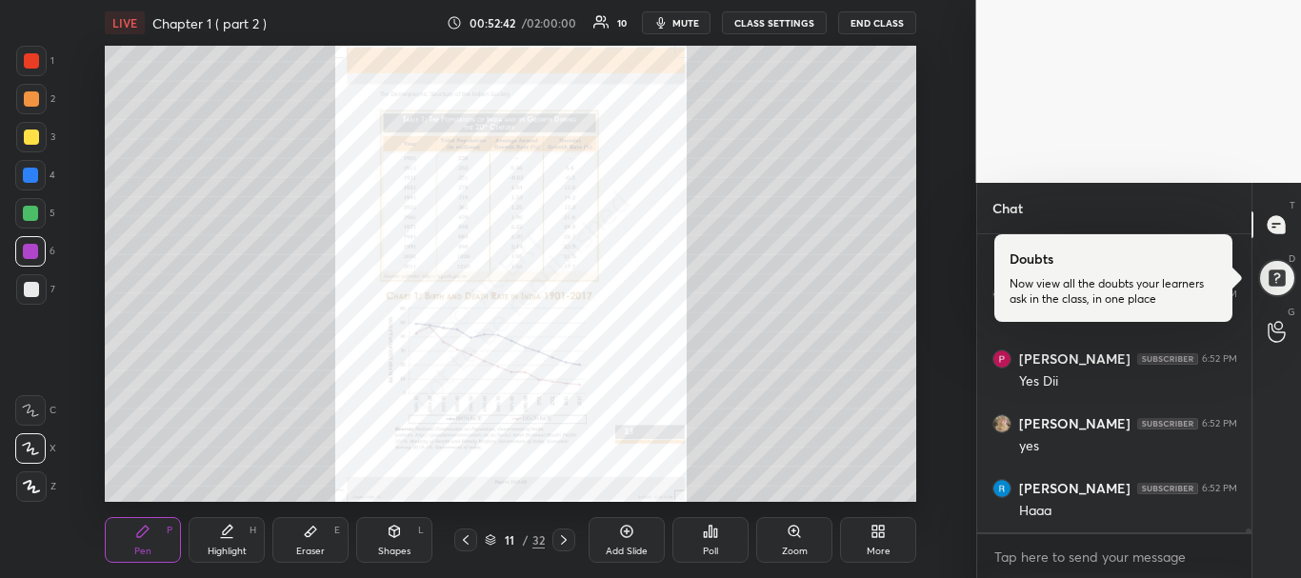
click at [472, 543] on icon at bounding box center [465, 540] width 15 height 15
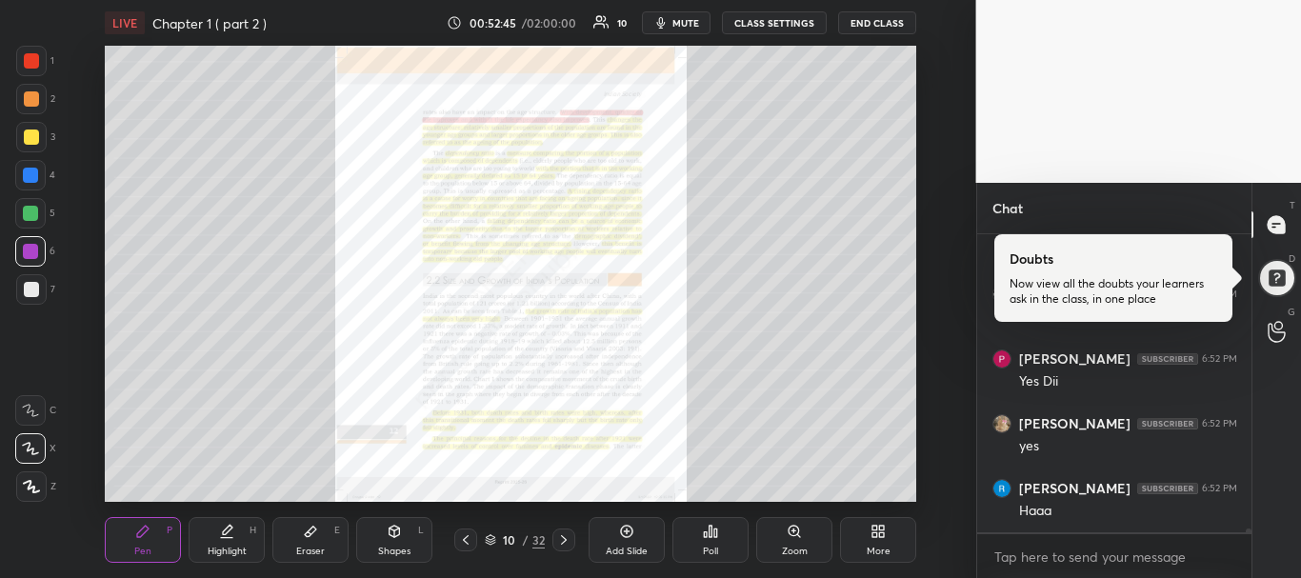
click at [804, 537] on div "Zoom" at bounding box center [794, 540] width 76 height 46
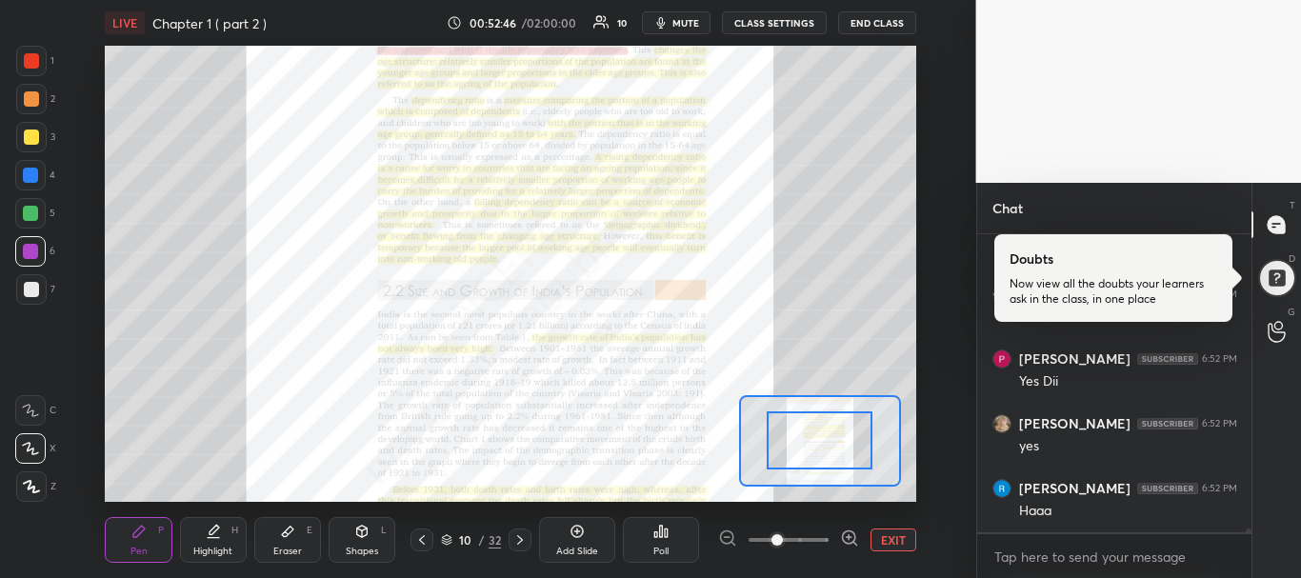
drag, startPoint x: 820, startPoint y: 441, endPoint x: 822, endPoint y: 413, distance: 28.6
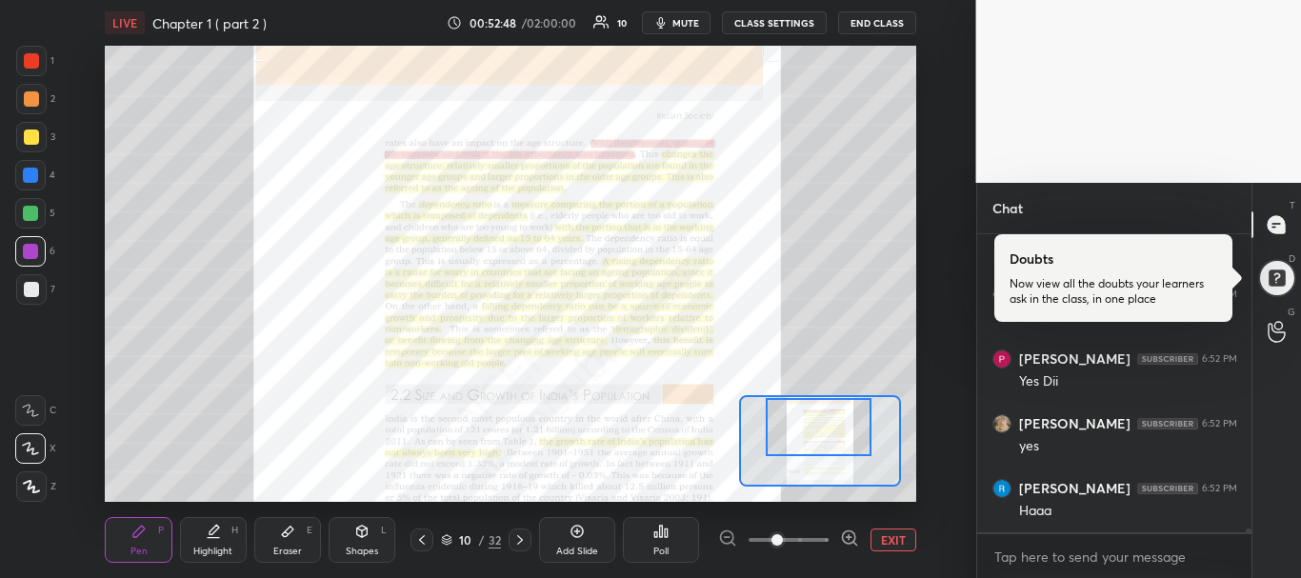
drag, startPoint x: 810, startPoint y: 446, endPoint x: 809, endPoint y: 423, distance: 22.9
click at [809, 423] on div at bounding box center [819, 427] width 106 height 58
click at [290, 537] on icon at bounding box center [287, 531] width 15 height 15
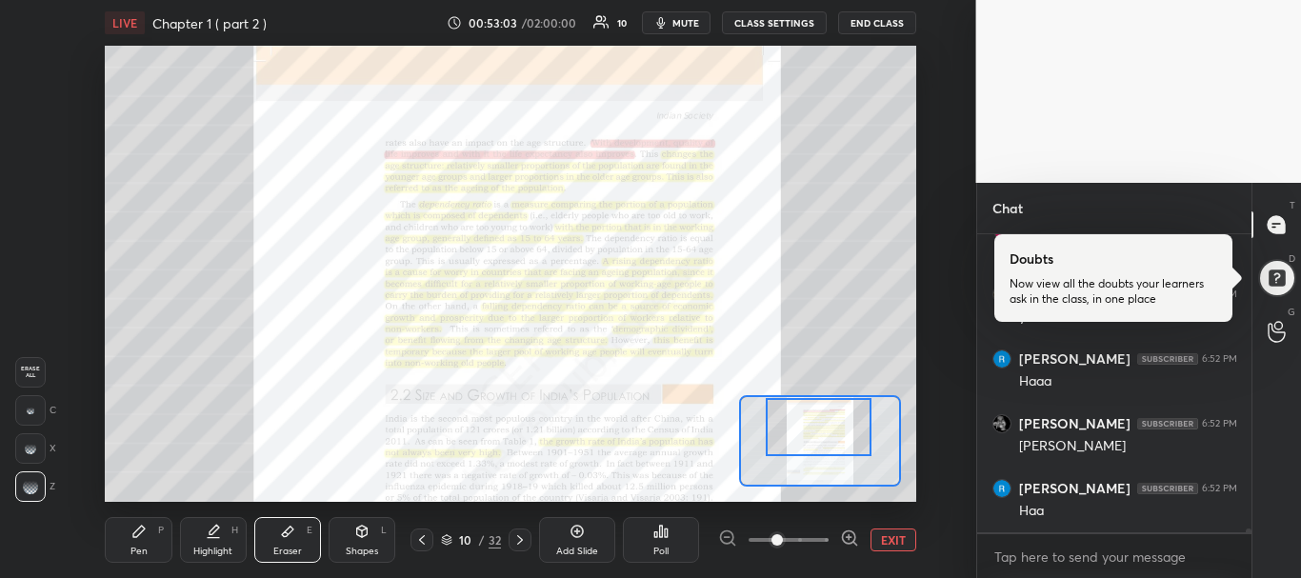
scroll to position [23798, 0]
click at [132, 541] on div "Pen P" at bounding box center [138, 540] width 67 height 46
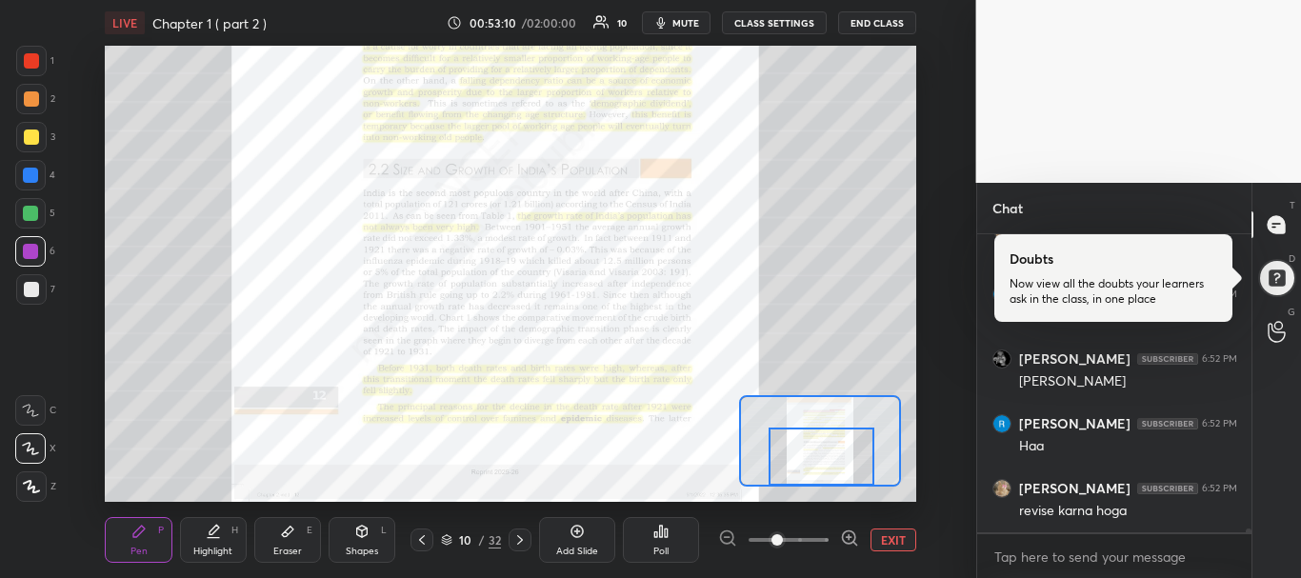
drag, startPoint x: 816, startPoint y: 428, endPoint x: 819, endPoint y: 462, distance: 34.4
click at [819, 462] on div at bounding box center [822, 457] width 106 height 58
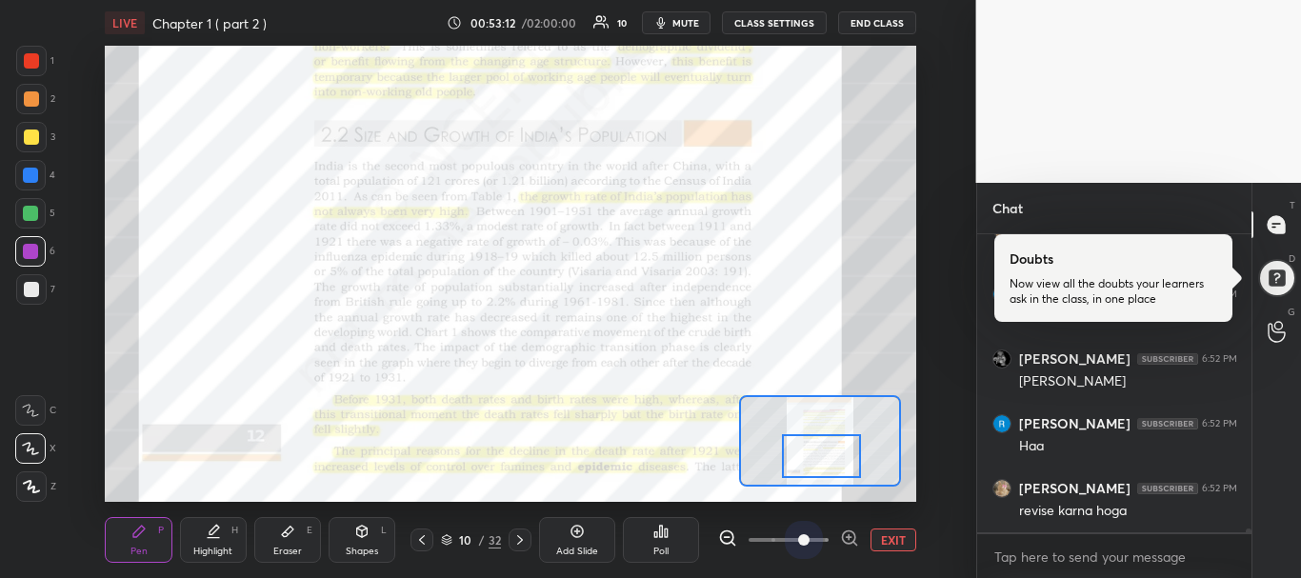
click at [813, 539] on span at bounding box center [789, 540] width 80 height 29
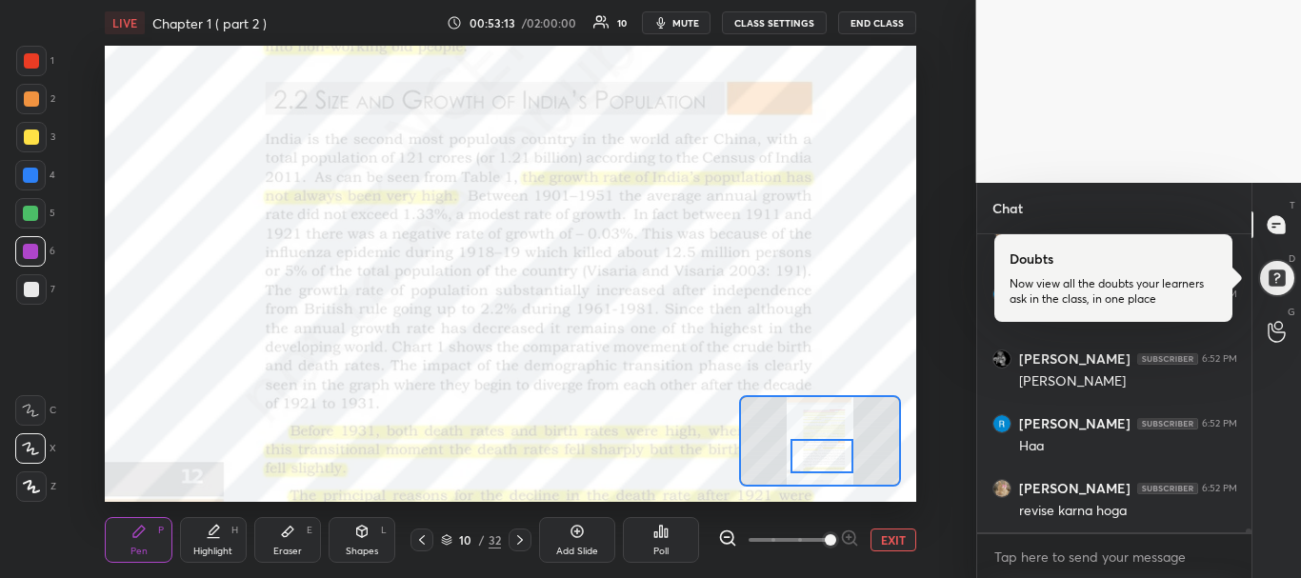
click at [825, 540] on span at bounding box center [830, 539] width 11 height 11
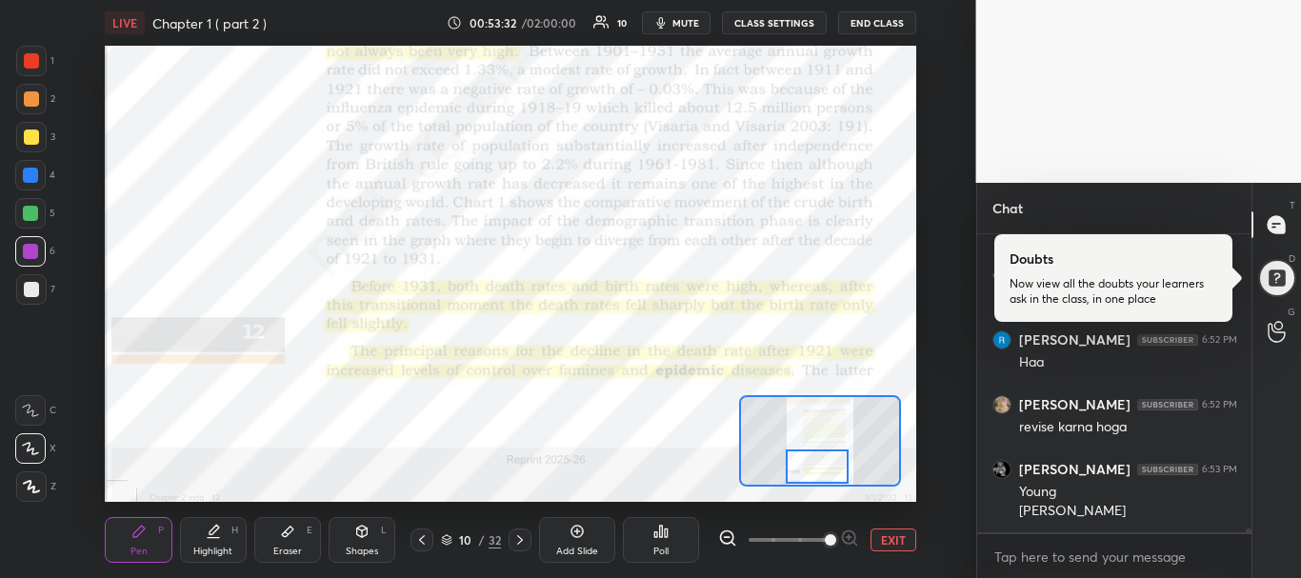
click at [826, 492] on div "Setting up your live class Poll for secs No correct answer Start poll" at bounding box center [511, 274] width 812 height 456
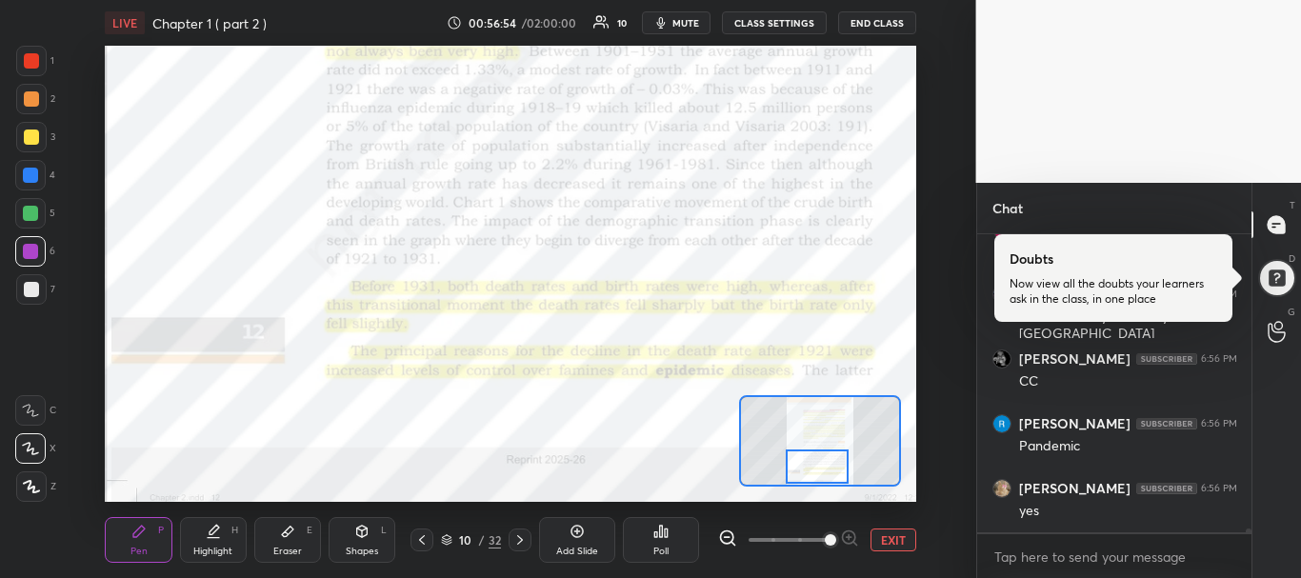
scroll to position [25705, 0]
click at [516, 539] on icon at bounding box center [520, 540] width 15 height 15
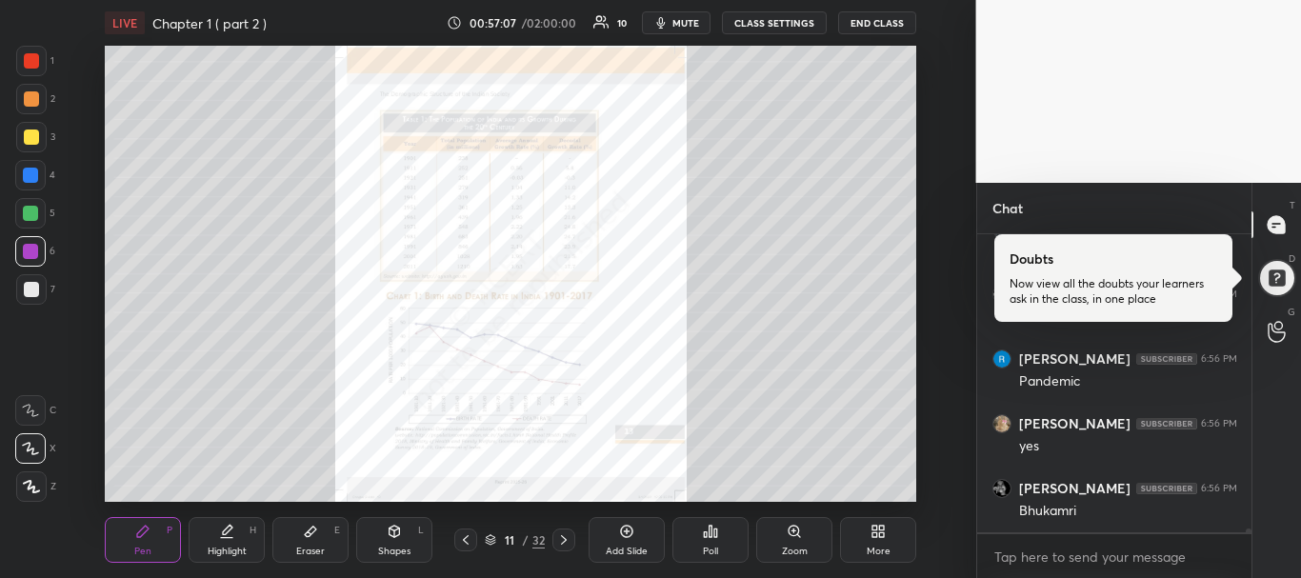
scroll to position [25724, 0]
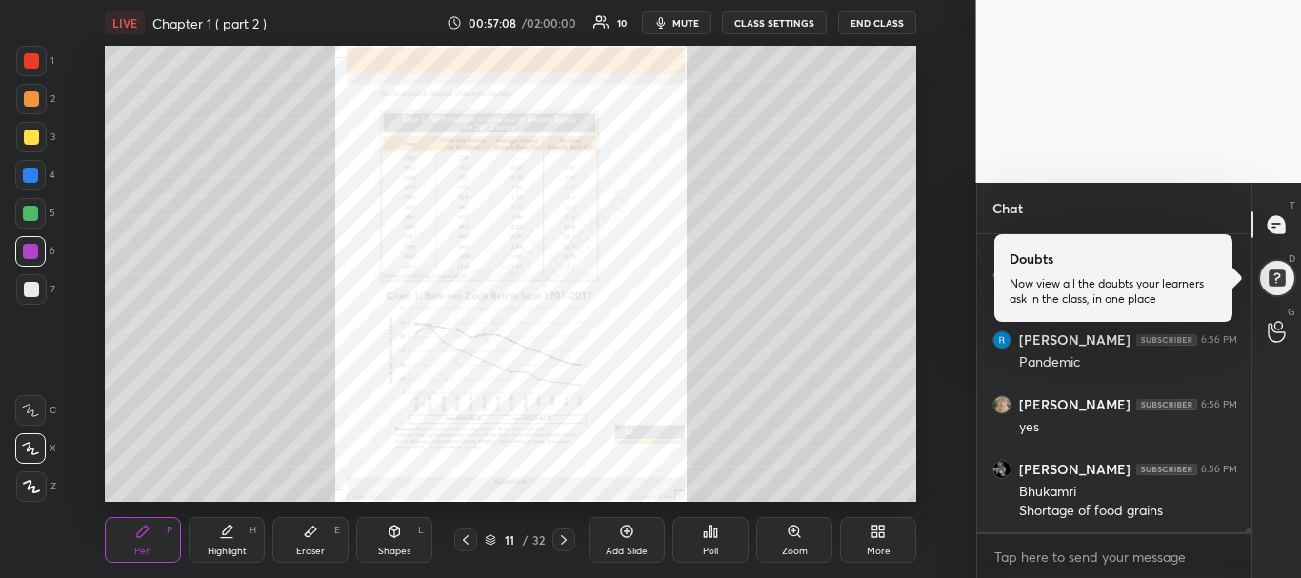
click at [561, 538] on icon at bounding box center [563, 540] width 15 height 15
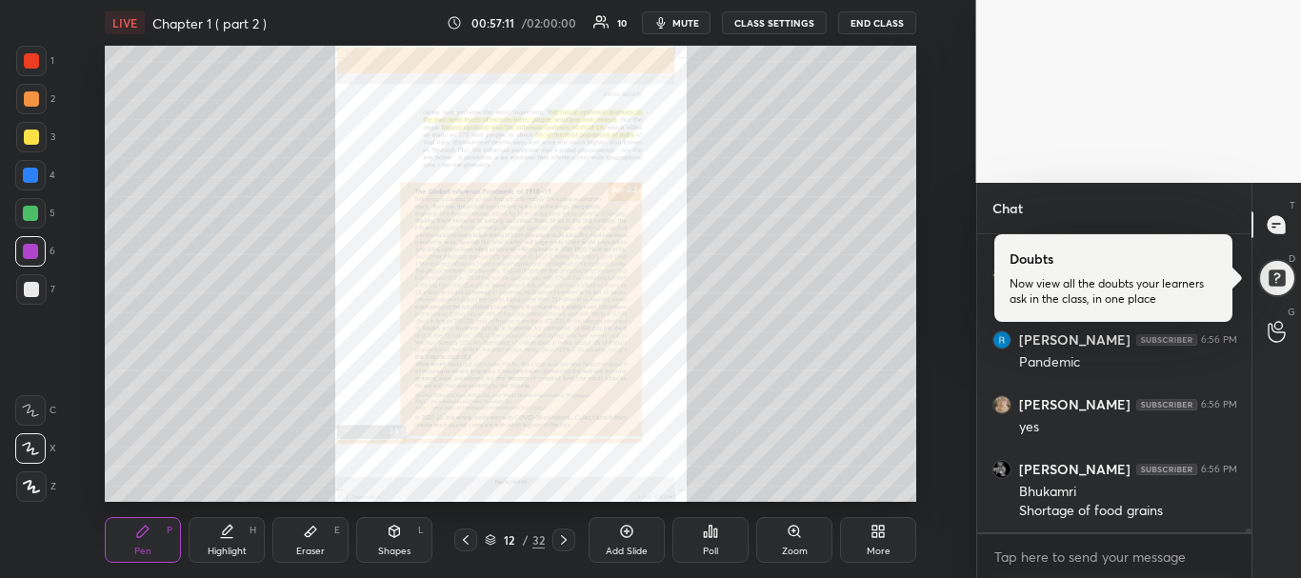
click at [808, 554] on div "Zoom" at bounding box center [794, 540] width 76 height 46
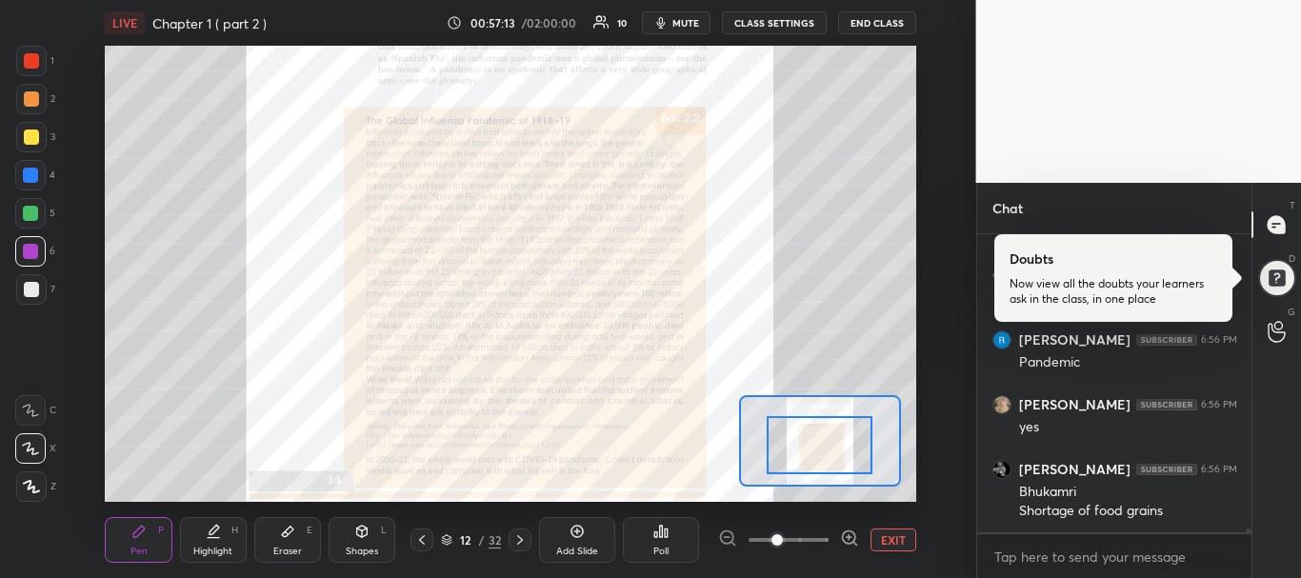
drag, startPoint x: 821, startPoint y: 460, endPoint x: 817, endPoint y: 442, distance: 18.5
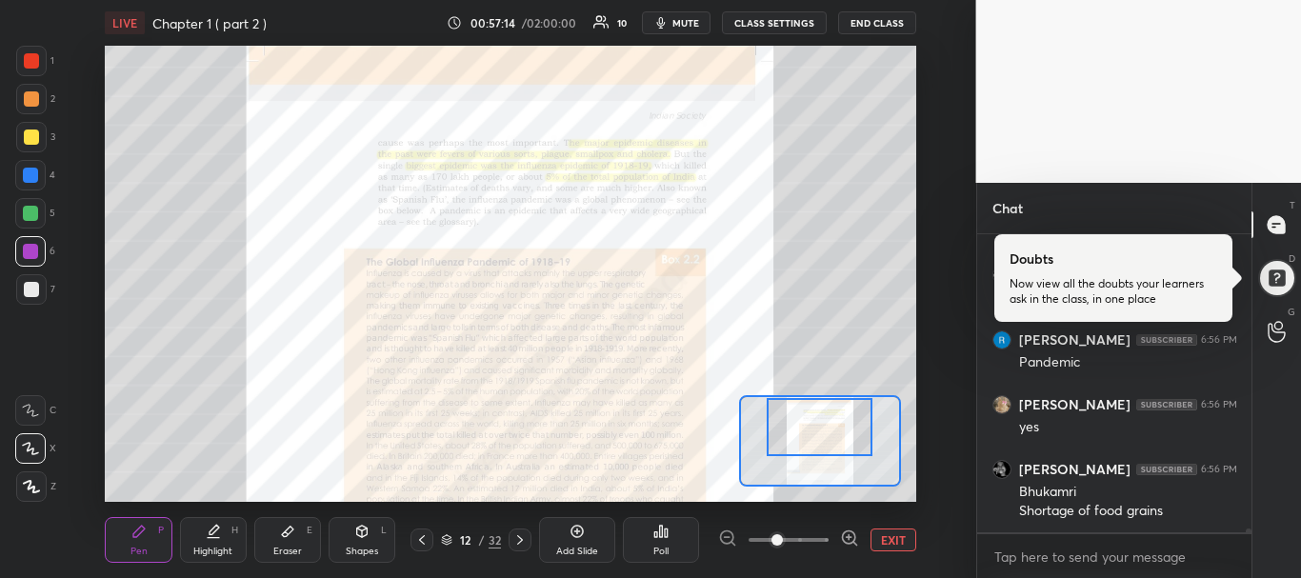
drag, startPoint x: 817, startPoint y: 442, endPoint x: 817, endPoint y: 422, distance: 20.0
click at [817, 422] on div at bounding box center [820, 427] width 106 height 58
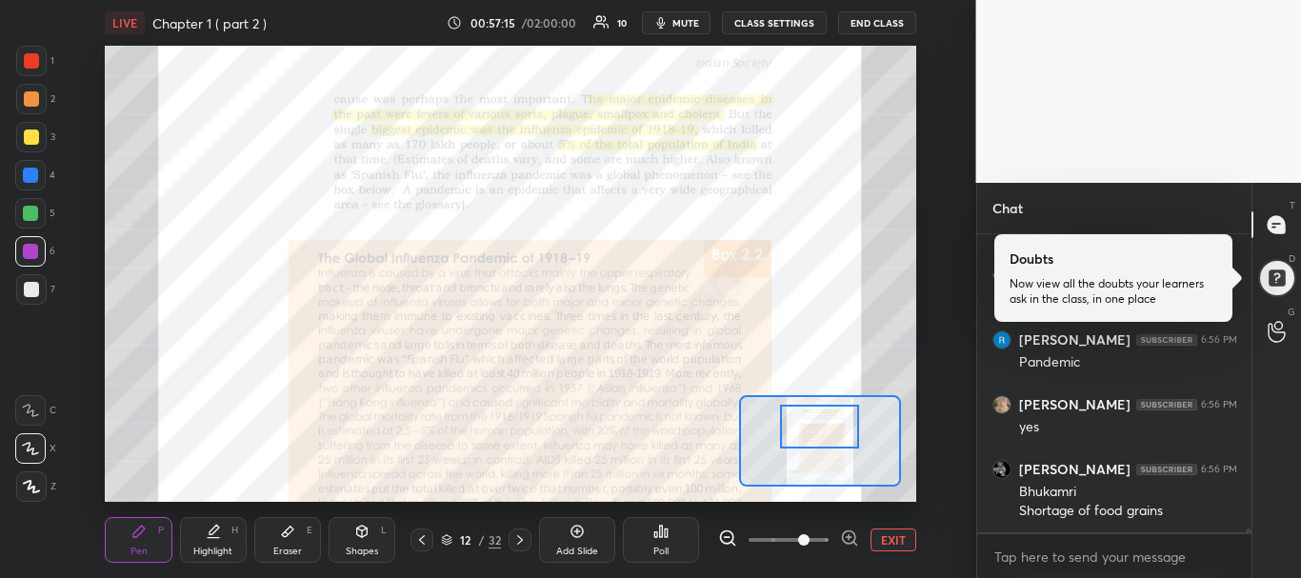
click at [811, 539] on span at bounding box center [789, 540] width 80 height 29
click at [824, 539] on span at bounding box center [789, 540] width 80 height 29
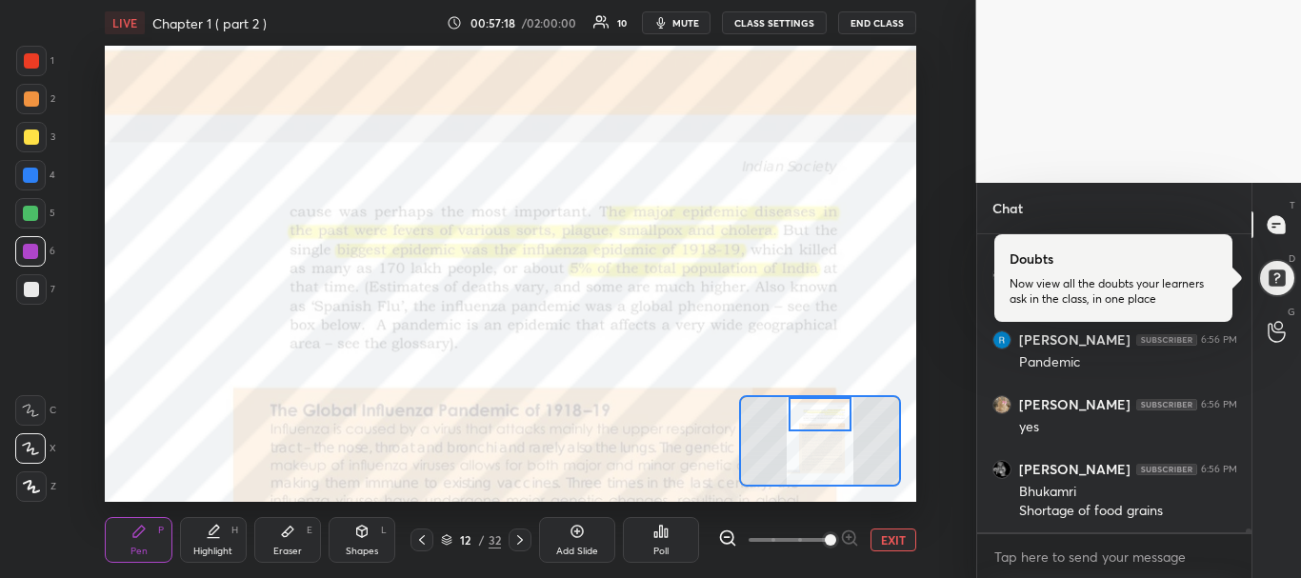
drag, startPoint x: 814, startPoint y: 434, endPoint x: 814, endPoint y: 416, distance: 18.1
click at [814, 416] on div at bounding box center [821, 414] width 64 height 35
click at [695, 19] on span "mute" at bounding box center [686, 22] width 27 height 13
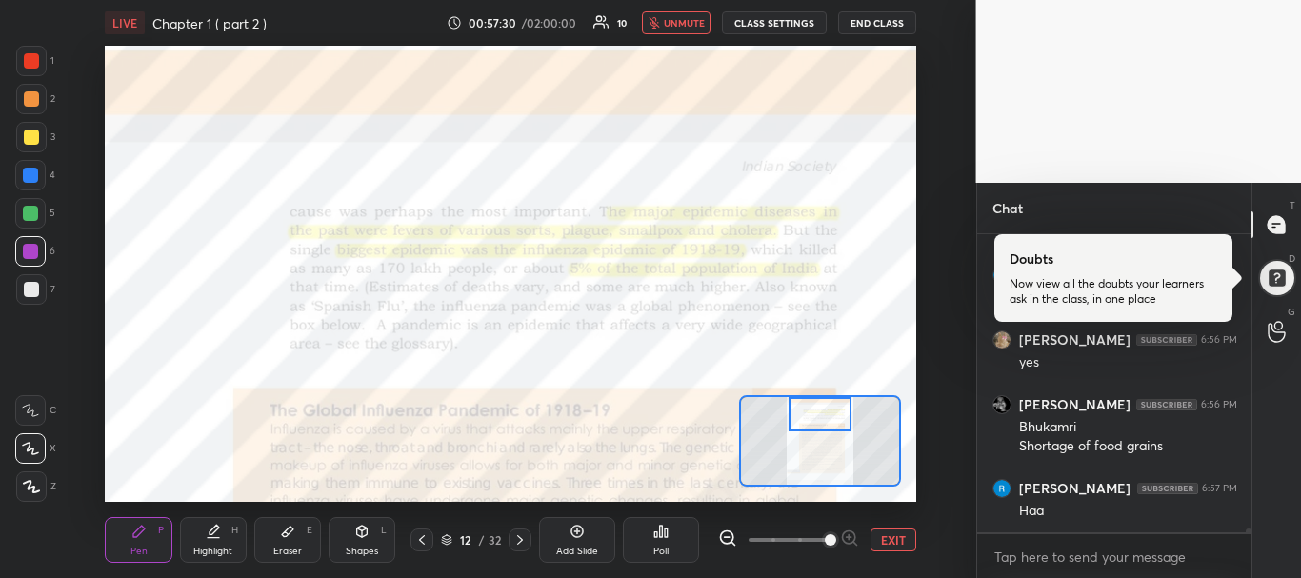
click at [695, 19] on span "unmute" at bounding box center [684, 22] width 41 height 13
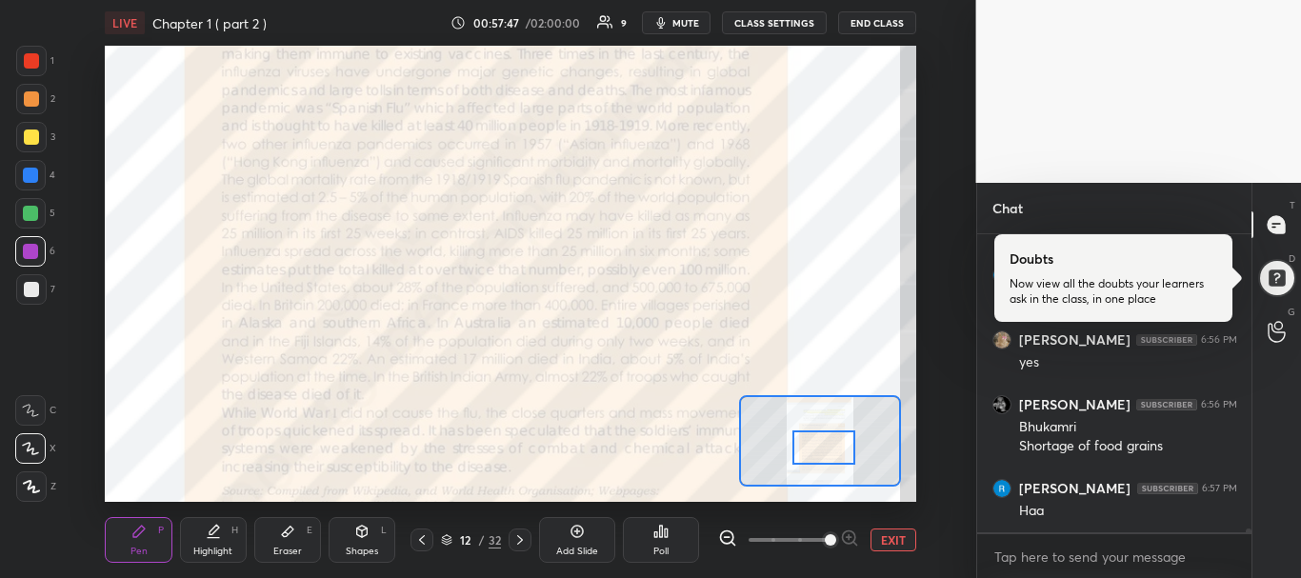
drag, startPoint x: 816, startPoint y: 408, endPoint x: 820, endPoint y: 441, distance: 33.6
click at [820, 441] on div at bounding box center [825, 448] width 64 height 35
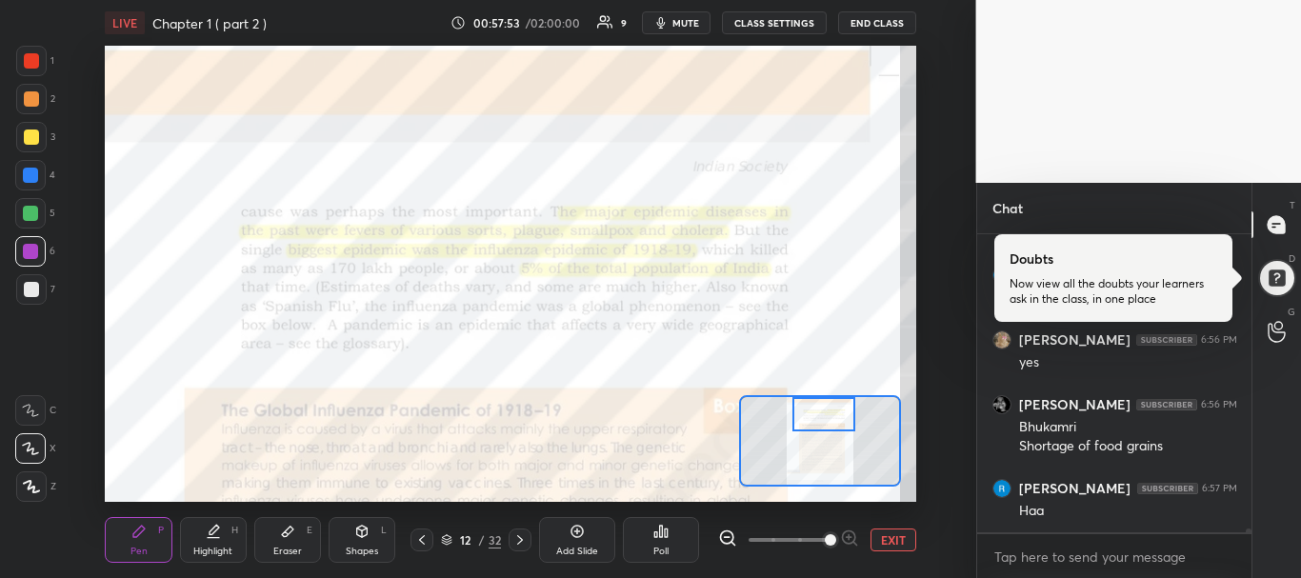
scroll to position [25854, 0]
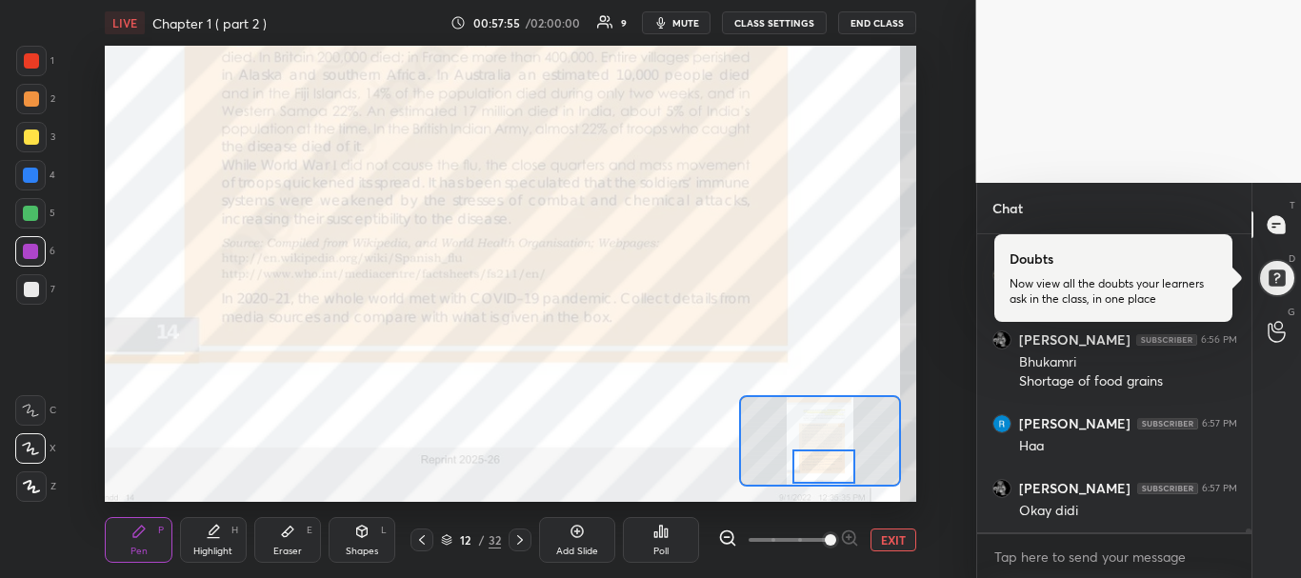
click at [820, 498] on div "Setting up your live class Poll for secs No correct answer Start poll" at bounding box center [511, 274] width 812 height 456
click at [514, 542] on icon at bounding box center [520, 540] width 15 height 15
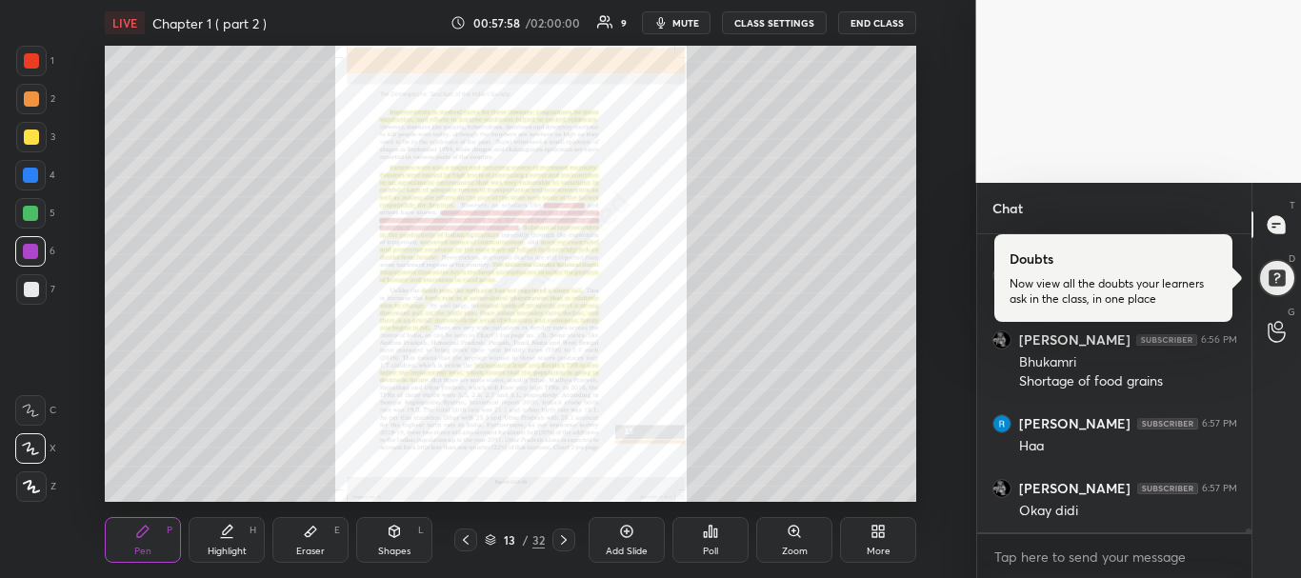
scroll to position [25919, 0]
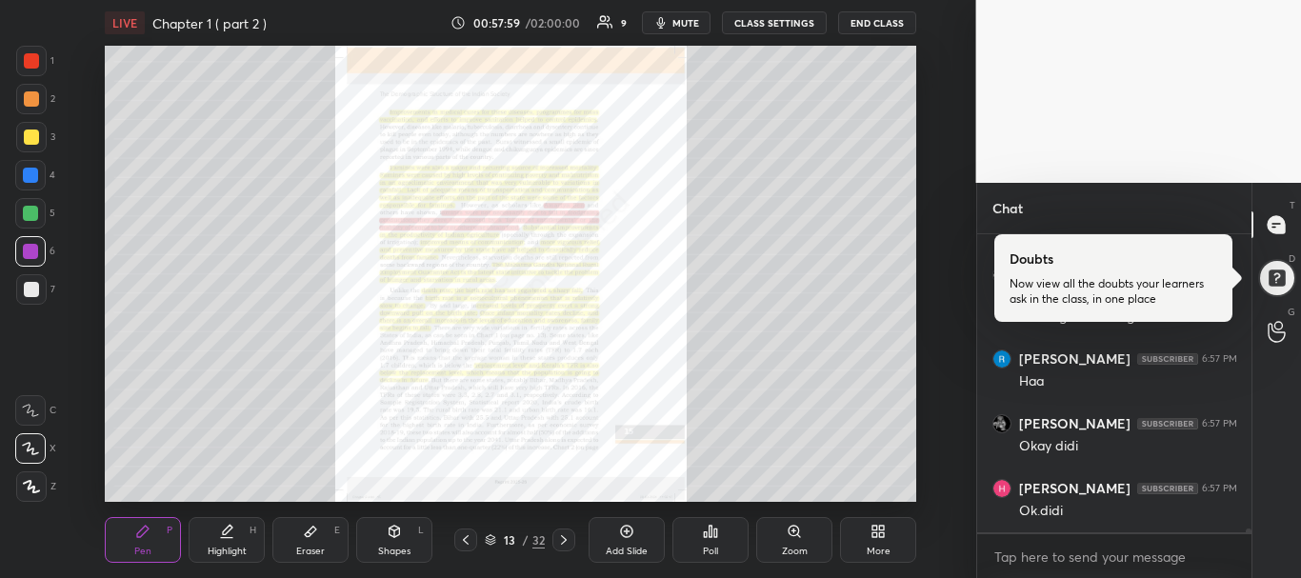
click at [796, 563] on div "Pen P Highlight H Eraser E Shapes L 13 / 32 Add Slide Poll Zoom More" at bounding box center [511, 540] width 812 height 76
click at [796, 547] on div "Zoom" at bounding box center [795, 552] width 26 height 10
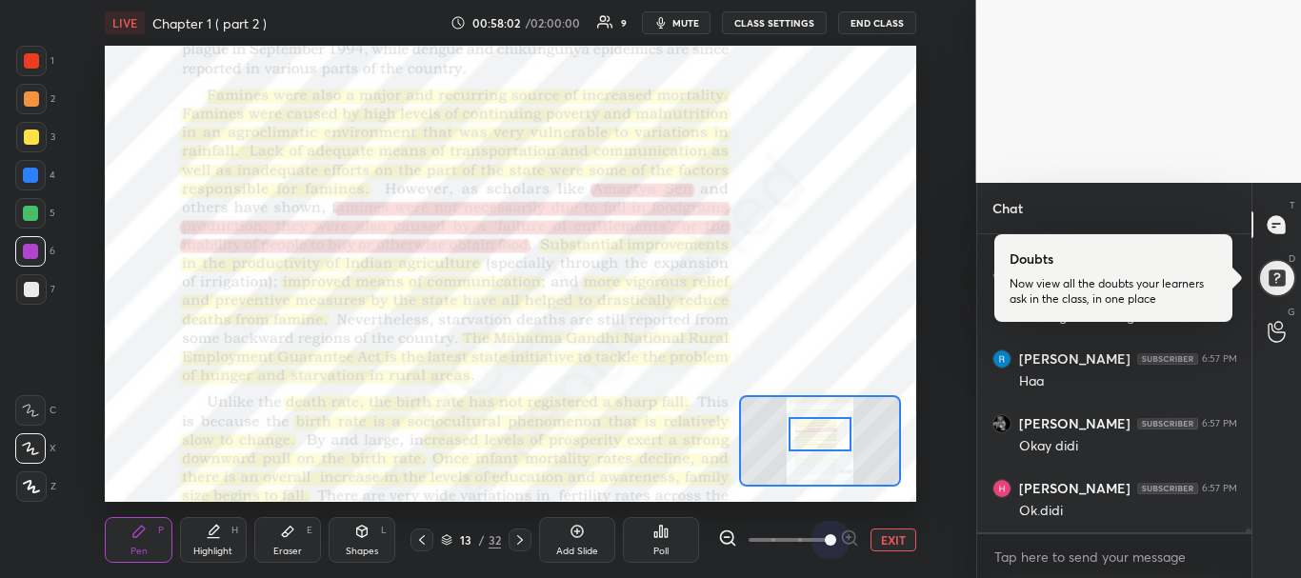
click at [820, 537] on span at bounding box center [789, 540] width 80 height 29
click at [814, 438] on div at bounding box center [820, 440] width 162 height 91
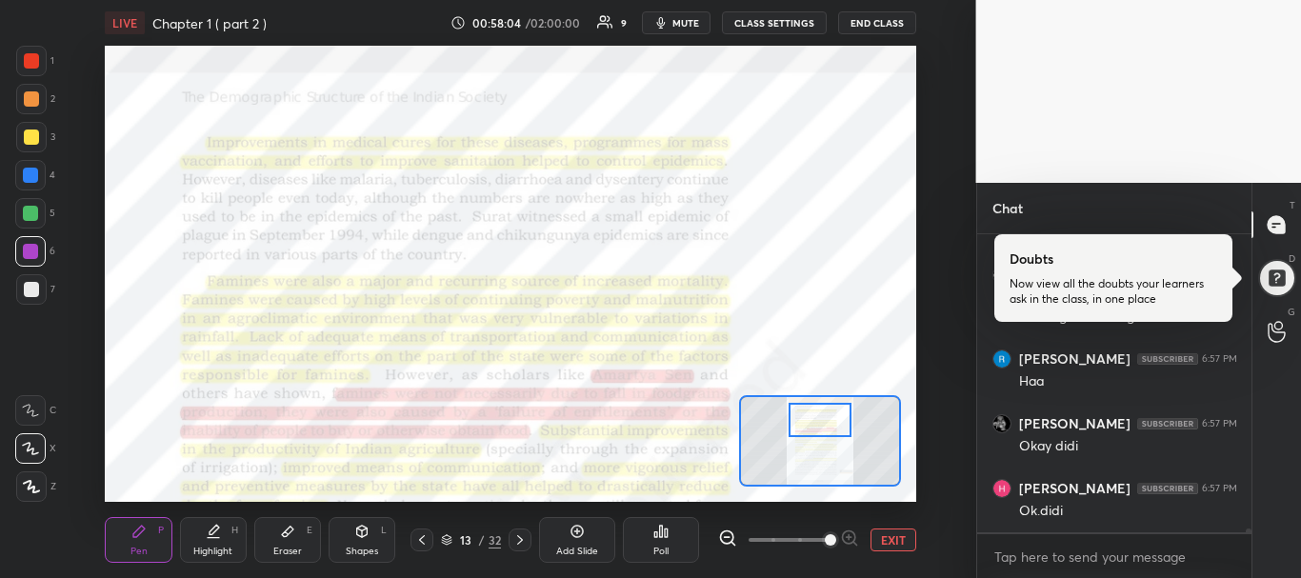
drag, startPoint x: 814, startPoint y: 438, endPoint x: 814, endPoint y: 419, distance: 19.1
click at [814, 419] on div at bounding box center [821, 420] width 64 height 35
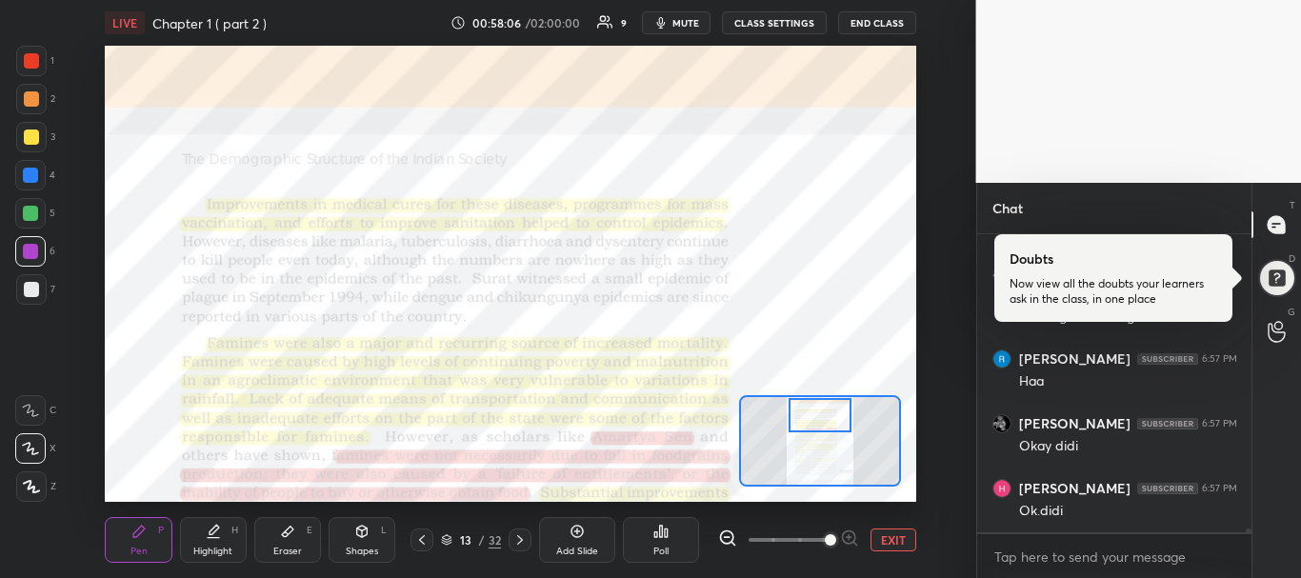
click at [274, 534] on div "Eraser E" at bounding box center [287, 540] width 67 height 46
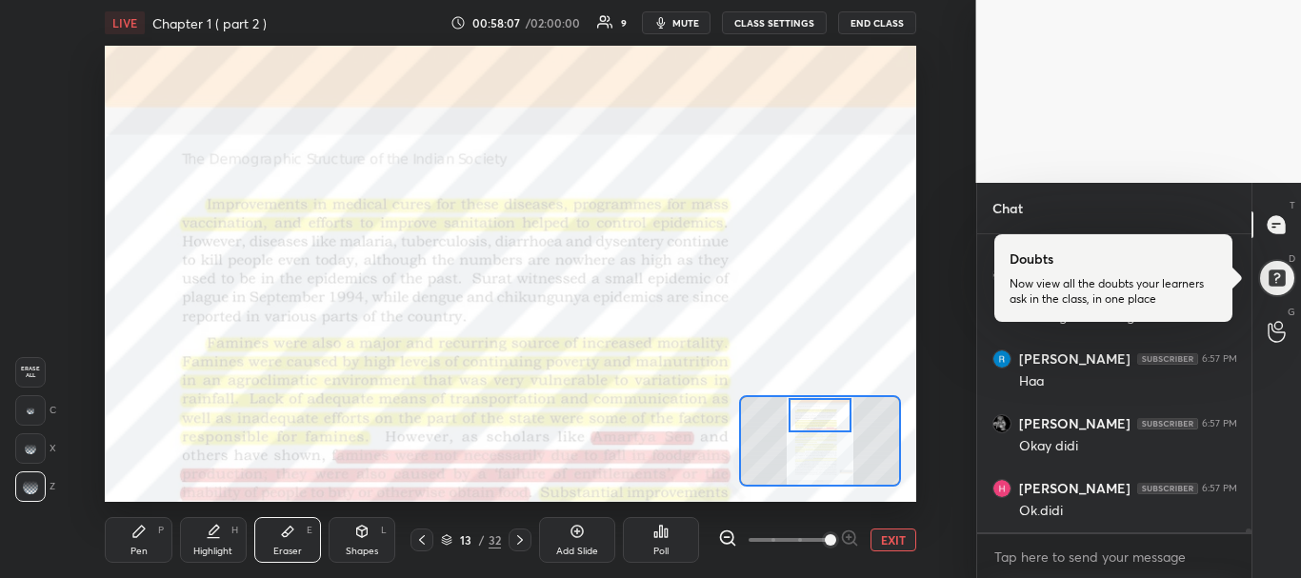
click at [172, 537] on div "Pen P Highlight H Eraser E Shapes L" at bounding box center [253, 540] width 297 height 46
click at [153, 534] on div "Pen P" at bounding box center [138, 540] width 67 height 46
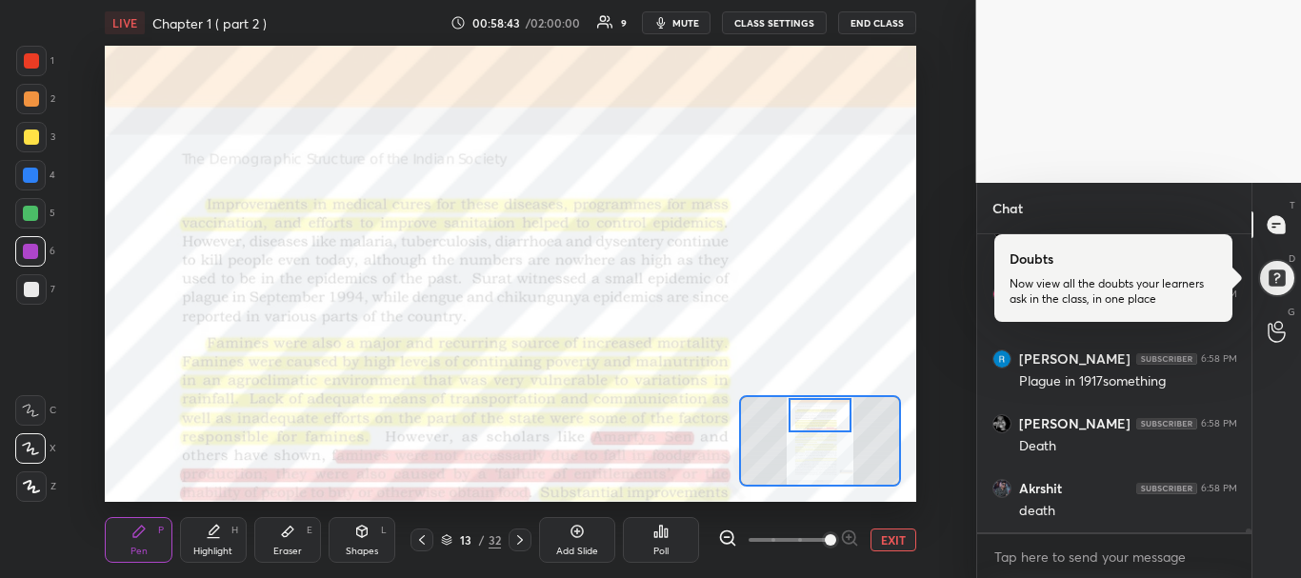
scroll to position [26132, 0]
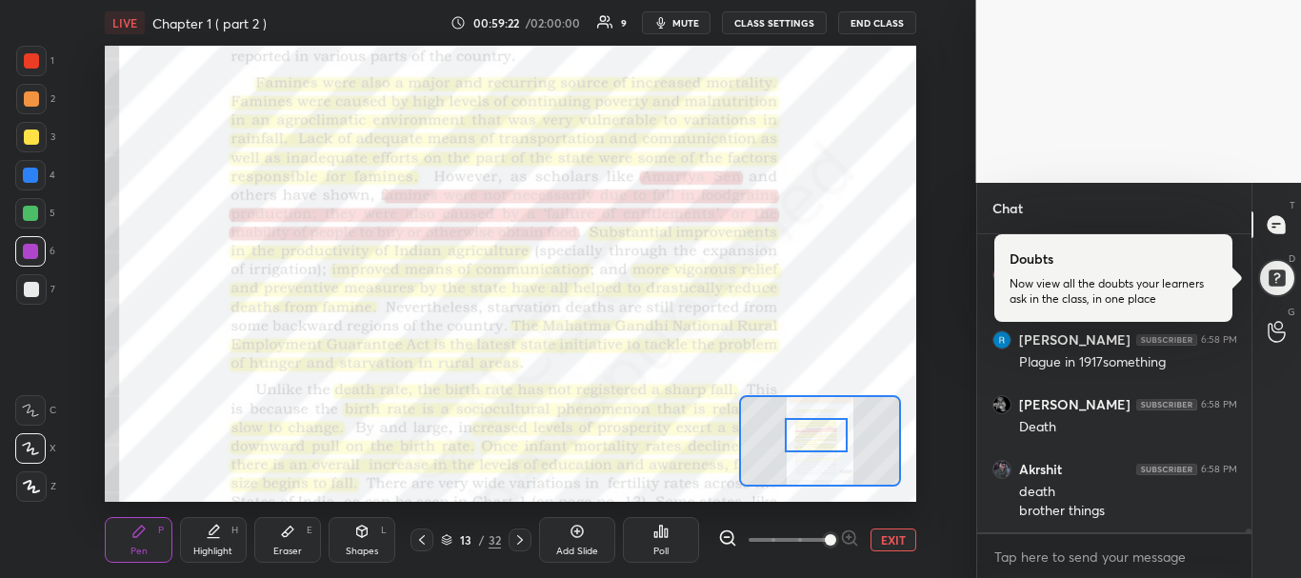
drag, startPoint x: 804, startPoint y: 413, endPoint x: 800, endPoint y: 433, distance: 21.3
click at [800, 433] on div at bounding box center [817, 435] width 64 height 35
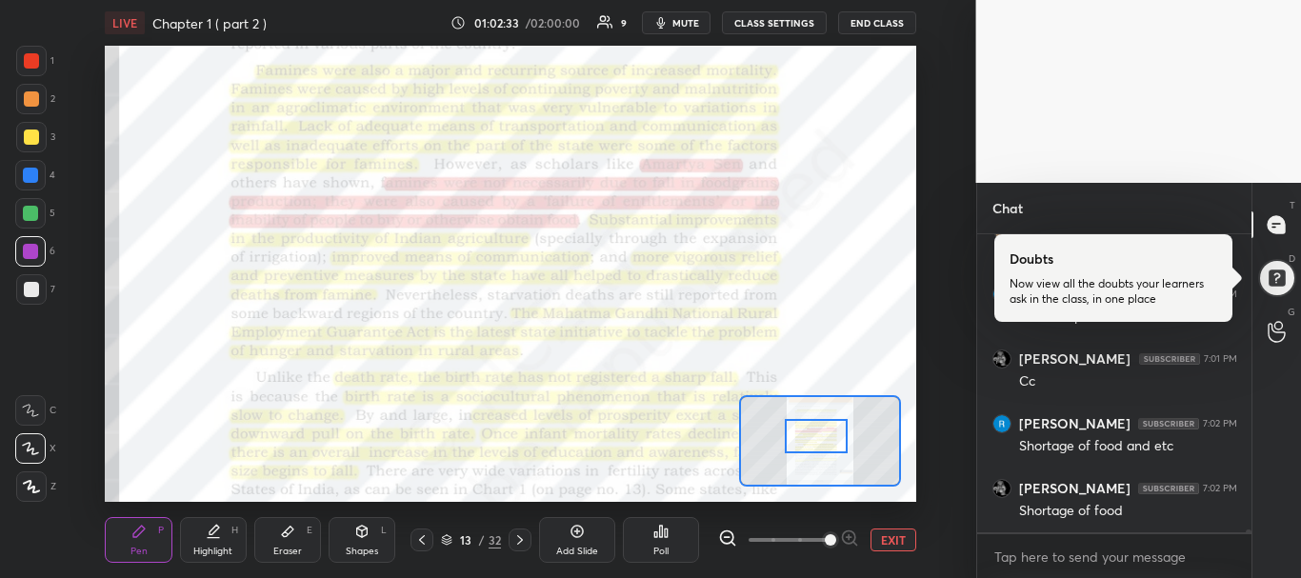
scroll to position [26871, 0]
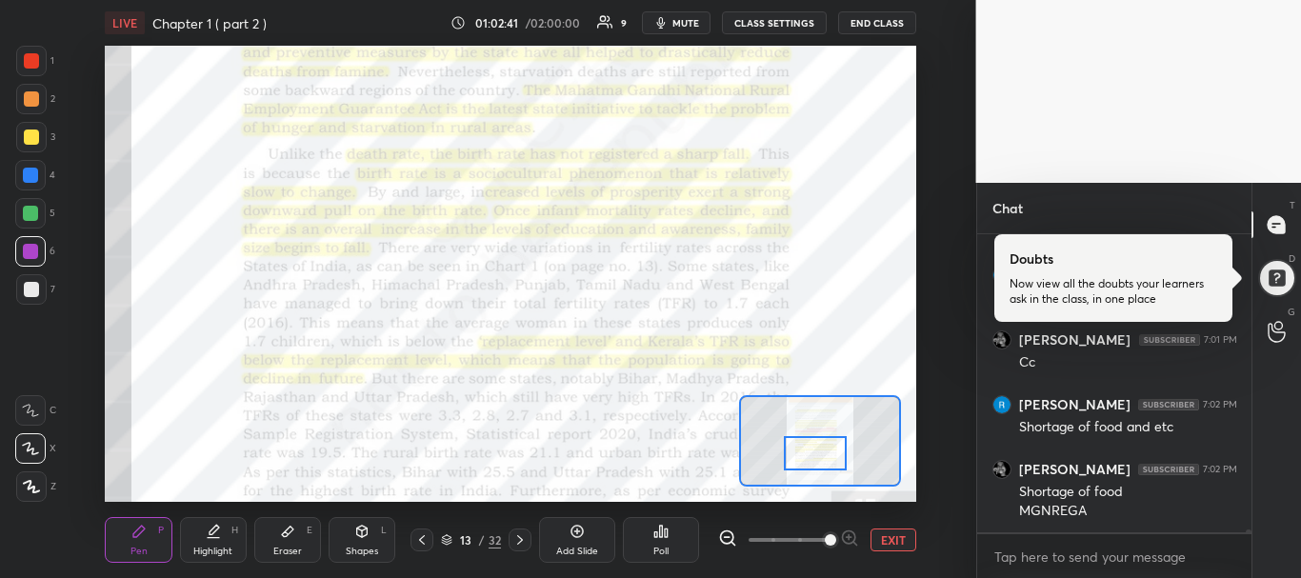
drag, startPoint x: 812, startPoint y: 429, endPoint x: 811, endPoint y: 446, distance: 17.2
click at [811, 446] on div at bounding box center [816, 453] width 64 height 35
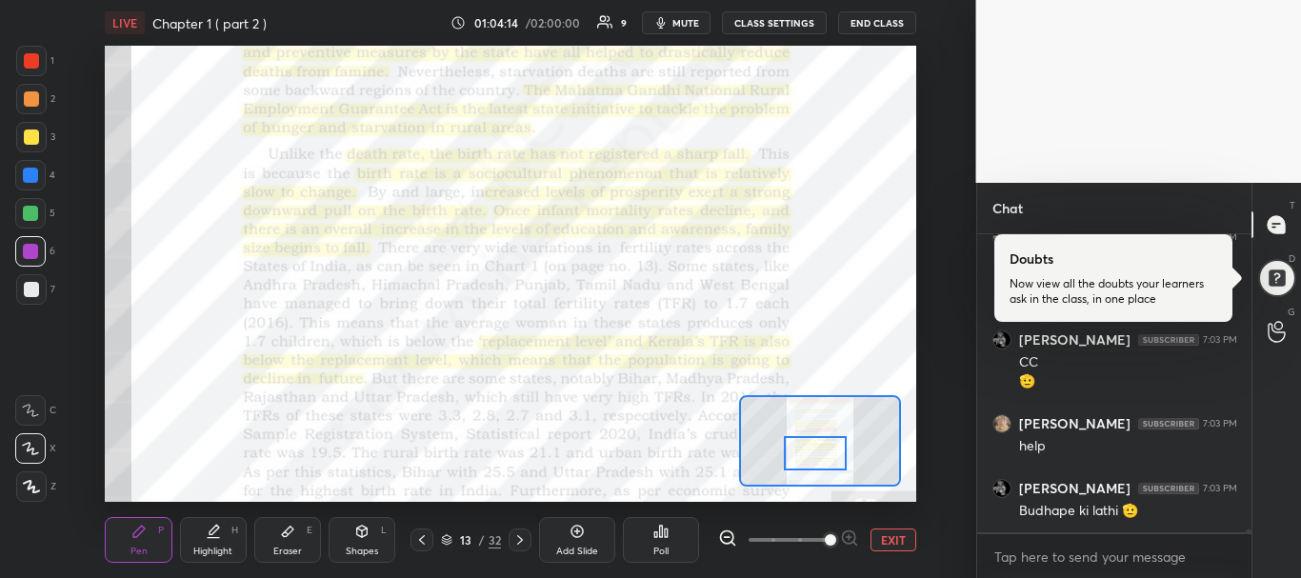
scroll to position [27186, 0]
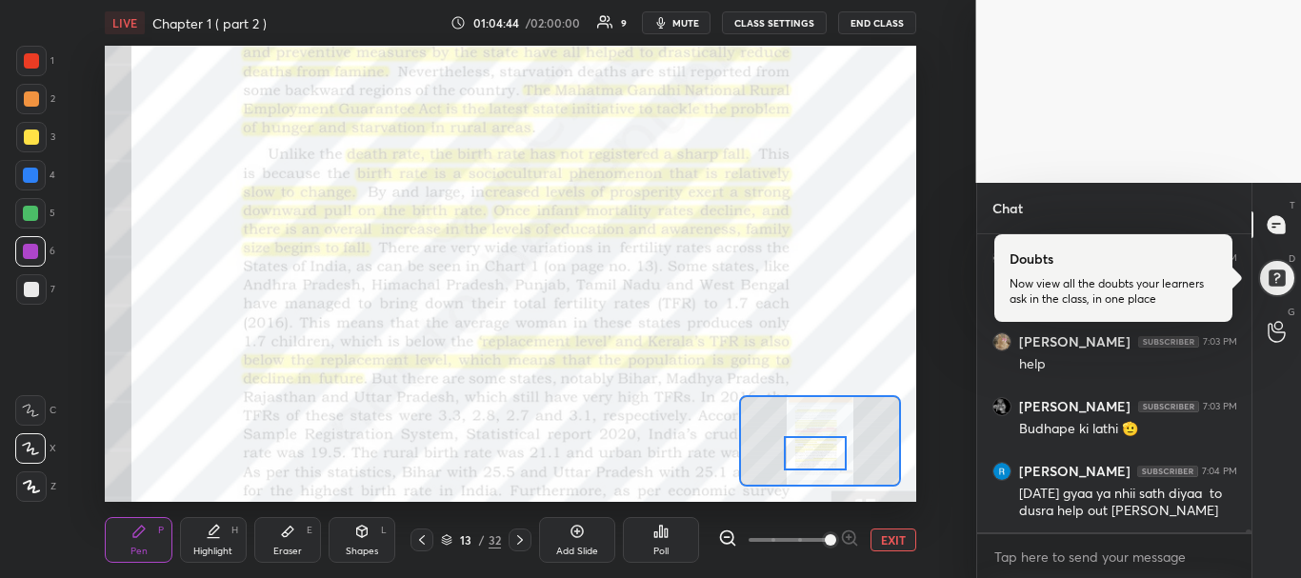
click at [293, 538] on icon at bounding box center [287, 531] width 15 height 15
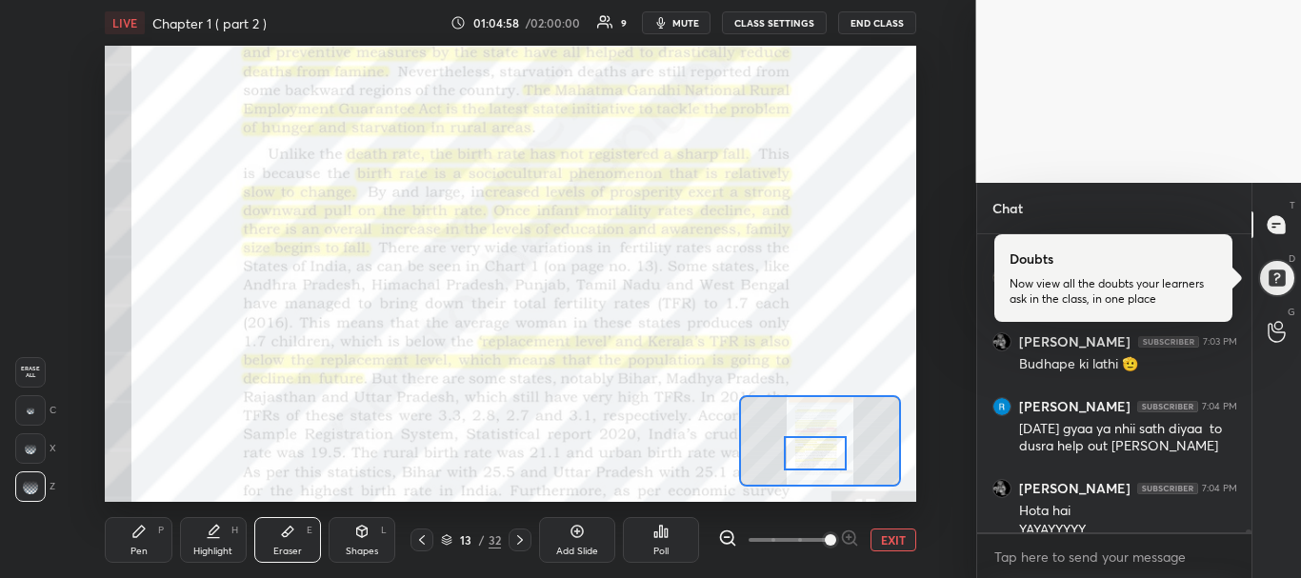
scroll to position [27270, 0]
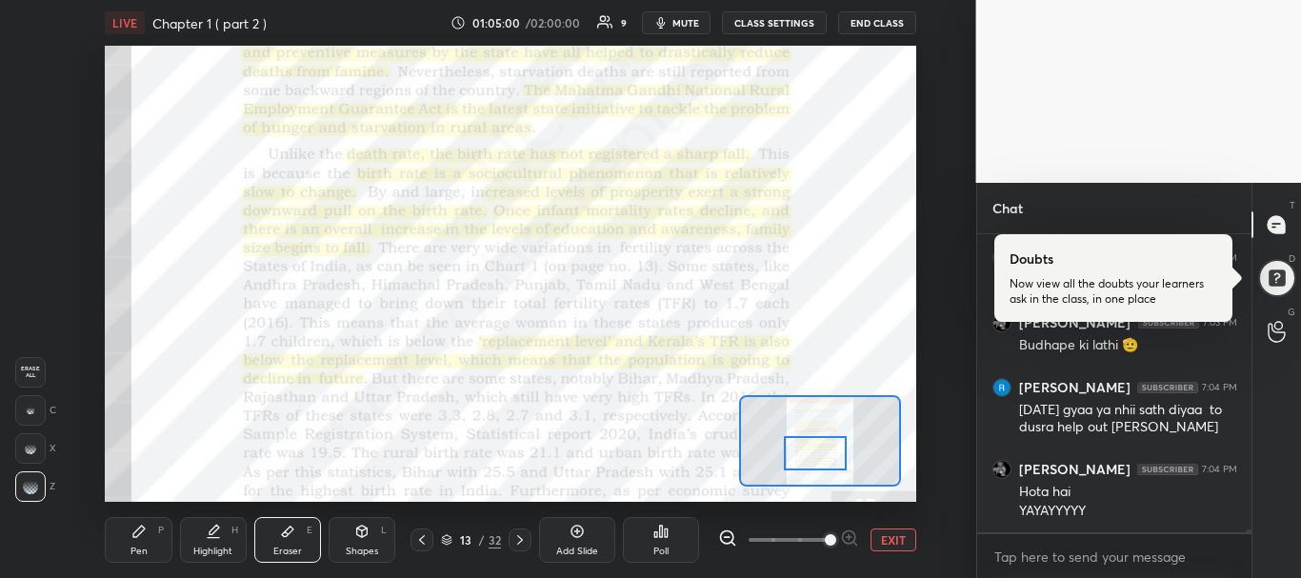
click at [149, 558] on div "Pen P" at bounding box center [138, 540] width 67 height 46
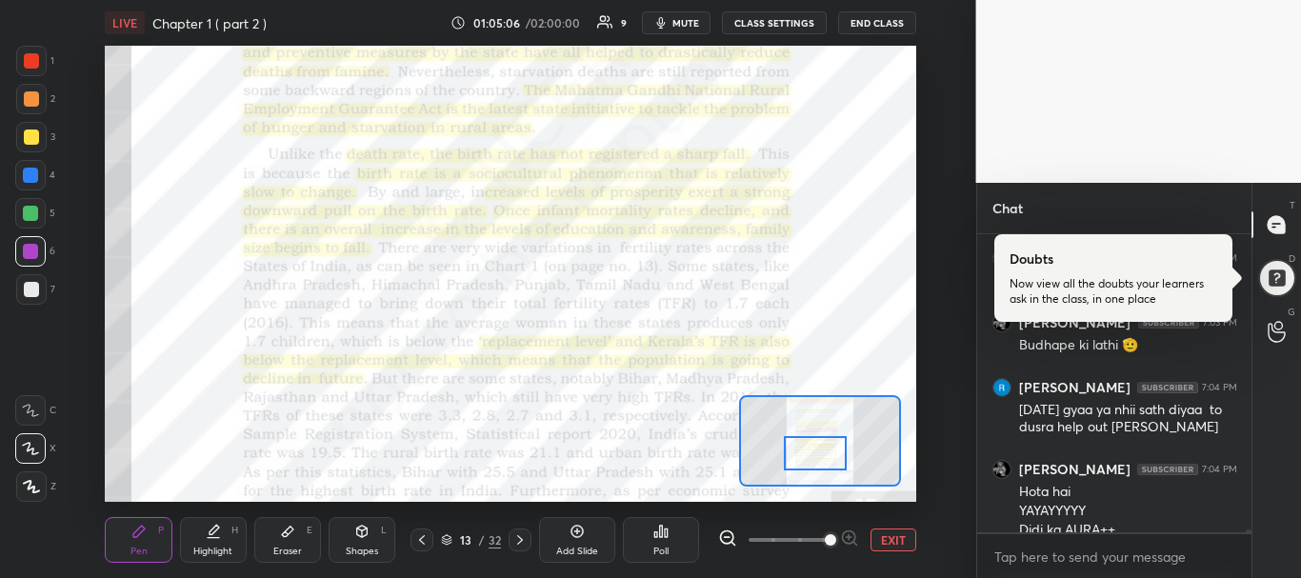
scroll to position [27289, 0]
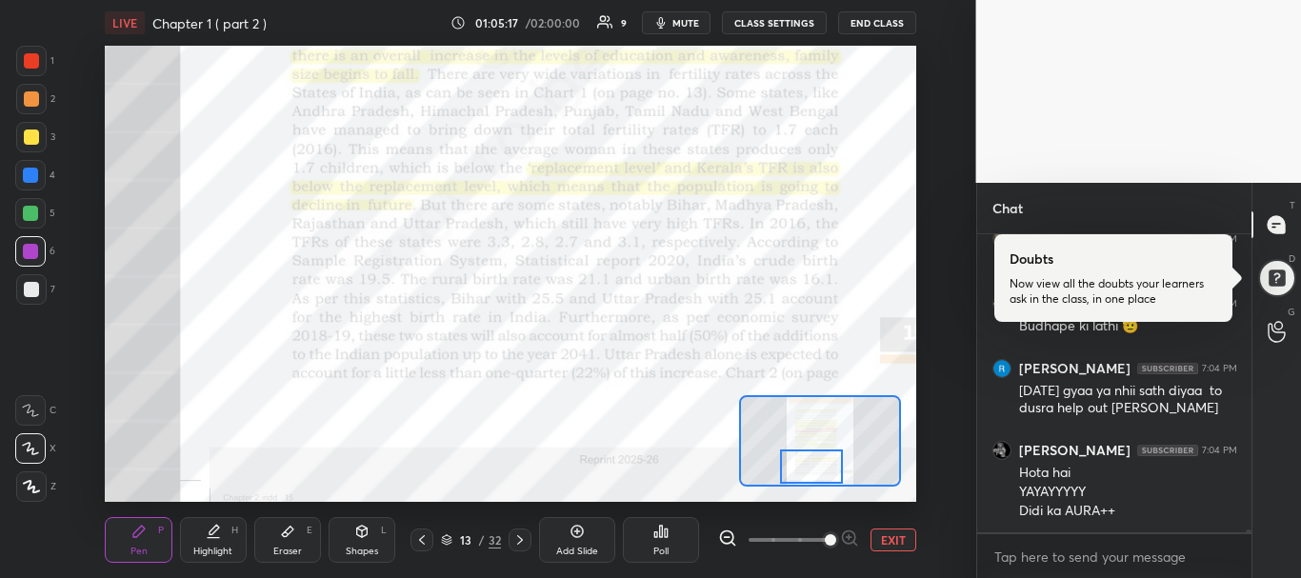
drag, startPoint x: 835, startPoint y: 448, endPoint x: 831, endPoint y: 465, distance: 17.6
click at [831, 465] on div at bounding box center [812, 467] width 64 height 35
click at [516, 541] on icon at bounding box center [520, 540] width 15 height 15
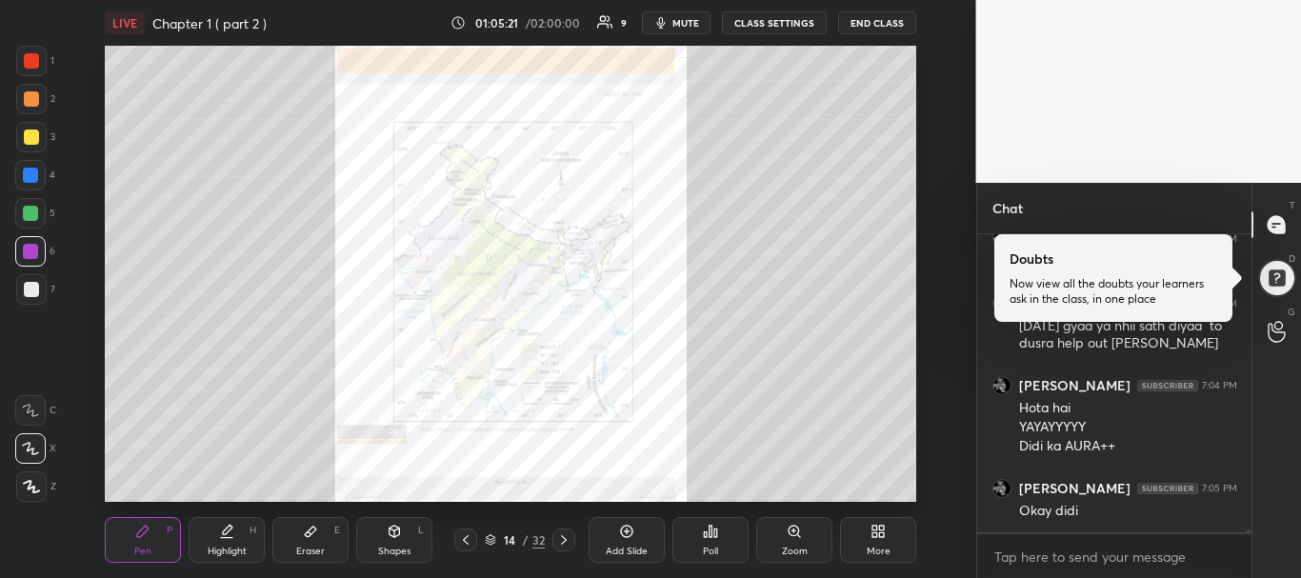
scroll to position [27418, 0]
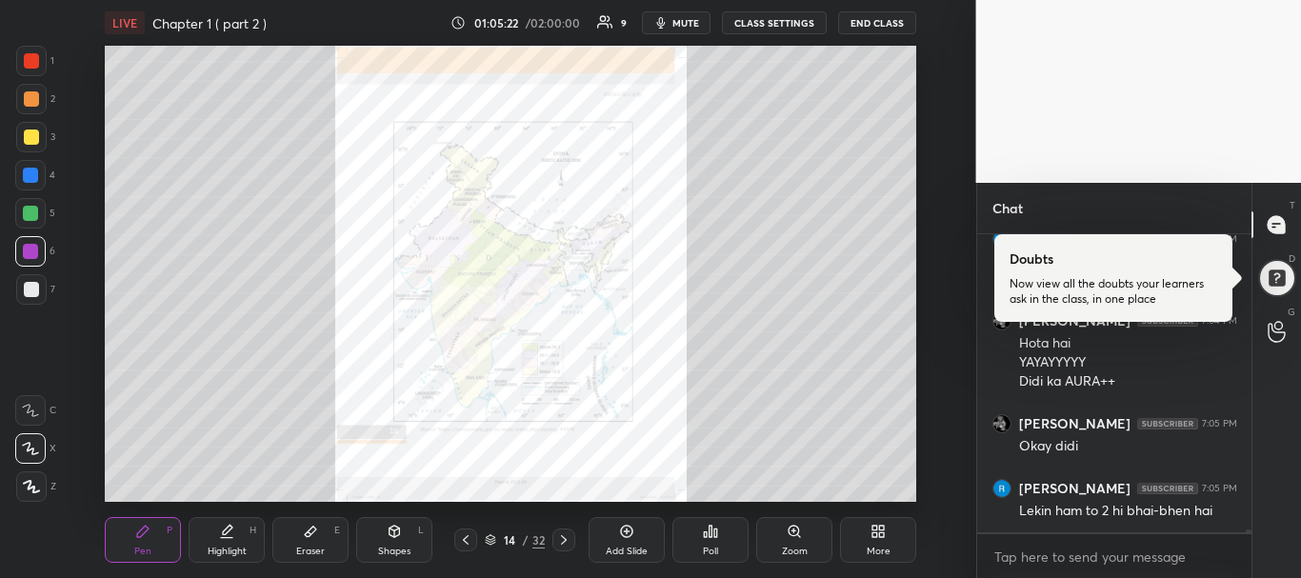
click at [568, 537] on icon at bounding box center [563, 540] width 15 height 15
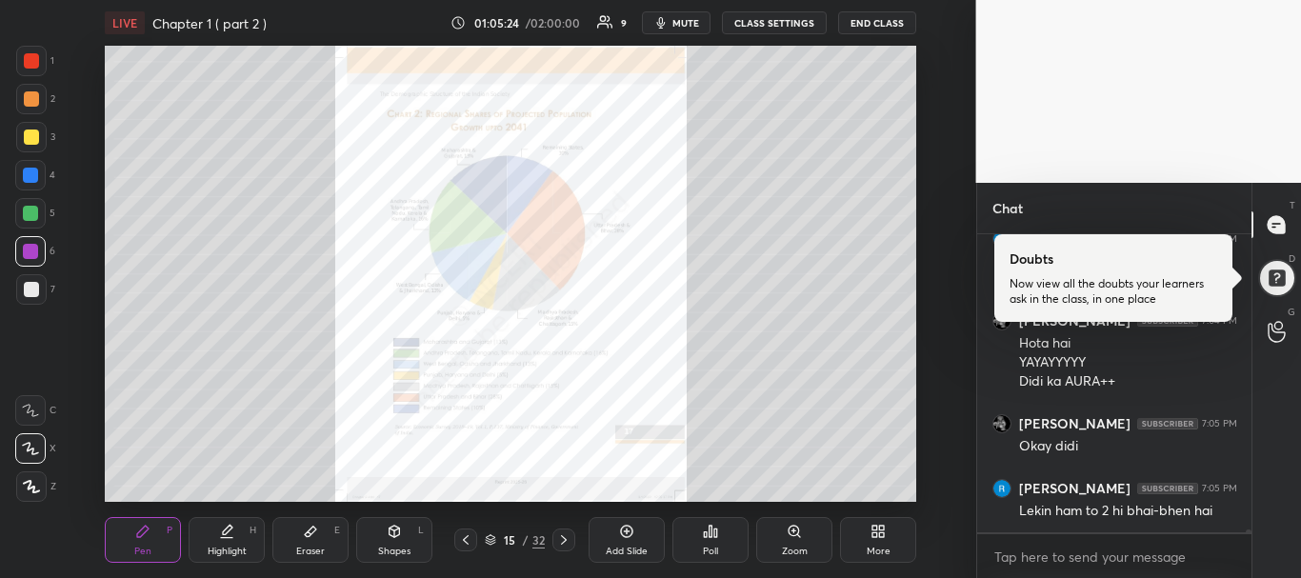
click at [568, 537] on icon at bounding box center [563, 540] width 15 height 15
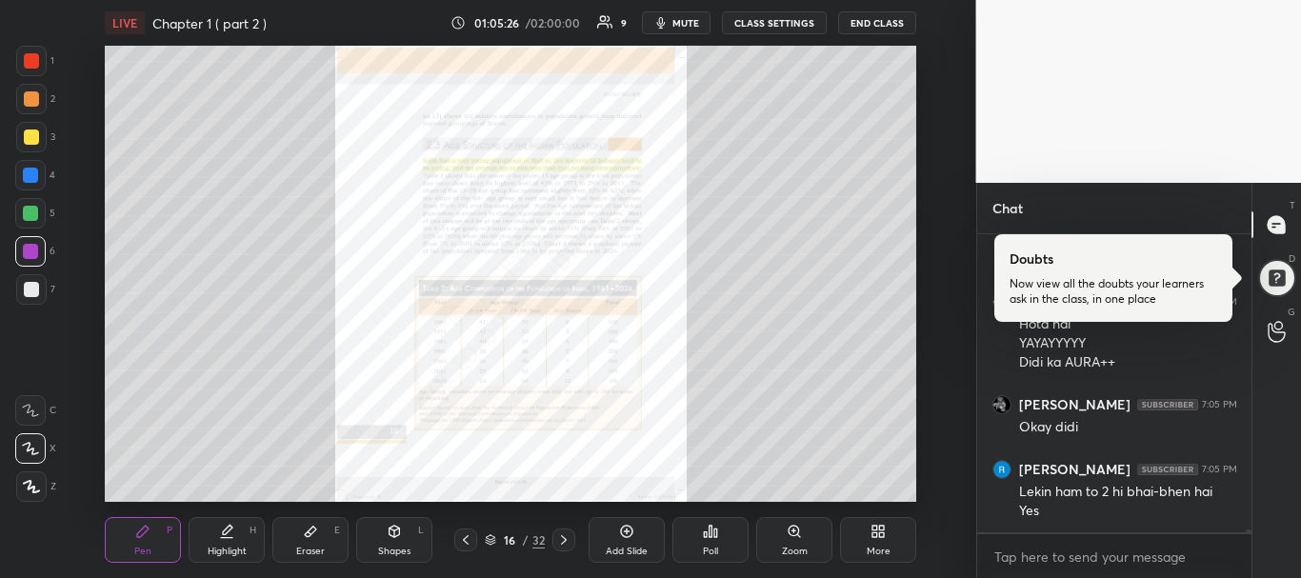
scroll to position [27502, 0]
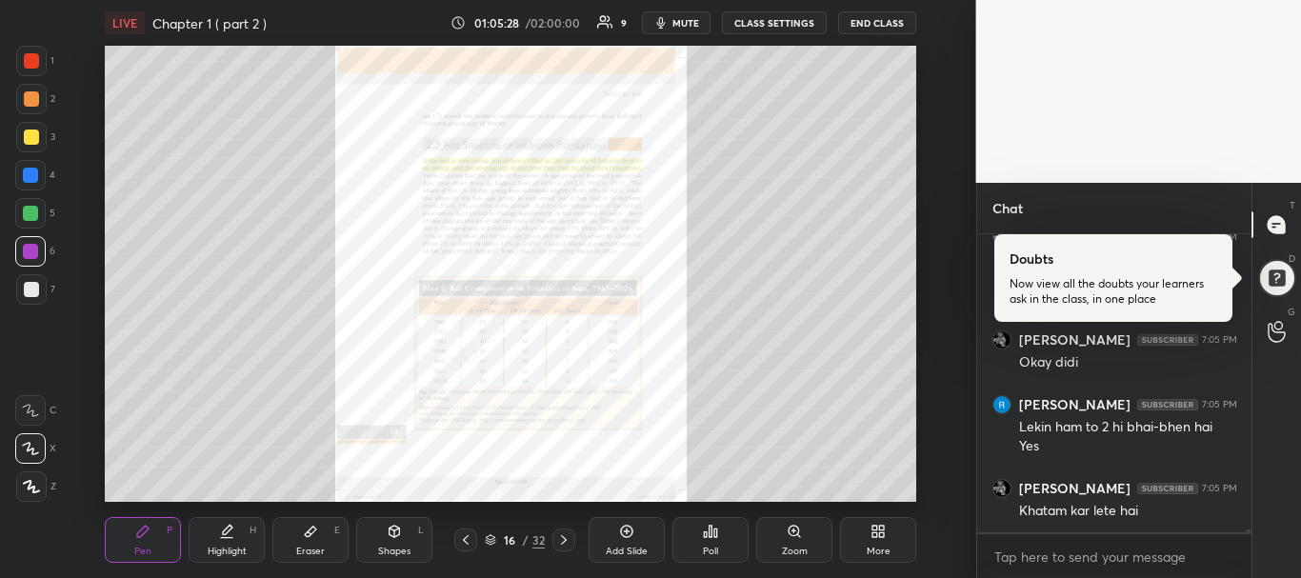
click at [464, 538] on icon at bounding box center [465, 540] width 15 height 15
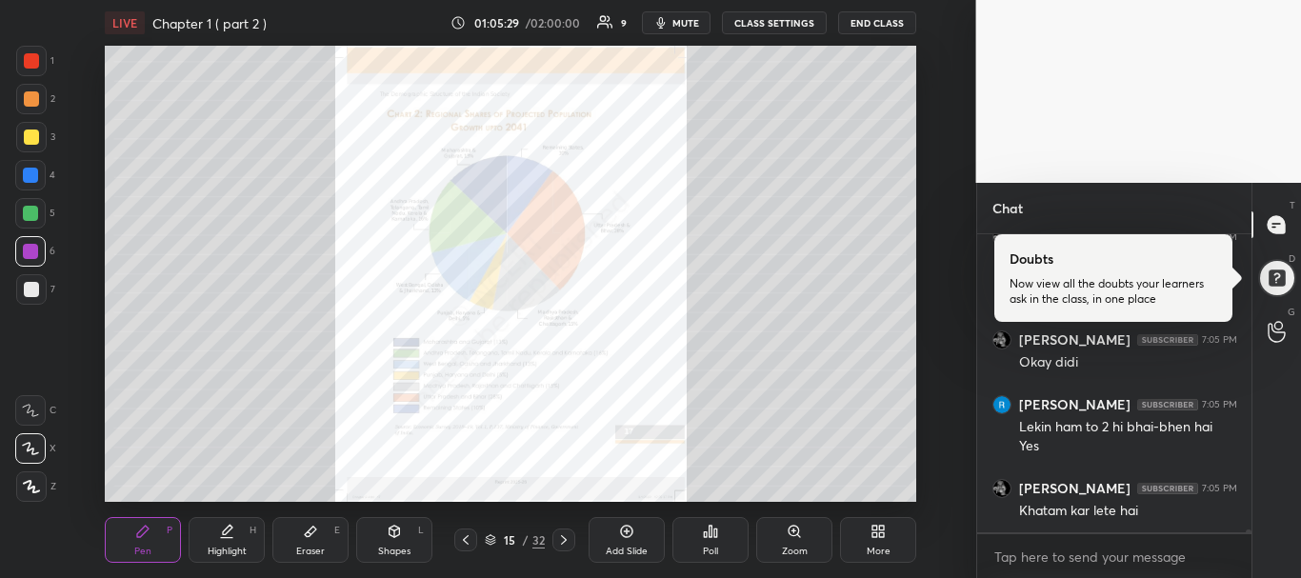
click at [464, 538] on icon at bounding box center [465, 540] width 15 height 15
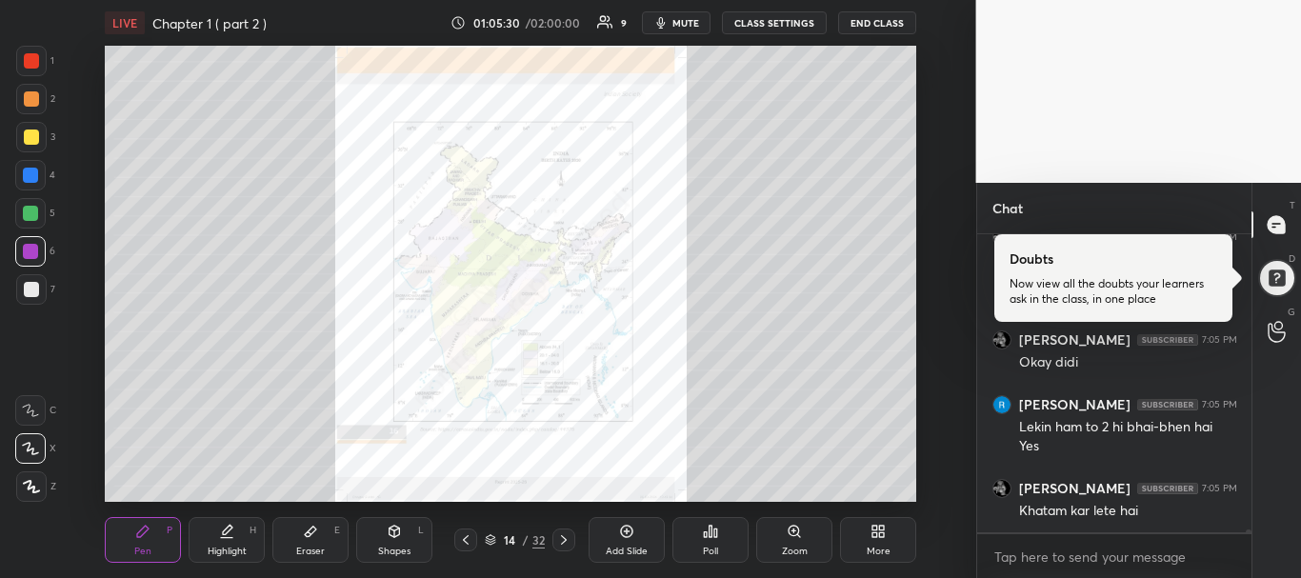
click at [464, 538] on icon at bounding box center [465, 540] width 15 height 15
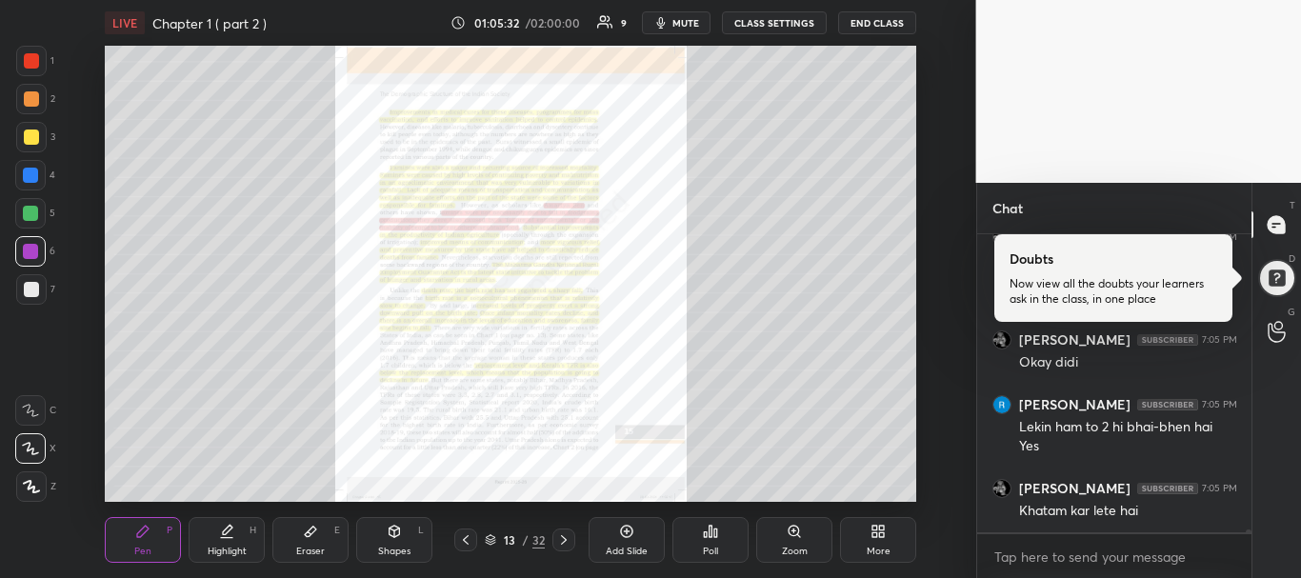
click at [791, 534] on icon at bounding box center [794, 531] width 10 height 10
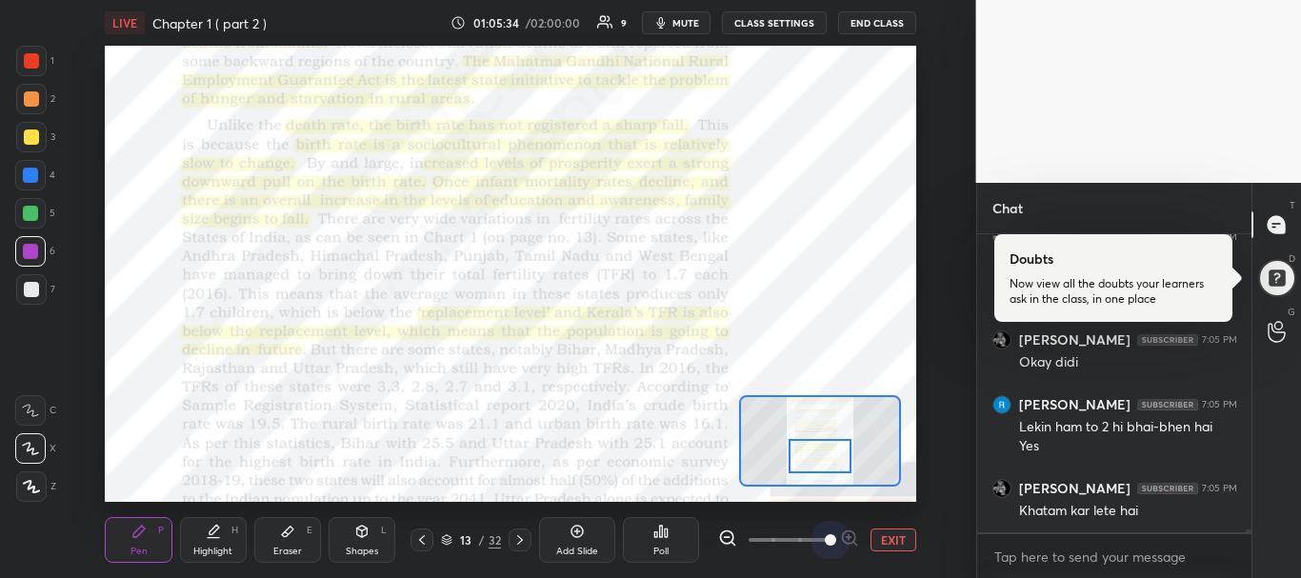
click at [818, 538] on span at bounding box center [789, 540] width 80 height 29
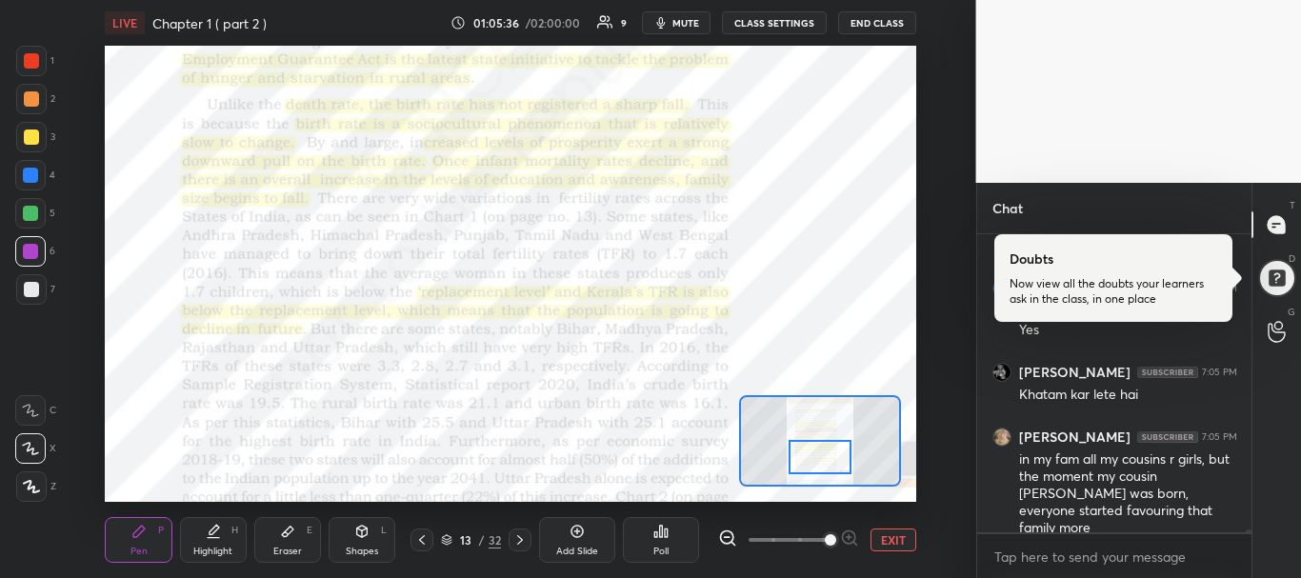
drag, startPoint x: 812, startPoint y: 443, endPoint x: 812, endPoint y: 454, distance: 11.4
click at [812, 454] on div at bounding box center [821, 457] width 64 height 35
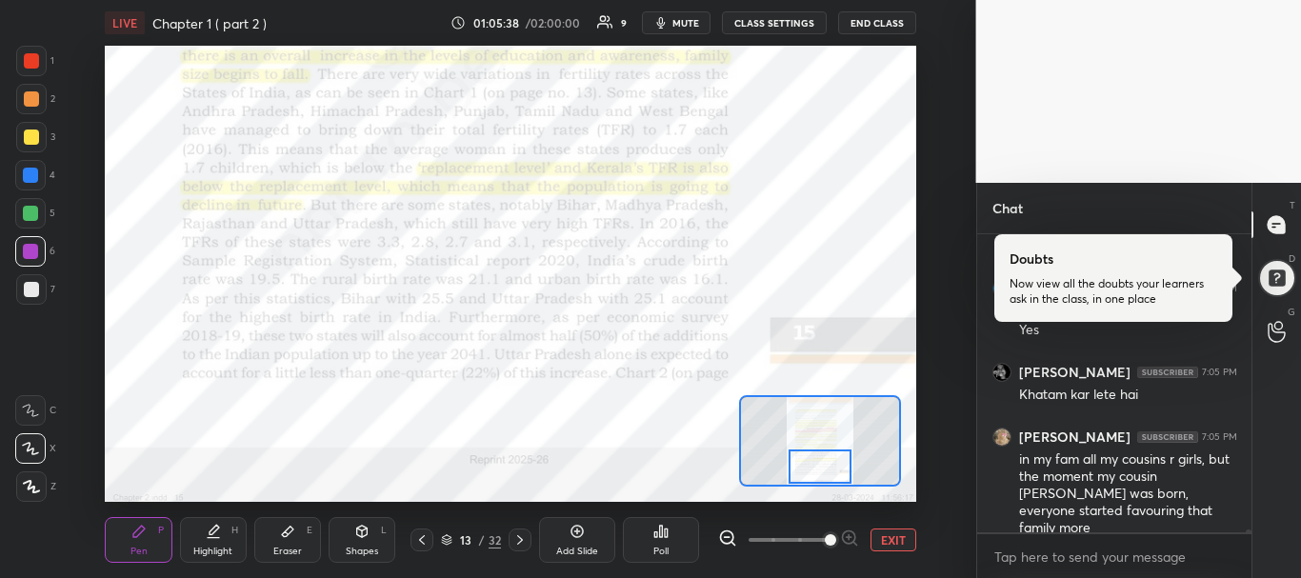
click at [285, 526] on icon at bounding box center [287, 531] width 15 height 15
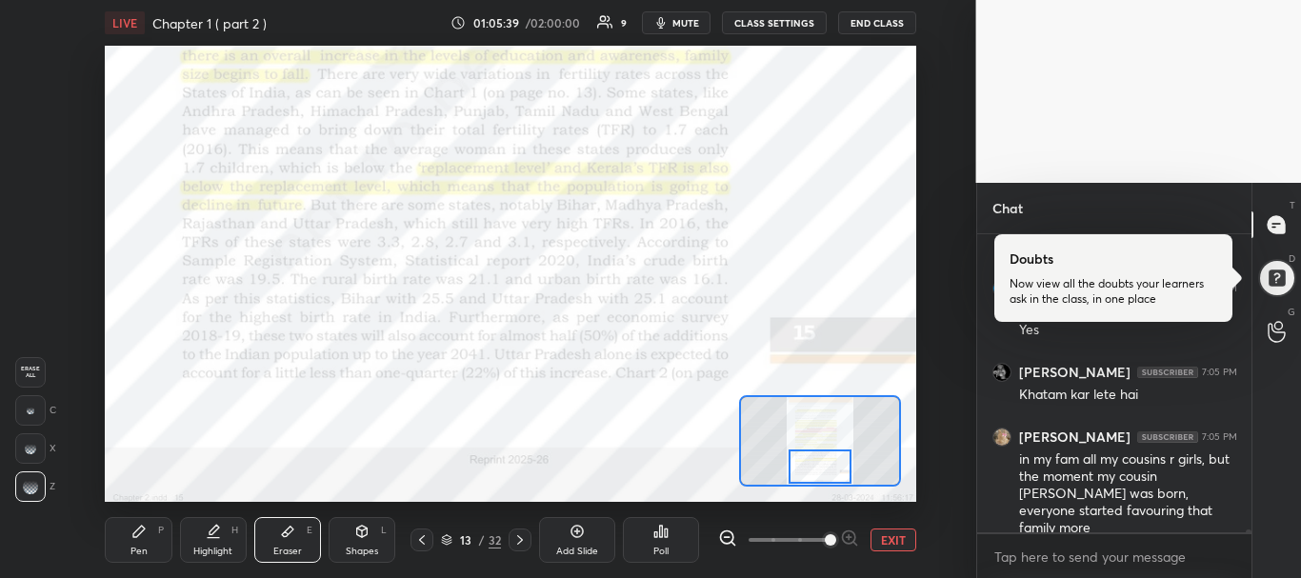
click at [285, 526] on icon at bounding box center [287, 531] width 15 height 15
click at [153, 532] on div "Pen P" at bounding box center [138, 540] width 67 height 46
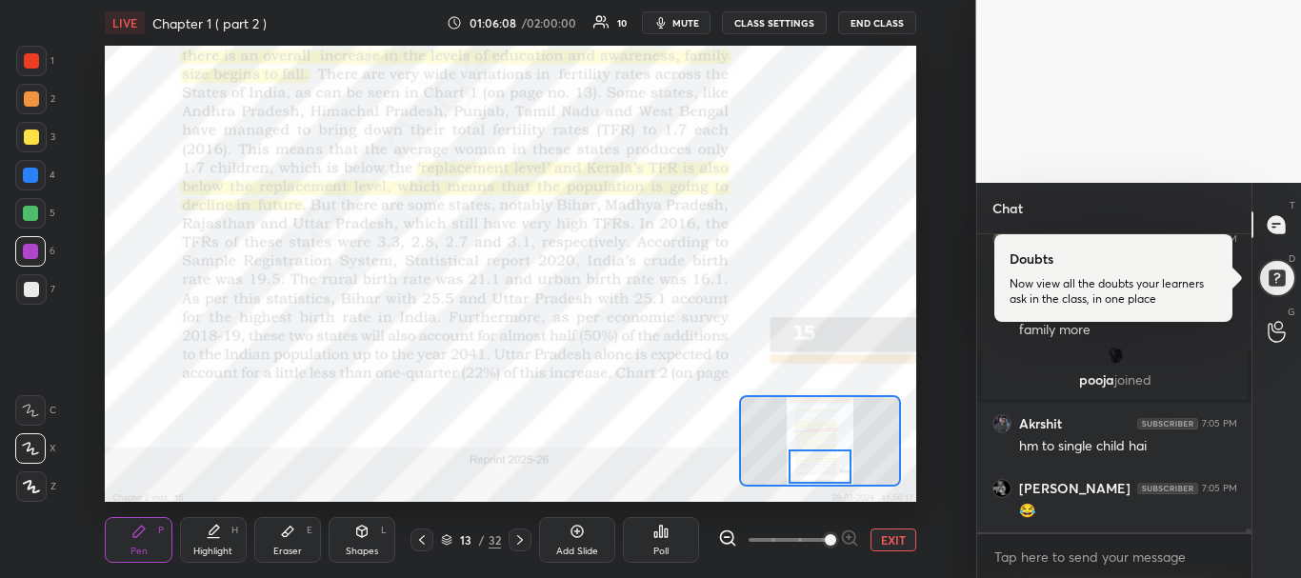
scroll to position [20888, 0]
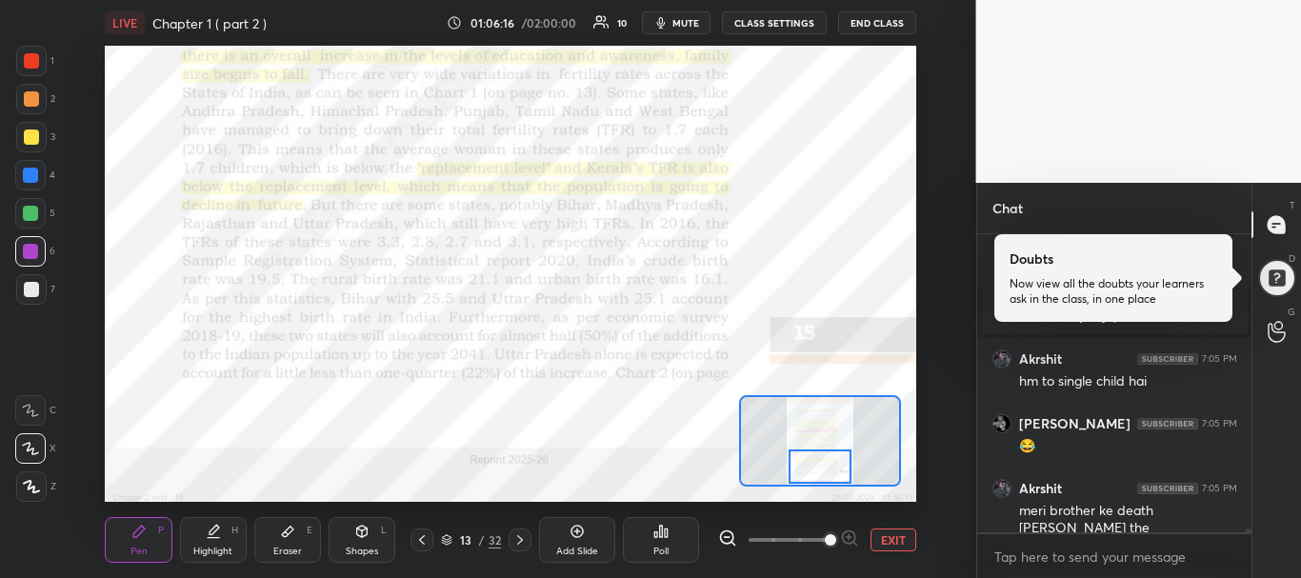
click at [289, 539] on div "Eraser E" at bounding box center [287, 540] width 67 height 46
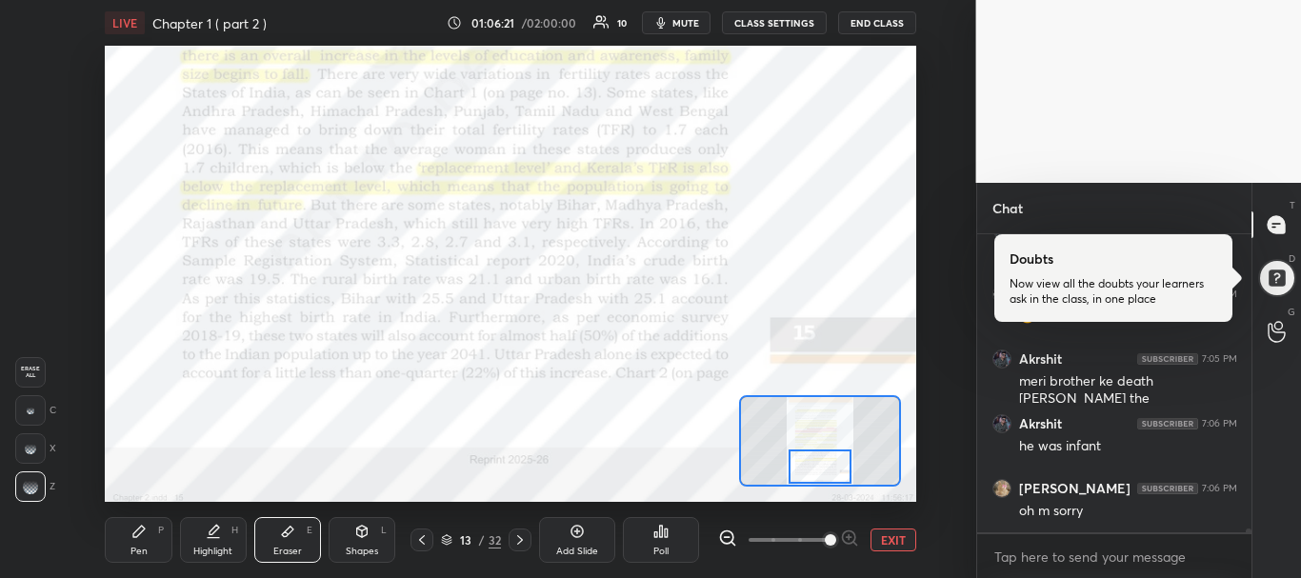
scroll to position [21083, 0]
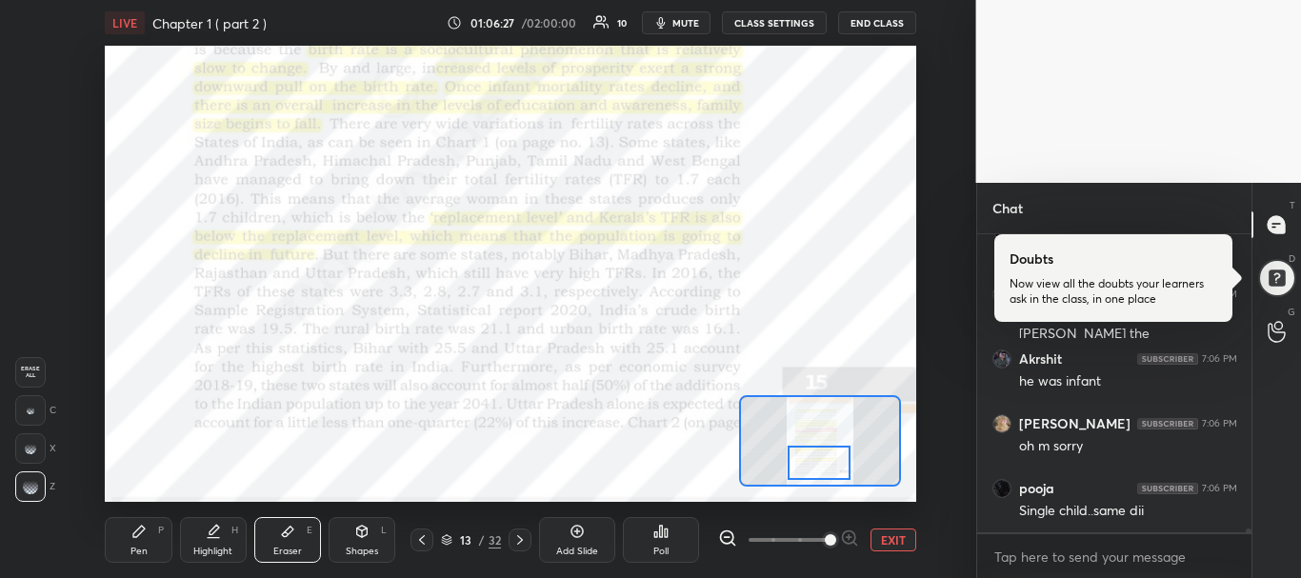
click at [823, 469] on div at bounding box center [820, 463] width 64 height 35
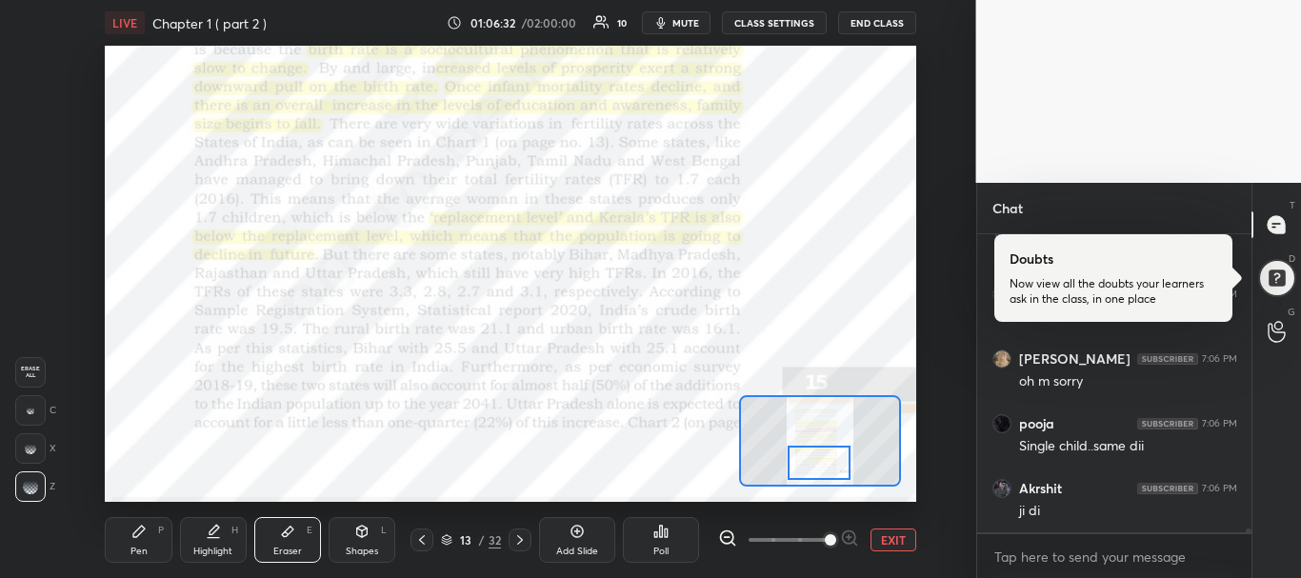
click at [147, 552] on div "Pen" at bounding box center [139, 552] width 17 height 10
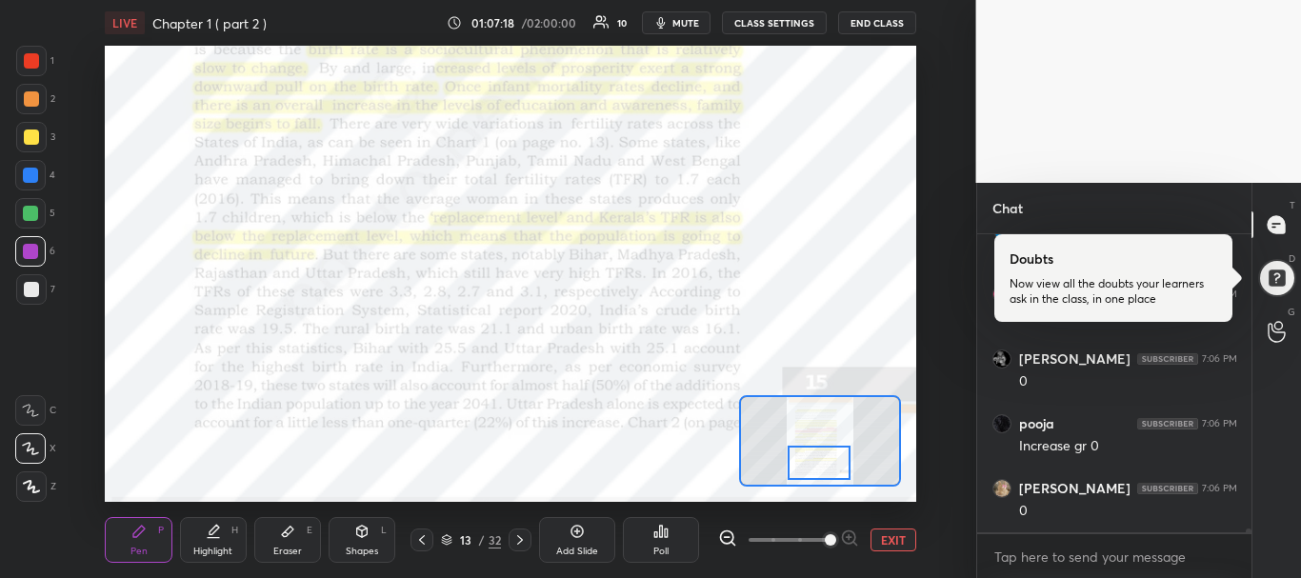
scroll to position [21683, 0]
click at [518, 534] on icon at bounding box center [520, 540] width 15 height 15
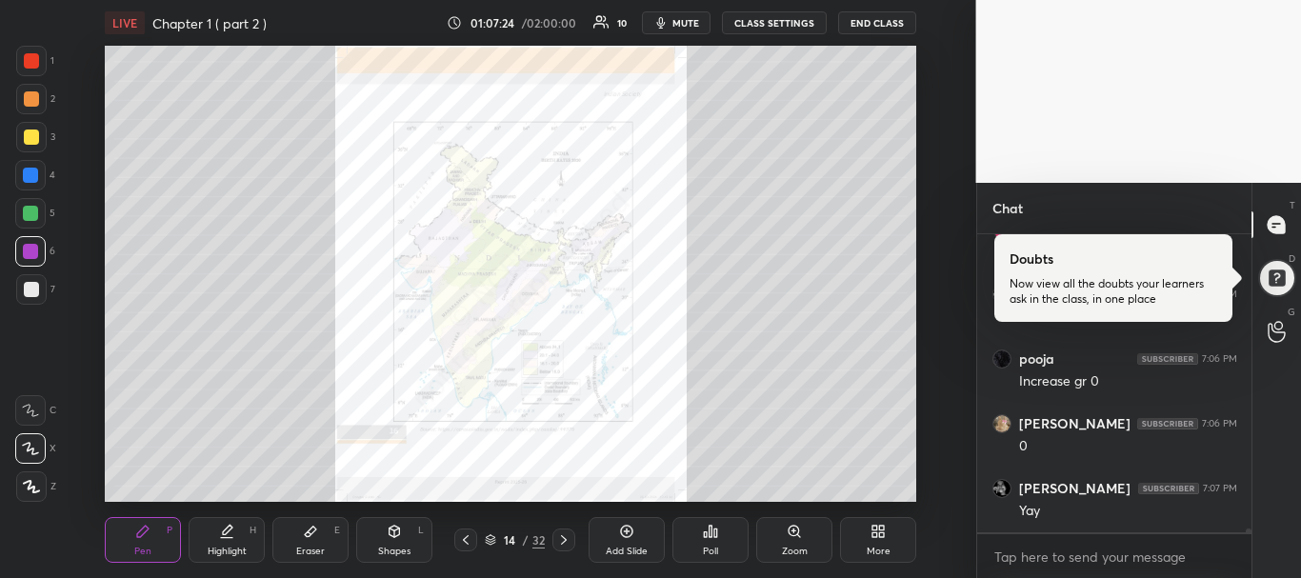
scroll to position [21702, 0]
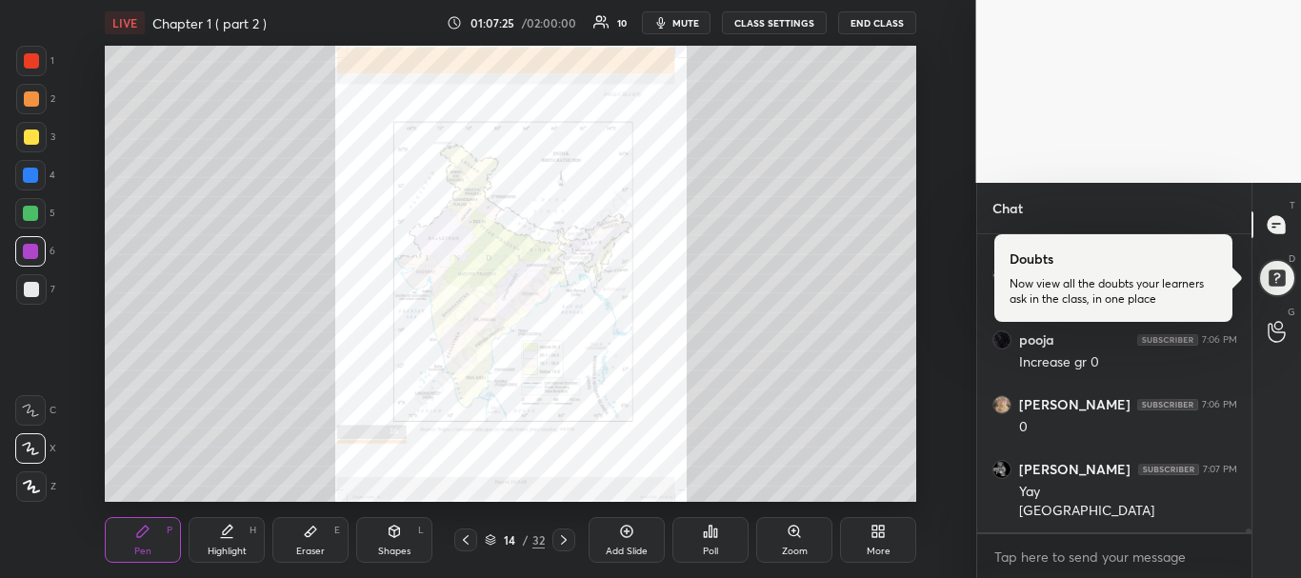
click at [518, 534] on div "14" at bounding box center [509, 539] width 19 height 11
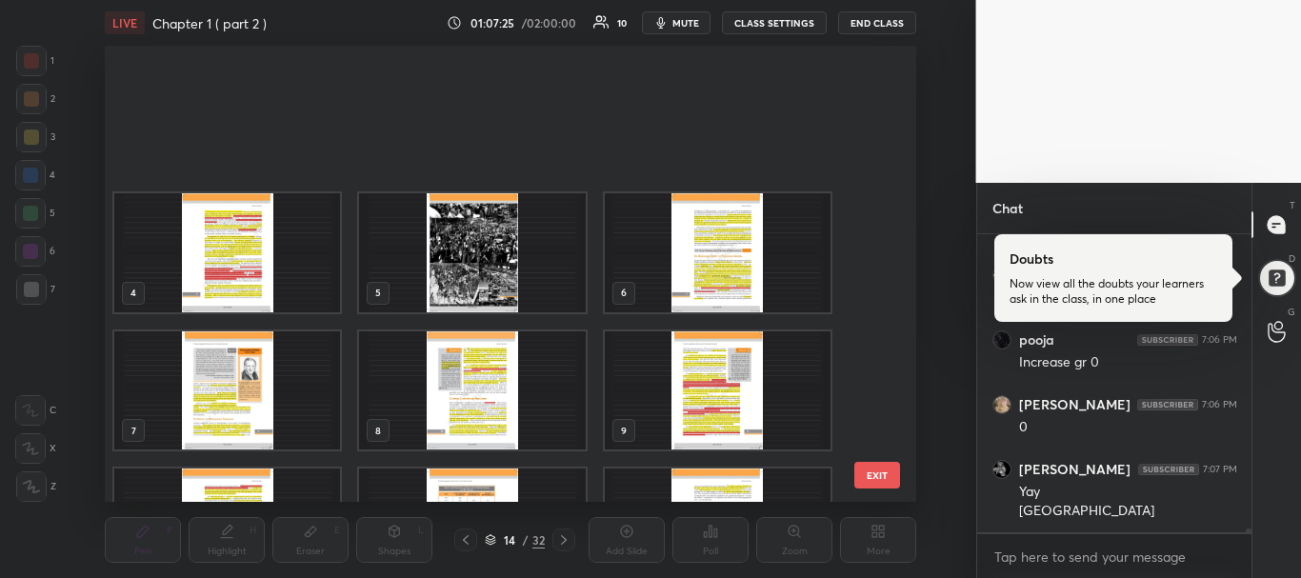
scroll to position [451, 801]
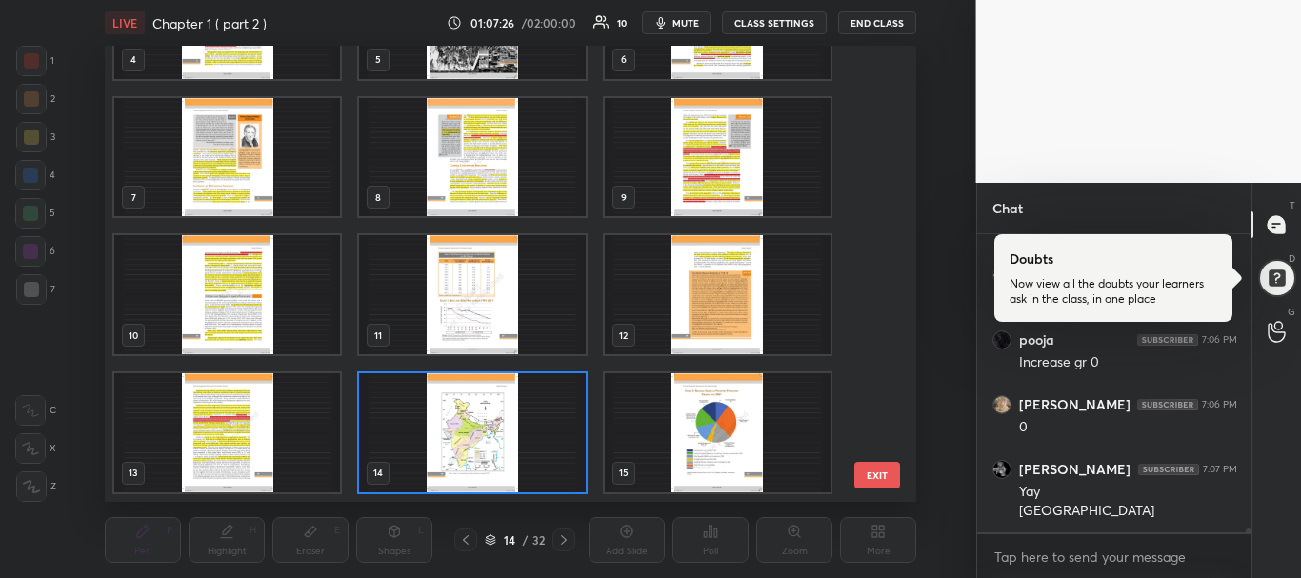
click at [751, 447] on img "grid" at bounding box center [718, 432] width 226 height 119
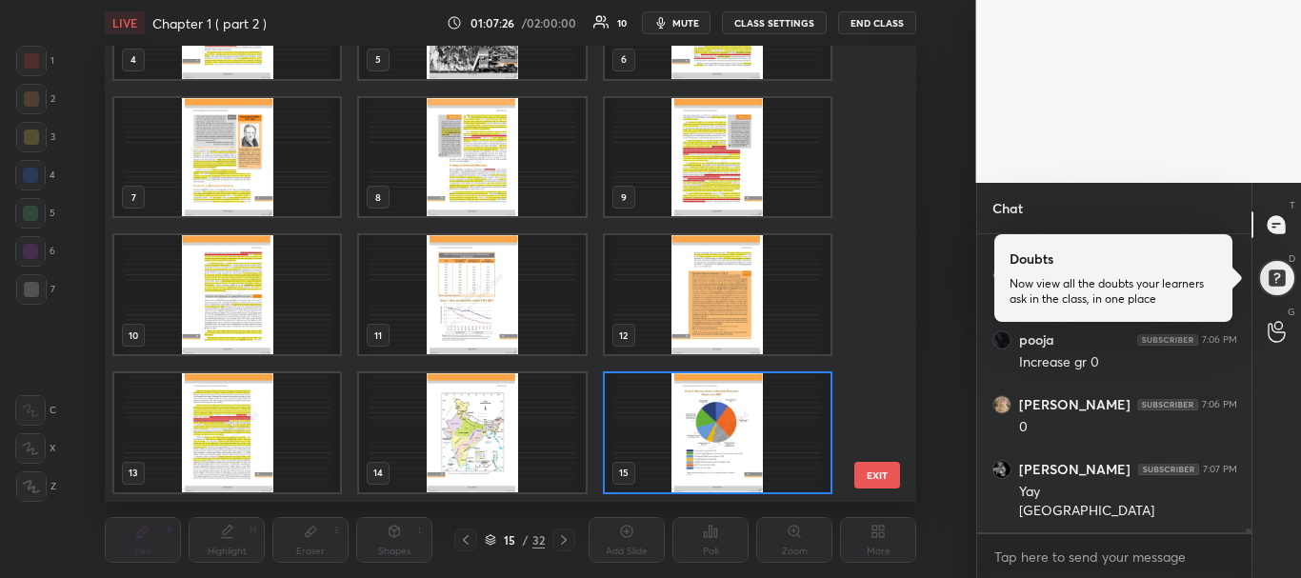
scroll to position [21767, 0]
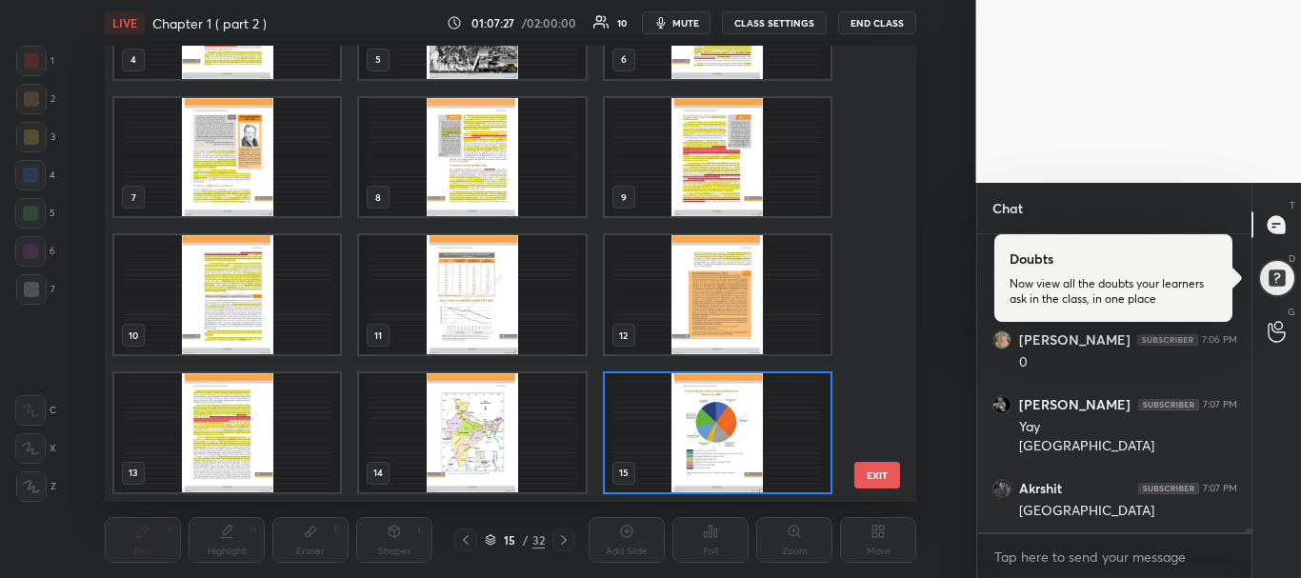
click at [751, 447] on img "grid" at bounding box center [718, 432] width 226 height 119
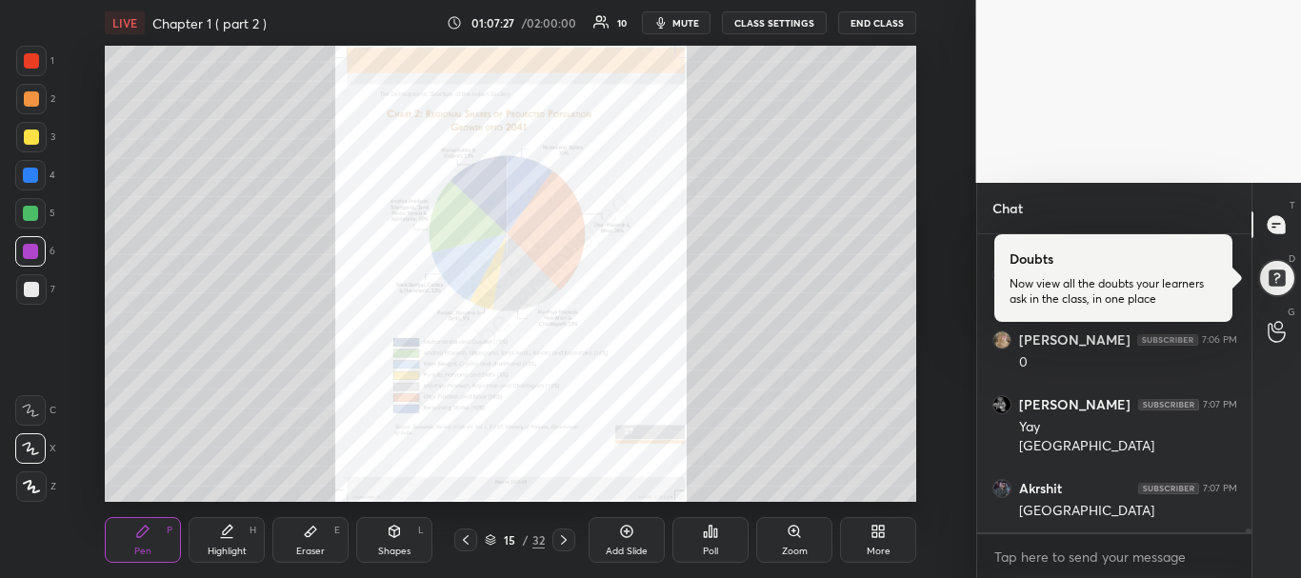
click at [751, 447] on img "grid" at bounding box center [718, 432] width 226 height 119
click at [790, 526] on icon at bounding box center [794, 531] width 15 height 15
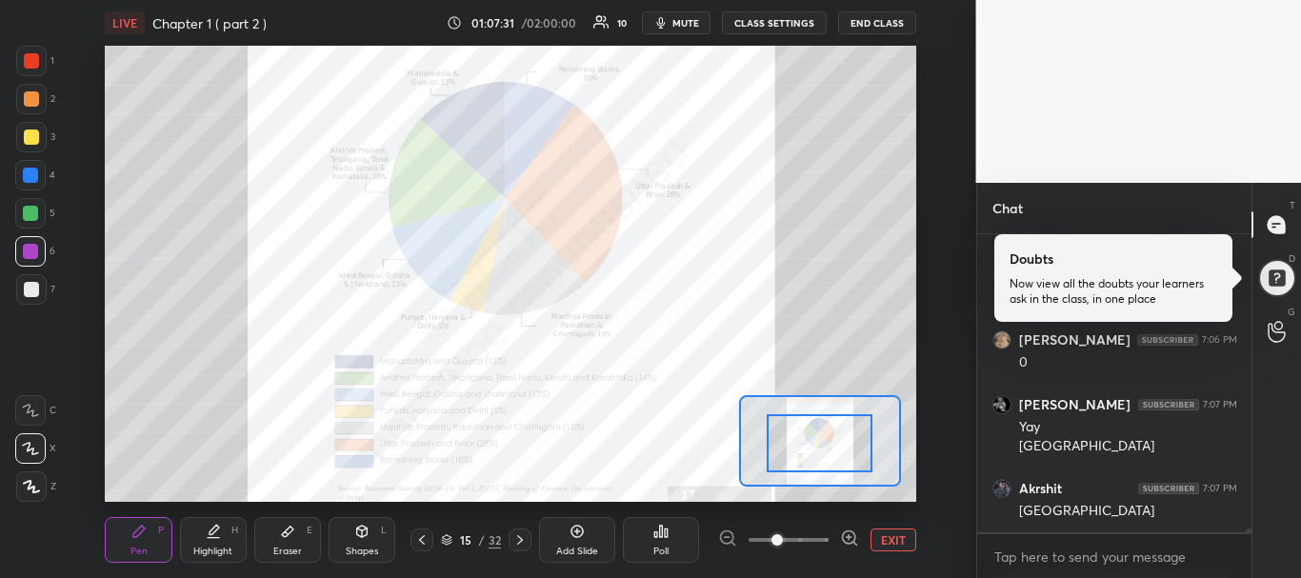
drag, startPoint x: 822, startPoint y: 441, endPoint x: 822, endPoint y: 455, distance: 14.3
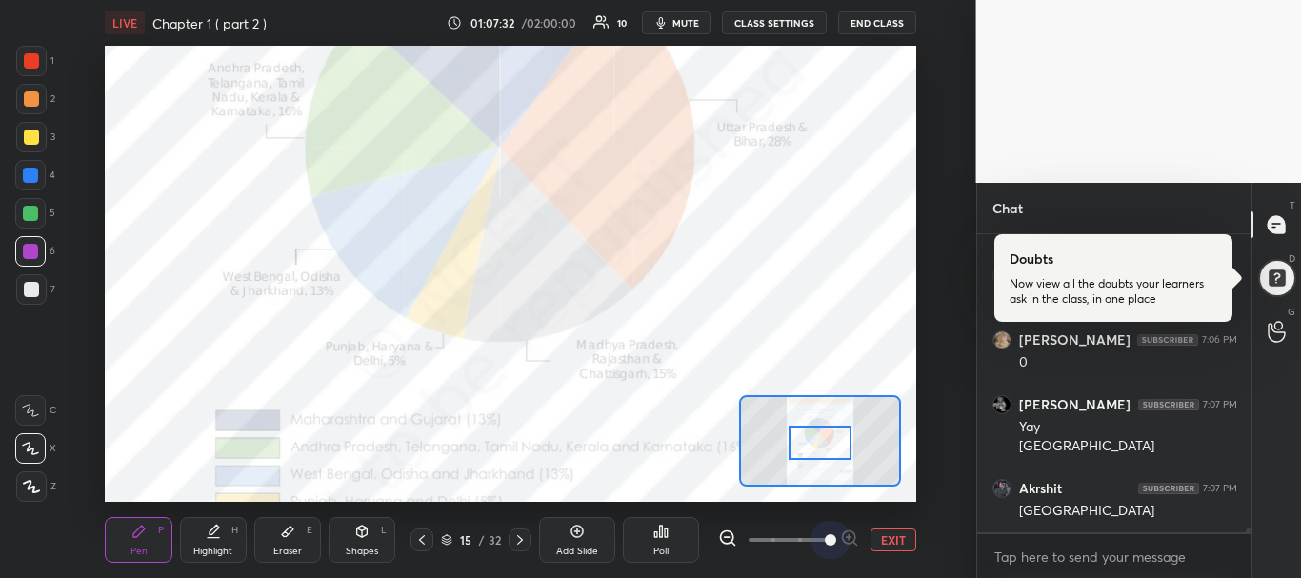
click at [816, 539] on span at bounding box center [789, 540] width 80 height 29
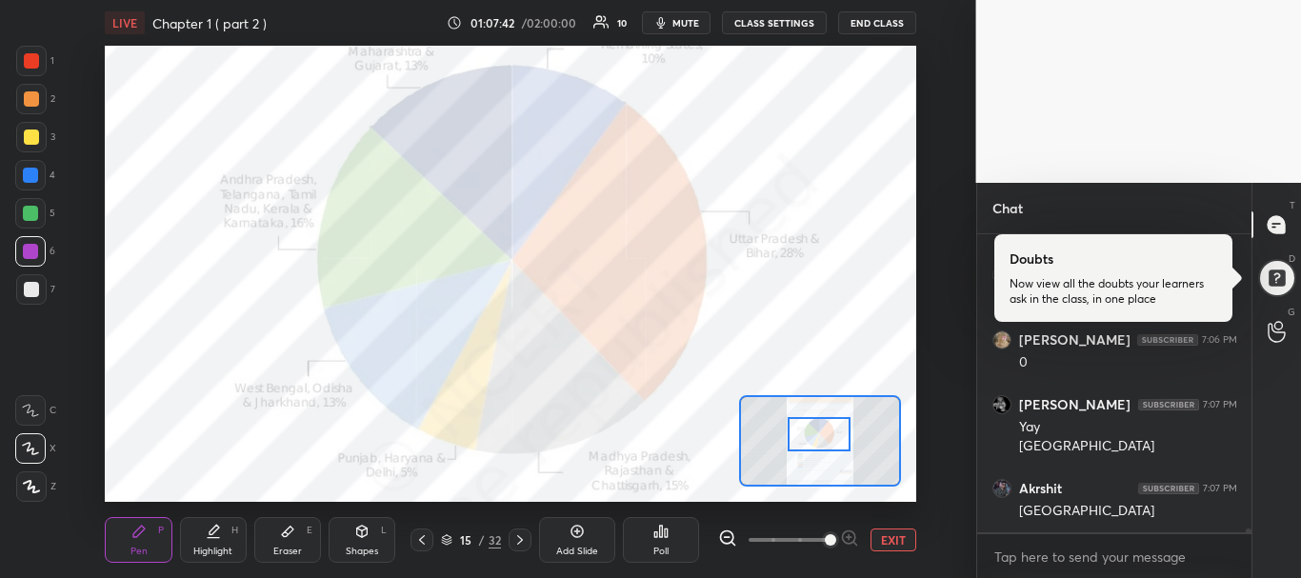
drag, startPoint x: 801, startPoint y: 451, endPoint x: 800, endPoint y: 441, distance: 9.6
click at [800, 441] on div at bounding box center [820, 434] width 64 height 35
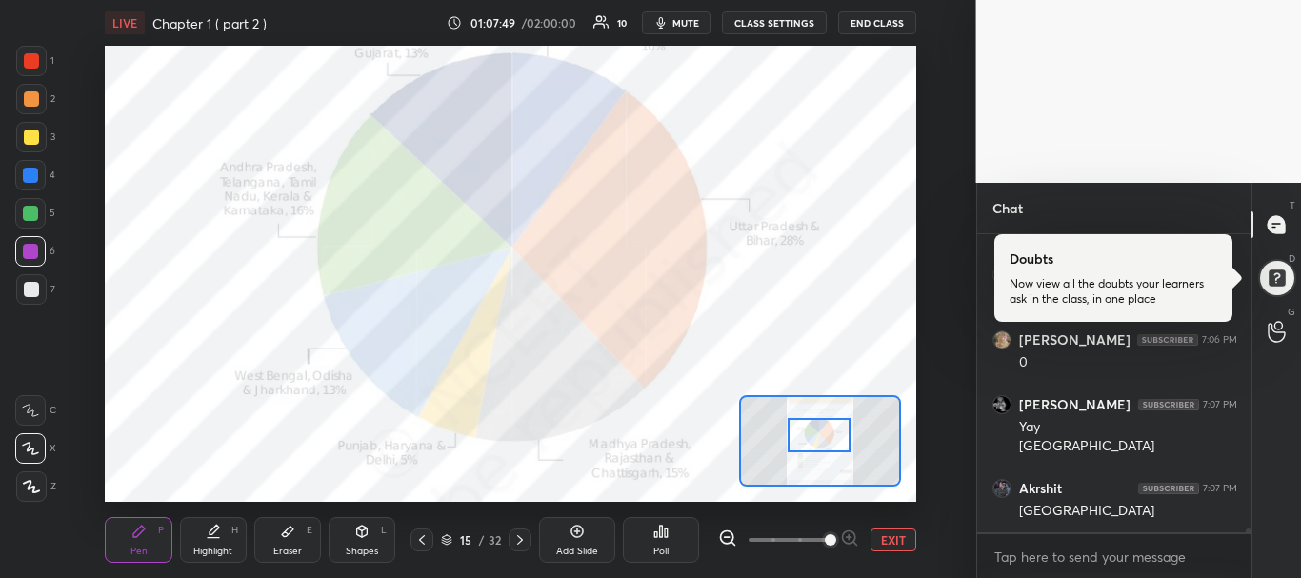
click at [800, 443] on div at bounding box center [820, 435] width 64 height 35
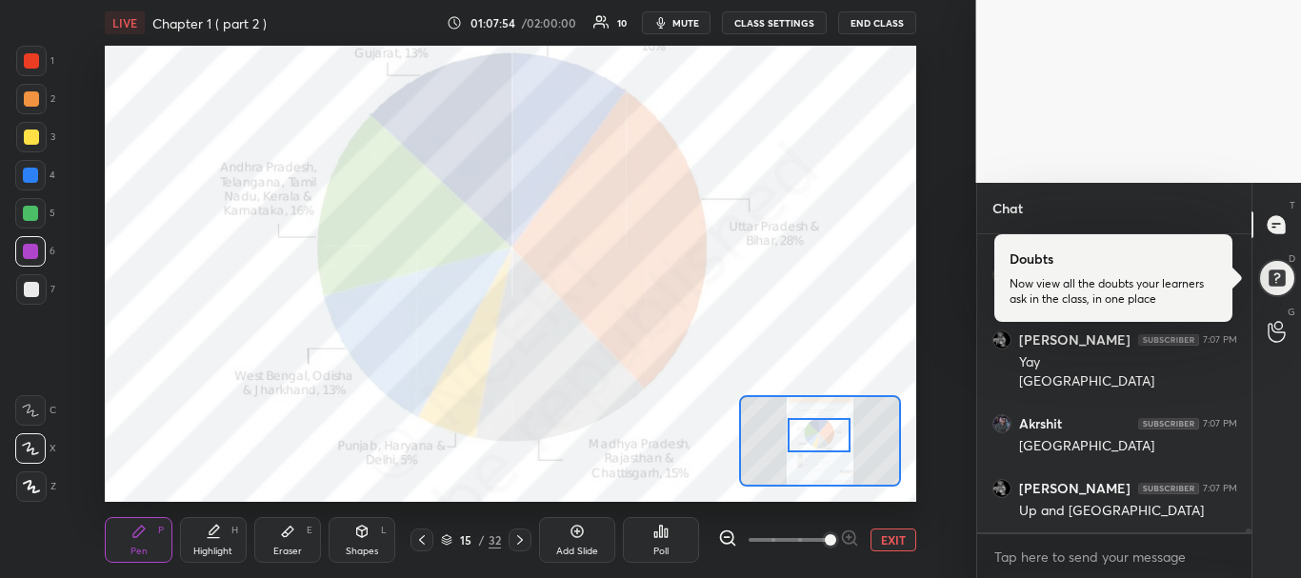
click at [800, 444] on div at bounding box center [820, 435] width 64 height 35
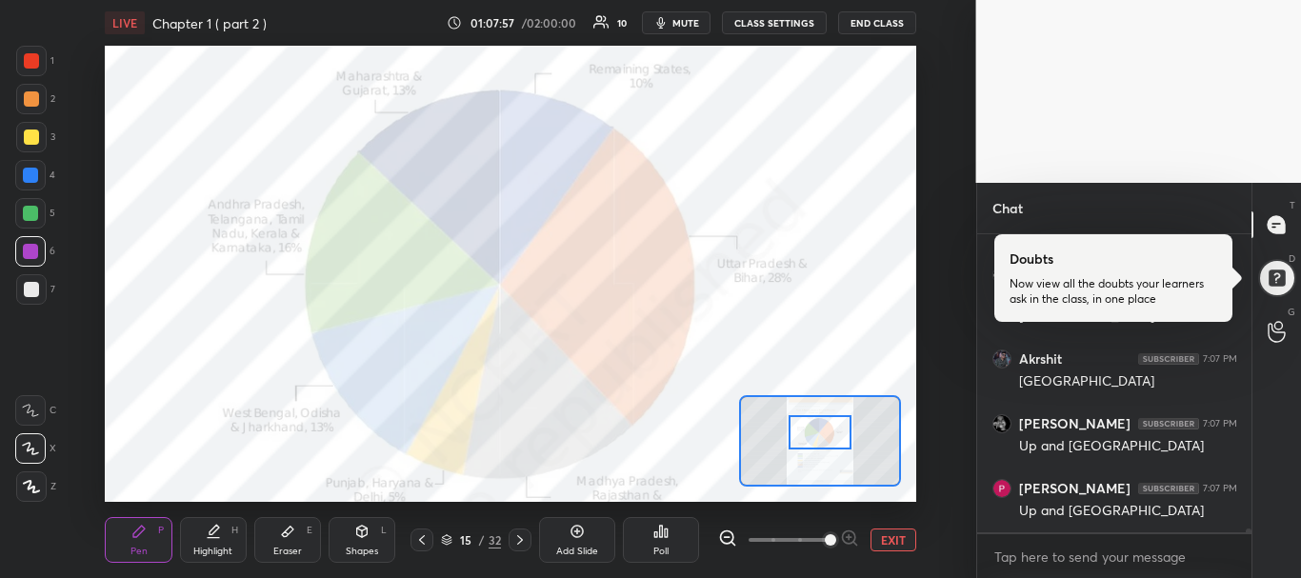
click at [809, 427] on div at bounding box center [821, 432] width 64 height 35
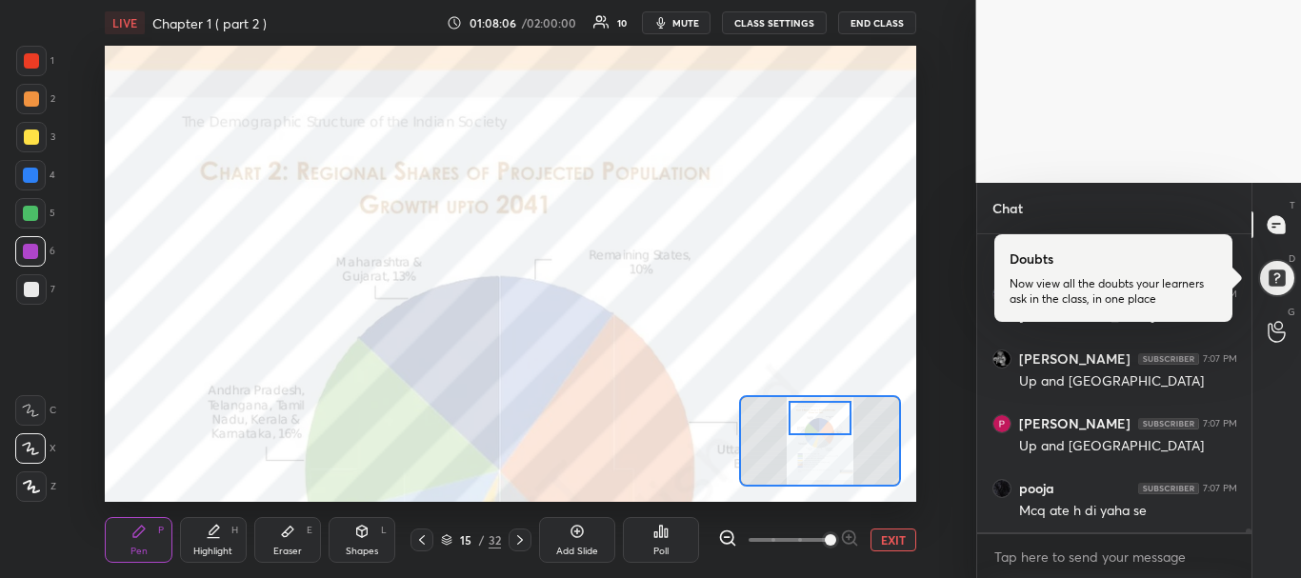
drag, startPoint x: 809, startPoint y: 425, endPoint x: 809, endPoint y: 411, distance: 14.3
click at [809, 411] on div at bounding box center [821, 418] width 64 height 35
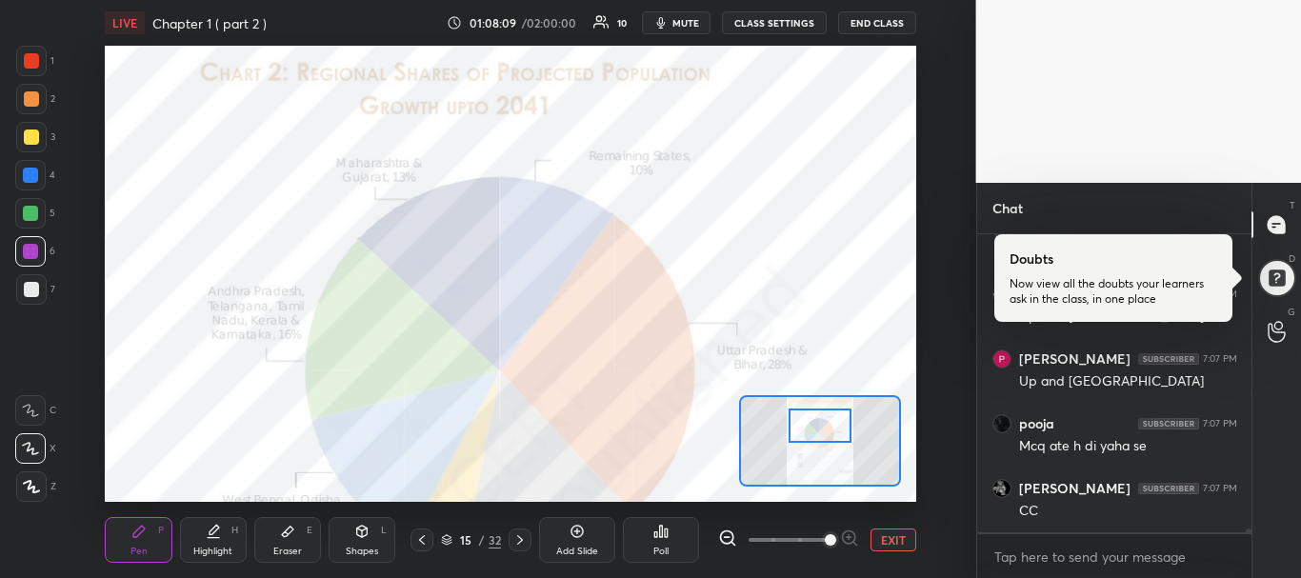
click at [809, 419] on div at bounding box center [821, 426] width 64 height 35
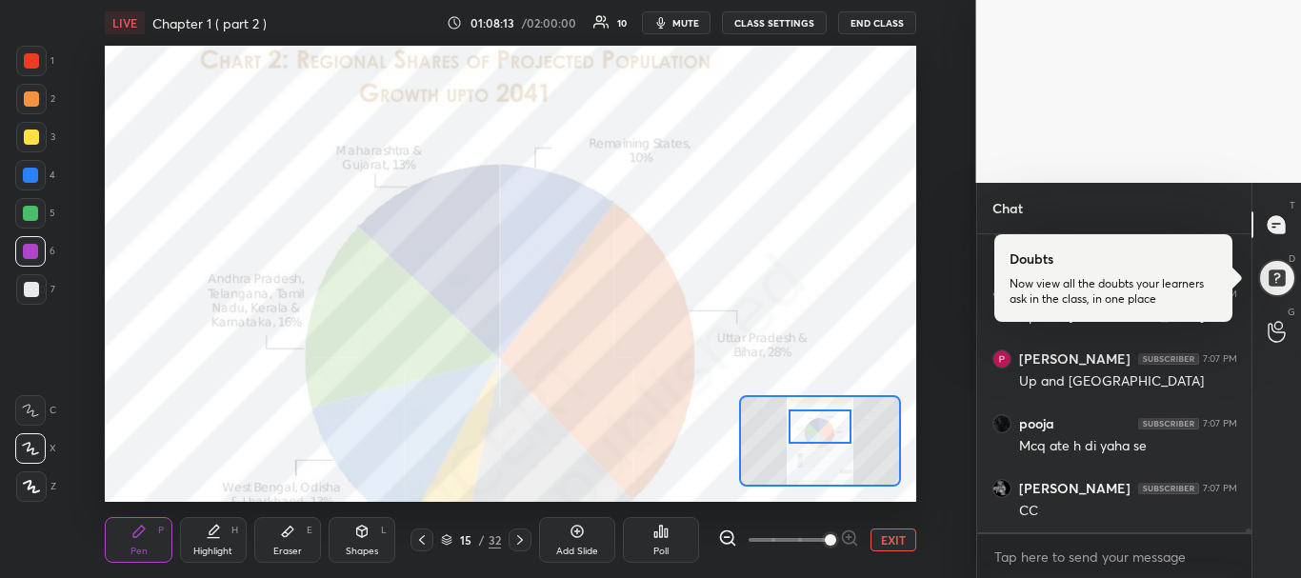
click at [422, 539] on icon at bounding box center [421, 540] width 15 height 15
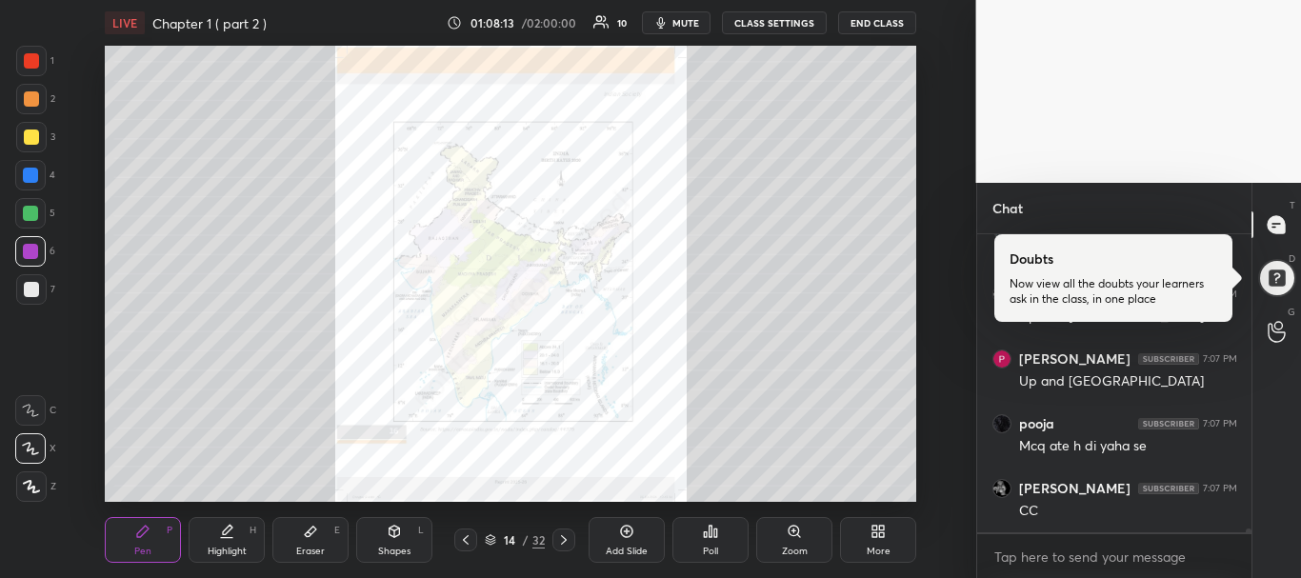
click at [422, 539] on div "Shapes L" at bounding box center [394, 540] width 76 height 46
click at [456, 535] on div at bounding box center [465, 540] width 23 height 23
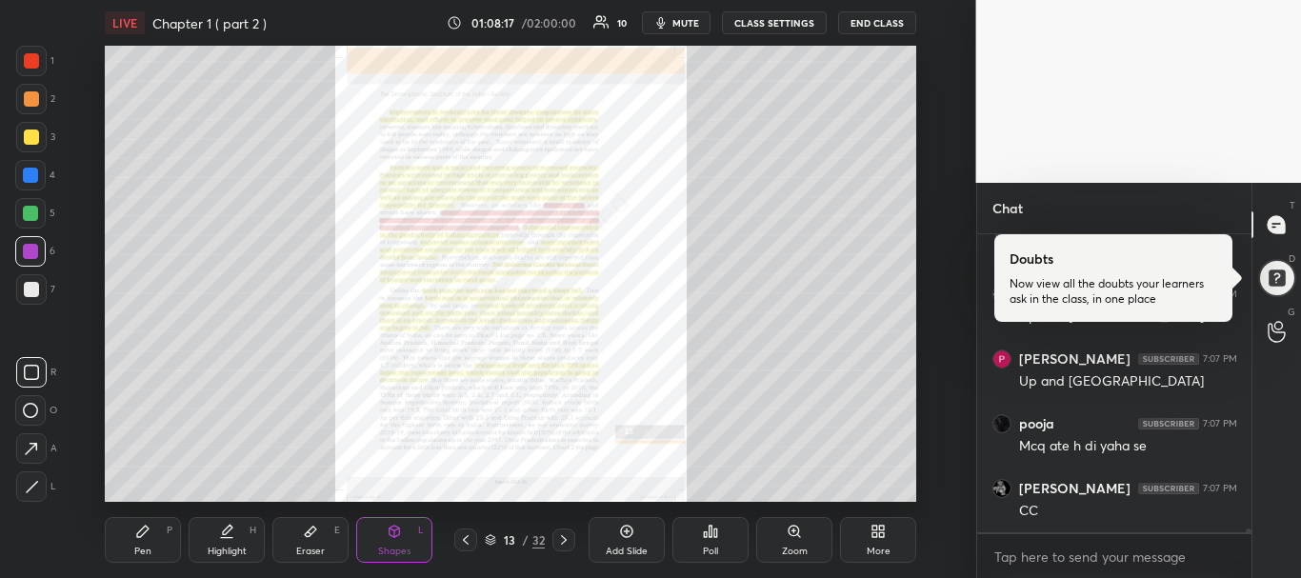
click at [574, 536] on div at bounding box center [564, 540] width 23 height 23
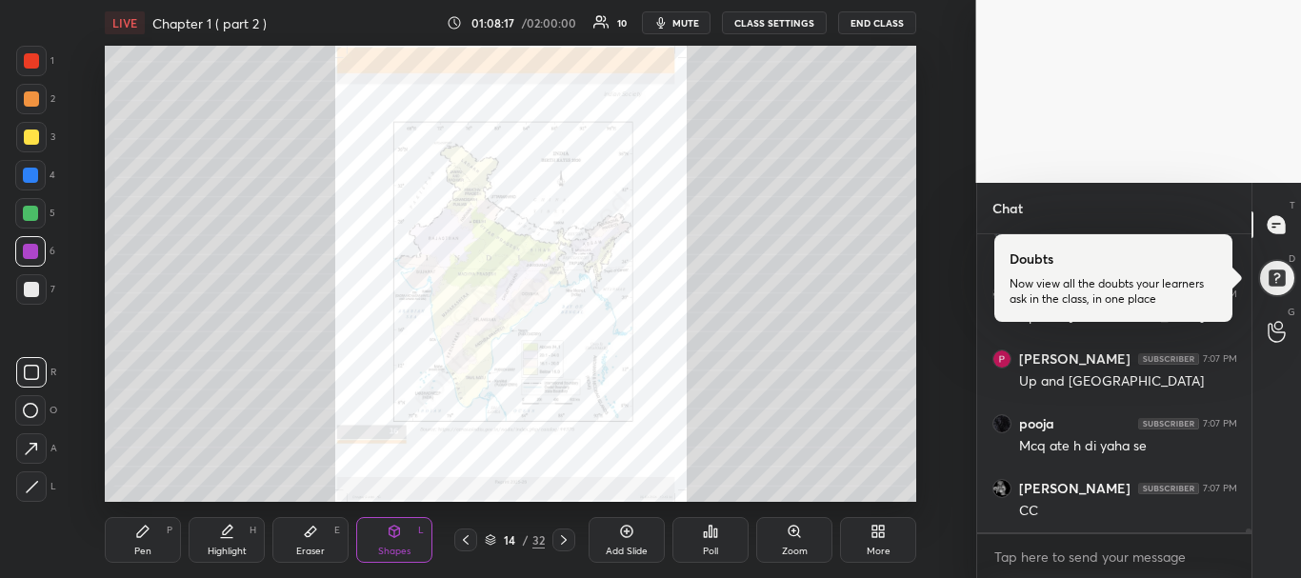
click at [574, 535] on div at bounding box center [564, 540] width 23 height 23
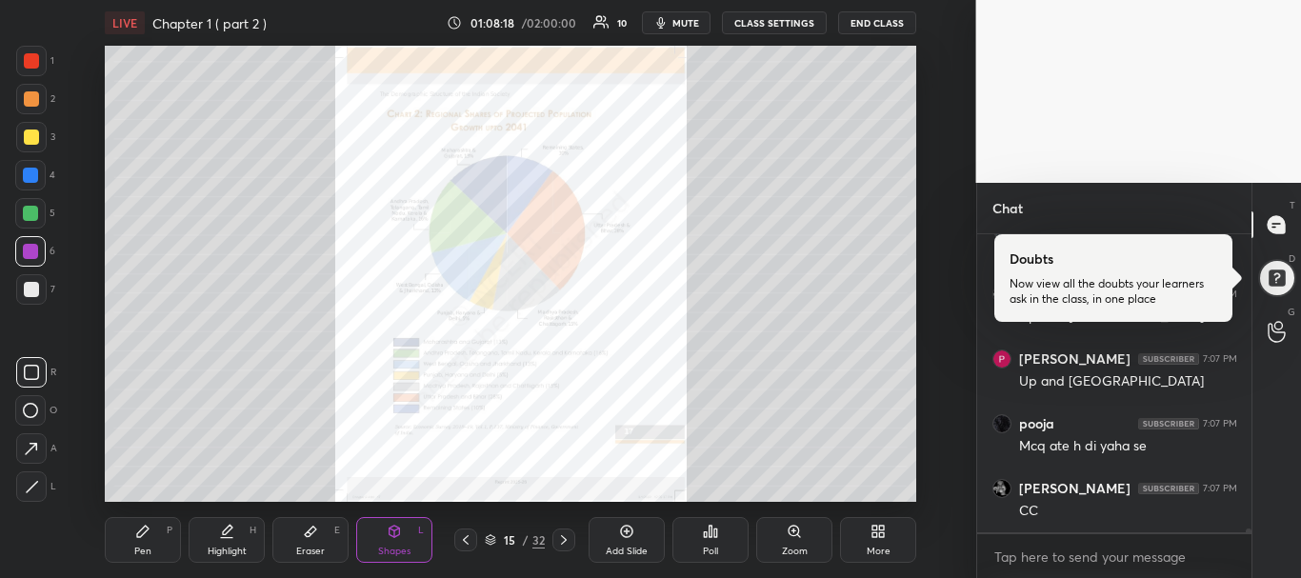
click at [574, 535] on div at bounding box center [564, 540] width 23 height 23
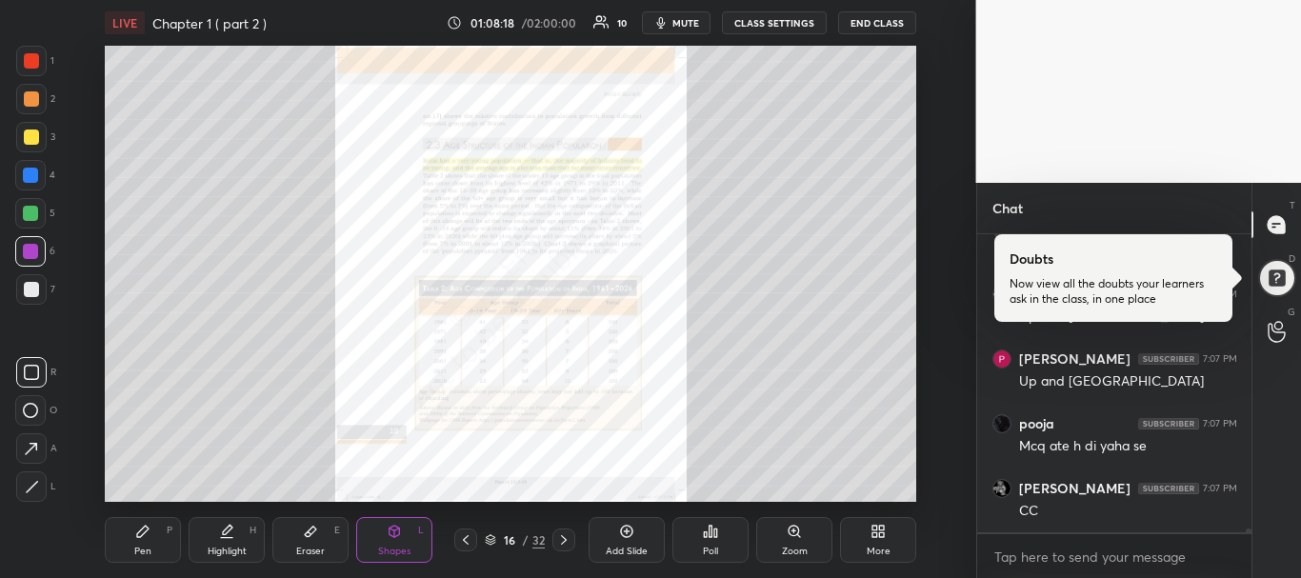
click at [574, 535] on div at bounding box center [564, 540] width 23 height 23
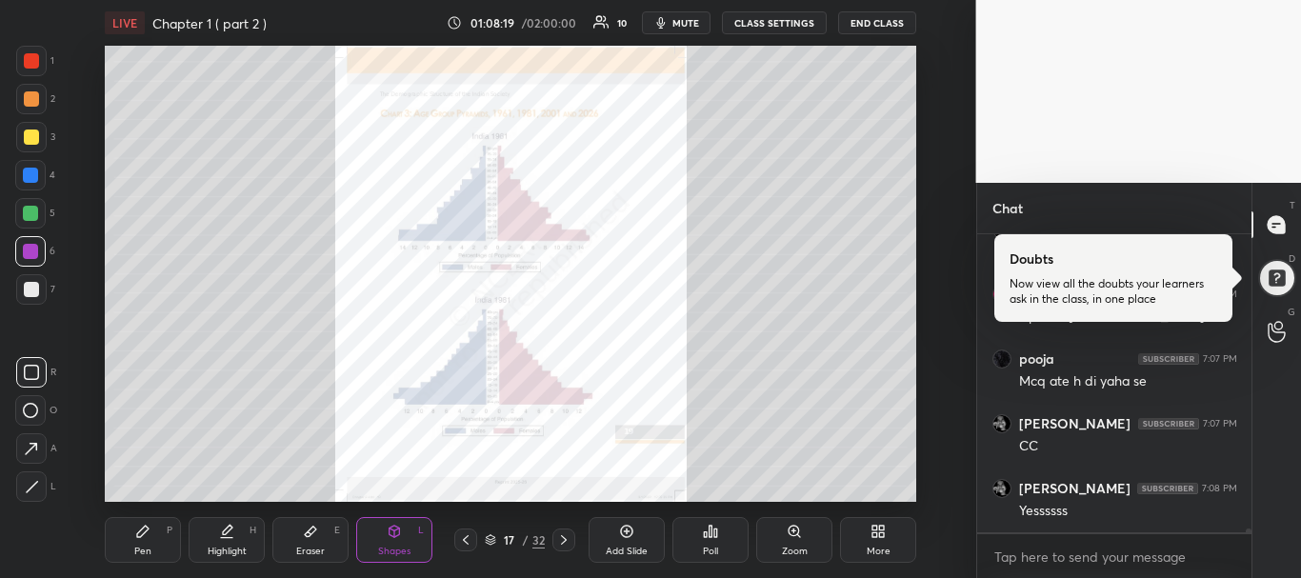
scroll to position [22155, 0]
click at [474, 538] on div at bounding box center [465, 540] width 23 height 23
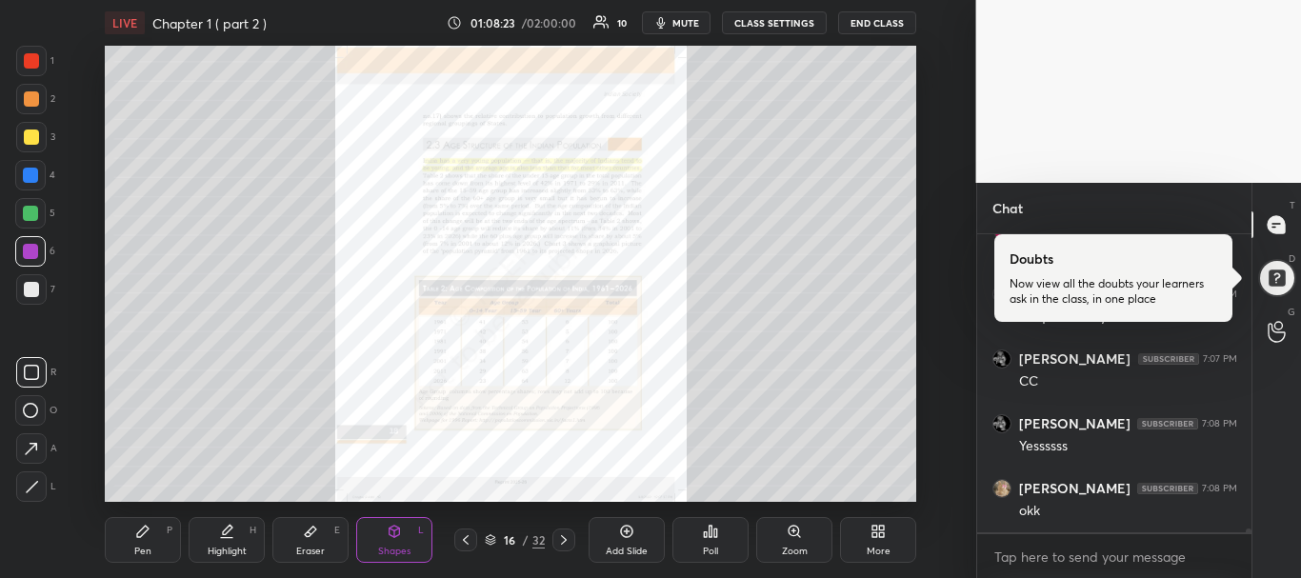
click at [567, 543] on icon at bounding box center [563, 540] width 15 height 15
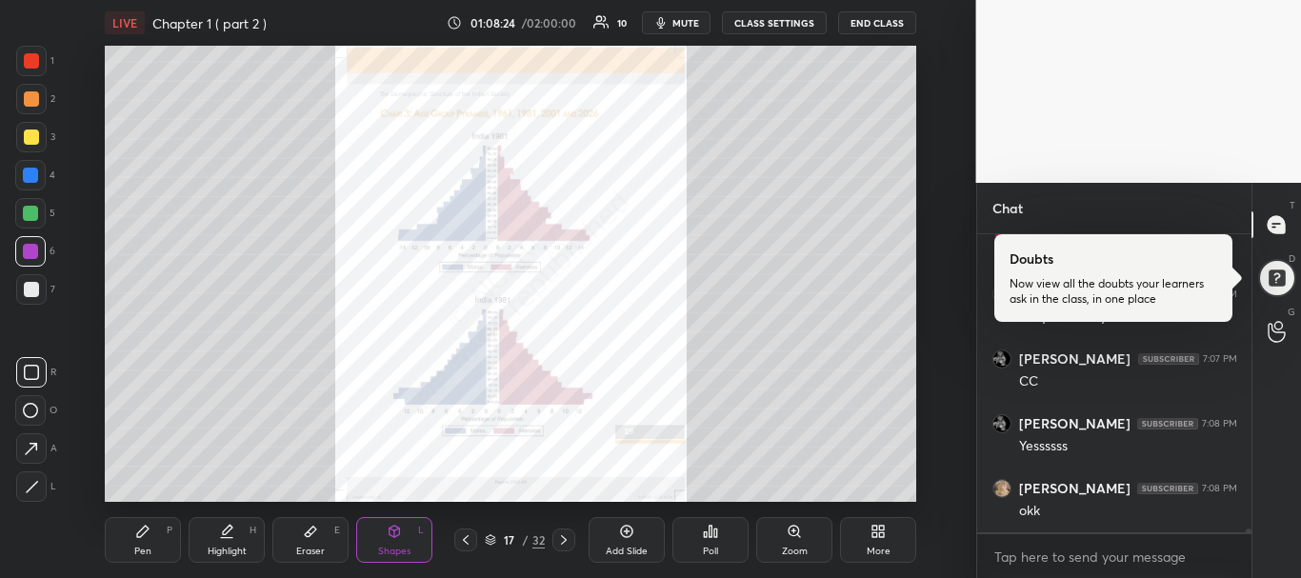
click at [567, 543] on icon at bounding box center [563, 540] width 15 height 15
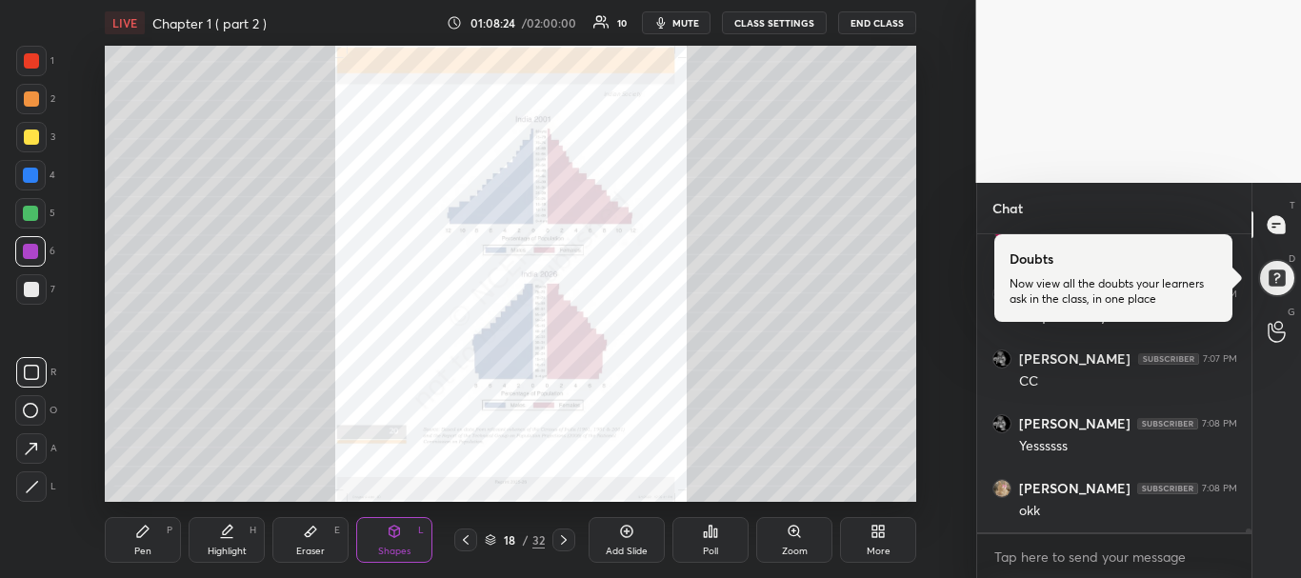
click at [567, 543] on icon at bounding box center [563, 540] width 15 height 15
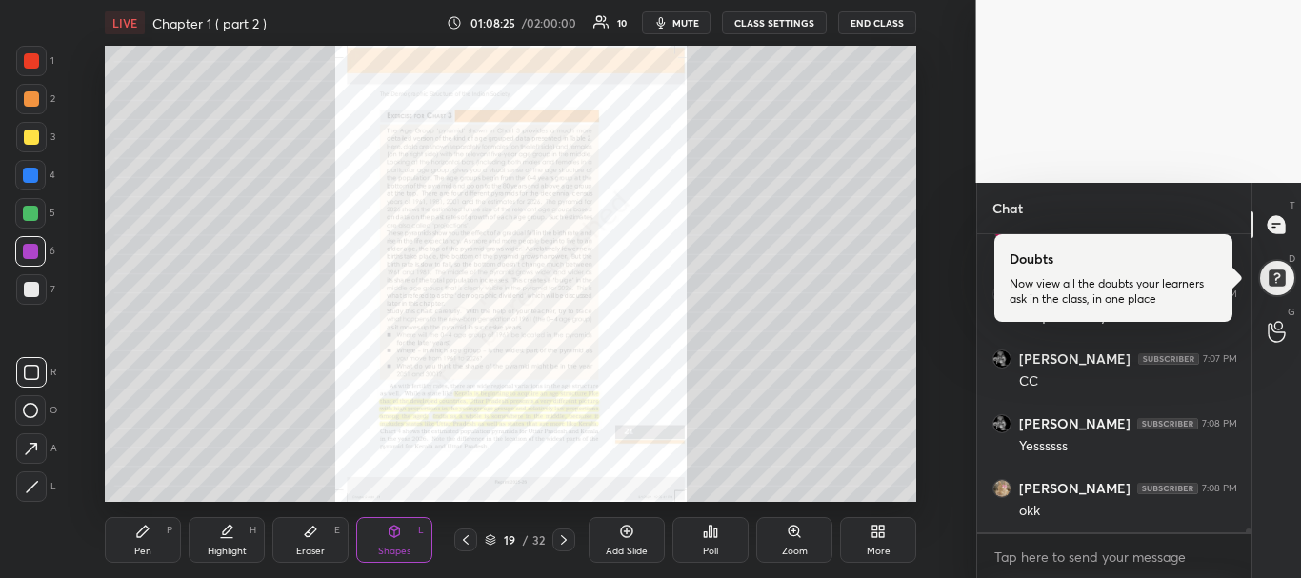
scroll to position [22220, 0]
click at [567, 543] on icon at bounding box center [563, 540] width 15 height 15
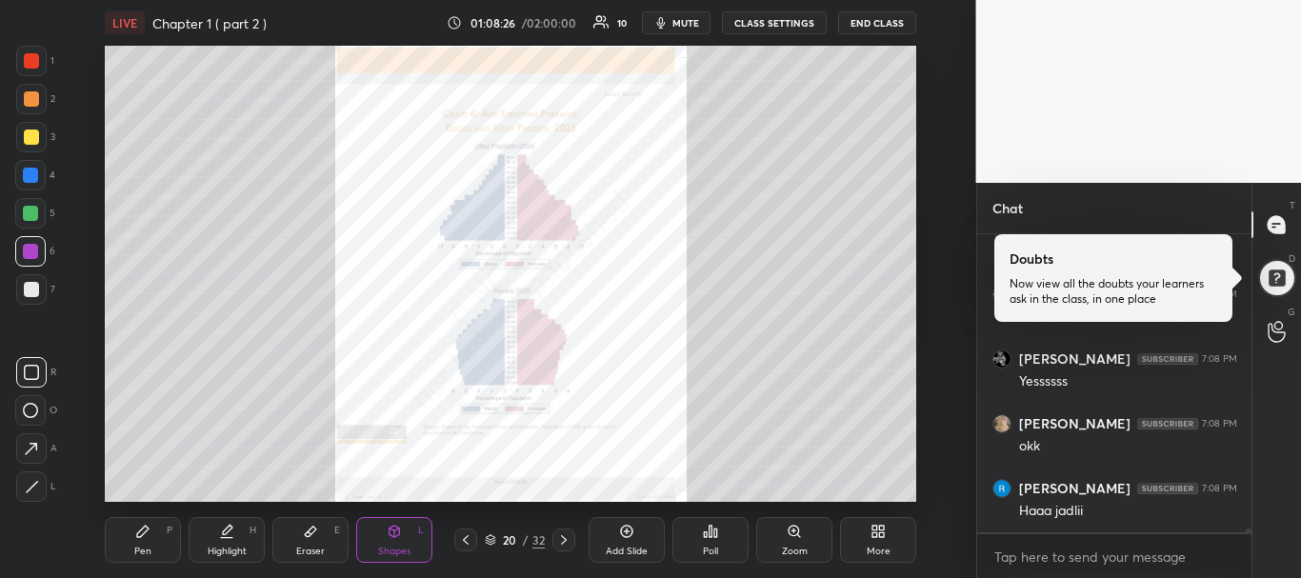
click at [567, 543] on icon at bounding box center [563, 540] width 15 height 15
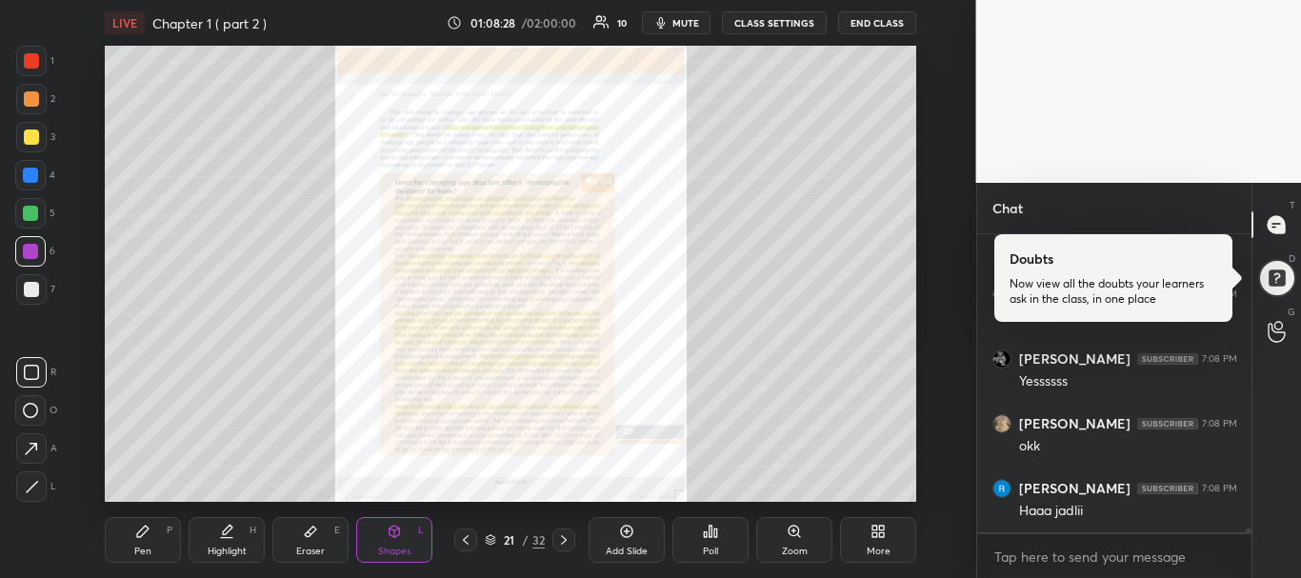
click at [564, 539] on icon at bounding box center [563, 540] width 15 height 15
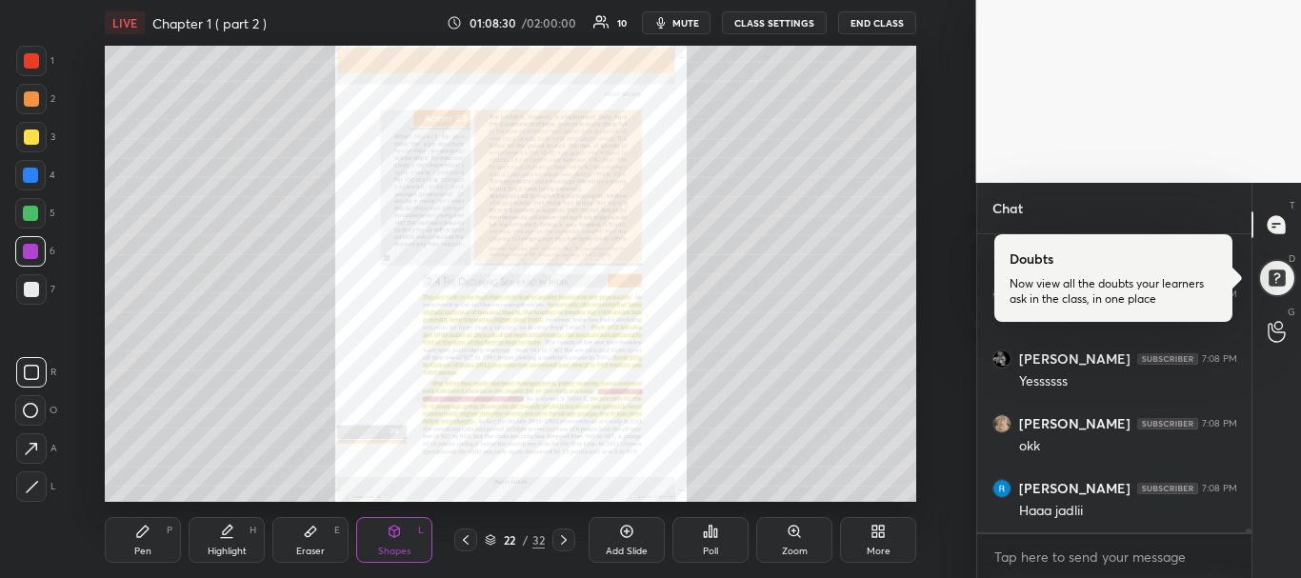
scroll to position [22285, 0]
click at [473, 540] on div at bounding box center [465, 540] width 23 height 23
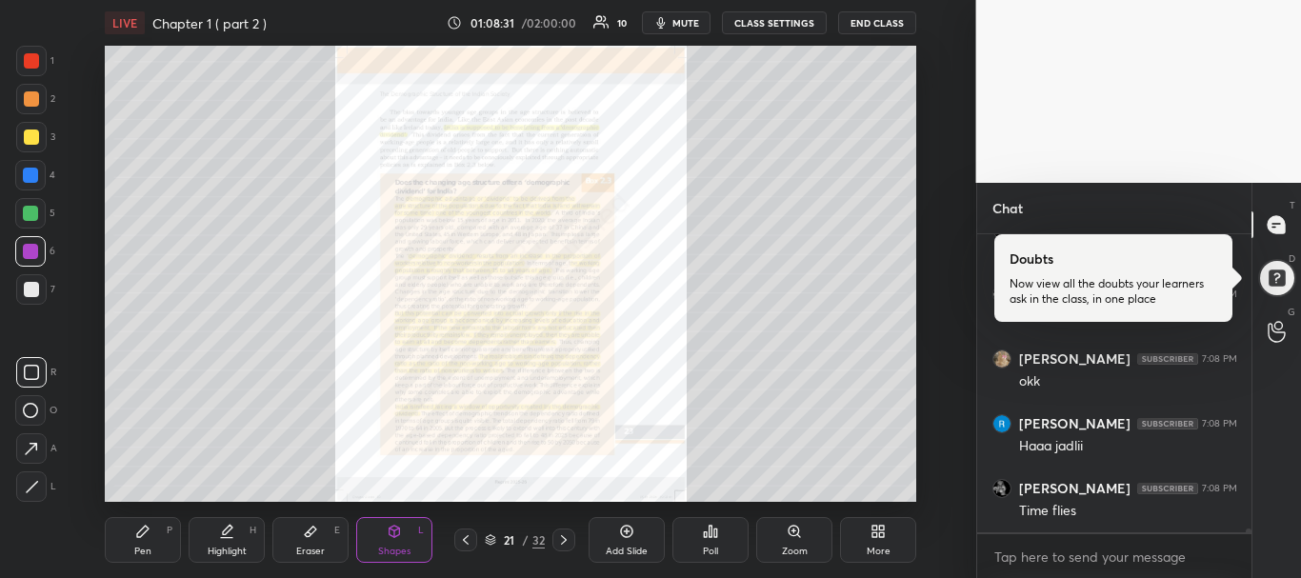
click at [473, 540] on div at bounding box center [465, 540] width 23 height 23
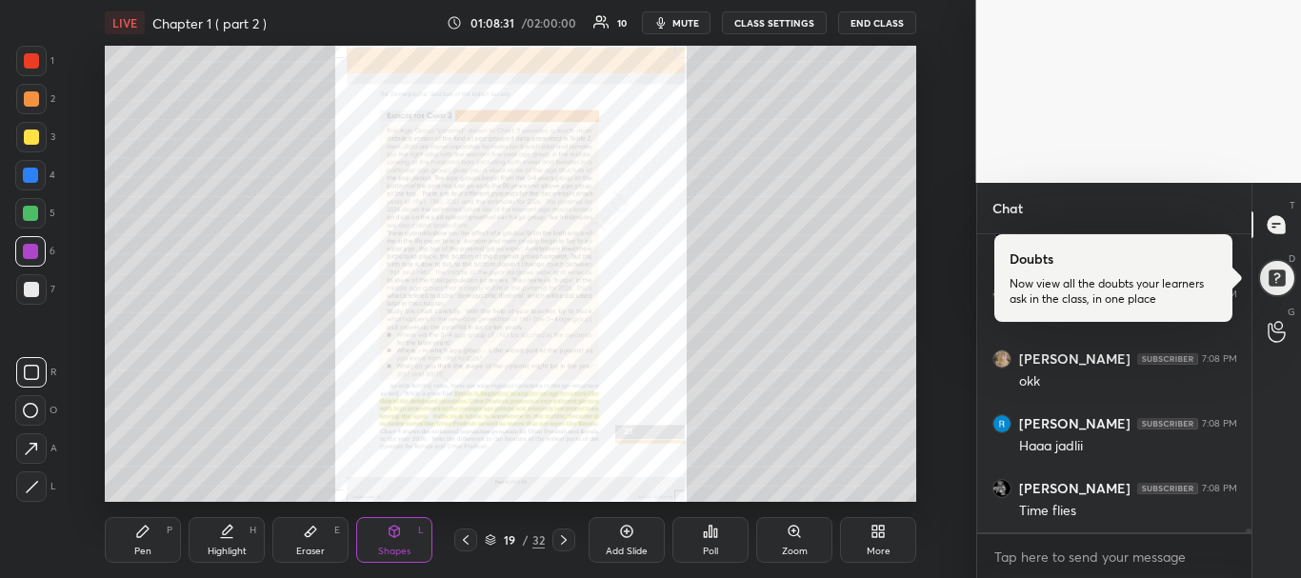
click at [473, 540] on div at bounding box center [465, 540] width 23 height 23
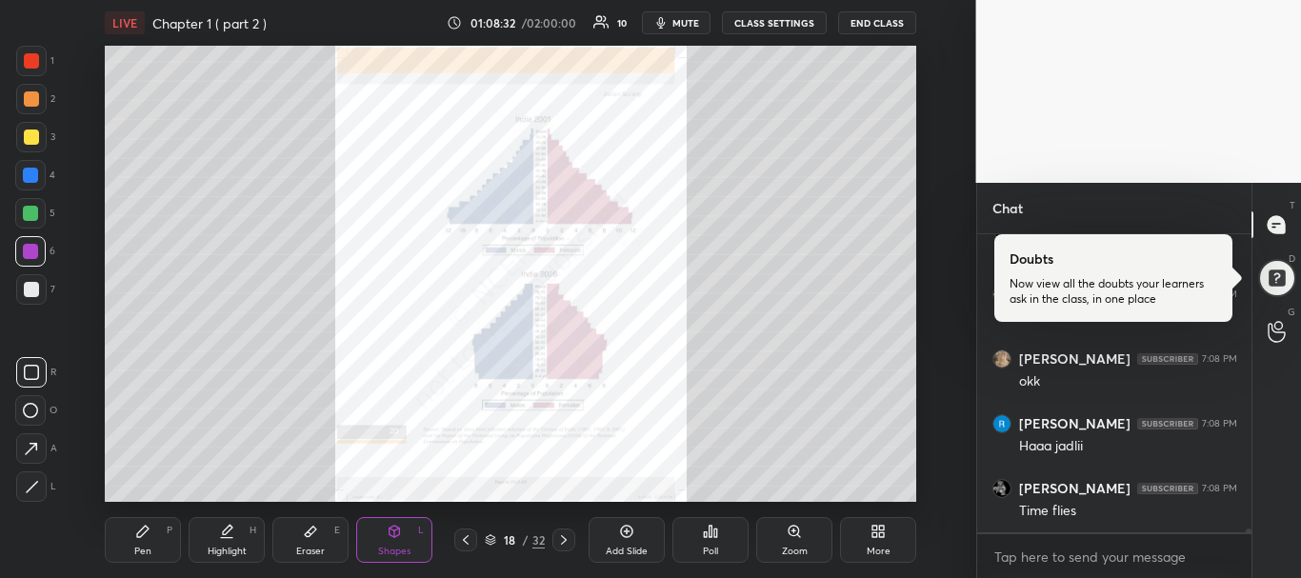
scroll to position [22350, 0]
click at [793, 558] on div "Zoom" at bounding box center [794, 540] width 76 height 46
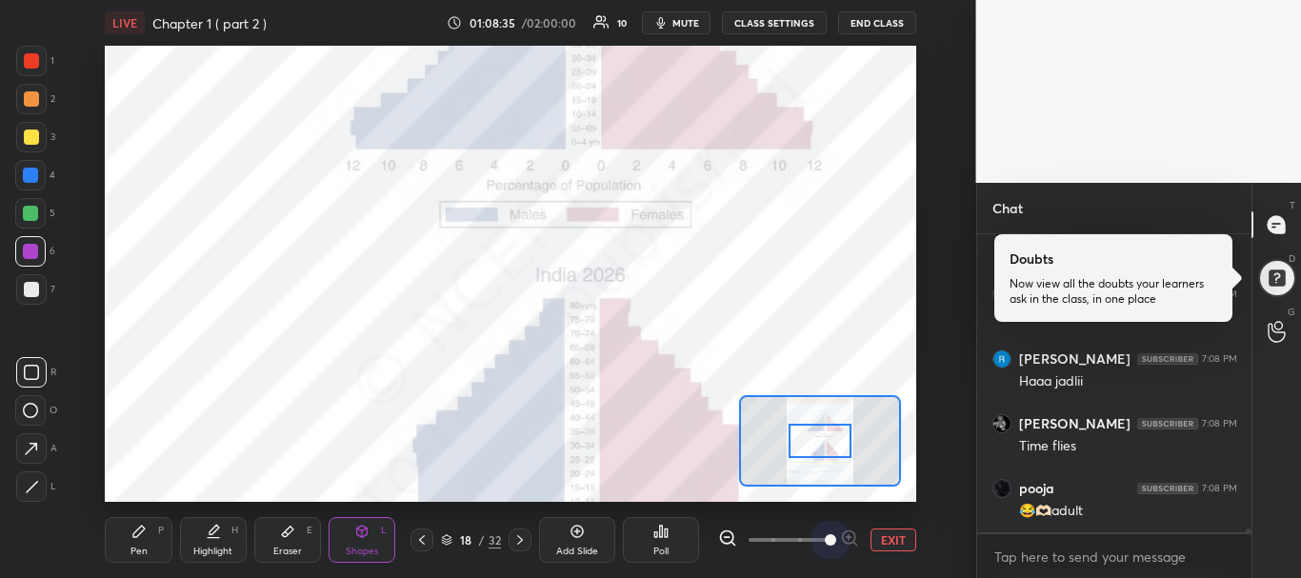
click at [823, 540] on span at bounding box center [789, 540] width 80 height 29
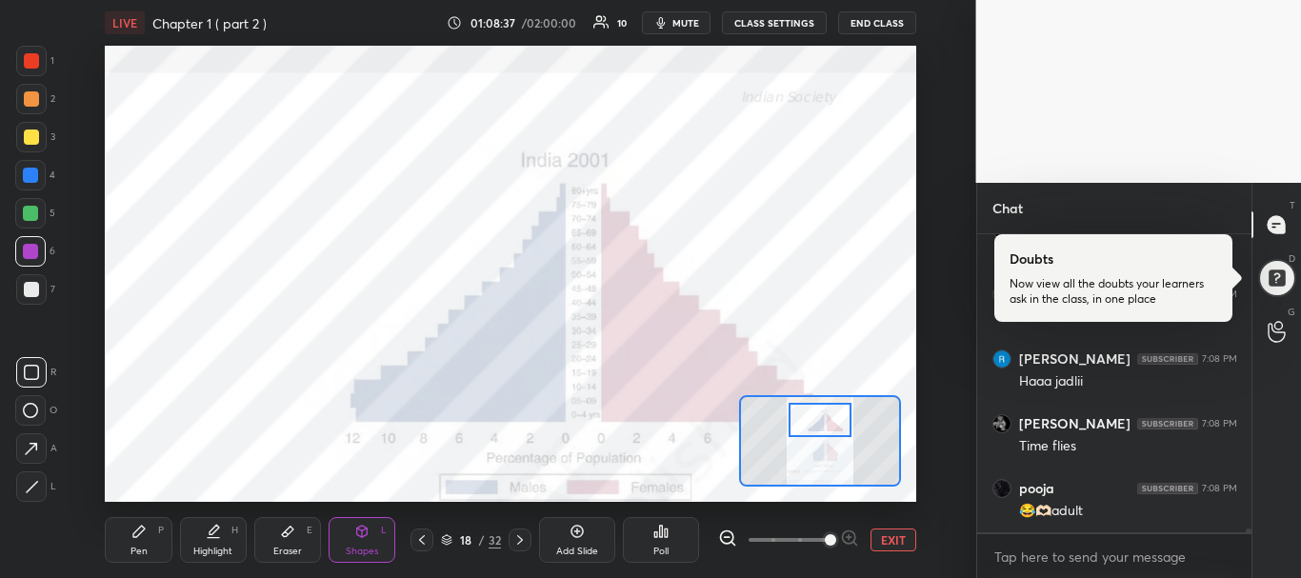
drag, startPoint x: 810, startPoint y: 441, endPoint x: 810, endPoint y: 420, distance: 21.0
click at [810, 420] on div at bounding box center [821, 420] width 64 height 35
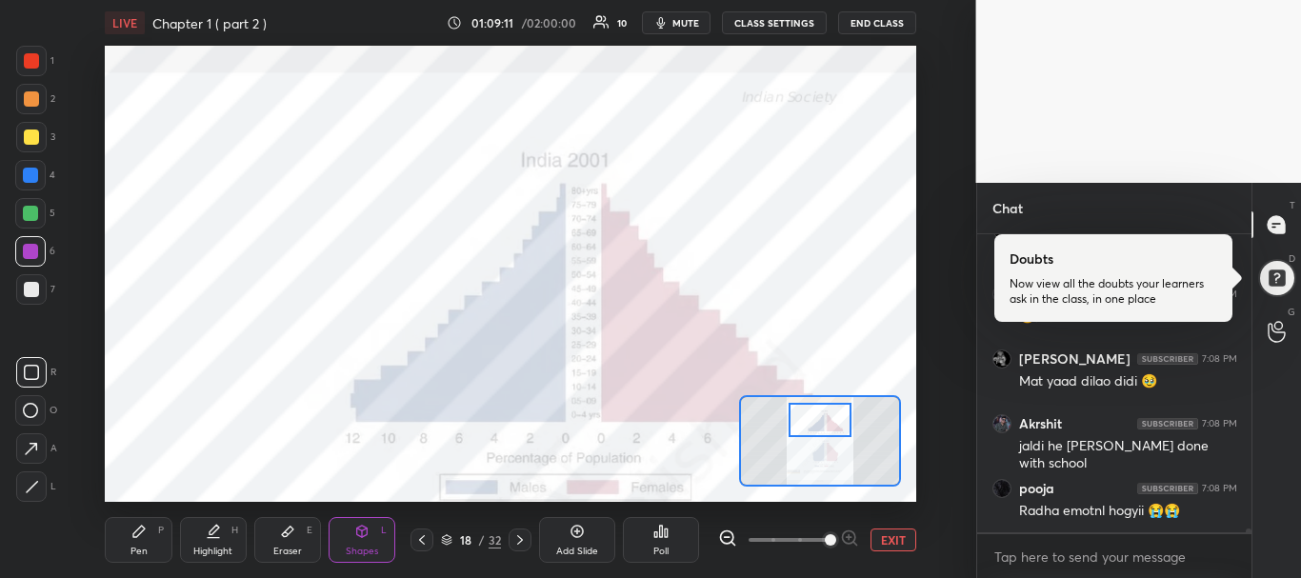
scroll to position [22609, 0]
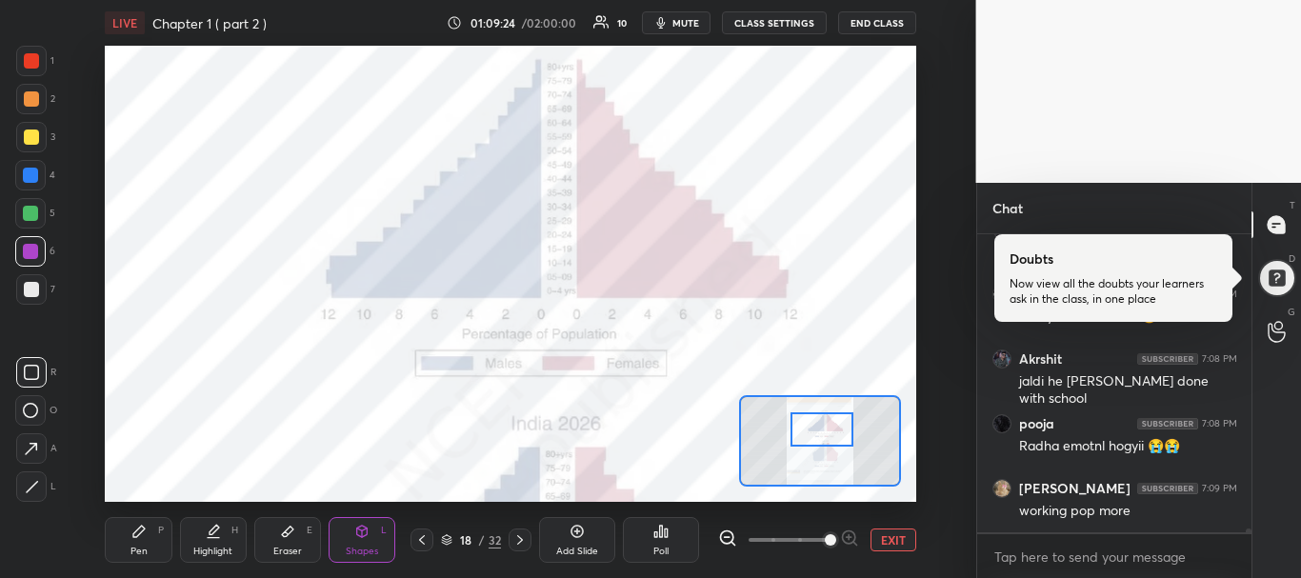
drag, startPoint x: 810, startPoint y: 420, endPoint x: 812, endPoint y: 430, distance: 9.7
click at [812, 430] on div at bounding box center [823, 430] width 64 height 35
click at [421, 538] on icon at bounding box center [422, 540] width 6 height 10
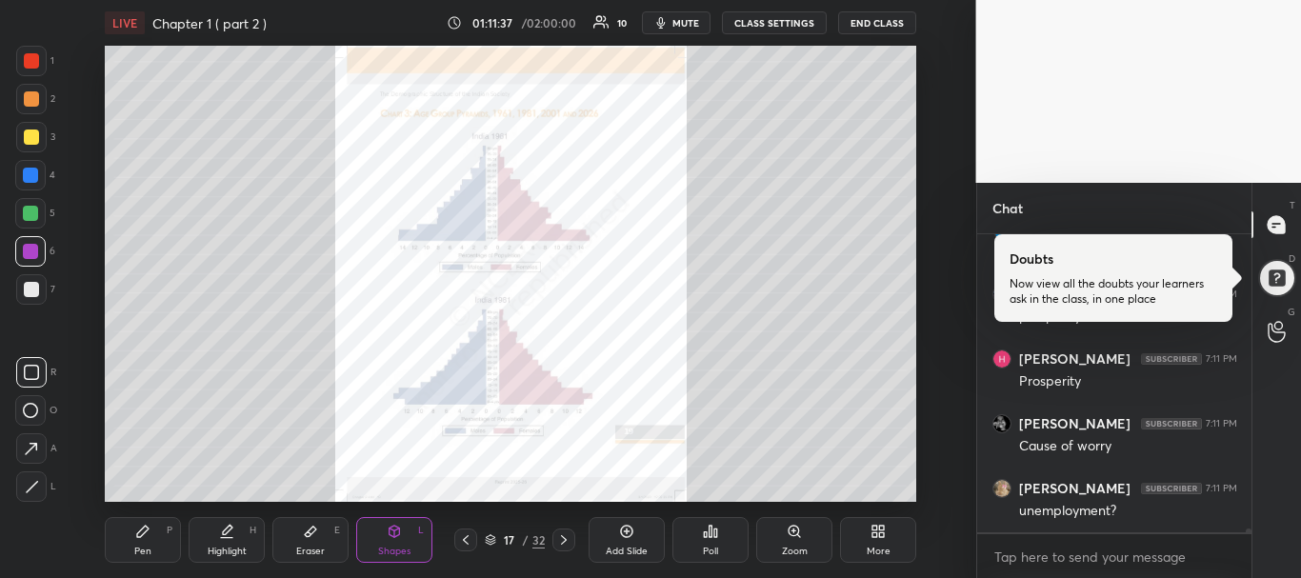
click at [467, 539] on icon at bounding box center [465, 540] width 15 height 15
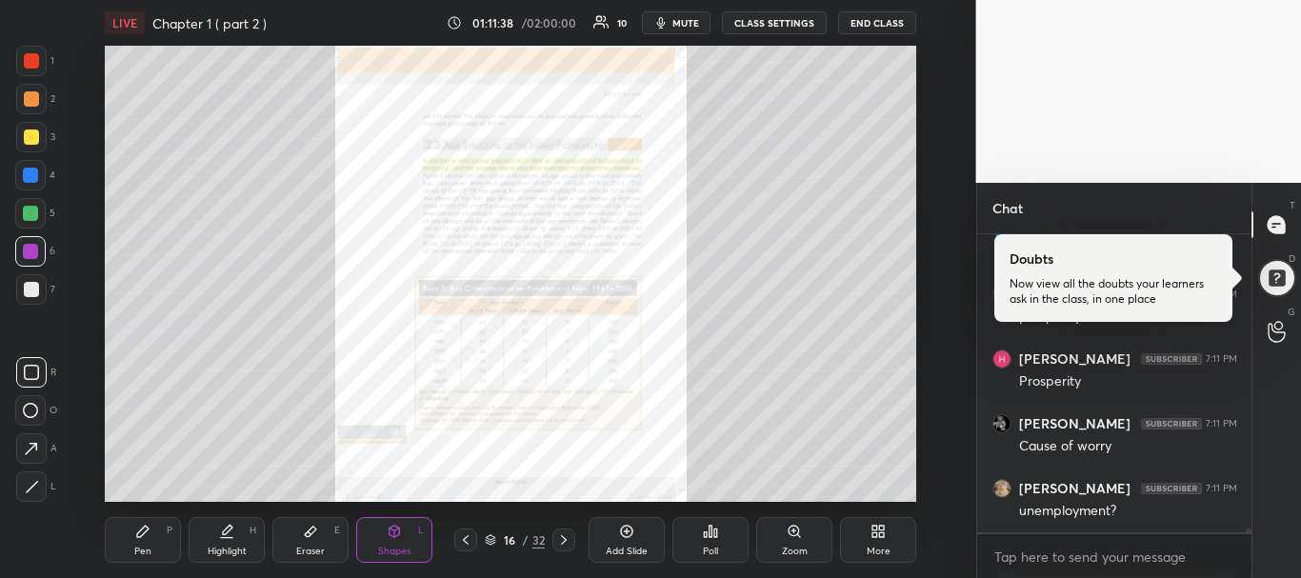
click at [467, 539] on icon at bounding box center [465, 540] width 15 height 15
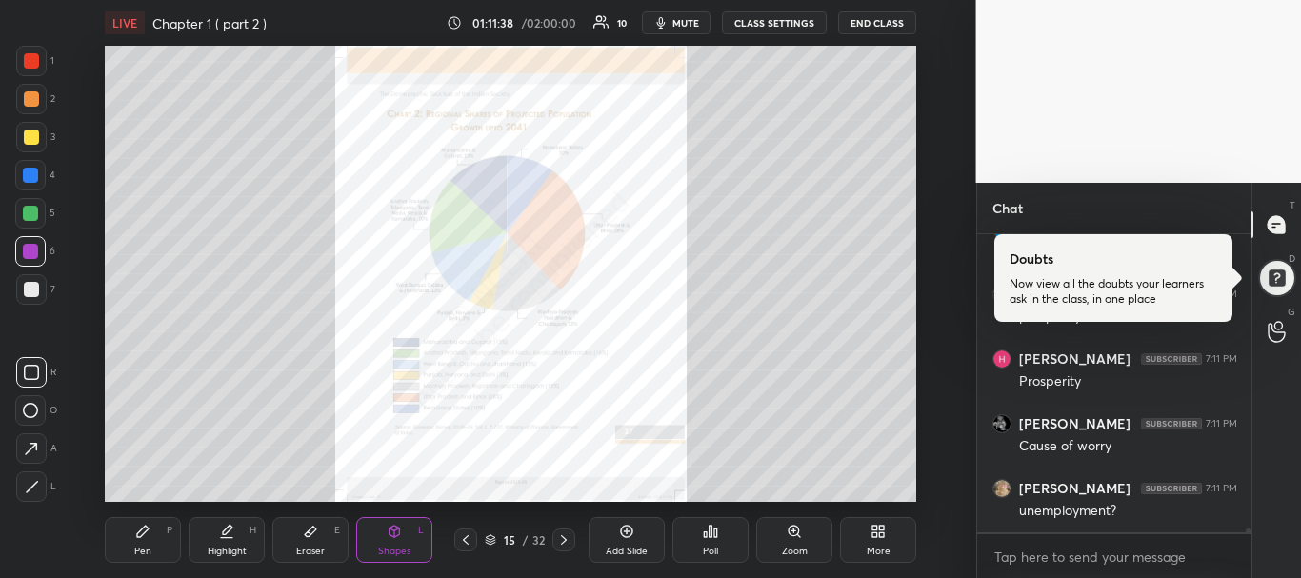
click at [467, 539] on icon at bounding box center [465, 540] width 15 height 15
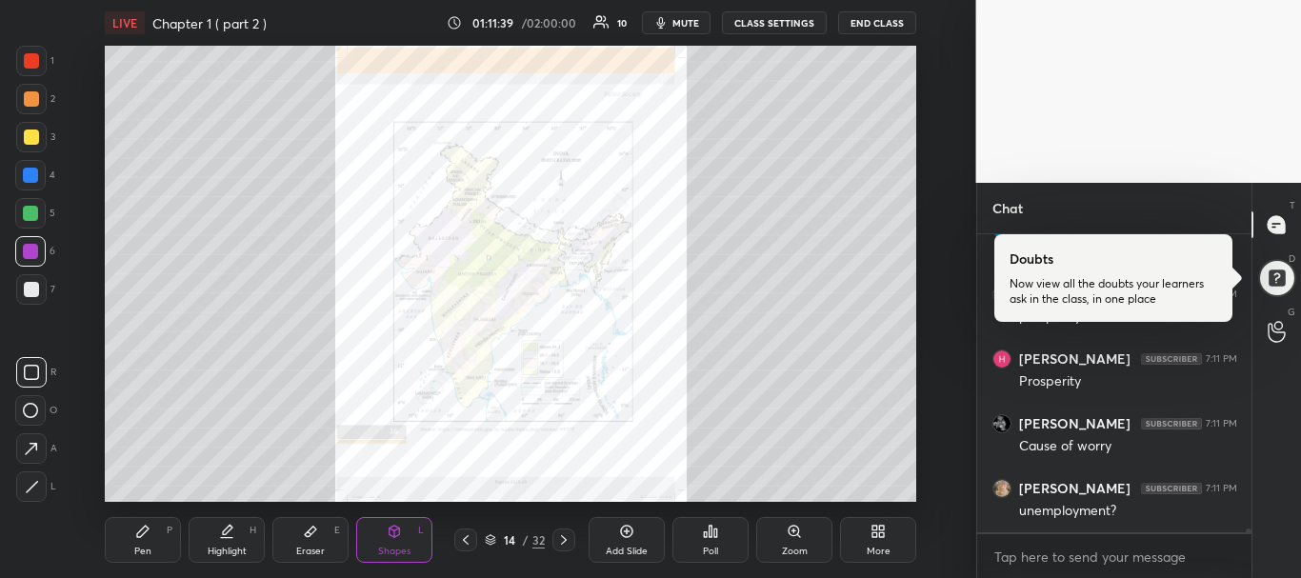
click at [467, 539] on icon at bounding box center [465, 540] width 15 height 15
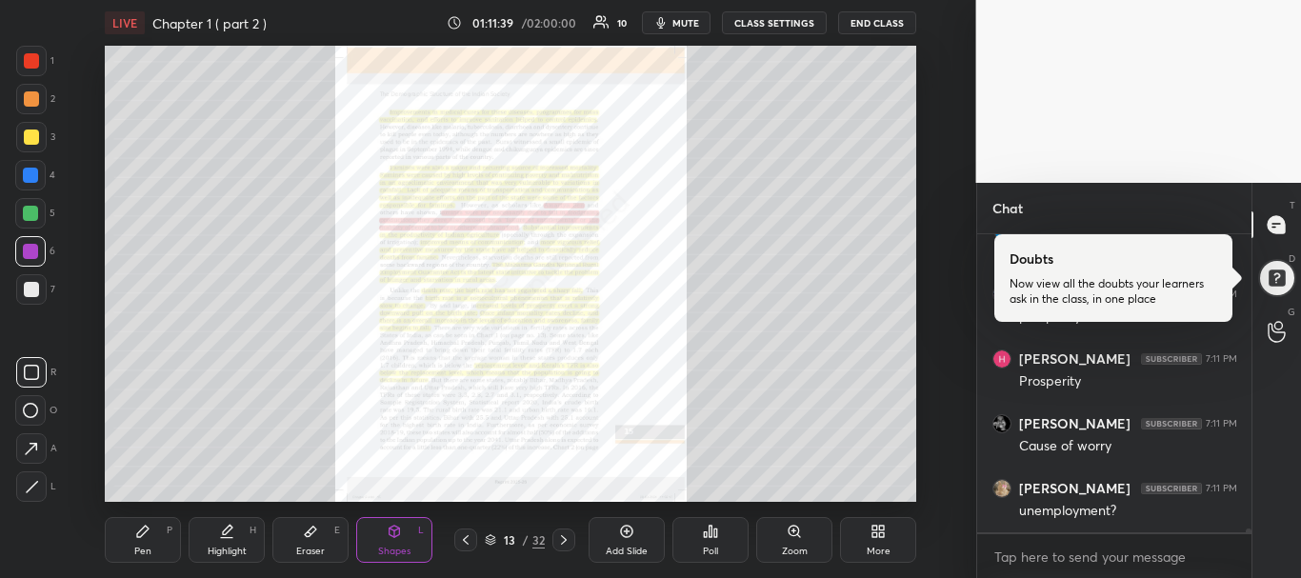
click at [467, 539] on icon at bounding box center [465, 540] width 15 height 15
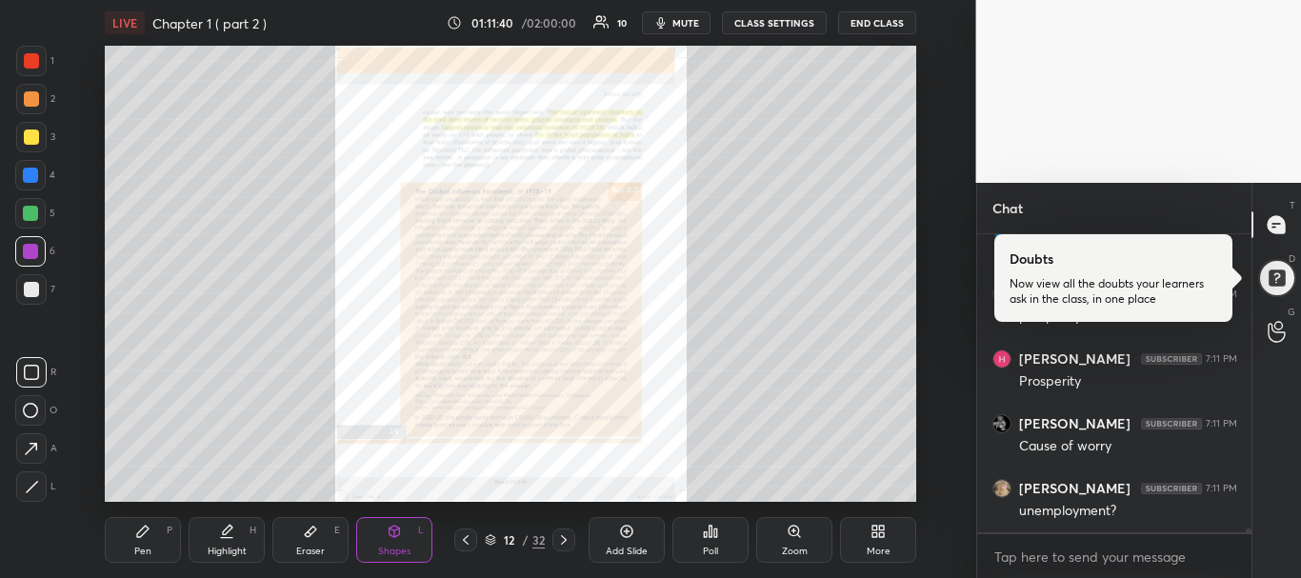
click at [467, 539] on icon at bounding box center [465, 540] width 15 height 15
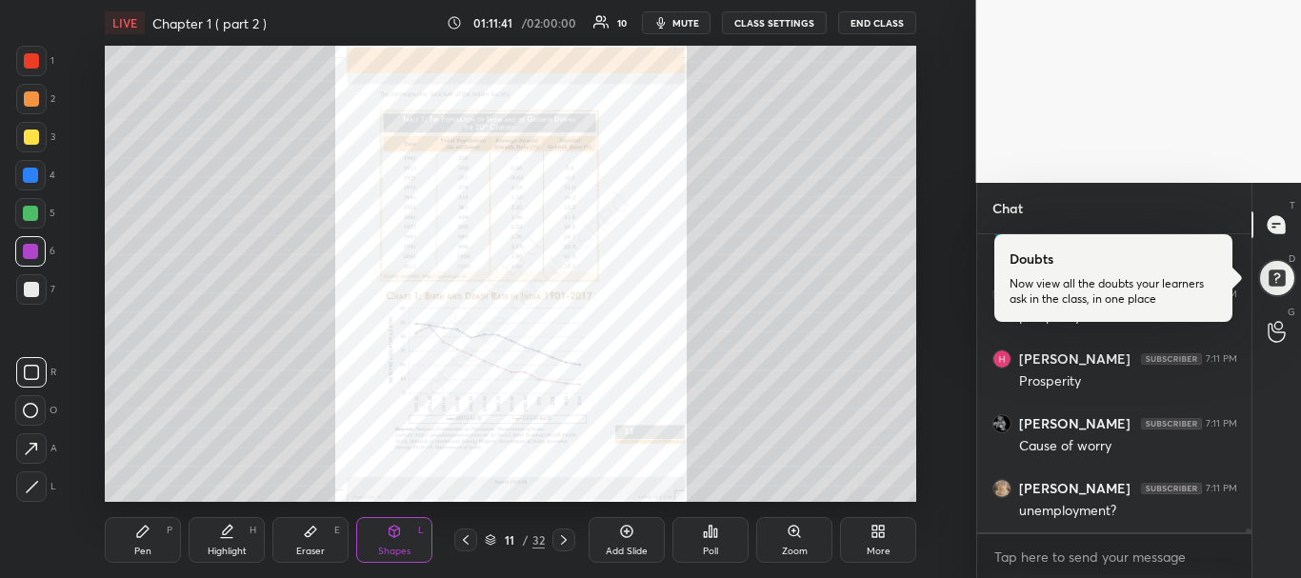
click at [467, 539] on icon at bounding box center [465, 540] width 15 height 15
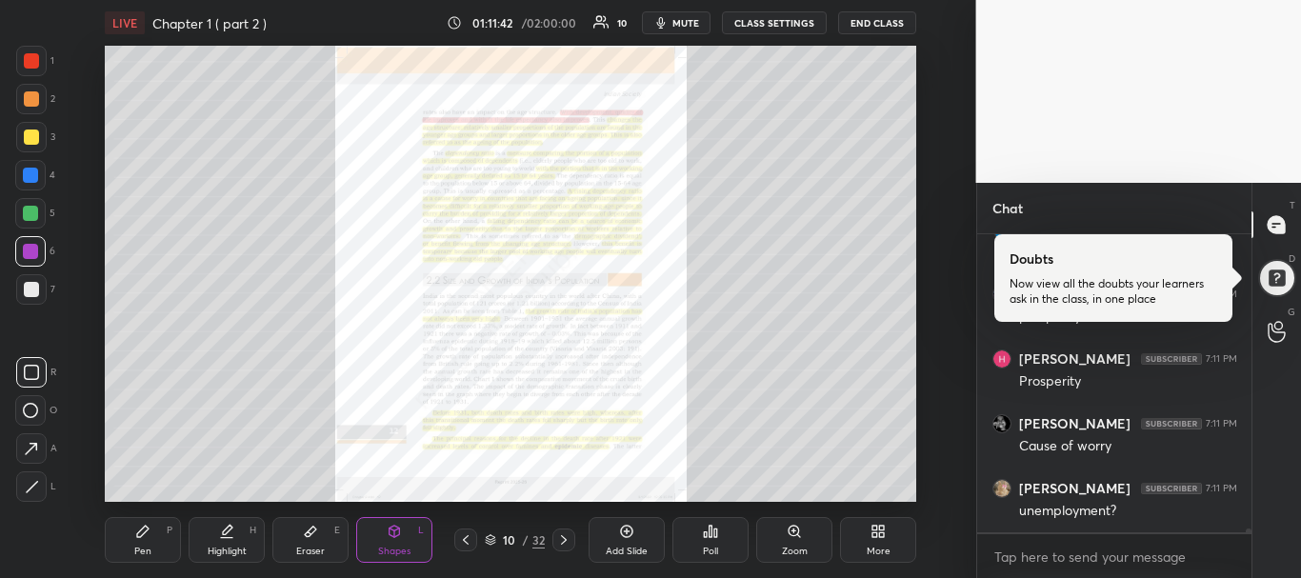
scroll to position [24154, 0]
click at [814, 534] on div "Zoom" at bounding box center [794, 540] width 76 height 46
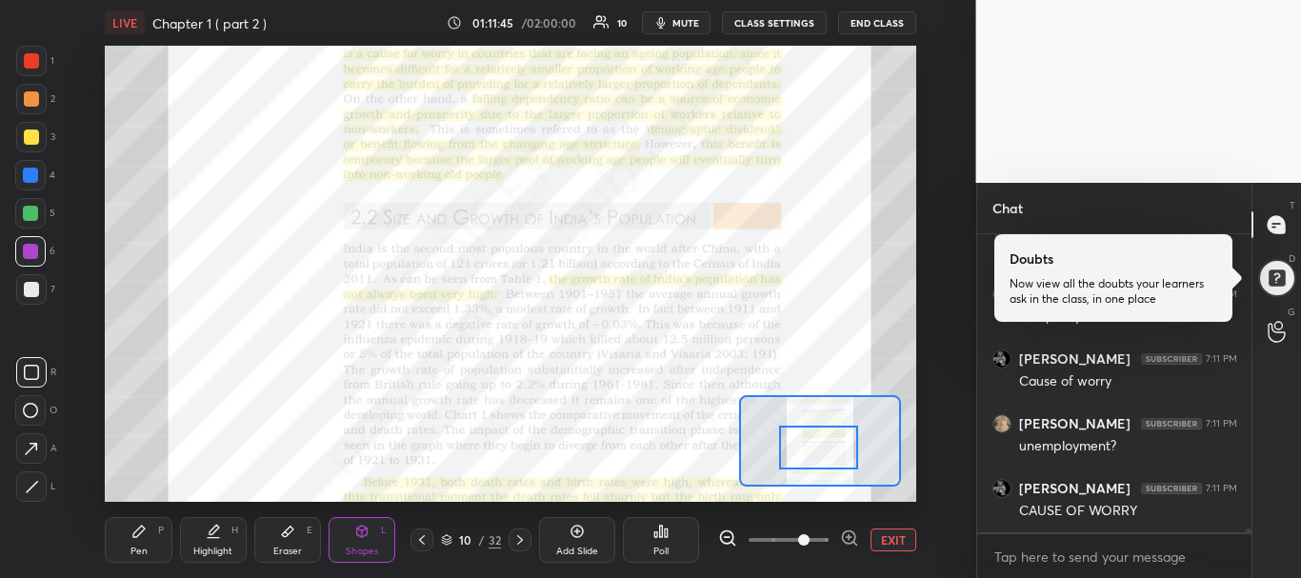
click at [815, 537] on span at bounding box center [789, 540] width 80 height 29
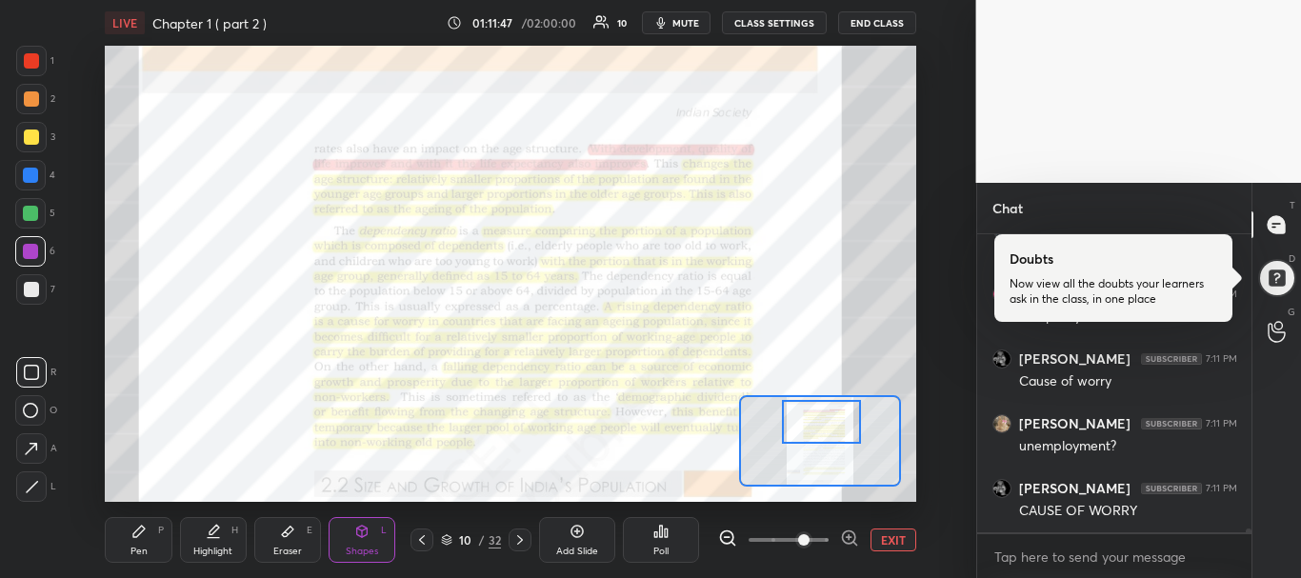
drag, startPoint x: 816, startPoint y: 451, endPoint x: 819, endPoint y: 427, distance: 24.0
click at [819, 427] on div at bounding box center [821, 422] width 79 height 44
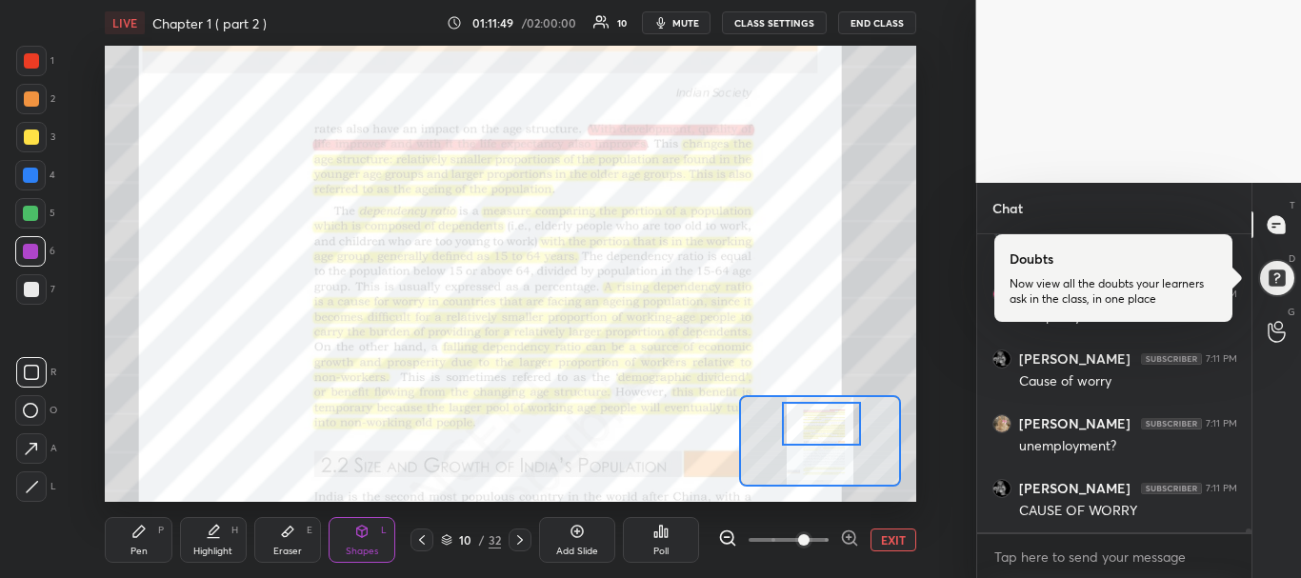
click at [154, 560] on div "Pen P" at bounding box center [138, 540] width 67 height 46
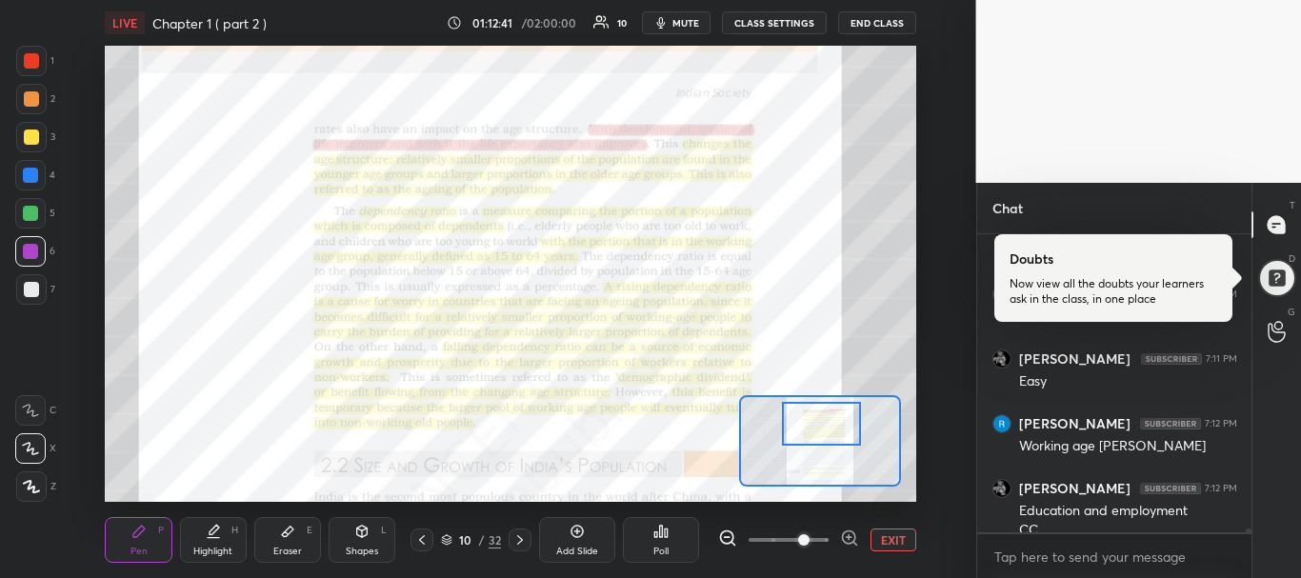
scroll to position [24432, 0]
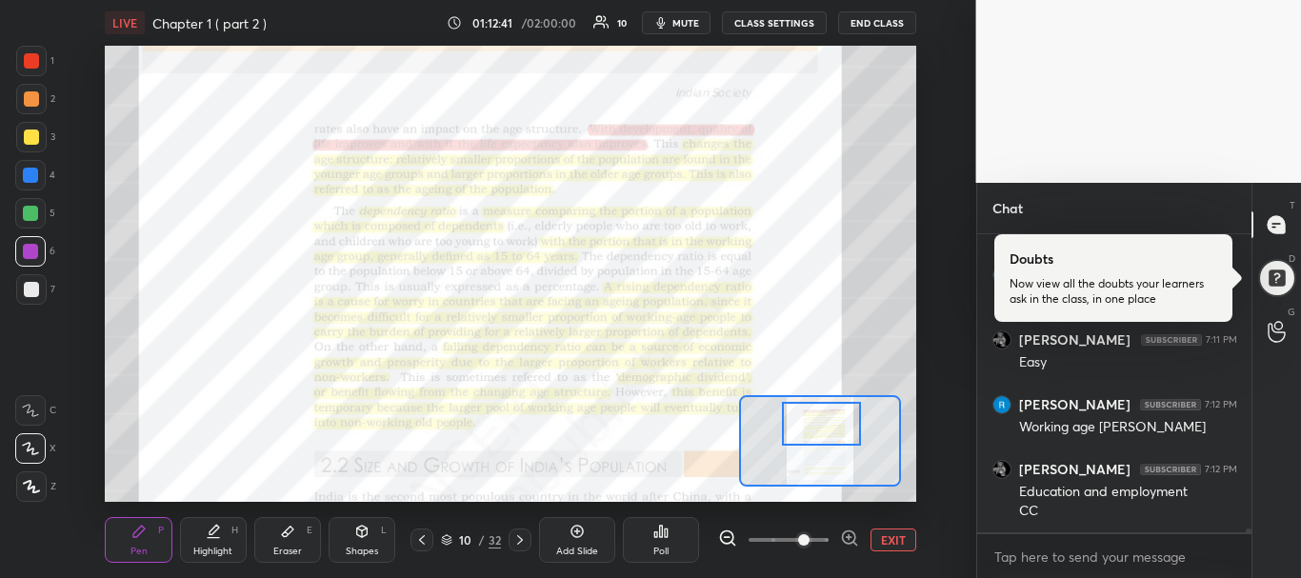
click at [425, 545] on icon at bounding box center [421, 540] width 15 height 15
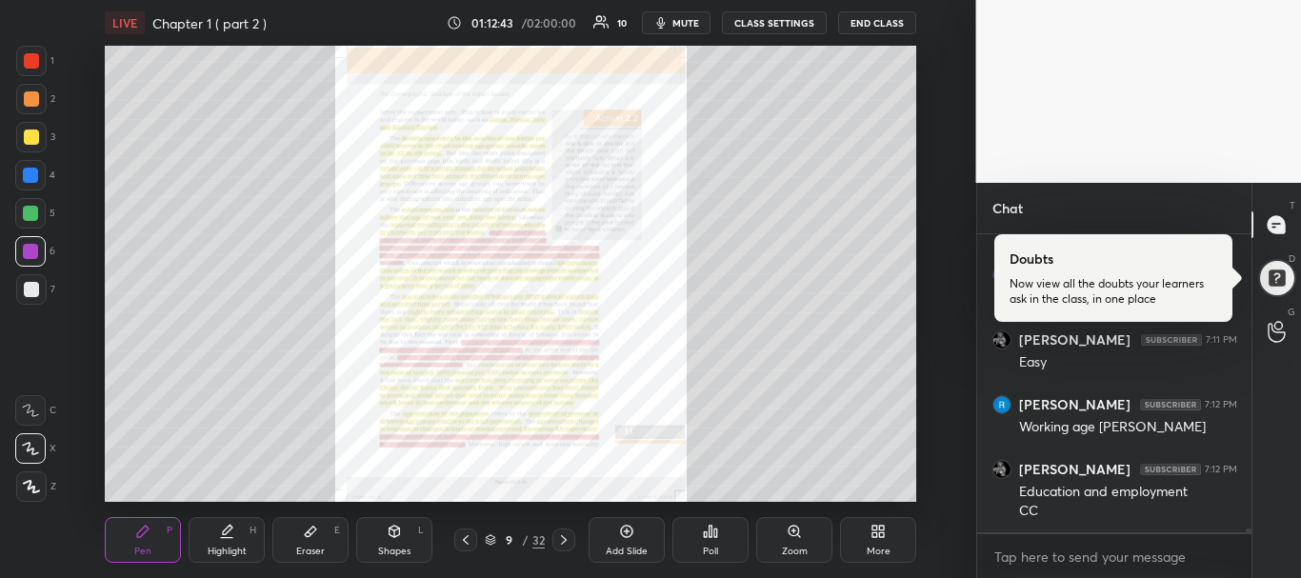
click at [461, 545] on icon at bounding box center [465, 540] width 15 height 15
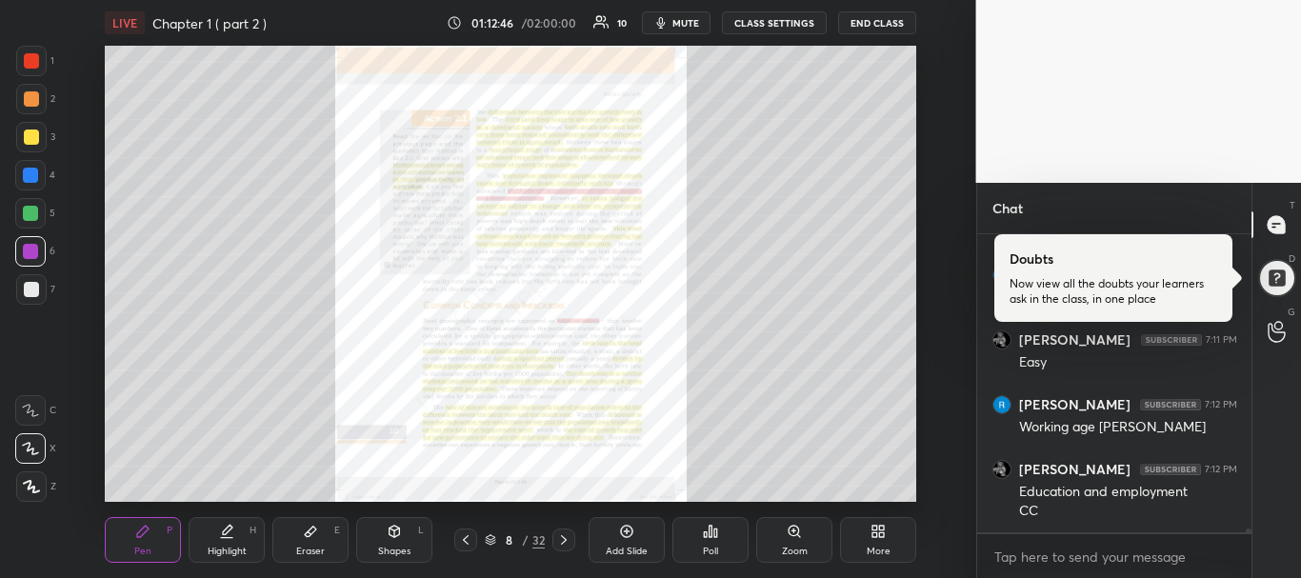
scroll to position [24497, 0]
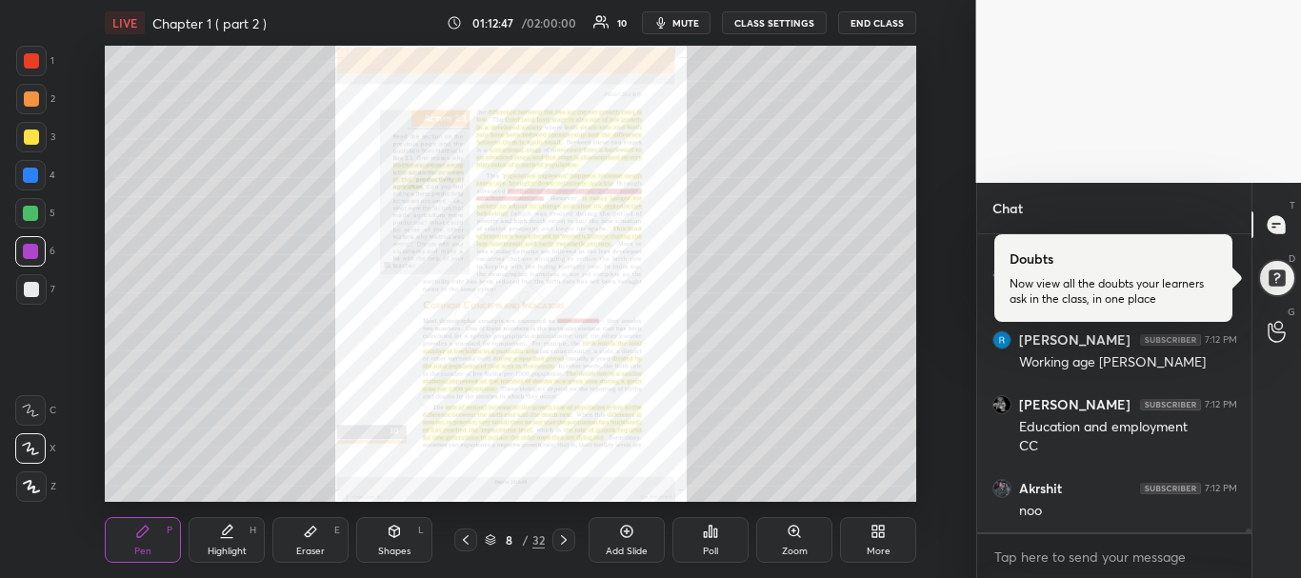
click at [466, 545] on icon at bounding box center [465, 540] width 15 height 15
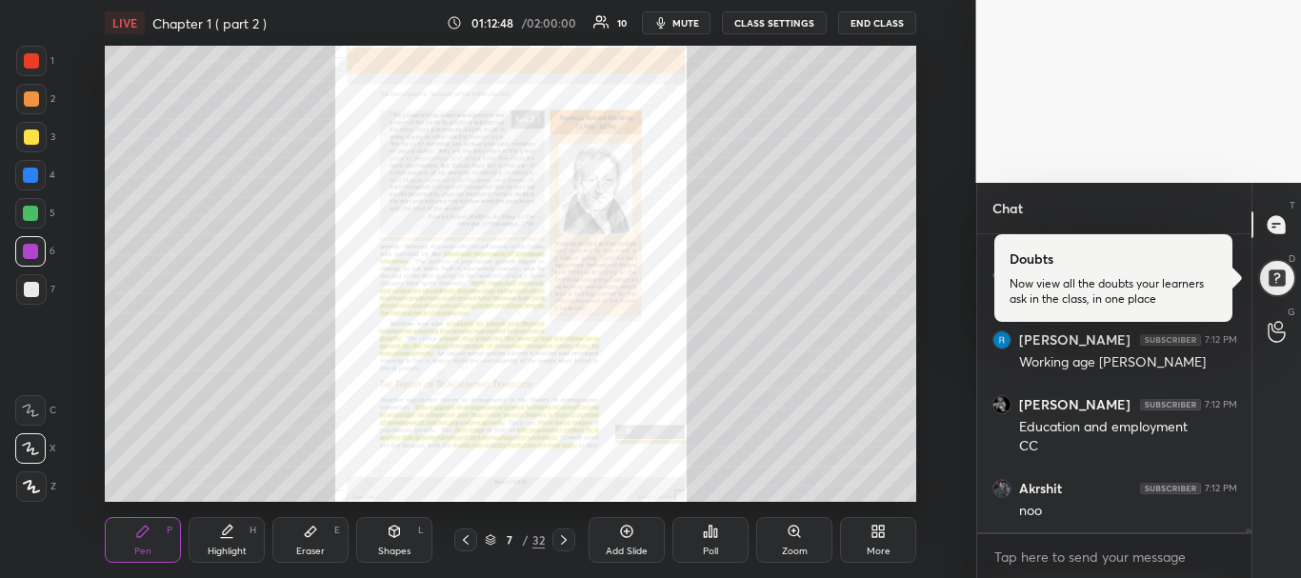
click at [466, 545] on icon at bounding box center [465, 540] width 15 height 15
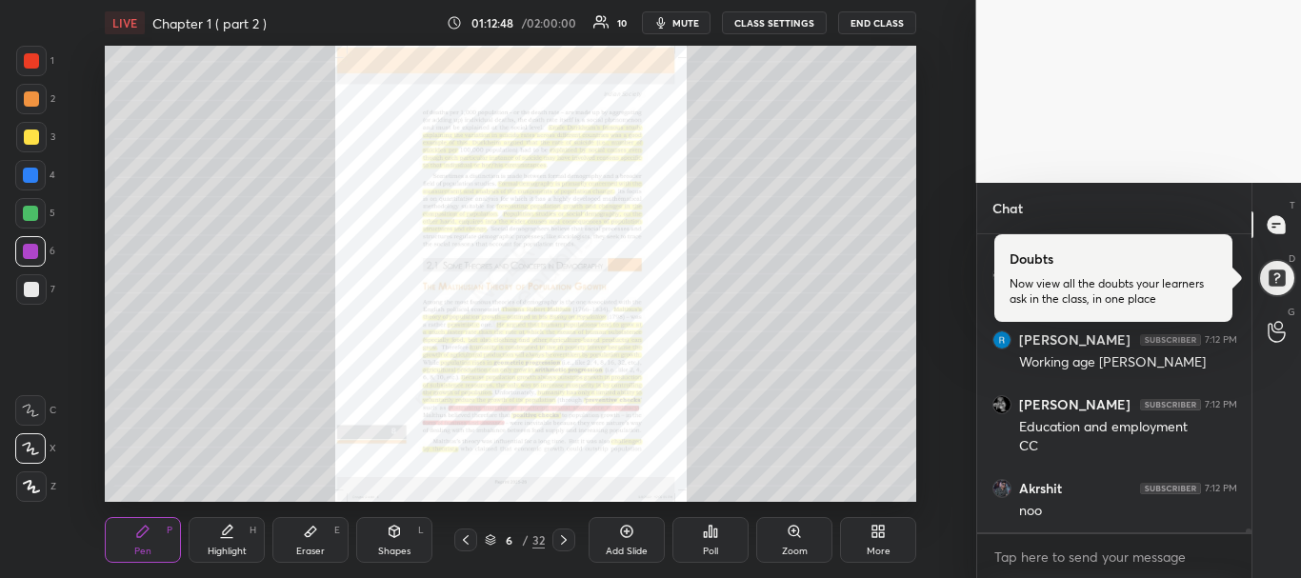
click at [466, 545] on icon at bounding box center [465, 540] width 15 height 15
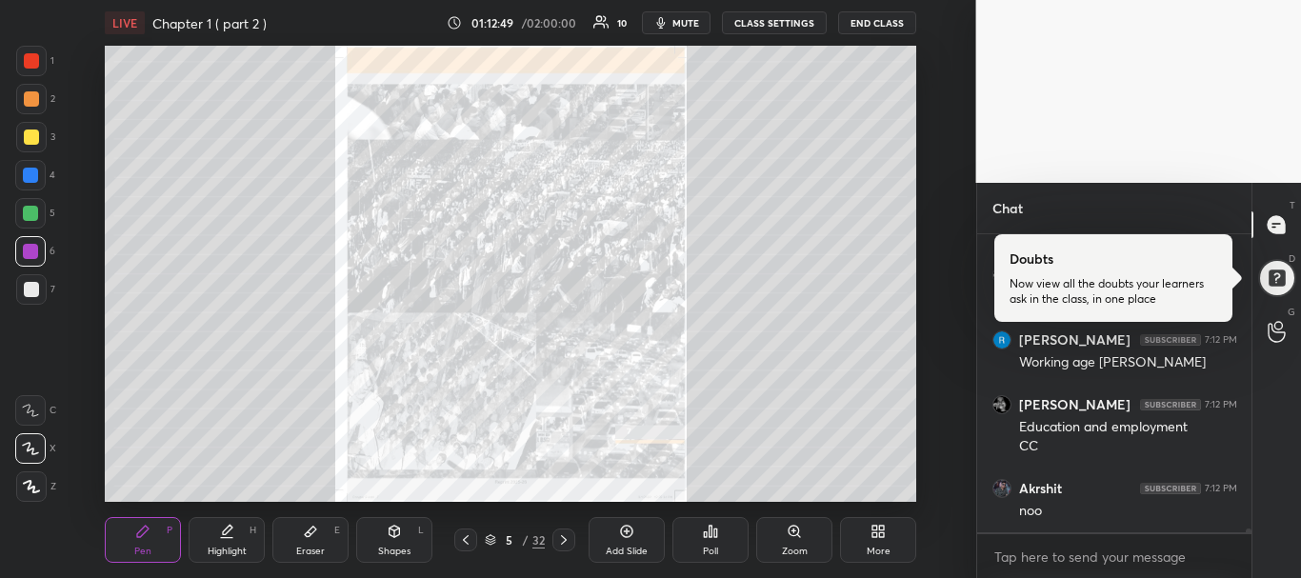
click at [466, 545] on icon at bounding box center [465, 540] width 15 height 15
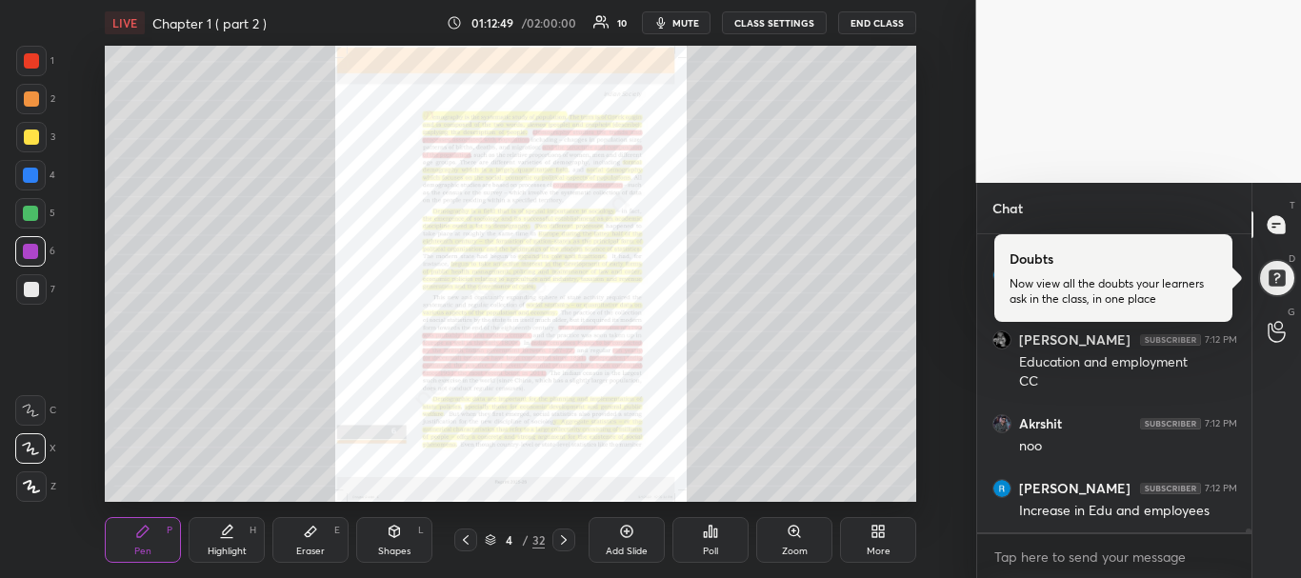
click at [466, 545] on icon at bounding box center [465, 540] width 15 height 15
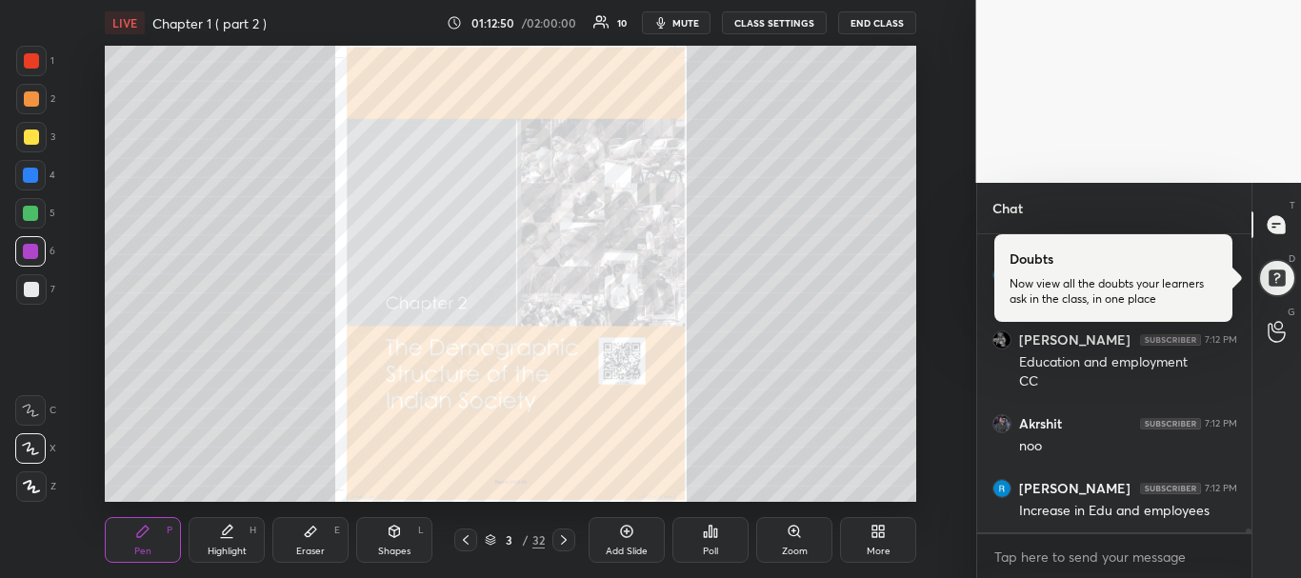
click at [466, 545] on icon at bounding box center [465, 540] width 15 height 15
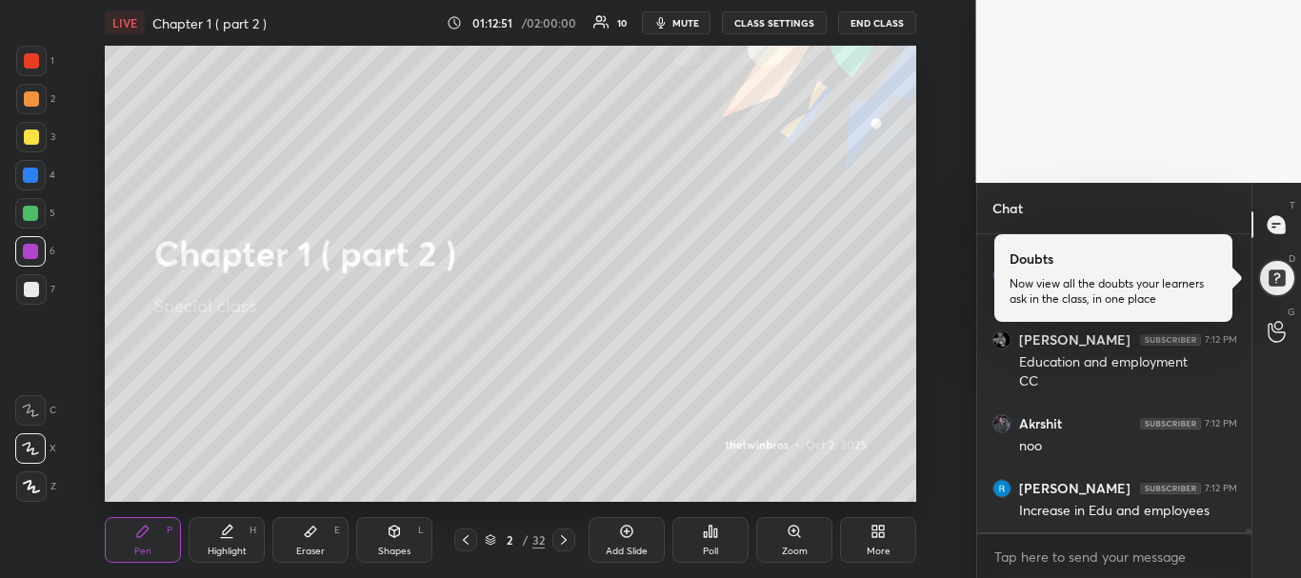
click at [675, 31] on button "mute" at bounding box center [676, 22] width 69 height 23
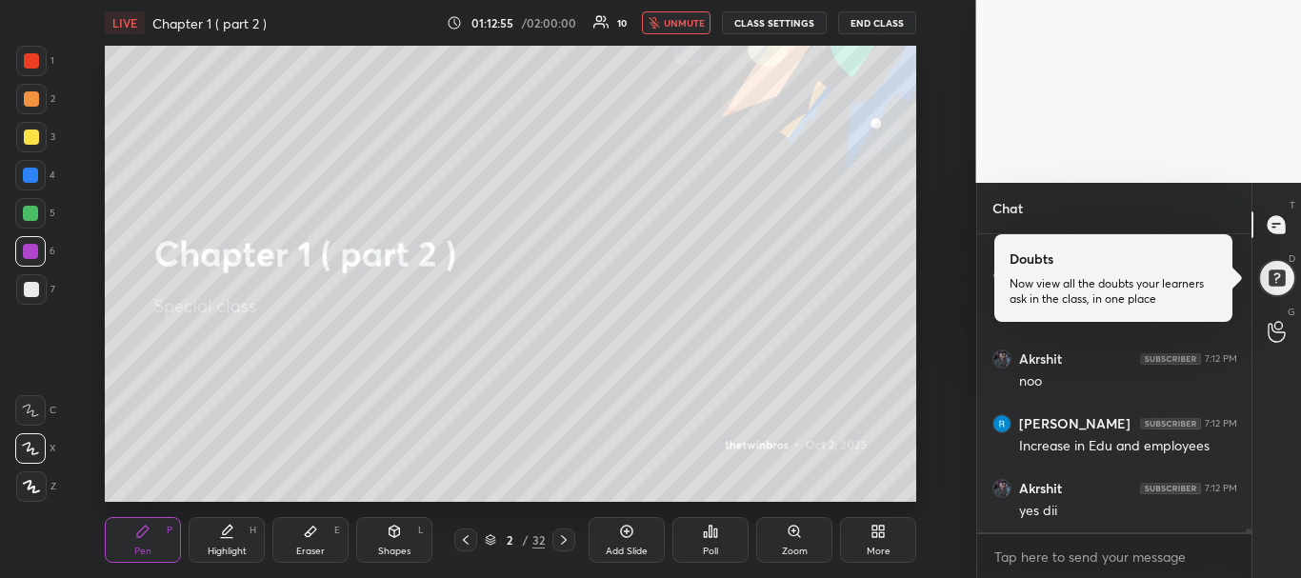
scroll to position [24691, 0]
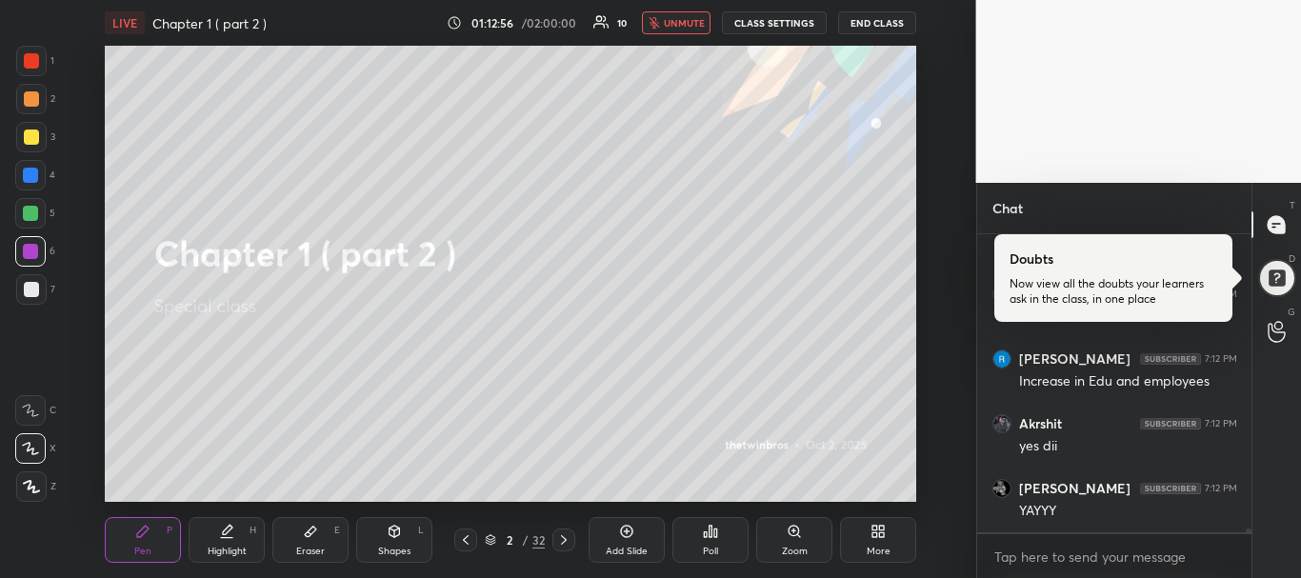
click at [675, 31] on button "unmute" at bounding box center [676, 22] width 69 height 23
click at [565, 544] on icon at bounding box center [563, 540] width 15 height 15
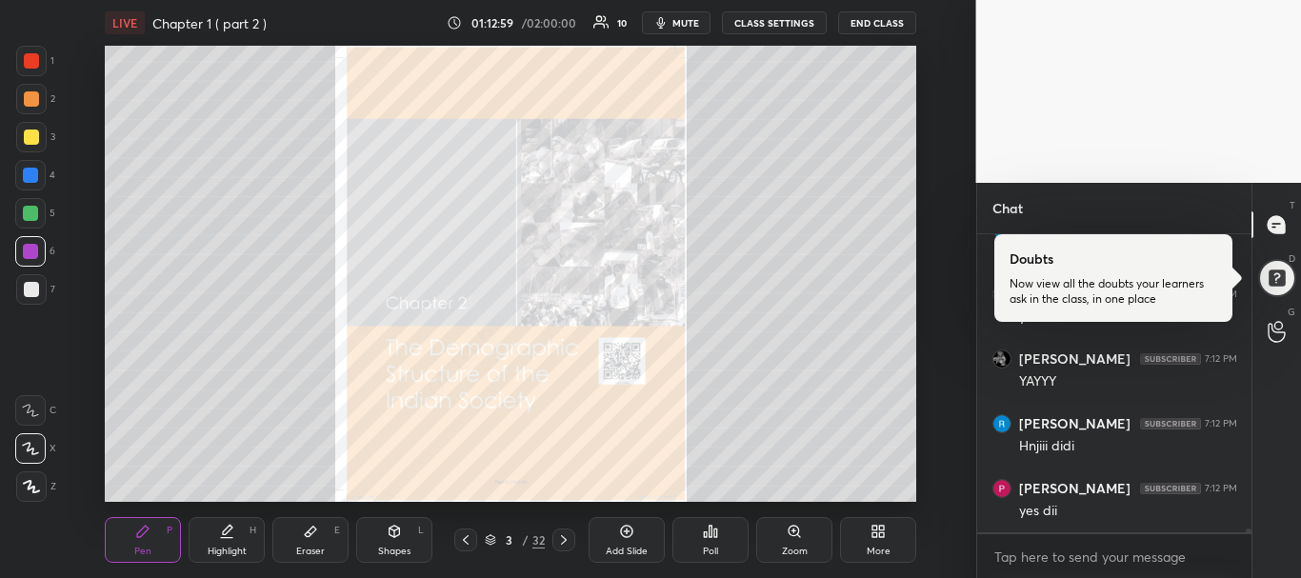
scroll to position [24886, 0]
click at [565, 544] on icon at bounding box center [563, 540] width 15 height 15
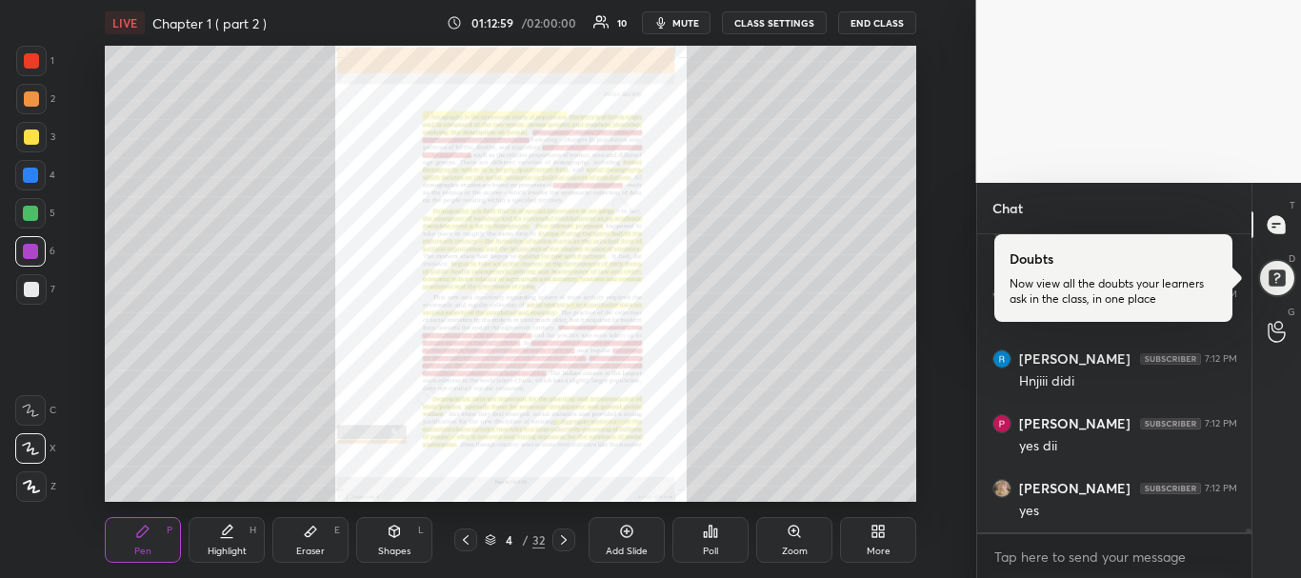
click at [565, 544] on icon at bounding box center [563, 540] width 15 height 15
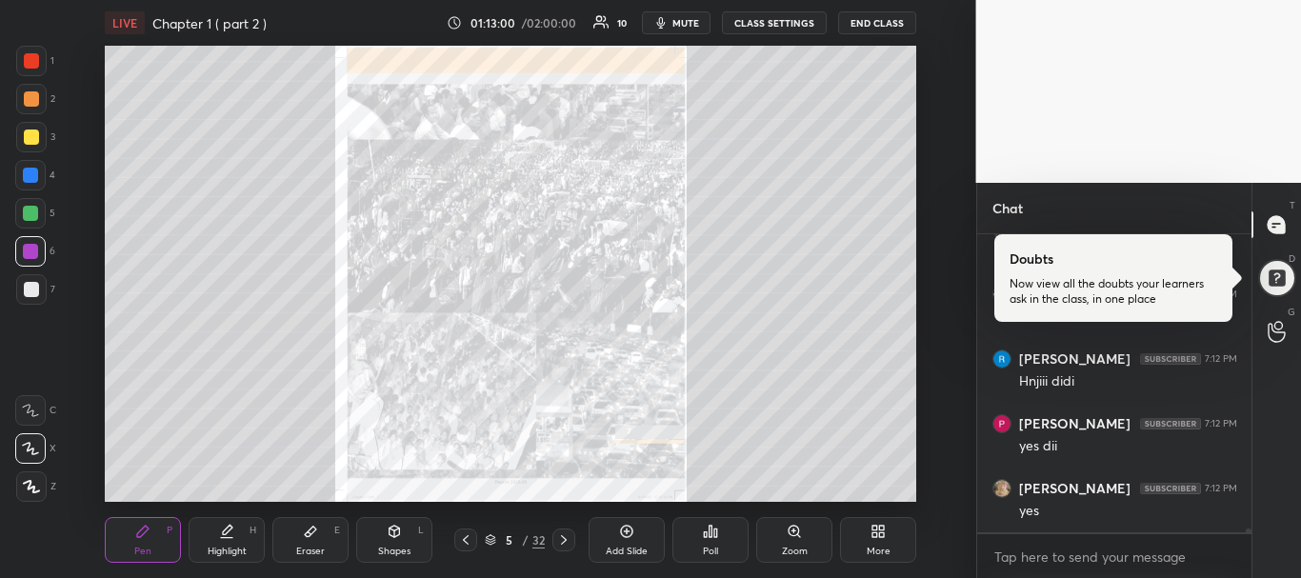
click at [565, 544] on icon at bounding box center [563, 540] width 15 height 15
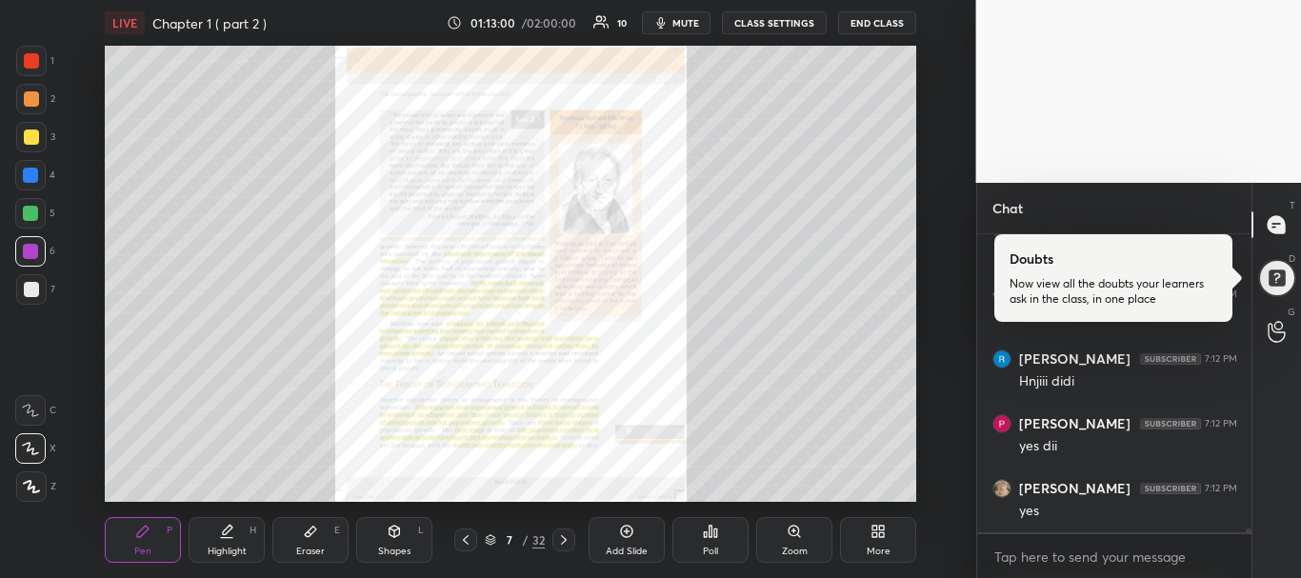
click at [565, 544] on icon at bounding box center [563, 540] width 15 height 15
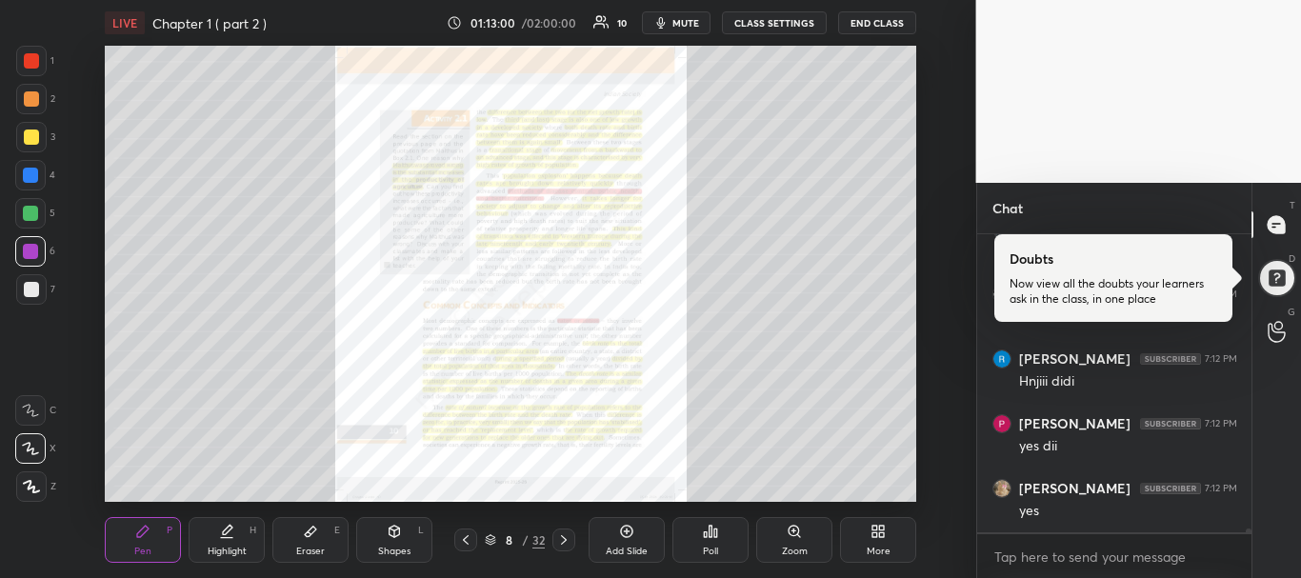
click at [565, 544] on icon at bounding box center [563, 540] width 15 height 15
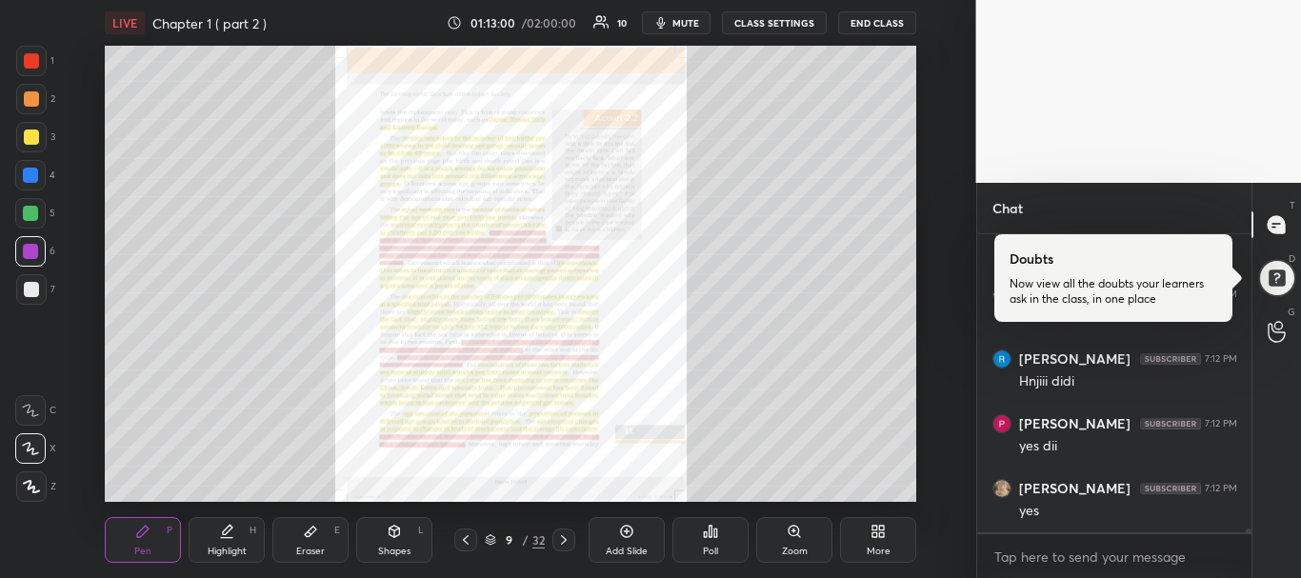
click at [565, 544] on icon at bounding box center [563, 540] width 15 height 15
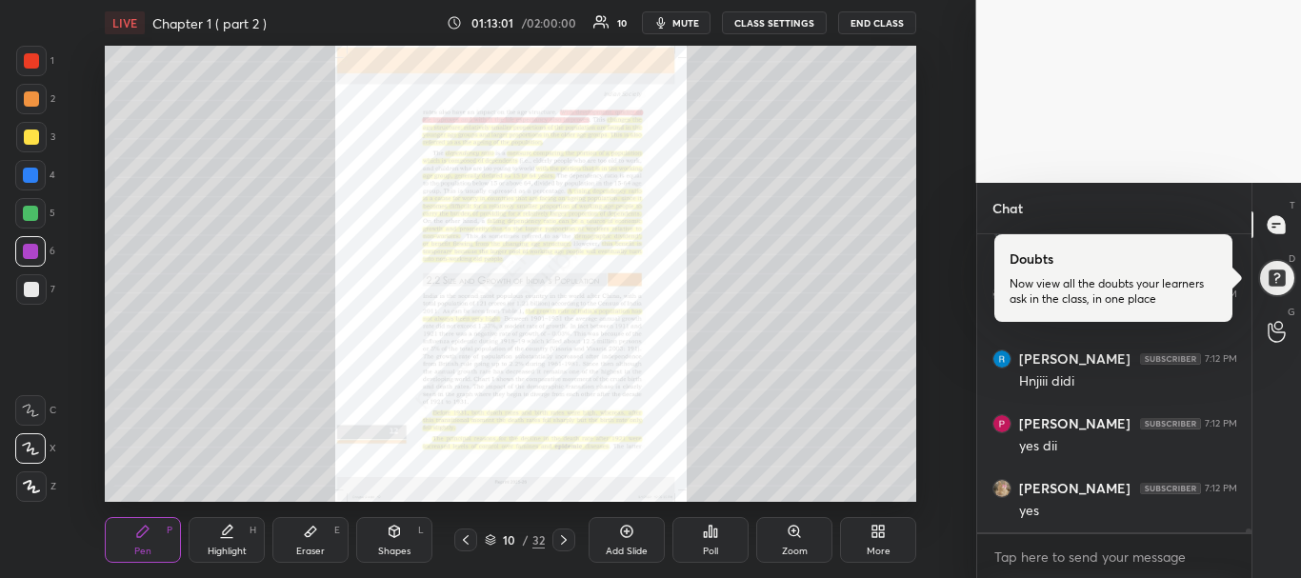
click at [565, 545] on icon at bounding box center [563, 540] width 15 height 15
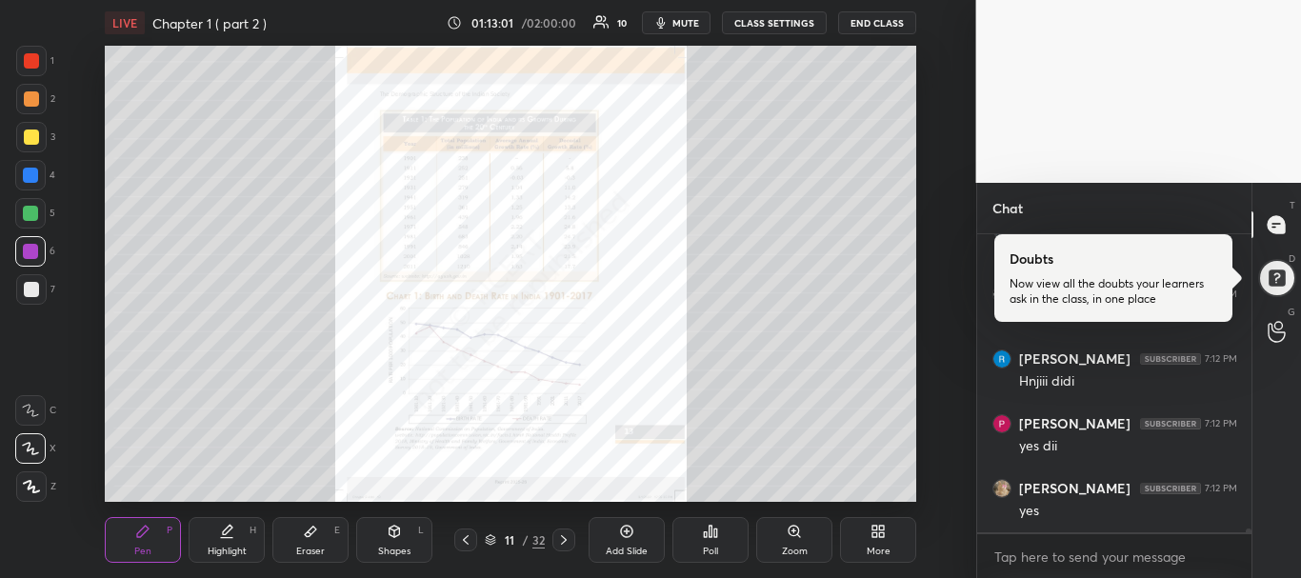
click at [565, 545] on icon at bounding box center [563, 540] width 15 height 15
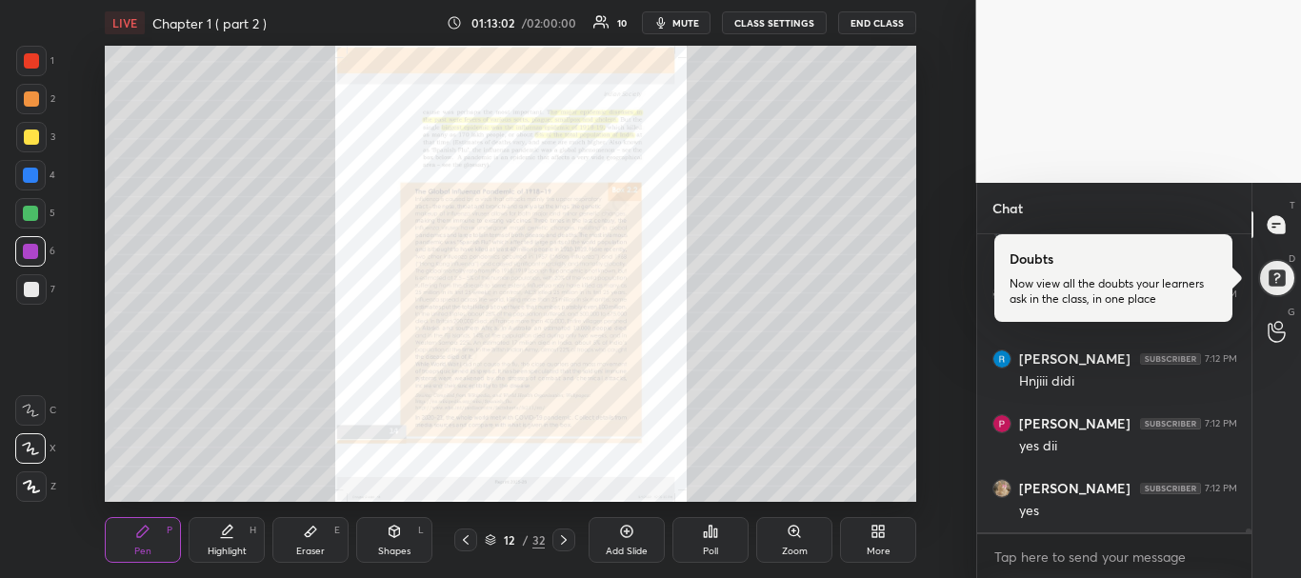
click at [566, 544] on icon at bounding box center [563, 540] width 15 height 15
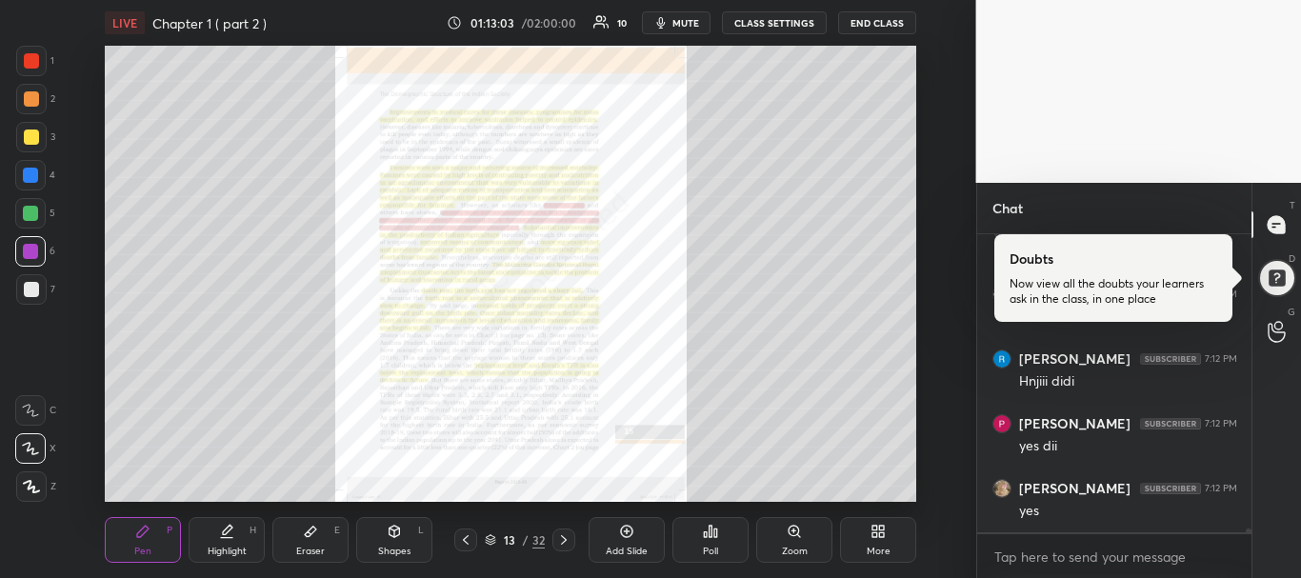
click at [566, 544] on icon at bounding box center [563, 540] width 15 height 15
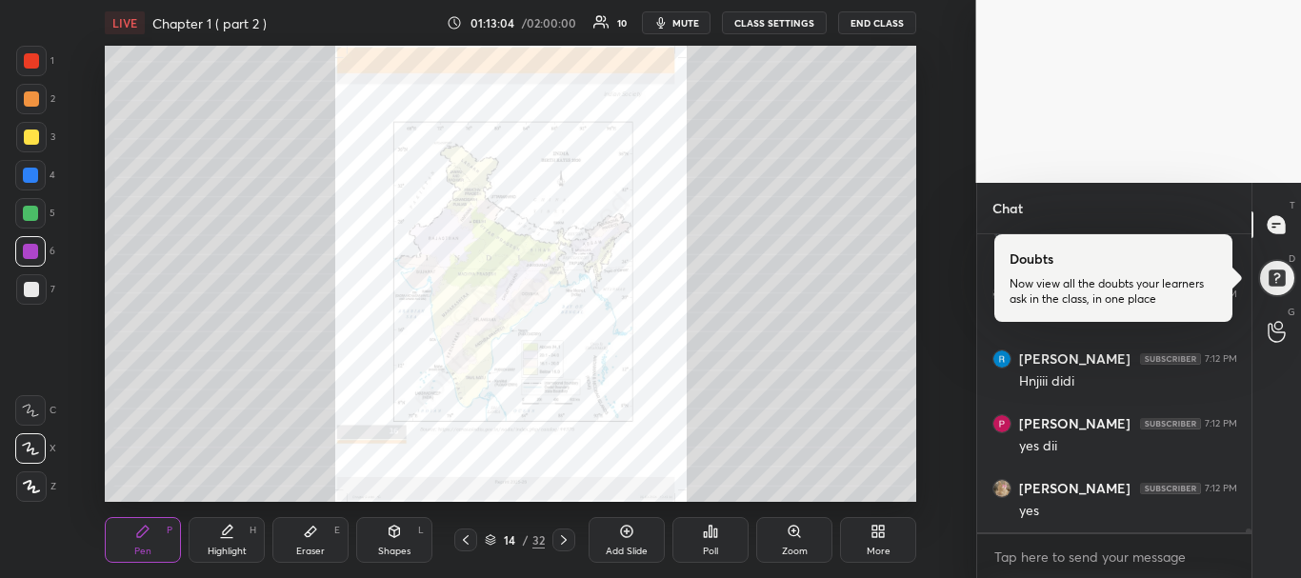
scroll to position [24951, 0]
click at [566, 544] on icon at bounding box center [563, 540] width 15 height 15
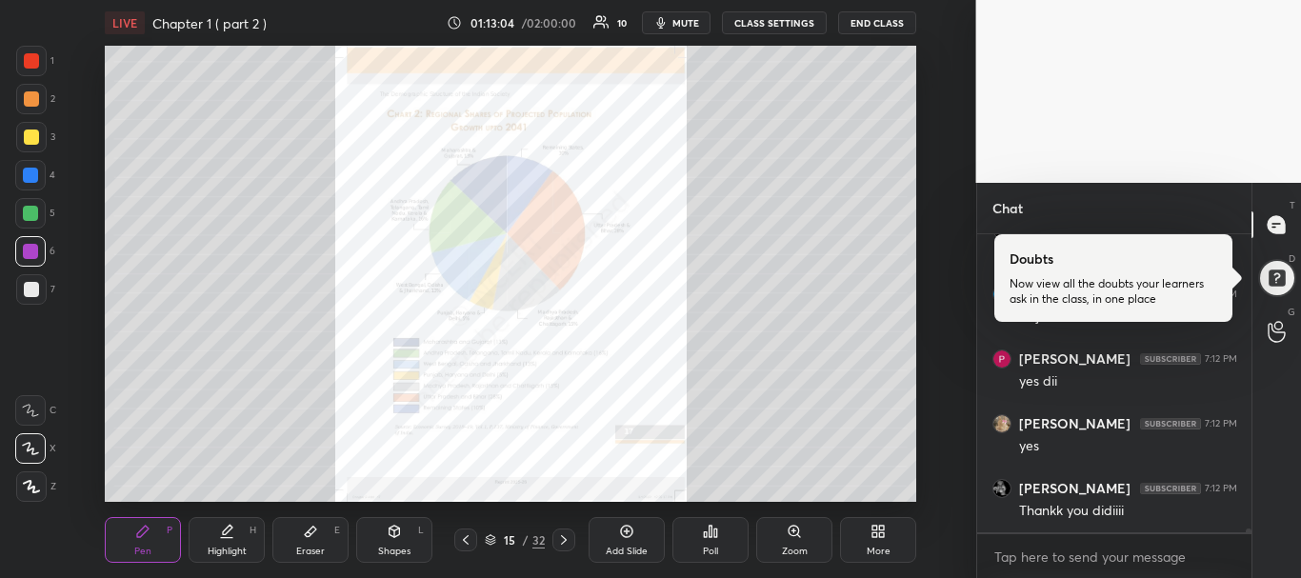
click at [566, 544] on icon at bounding box center [563, 540] width 15 height 15
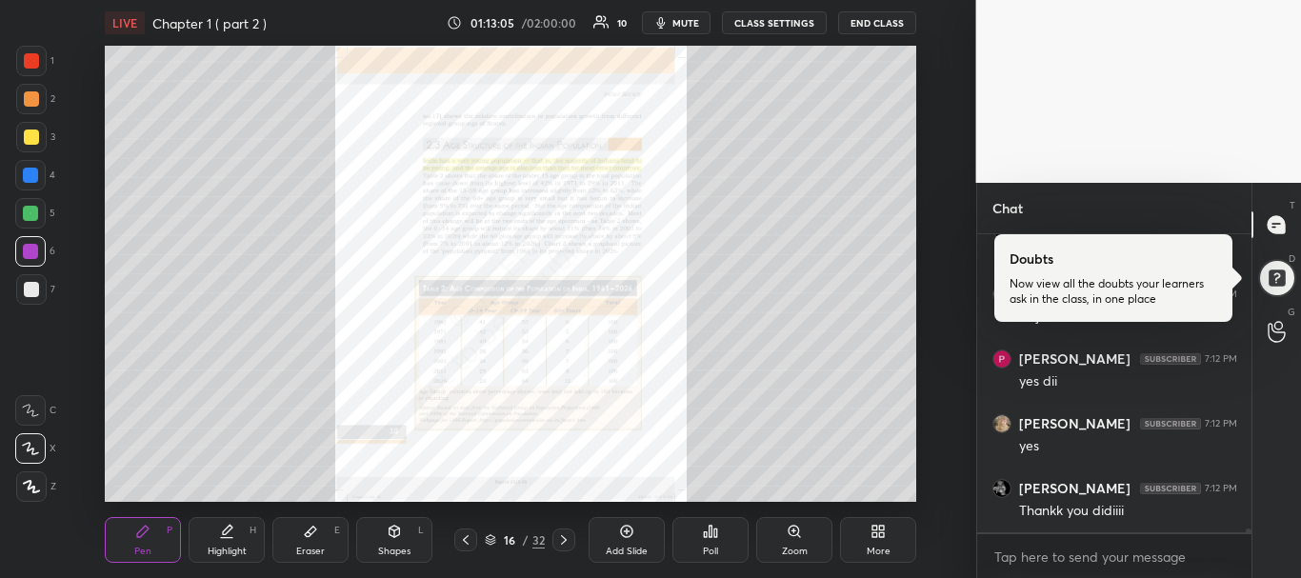
click at [566, 543] on icon at bounding box center [563, 540] width 15 height 15
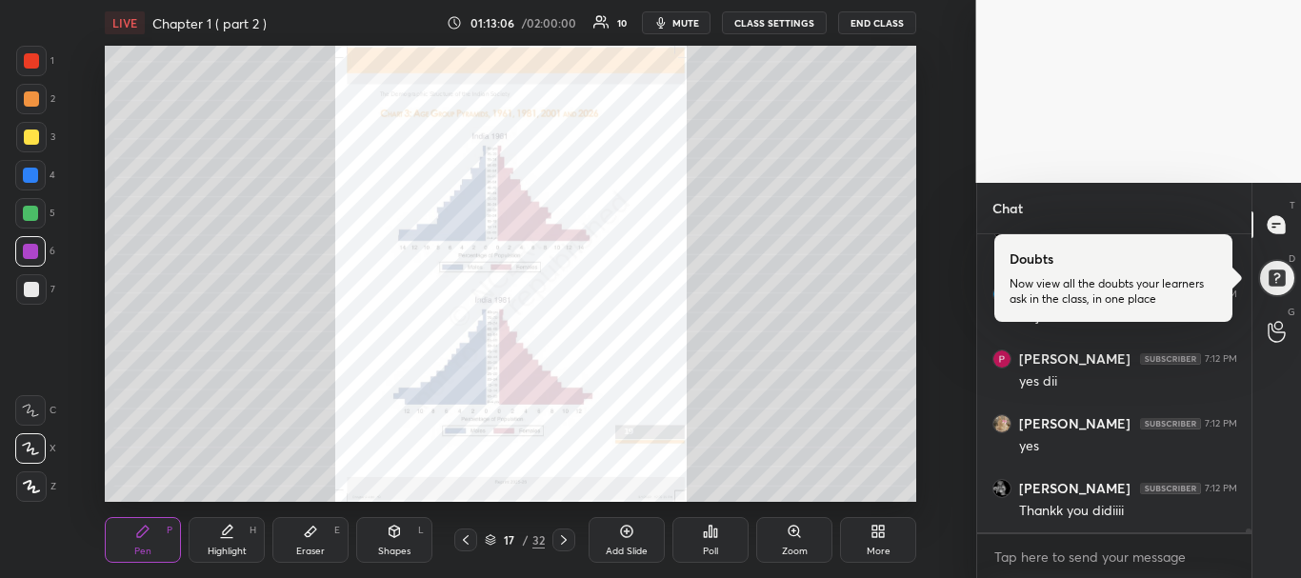
scroll to position [25015, 0]
click at [566, 543] on icon at bounding box center [563, 540] width 15 height 15
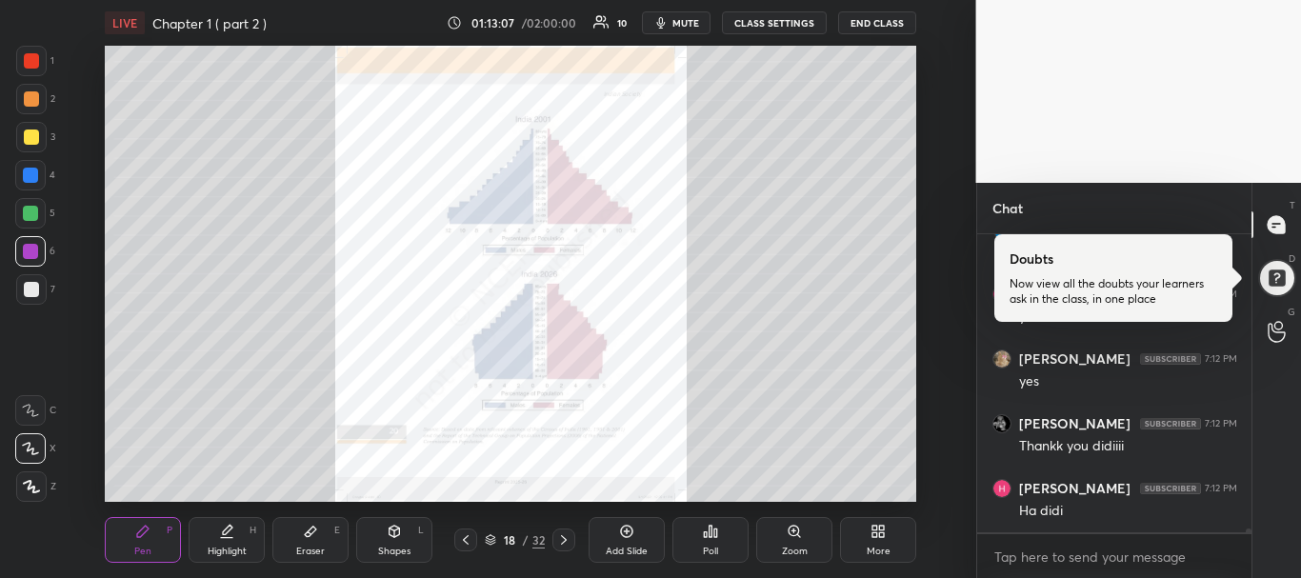
click at [566, 543] on icon at bounding box center [563, 540] width 15 height 15
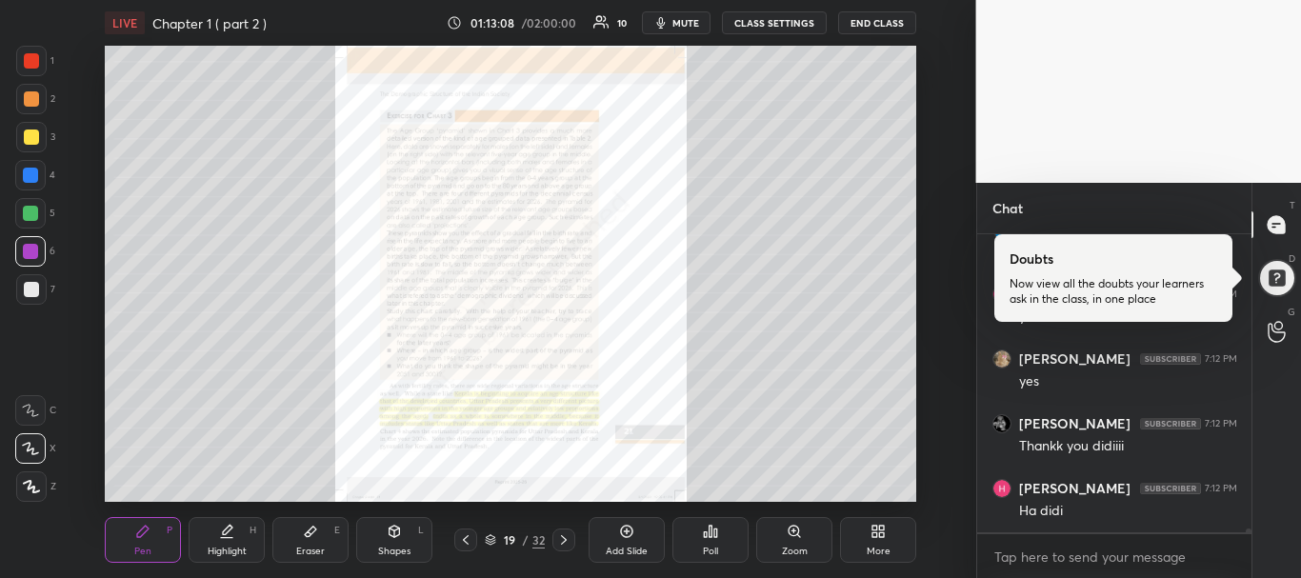
click at [566, 543] on icon at bounding box center [563, 540] width 15 height 15
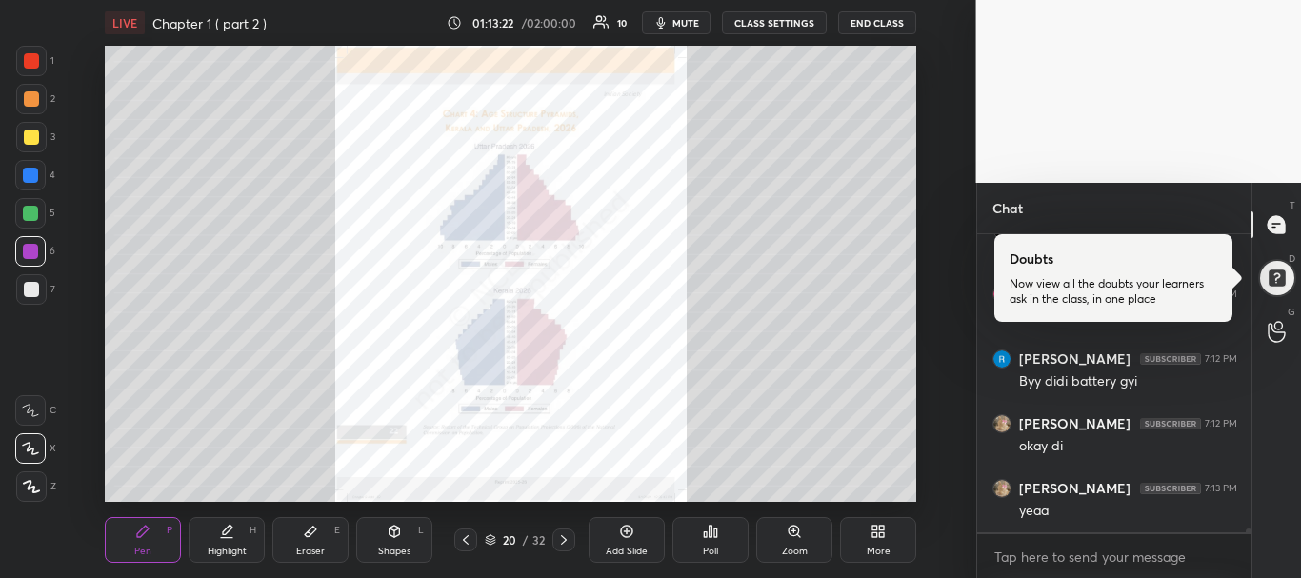
scroll to position [25275, 0]
click at [875, 19] on button "END CLASS" at bounding box center [877, 22] width 78 height 23
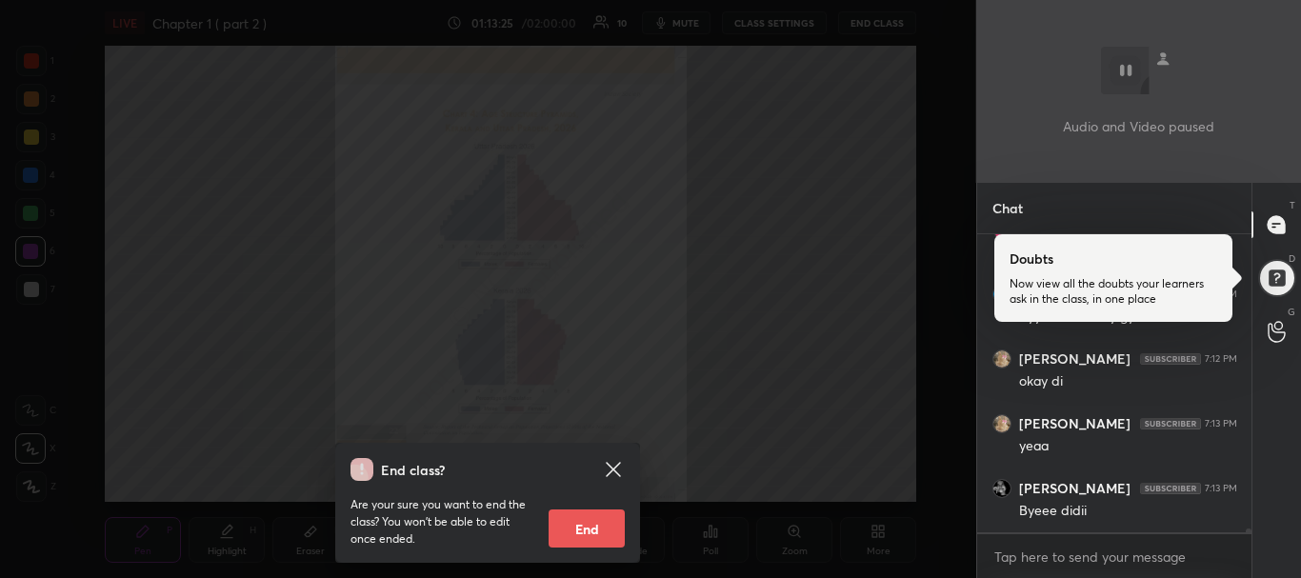
scroll to position [25339, 0]
click at [610, 520] on button "End" at bounding box center [587, 529] width 76 height 38
type textarea "x"
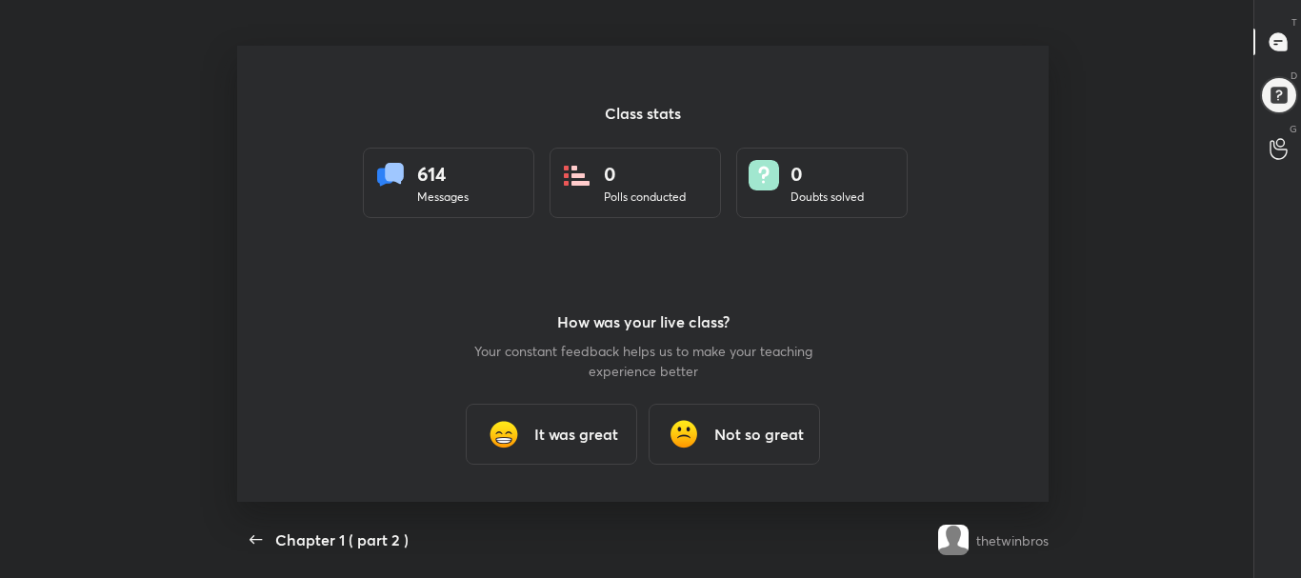
scroll to position [0, 0]
click at [578, 453] on div "It was great" at bounding box center [551, 434] width 171 height 61
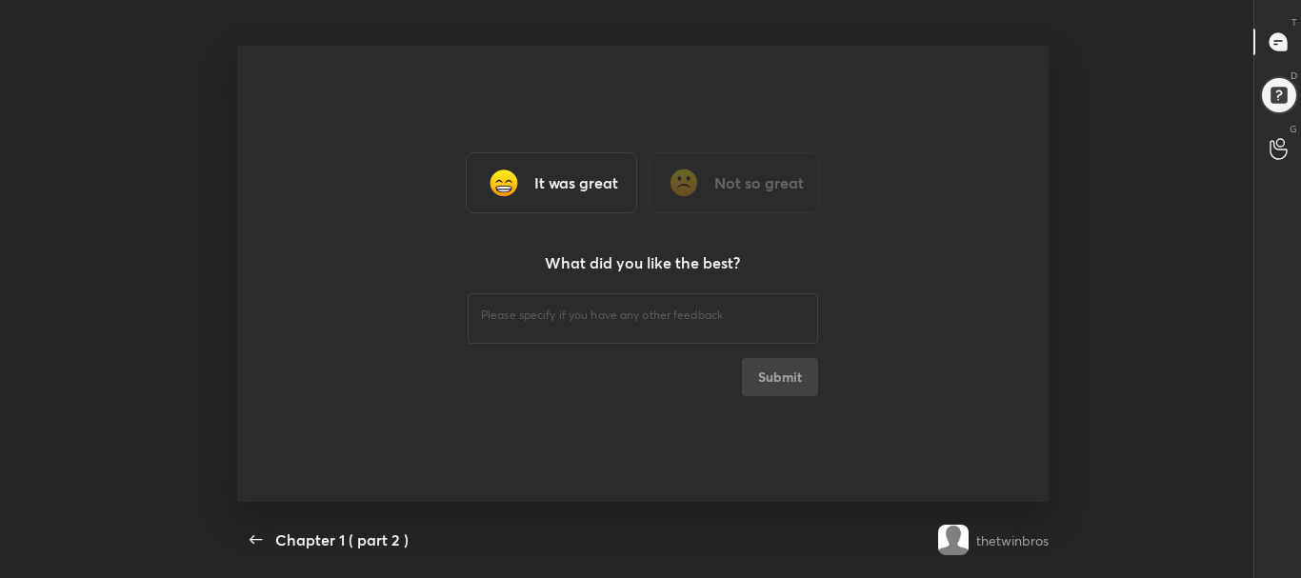
click at [786, 366] on div "​ Submit" at bounding box center [643, 343] width 351 height 107
